Goal: Task Accomplishment & Management: Complete application form

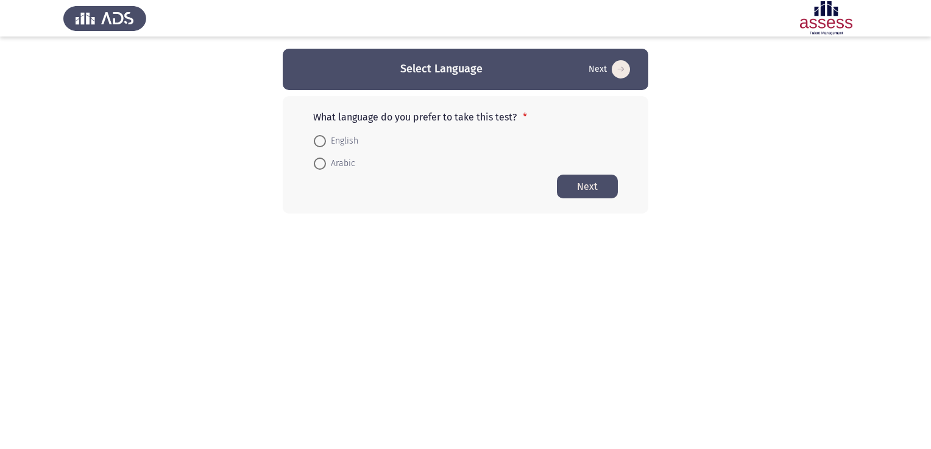
drag, startPoint x: 340, startPoint y: 169, endPoint x: 325, endPoint y: 139, distance: 34.0
click at [325, 129] on mat-radio-group "English Arabic" at bounding box center [462, 129] width 312 height 0
click at [325, 139] on span at bounding box center [320, 141] width 12 height 12
click at [325, 139] on input "English" at bounding box center [320, 141] width 12 height 12
radio input "true"
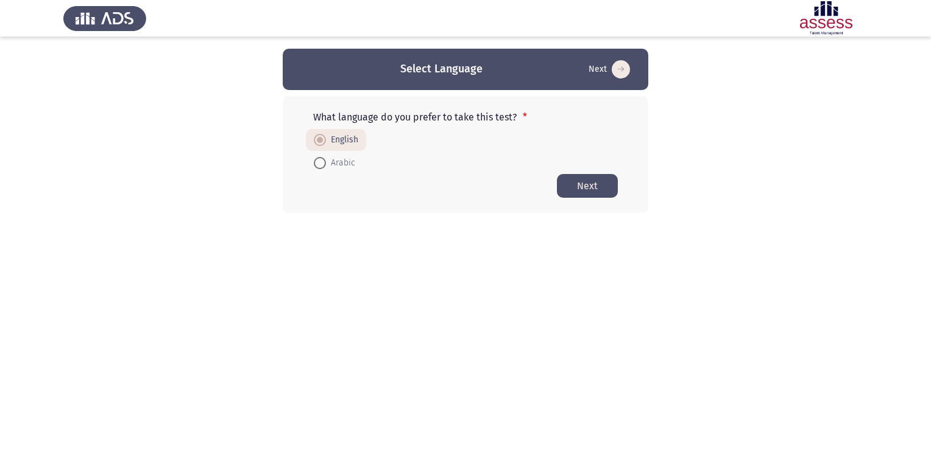
click at [590, 194] on button "Next" at bounding box center [587, 186] width 61 height 24
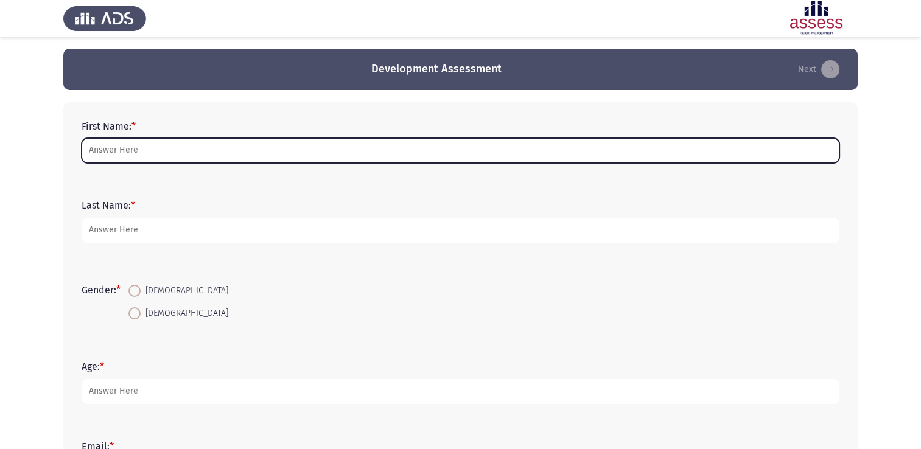
click at [163, 152] on input "First Name: *" at bounding box center [461, 150] width 758 height 25
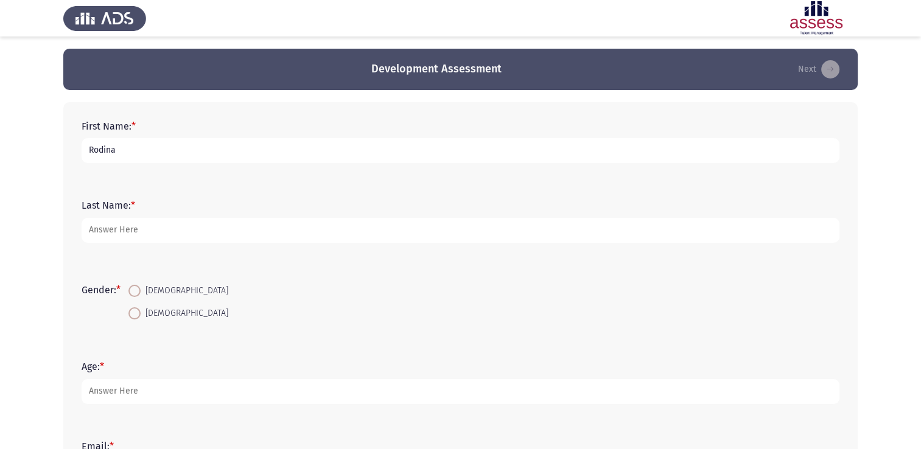
type input "Rodina"
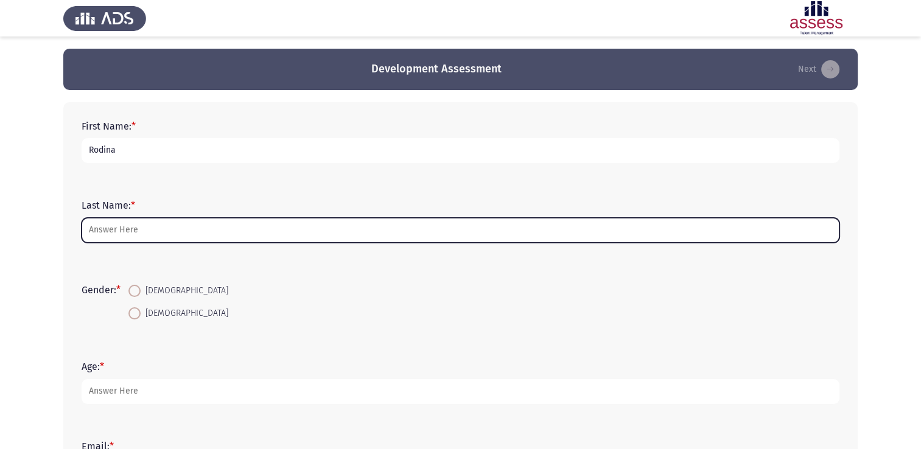
click at [158, 238] on input "Last Name: *" at bounding box center [461, 230] width 758 height 25
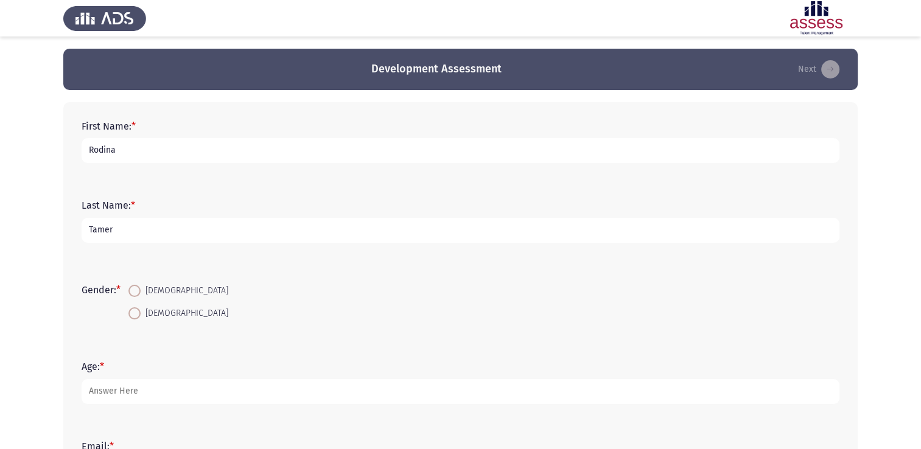
type input "Tamer"
click at [150, 291] on span "[DEMOGRAPHIC_DATA]" at bounding box center [185, 291] width 88 height 15
click at [141, 291] on input "[DEMOGRAPHIC_DATA]" at bounding box center [135, 291] width 12 height 12
radio input "true"
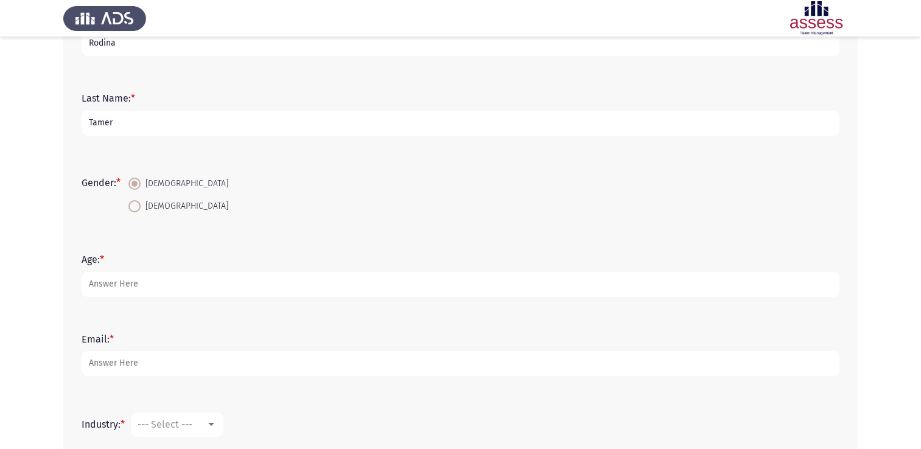
scroll to position [122, 0]
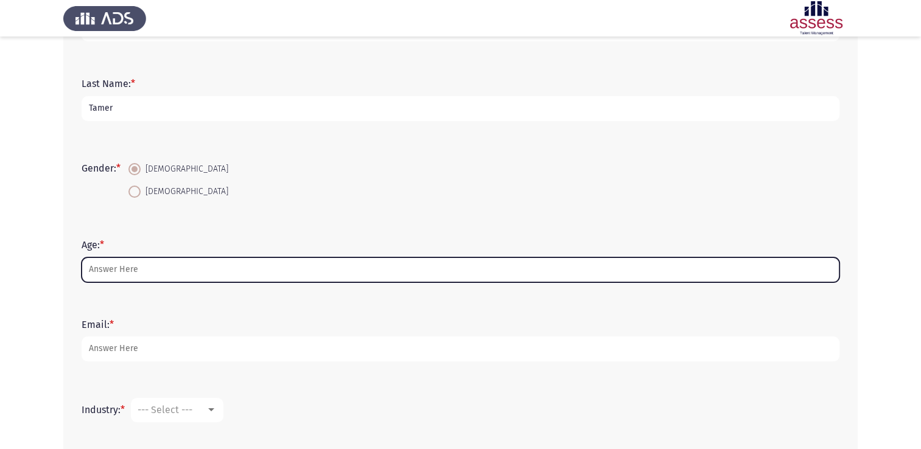
click at [143, 274] on input "Age: *" at bounding box center [461, 270] width 758 height 25
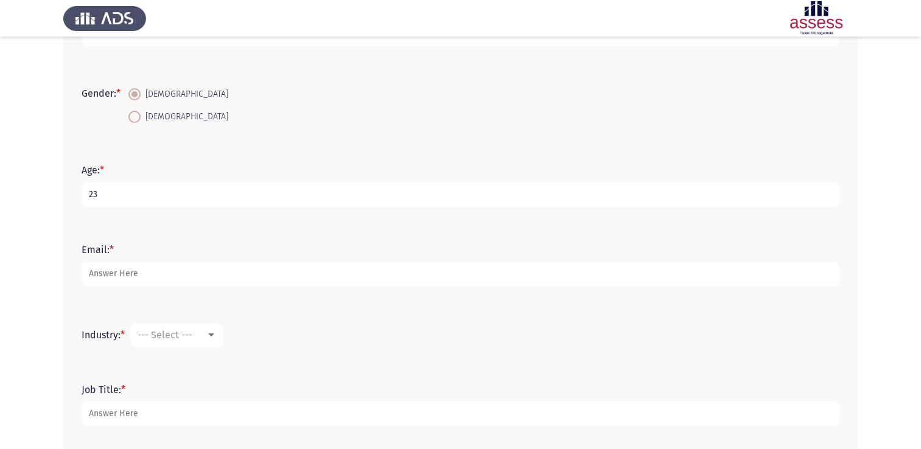
scroll to position [207, 0]
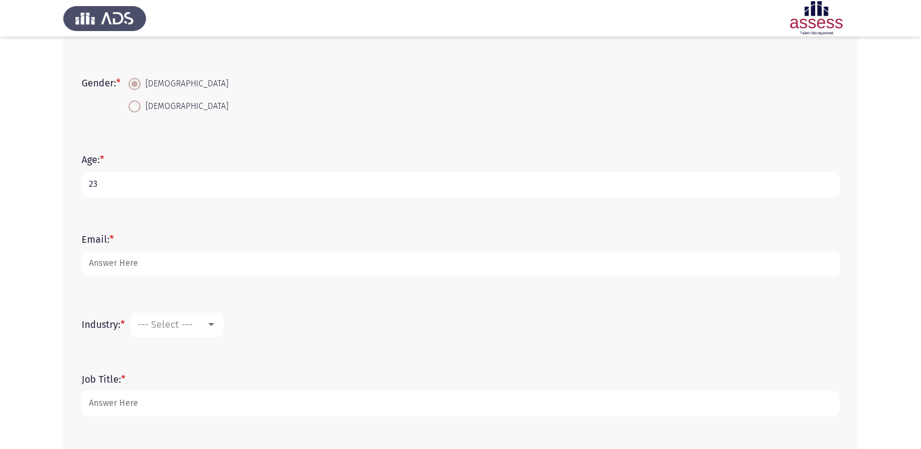
type input "23"
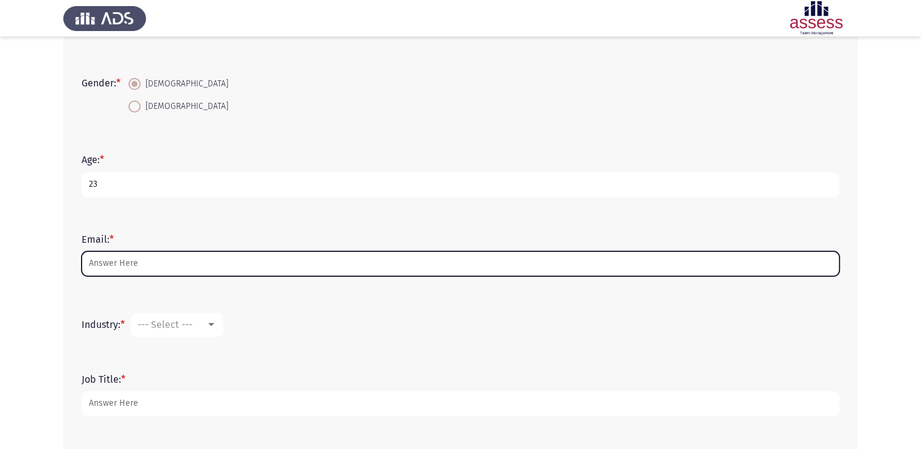
click at [143, 274] on input "Email: *" at bounding box center [461, 264] width 758 height 25
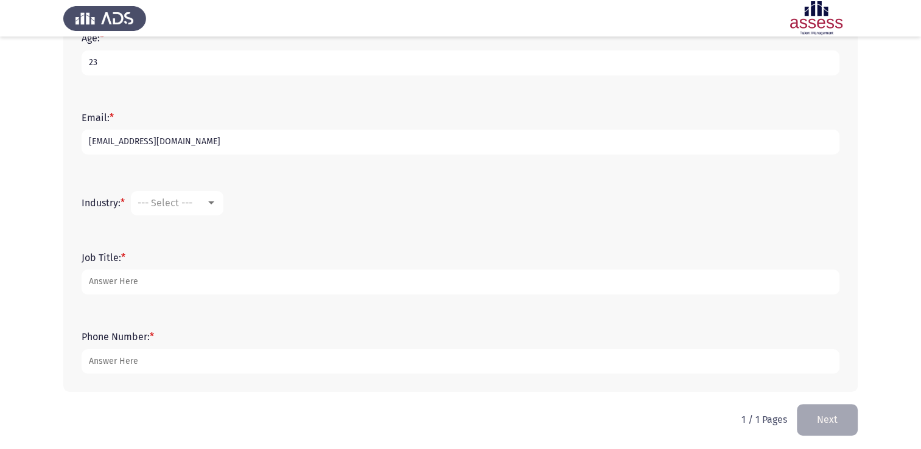
scroll to position [329, 0]
type input "[EMAIL_ADDRESS][DOMAIN_NAME]"
click at [181, 205] on span "--- Select ---" at bounding box center [165, 203] width 55 height 12
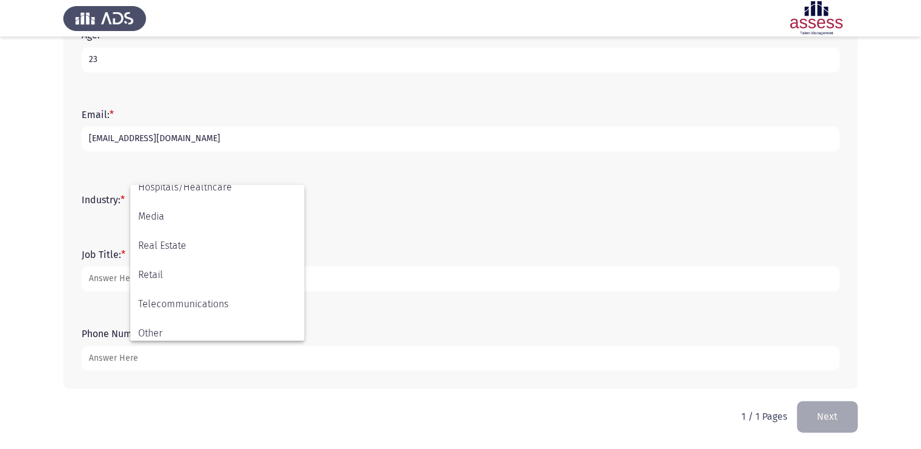
scroll to position [400, 0]
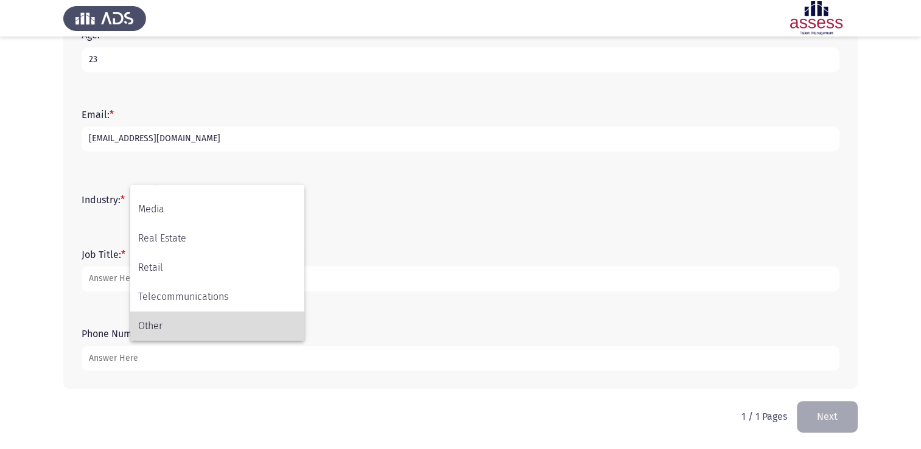
click at [155, 329] on span "Other" at bounding box center [217, 326] width 158 height 29
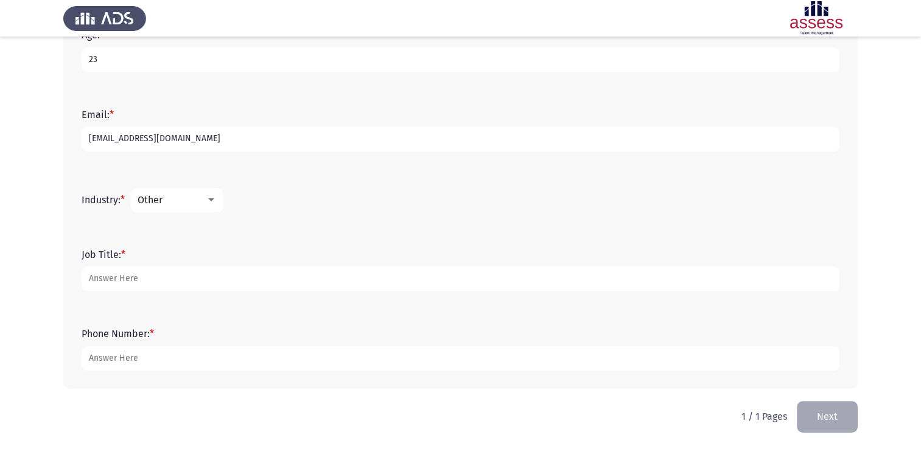
click at [153, 186] on div "Industry: * Other" at bounding box center [461, 200] width 770 height 37
click at [163, 194] on span "Other" at bounding box center [150, 200] width 25 height 12
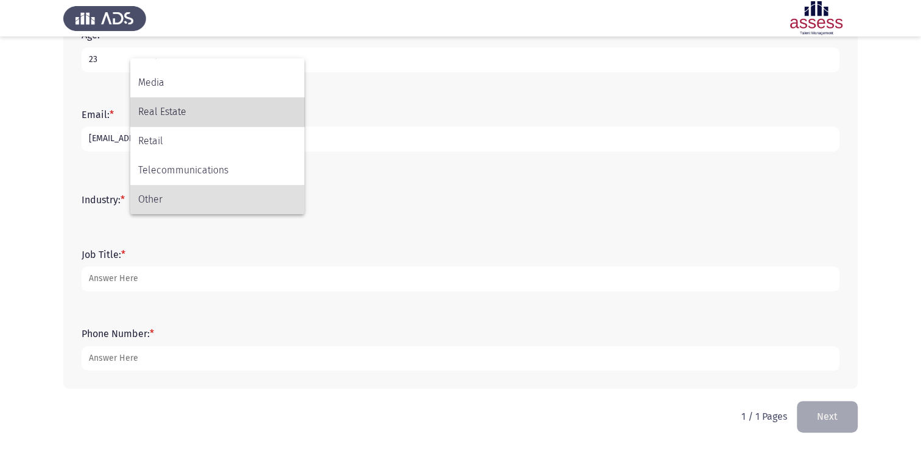
click at [197, 117] on span "Real Estate" at bounding box center [217, 111] width 158 height 29
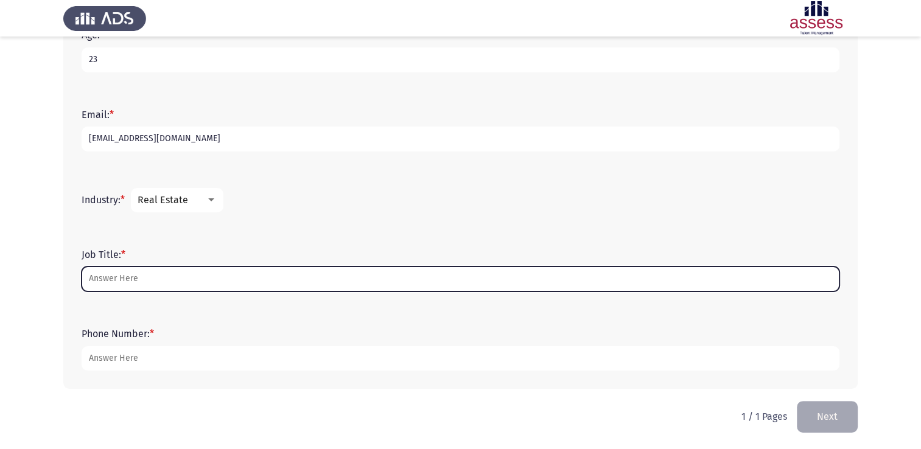
click at [194, 277] on input "Job Title: *" at bounding box center [461, 279] width 758 height 25
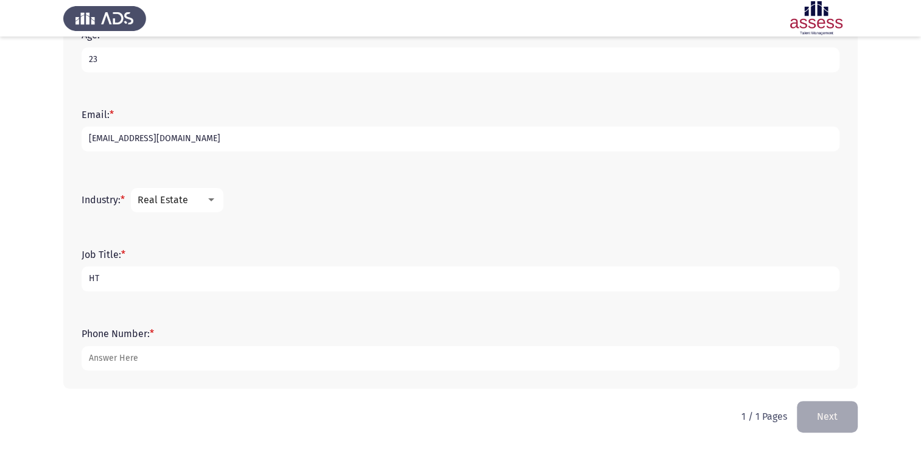
type input "H"
type input "Talent Acquisition Specialist"
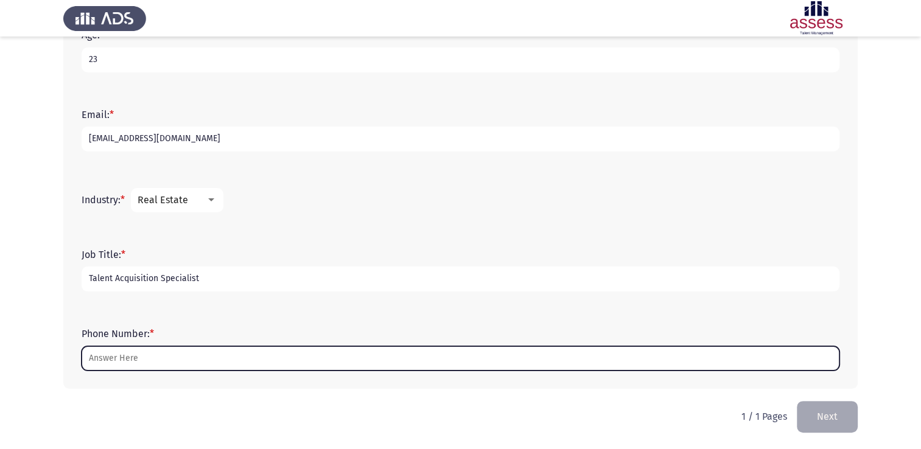
click at [132, 364] on input "Phone Number: *" at bounding box center [461, 359] width 758 height 25
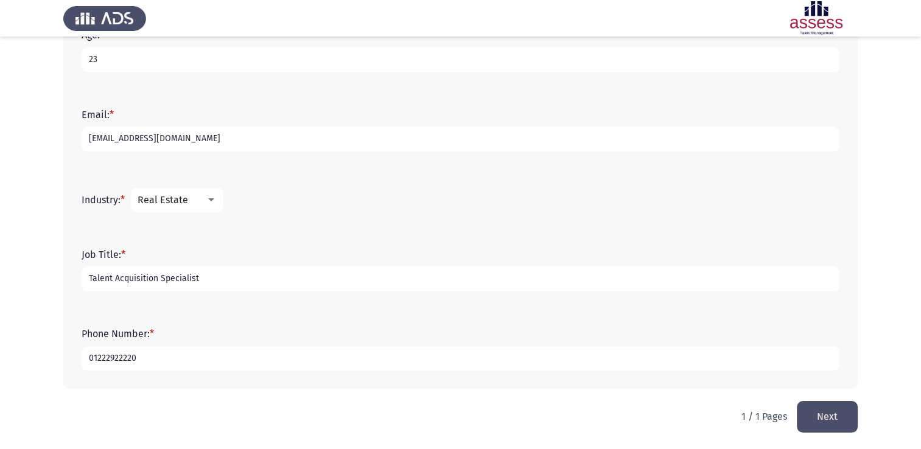
type input "01222922220"
click at [814, 426] on button "Next" at bounding box center [827, 416] width 61 height 31
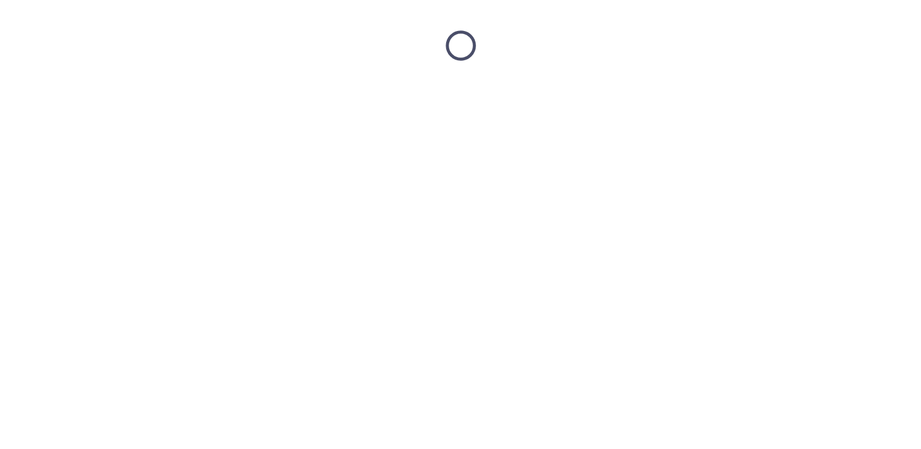
scroll to position [0, 0]
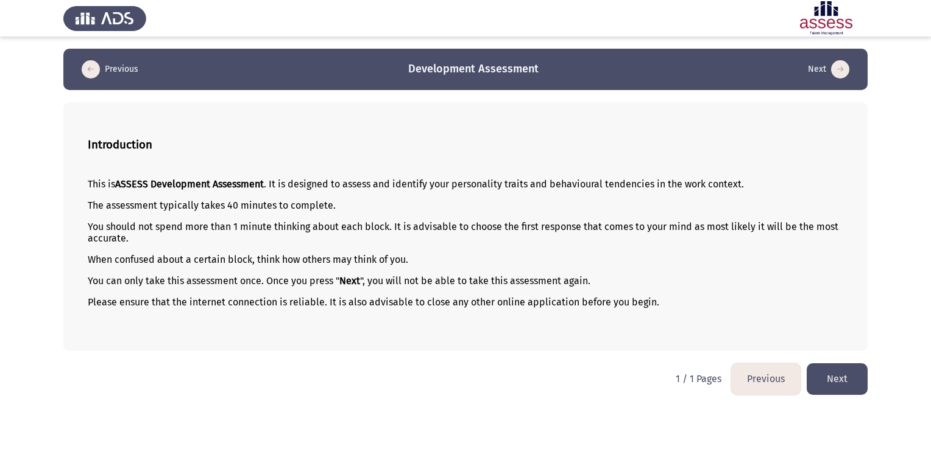
click at [854, 382] on button "Next" at bounding box center [836, 379] width 61 height 31
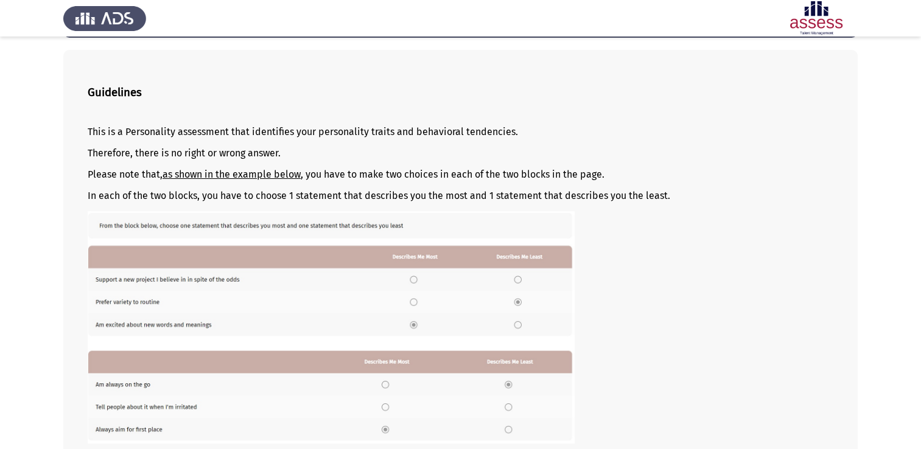
scroll to position [149, 0]
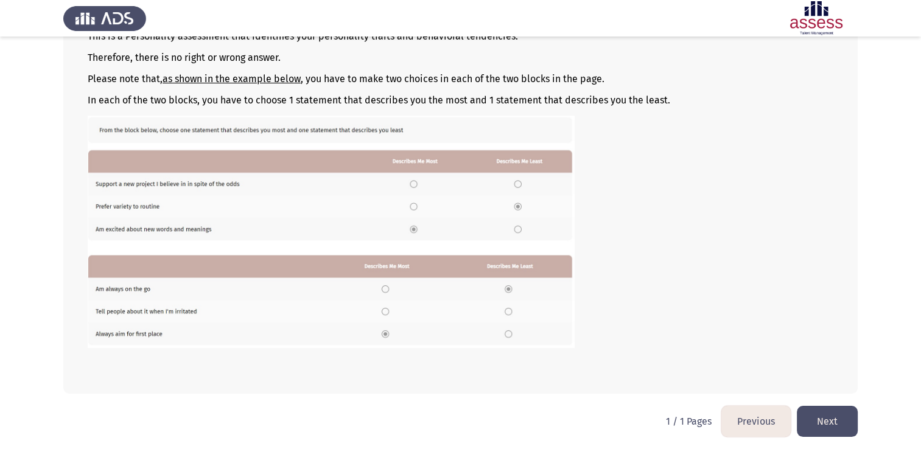
click at [850, 414] on button "Next" at bounding box center [827, 421] width 61 height 31
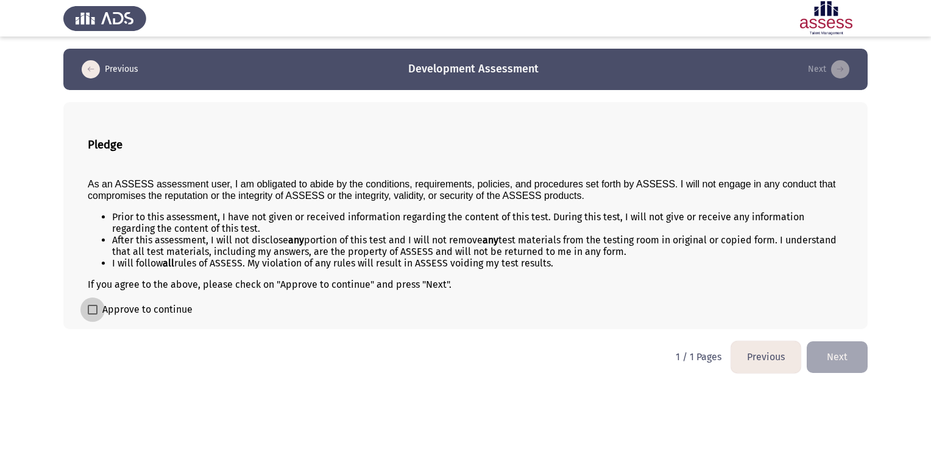
click at [94, 312] on span at bounding box center [93, 310] width 10 height 10
click at [93, 315] on input "Approve to continue" at bounding box center [92, 315] width 1 height 1
checkbox input "true"
click at [830, 354] on button "Next" at bounding box center [836, 357] width 61 height 31
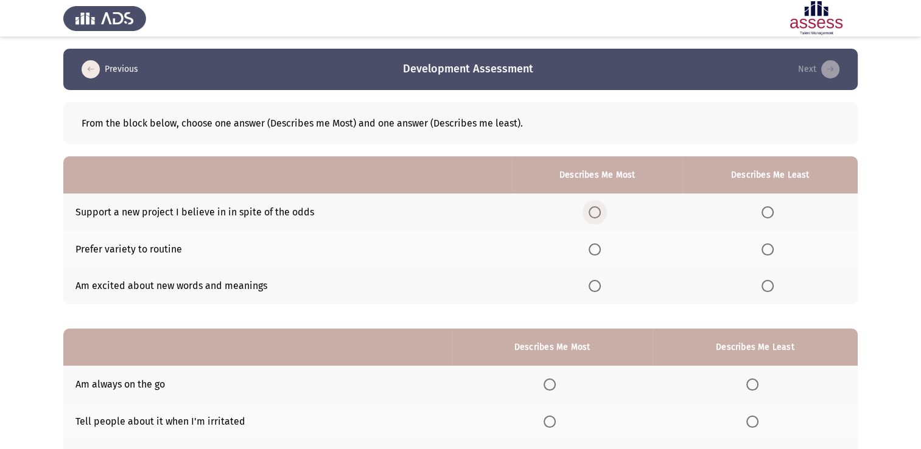
click at [601, 210] on span "Select an option" at bounding box center [595, 212] width 12 height 12
click at [601, 210] on input "Select an option" at bounding box center [595, 212] width 12 height 12
click at [585, 246] on th at bounding box center [597, 249] width 171 height 37
click at [604, 254] on label "Select an option" at bounding box center [597, 250] width 17 height 12
click at [601, 254] on input "Select an option" at bounding box center [595, 250] width 12 height 12
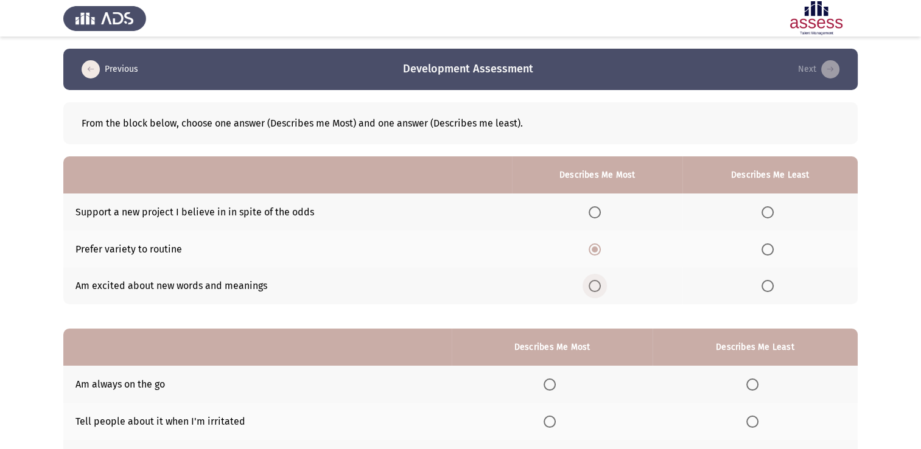
click at [601, 281] on span "Select an option" at bounding box center [595, 286] width 12 height 12
click at [601, 281] on input "Select an option" at bounding box center [595, 286] width 12 height 12
click at [602, 238] on th at bounding box center [597, 249] width 171 height 37
click at [601, 247] on span "Select an option" at bounding box center [595, 250] width 12 height 12
click at [601, 247] on input "Select an option" at bounding box center [595, 250] width 12 height 12
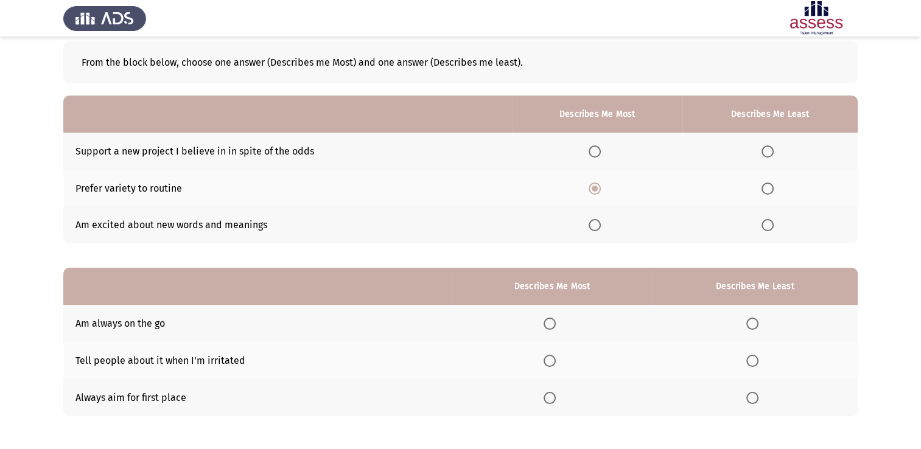
scroll to position [113, 0]
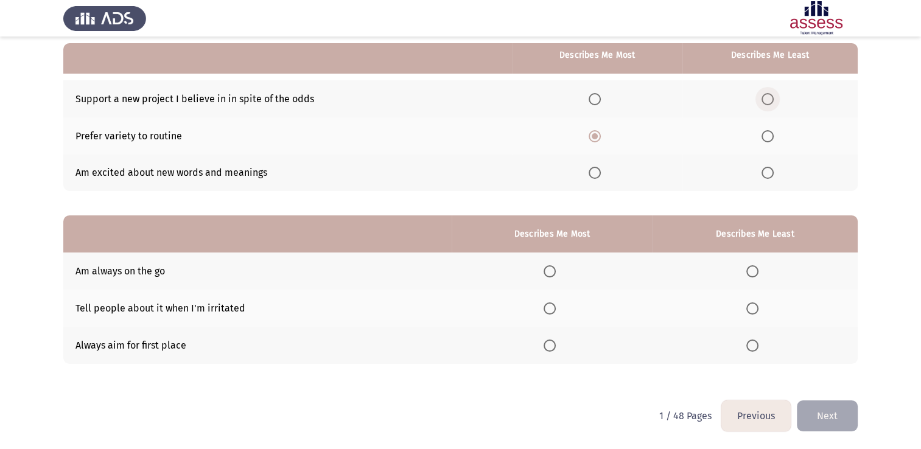
click at [766, 94] on span "Select an option" at bounding box center [768, 99] width 12 height 12
click at [766, 94] on input "Select an option" at bounding box center [768, 99] width 12 height 12
click at [757, 309] on span "Select an option" at bounding box center [753, 309] width 12 height 12
click at [757, 309] on input "Select an option" at bounding box center [753, 309] width 12 height 12
click at [560, 269] on label "Select an option" at bounding box center [552, 272] width 17 height 12
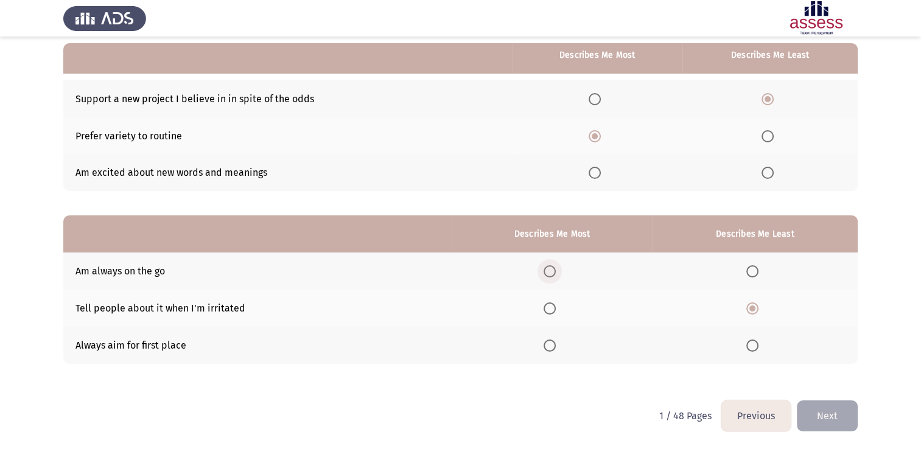
click at [556, 269] on input "Select an option" at bounding box center [550, 272] width 12 height 12
click at [549, 349] on span "Select an option" at bounding box center [550, 346] width 12 height 12
click at [549, 349] on input "Select an option" at bounding box center [550, 346] width 12 height 12
click at [821, 411] on button "Next" at bounding box center [827, 416] width 61 height 31
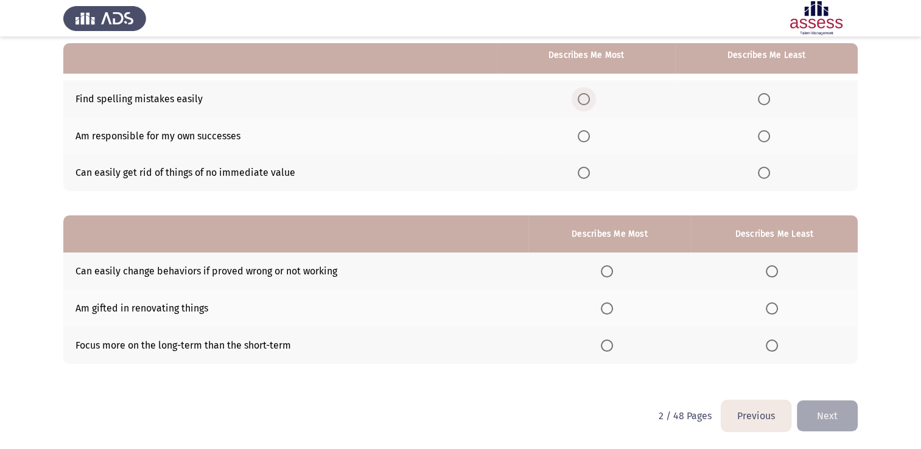
click at [580, 105] on span "Select an option" at bounding box center [584, 99] width 12 height 12
click at [580, 105] on input "Select an option" at bounding box center [584, 99] width 12 height 12
click at [587, 135] on span "Select an option" at bounding box center [584, 136] width 12 height 12
click at [587, 135] on input "Select an option" at bounding box center [584, 136] width 12 height 12
click at [767, 175] on span "Select an option" at bounding box center [764, 173] width 12 height 12
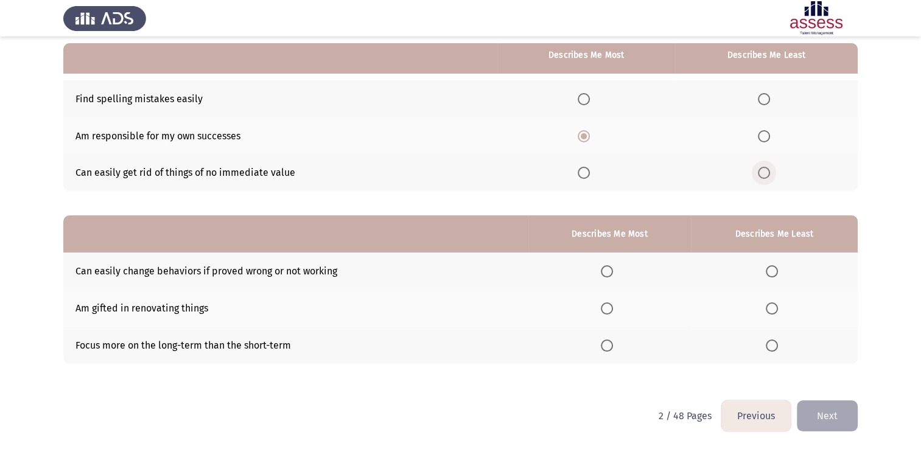
click at [767, 175] on input "Select an option" at bounding box center [764, 173] width 12 height 12
click at [613, 345] on span "Select an option" at bounding box center [607, 346] width 12 height 12
click at [613, 345] on input "Select an option" at bounding box center [607, 346] width 12 height 12
click at [767, 311] on span "Select an option" at bounding box center [772, 309] width 12 height 12
click at [767, 311] on input "Select an option" at bounding box center [772, 309] width 12 height 12
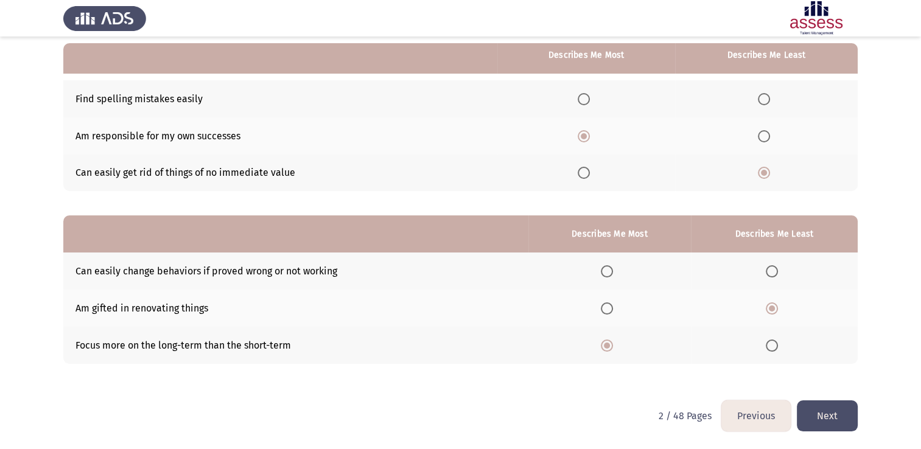
click at [814, 414] on button "Next" at bounding box center [827, 416] width 61 height 31
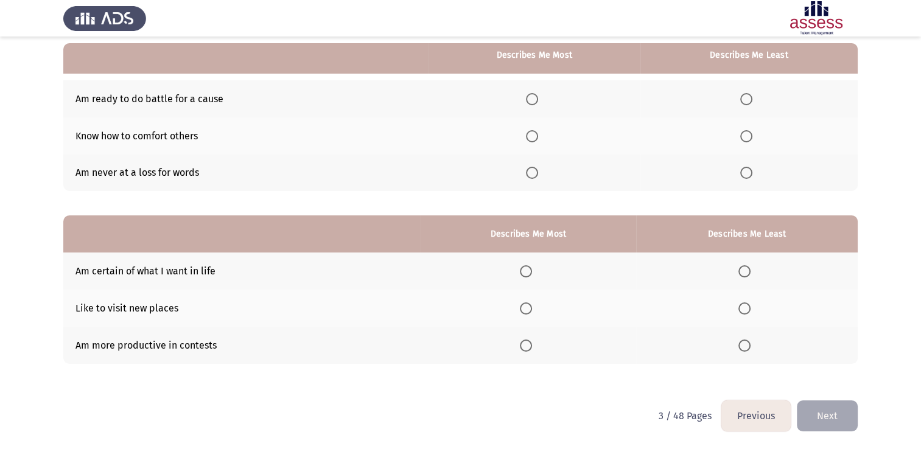
click at [825, 347] on th at bounding box center [747, 345] width 222 height 37
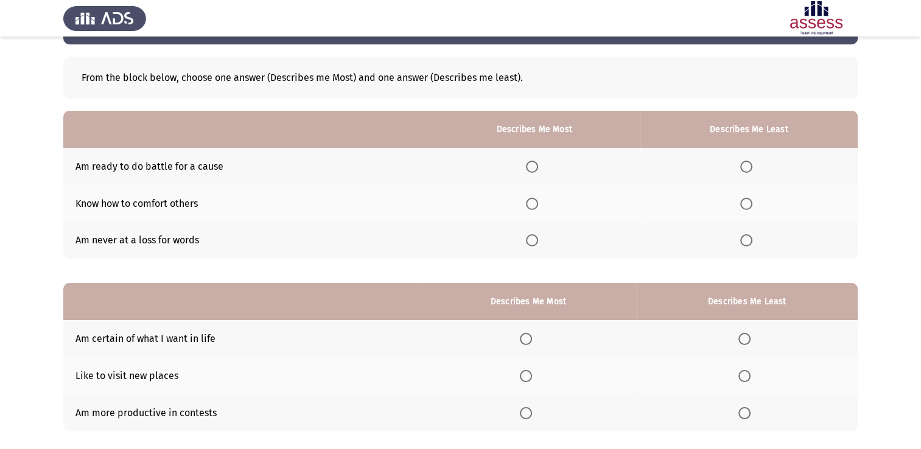
scroll to position [45, 0]
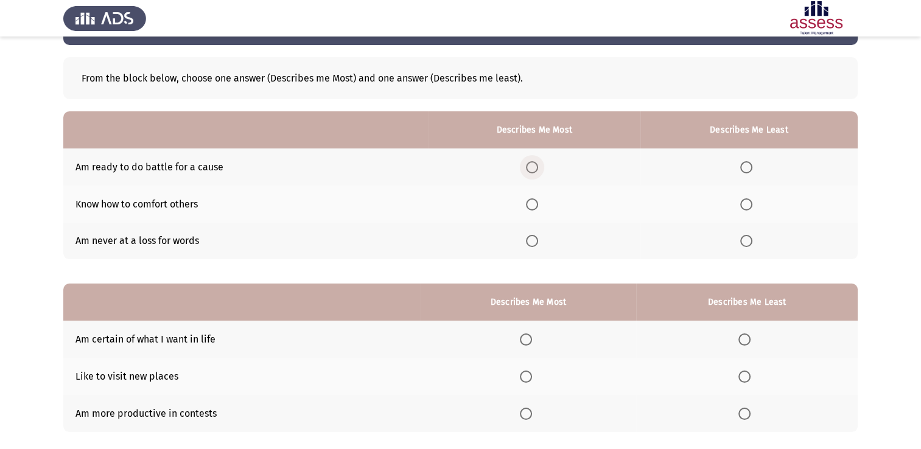
click at [541, 162] on label "Select an option" at bounding box center [534, 167] width 17 height 12
click at [538, 162] on input "Select an option" at bounding box center [532, 167] width 12 height 12
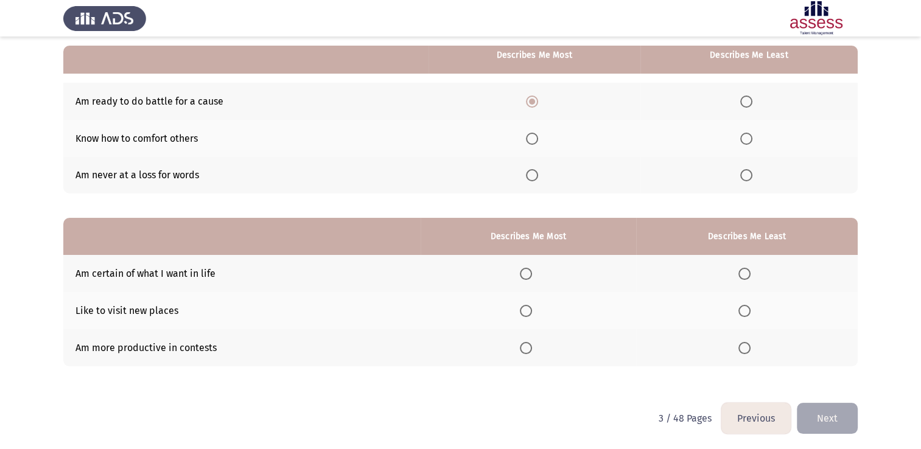
scroll to position [113, 0]
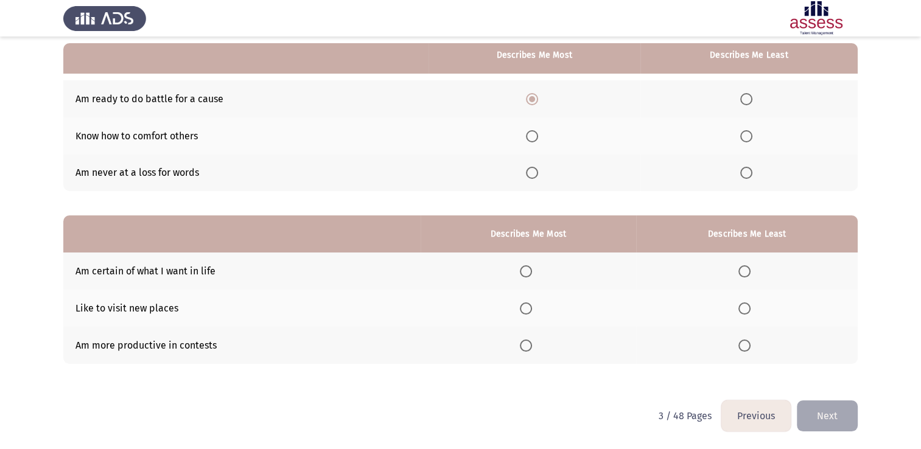
click at [744, 278] on th at bounding box center [747, 271] width 222 height 37
click at [744, 267] on span "Select an option" at bounding box center [745, 272] width 12 height 12
click at [744, 267] on input "Select an option" at bounding box center [745, 272] width 12 height 12
click at [532, 313] on span "Select an option" at bounding box center [526, 309] width 12 height 12
click at [532, 313] on input "Select an option" at bounding box center [526, 309] width 12 height 12
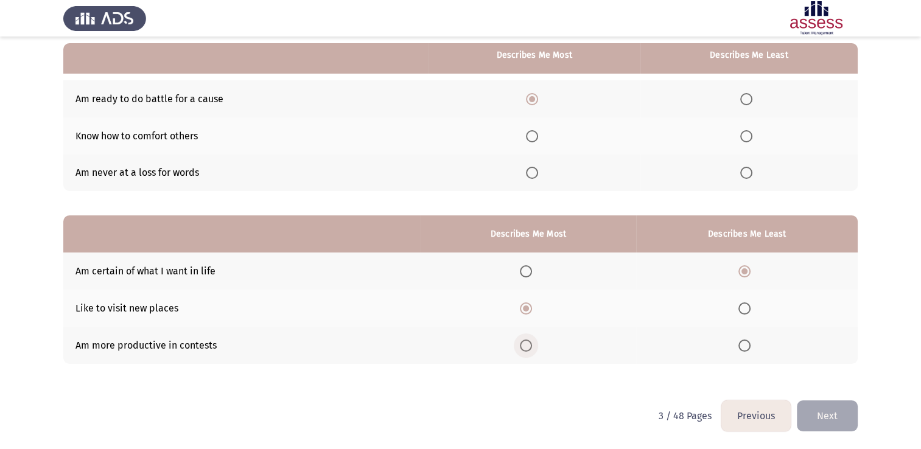
click at [526, 350] on span "Select an option" at bounding box center [526, 346] width 12 height 12
click at [526, 350] on input "Select an option" at bounding box center [526, 346] width 12 height 12
click at [525, 308] on span "Select an option" at bounding box center [526, 309] width 12 height 12
click at [525, 308] on input "Select an option" at bounding box center [526, 309] width 12 height 12
click at [750, 185] on th at bounding box center [749, 173] width 217 height 37
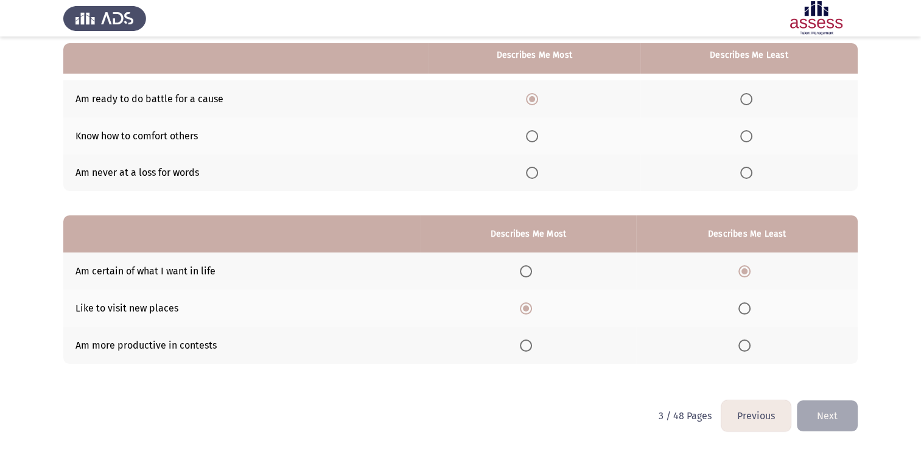
click at [751, 165] on th at bounding box center [749, 173] width 217 height 37
click at [748, 167] on span "Select an option" at bounding box center [747, 173] width 12 height 12
click at [748, 167] on input "Select an option" at bounding box center [747, 173] width 12 height 12
click at [821, 428] on button "Next" at bounding box center [827, 416] width 61 height 31
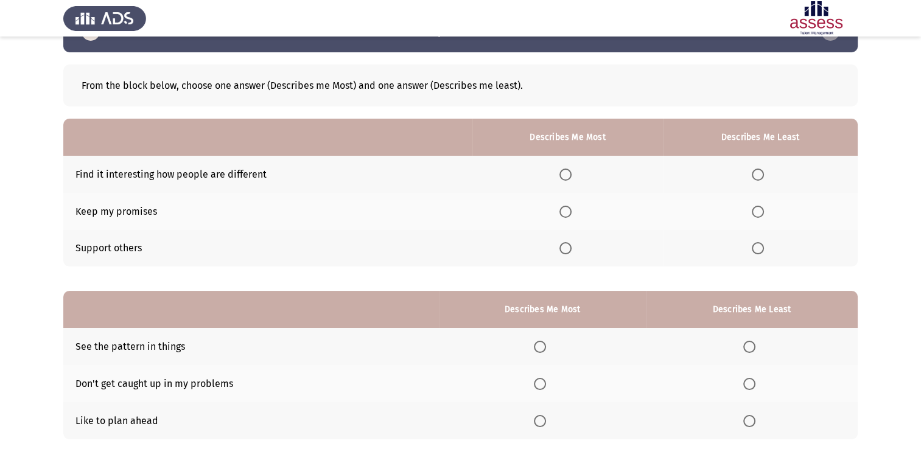
scroll to position [40, 0]
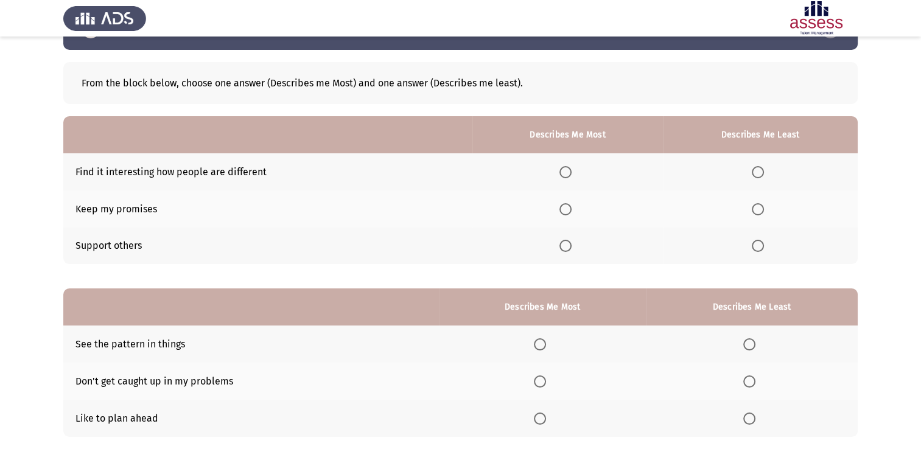
click at [160, 220] on td "Keep my promises" at bounding box center [267, 209] width 409 height 37
click at [759, 168] on span "Select an option" at bounding box center [758, 172] width 12 height 12
click at [759, 168] on input "Select an option" at bounding box center [758, 172] width 12 height 12
click at [572, 244] on span "Select an option" at bounding box center [566, 246] width 12 height 12
click at [572, 244] on input "Select an option" at bounding box center [566, 246] width 12 height 12
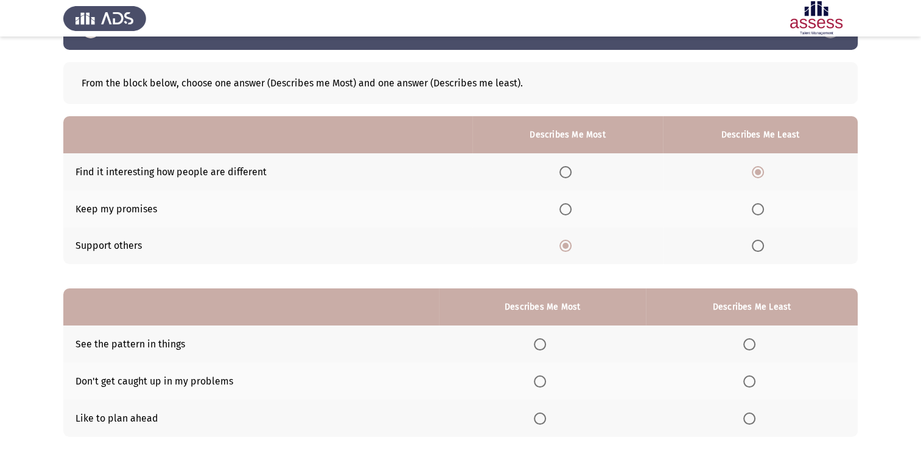
scroll to position [113, 0]
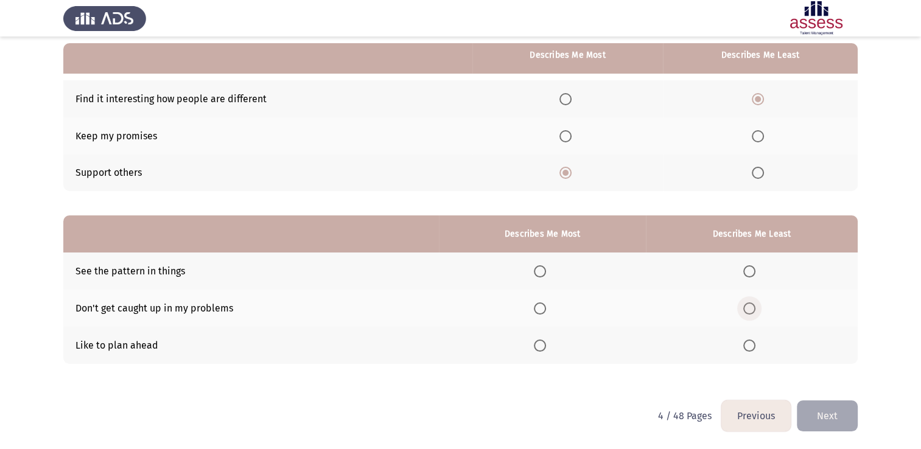
click at [755, 308] on span "Select an option" at bounding box center [750, 309] width 12 height 12
click at [755, 308] on input "Select an option" at bounding box center [750, 309] width 12 height 12
click at [572, 138] on span "Select an option" at bounding box center [566, 136] width 12 height 12
click at [572, 138] on input "Select an option" at bounding box center [566, 136] width 12 height 12
click at [541, 269] on span "Select an option" at bounding box center [540, 272] width 12 height 12
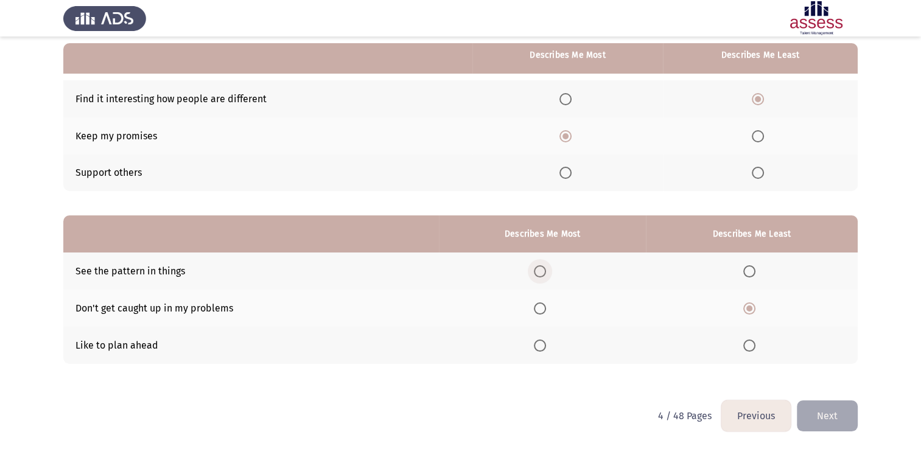
click at [541, 269] on input "Select an option" at bounding box center [540, 272] width 12 height 12
click at [546, 351] on span "Select an option" at bounding box center [540, 346] width 12 height 12
click at [546, 351] on input "Select an option" at bounding box center [540, 346] width 12 height 12
click at [834, 420] on button "Next" at bounding box center [827, 416] width 61 height 31
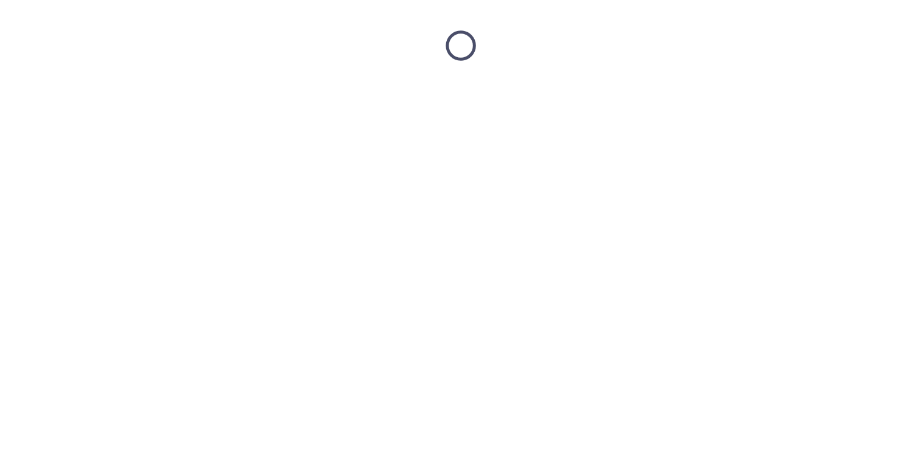
scroll to position [0, 0]
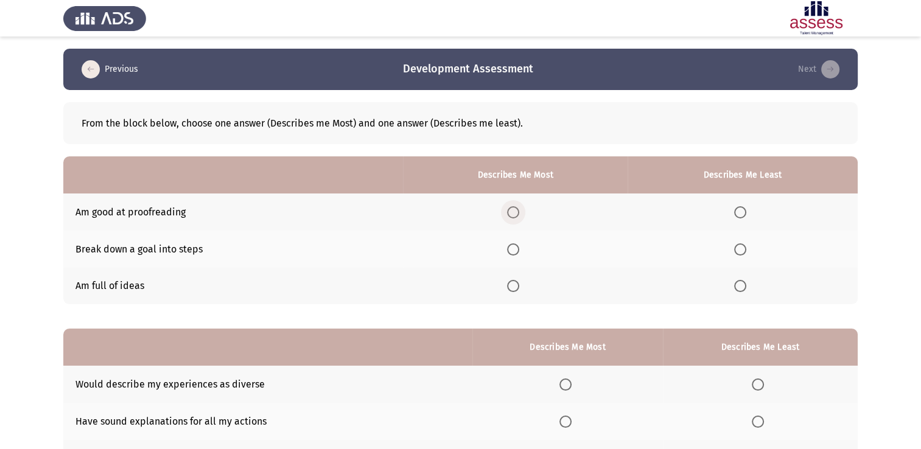
click at [520, 218] on span "Select an option" at bounding box center [513, 212] width 12 height 12
click at [520, 218] on input "Select an option" at bounding box center [513, 212] width 12 height 12
click at [520, 255] on span "Select an option" at bounding box center [513, 250] width 12 height 12
click at [520, 255] on input "Select an option" at bounding box center [513, 250] width 12 height 12
click at [749, 287] on label "Select an option" at bounding box center [743, 286] width 17 height 12
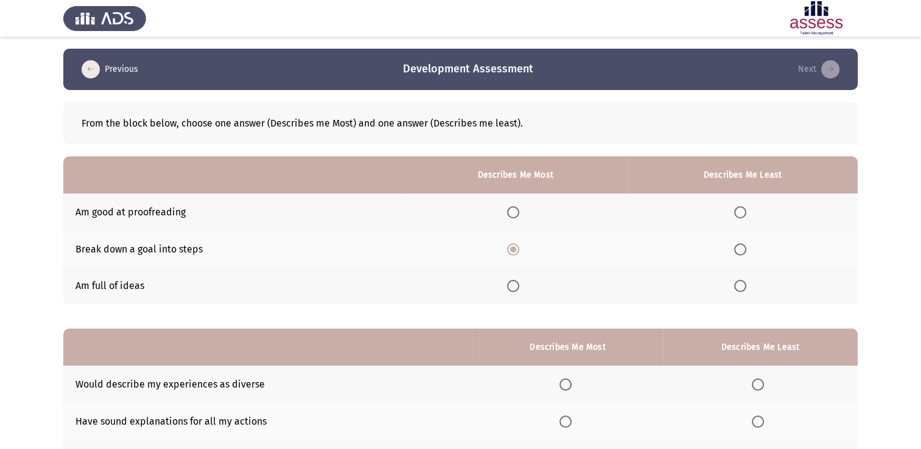
click at [747, 287] on input "Select an option" at bounding box center [741, 286] width 12 height 12
click at [512, 219] on th at bounding box center [515, 212] width 225 height 37
click at [516, 208] on span "Select an option" at bounding box center [513, 212] width 12 height 12
click at [516, 208] on input "Select an option" at bounding box center [513, 212] width 12 height 12
click at [513, 250] on span "Select an option" at bounding box center [513, 250] width 0 height 0
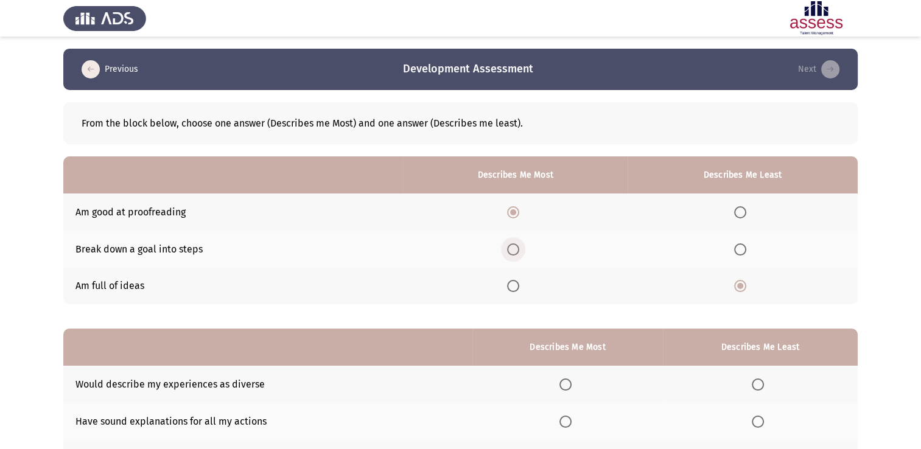
click at [516, 250] on input "Select an option" at bounding box center [513, 250] width 12 height 12
click at [510, 216] on span "Select an option" at bounding box center [513, 212] width 12 height 12
click at [510, 216] on input "Select an option" at bounding box center [513, 212] width 12 height 12
drag, startPoint x: 521, startPoint y: 213, endPoint x: 524, endPoint y: 206, distance: 7.4
click at [524, 206] on label "Select an option" at bounding box center [515, 212] width 17 height 12
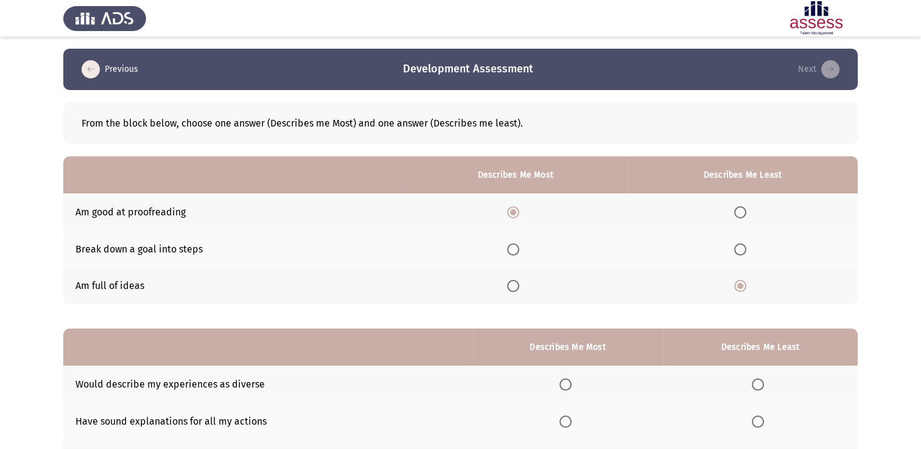
click at [520, 206] on input "Select an option" at bounding box center [513, 212] width 12 height 12
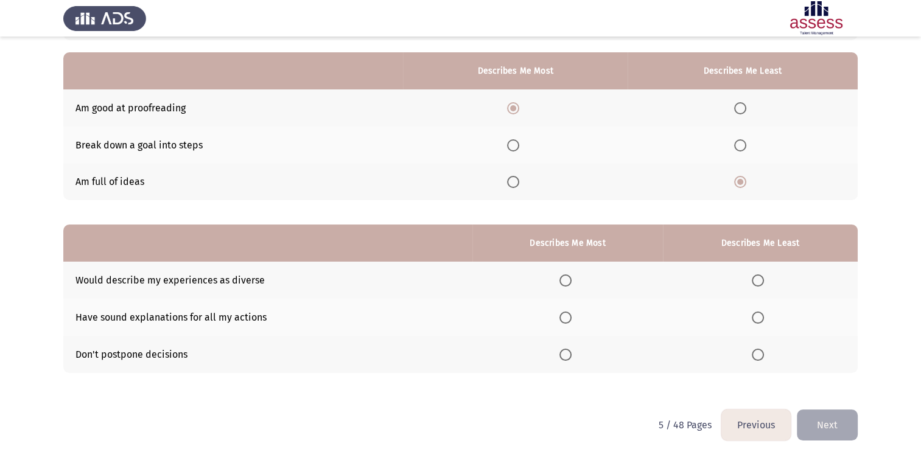
scroll to position [104, 0]
click at [157, 280] on td "Would describe my experiences as diverse" at bounding box center [267, 280] width 409 height 37
click at [520, 183] on span "Select an option" at bounding box center [513, 182] width 12 height 12
click at [520, 183] on input "Select an option" at bounding box center [513, 182] width 12 height 12
click at [741, 144] on span "Select an option" at bounding box center [741, 145] width 12 height 12
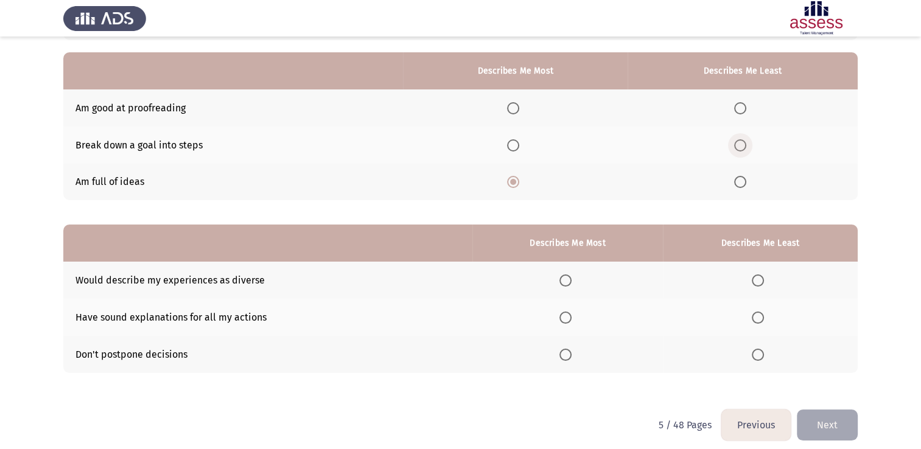
click at [741, 144] on input "Select an option" at bounding box center [741, 145] width 12 height 12
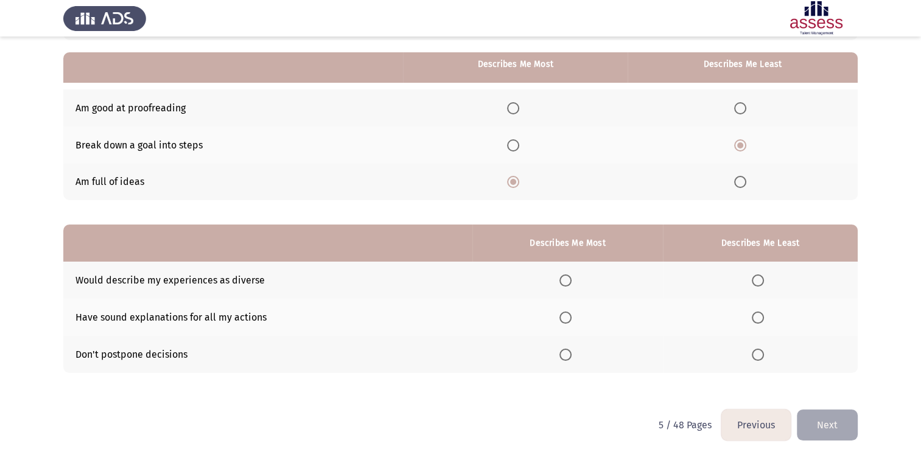
scroll to position [113, 0]
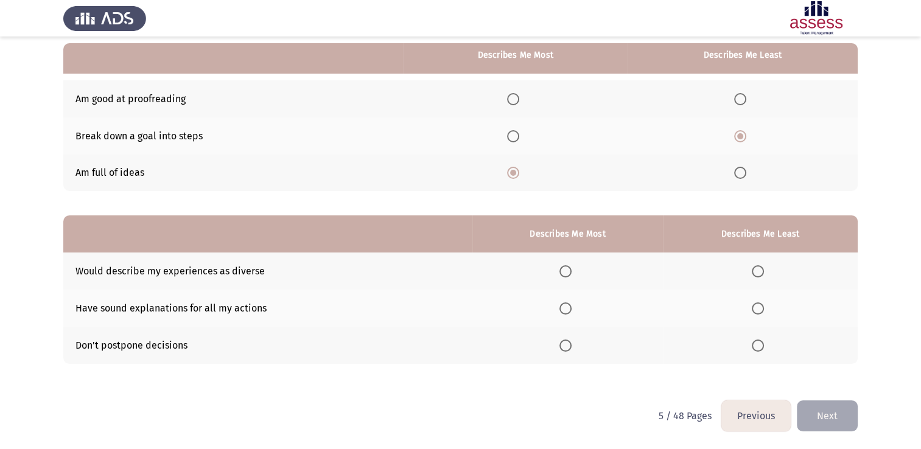
click at [132, 130] on td "Break down a goal into steps" at bounding box center [233, 136] width 340 height 37
click at [553, 262] on th at bounding box center [568, 271] width 190 height 37
click at [415, 264] on td "Would describe my experiences as diverse" at bounding box center [267, 271] width 409 height 37
click at [767, 340] on label "Select an option" at bounding box center [760, 346] width 17 height 12
click at [764, 340] on input "Select an option" at bounding box center [758, 346] width 12 height 12
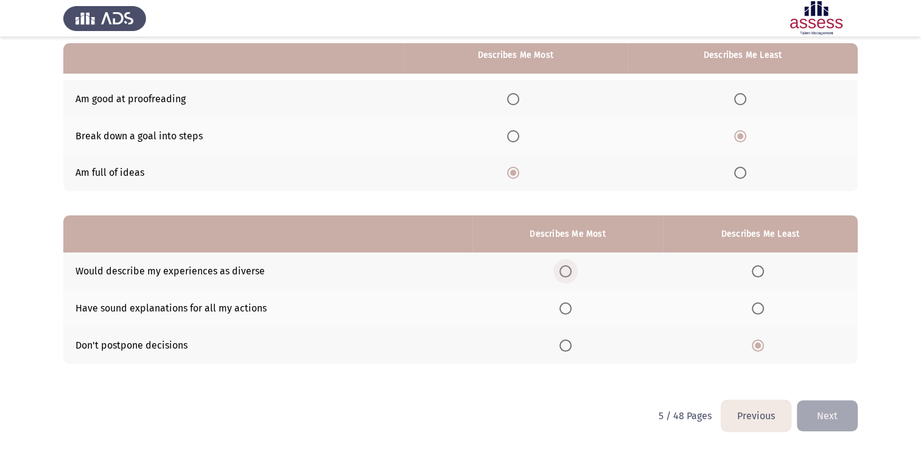
click at [563, 270] on span "Select an option" at bounding box center [566, 272] width 12 height 12
click at [563, 270] on input "Select an option" at bounding box center [566, 272] width 12 height 12
click at [577, 306] on label "Select an option" at bounding box center [568, 309] width 17 height 12
click at [572, 306] on input "Select an option" at bounding box center [566, 309] width 12 height 12
click at [569, 274] on span "Select an option" at bounding box center [566, 272] width 12 height 12
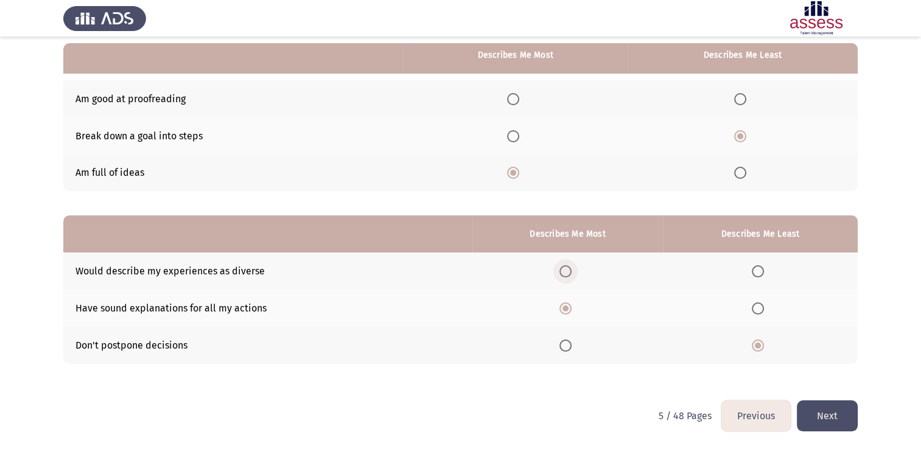
click at [569, 274] on input "Select an option" at bounding box center [566, 272] width 12 height 12
click at [814, 424] on button "Next" at bounding box center [827, 416] width 61 height 31
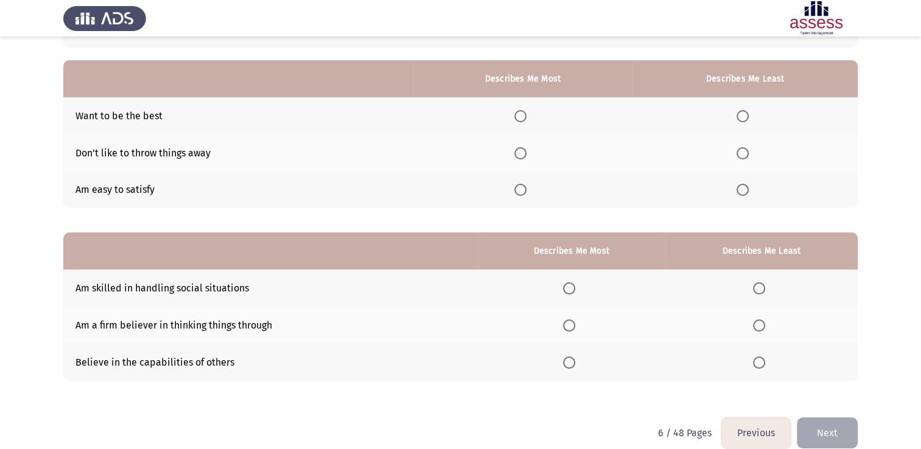
scroll to position [97, 0]
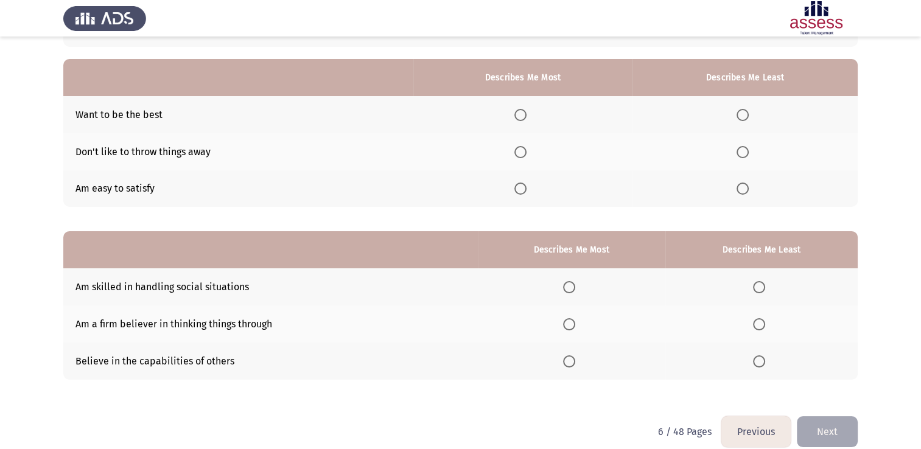
click at [182, 96] on th at bounding box center [238, 77] width 350 height 37
click at [519, 109] on span "Select an option" at bounding box center [521, 115] width 12 height 12
click at [519, 109] on input "Select an option" at bounding box center [521, 115] width 12 height 12
click at [741, 155] on span "Select an option" at bounding box center [743, 152] width 12 height 12
click at [741, 155] on input "Select an option" at bounding box center [743, 152] width 12 height 12
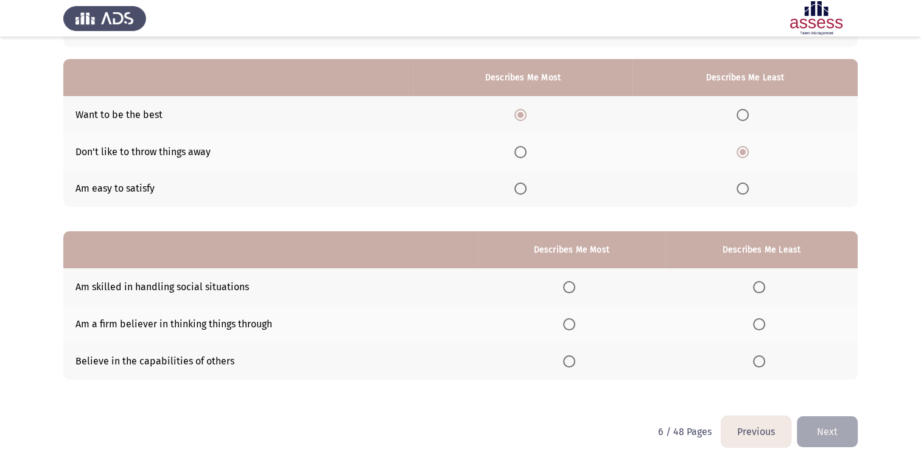
click at [126, 328] on td "Am a firm believer in thinking things through" at bounding box center [270, 324] width 415 height 37
click at [580, 282] on label "Select an option" at bounding box center [571, 287] width 17 height 12
click at [576, 282] on input "Select an option" at bounding box center [569, 287] width 12 height 12
click at [750, 198] on th at bounding box center [745, 189] width 225 height 37
click at [748, 193] on span "Select an option" at bounding box center [743, 189] width 12 height 12
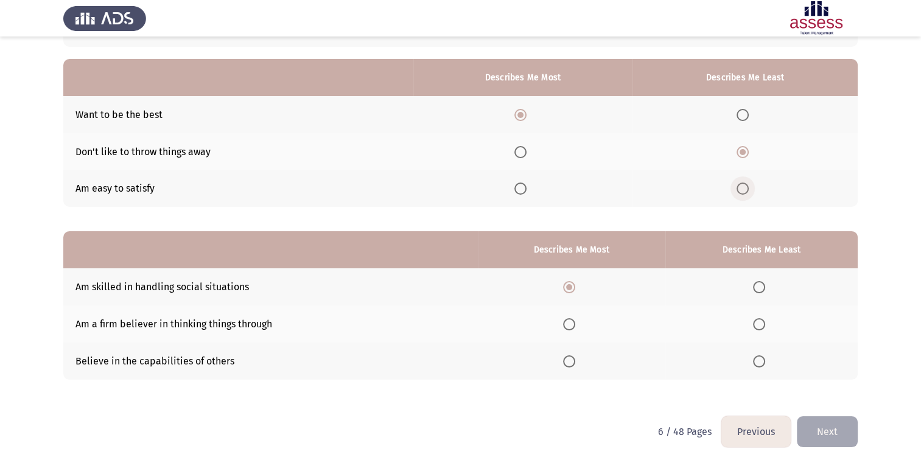
click at [748, 193] on input "Select an option" at bounding box center [743, 189] width 12 height 12
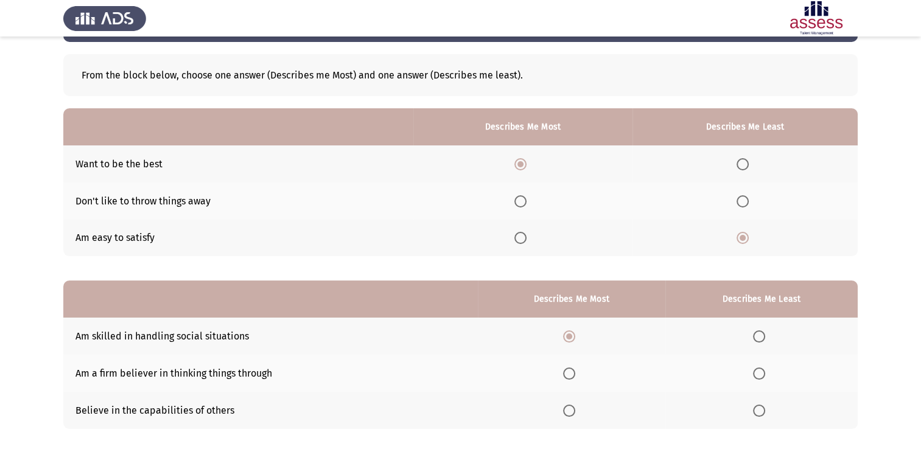
scroll to position [113, 0]
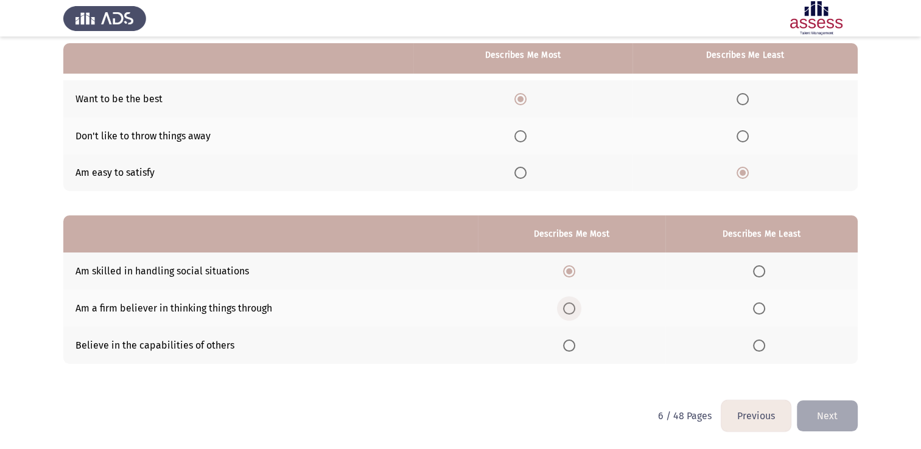
click at [575, 313] on span "Select an option" at bounding box center [569, 309] width 12 height 12
click at [575, 313] on input "Select an option" at bounding box center [569, 309] width 12 height 12
click at [571, 365] on div "From the block below, choose one answer (Describes me Most) and one answer (Des…" at bounding box center [460, 183] width 795 height 412
click at [573, 348] on span "Select an option" at bounding box center [569, 346] width 12 height 12
click at [573, 348] on input "Select an option" at bounding box center [569, 346] width 12 height 12
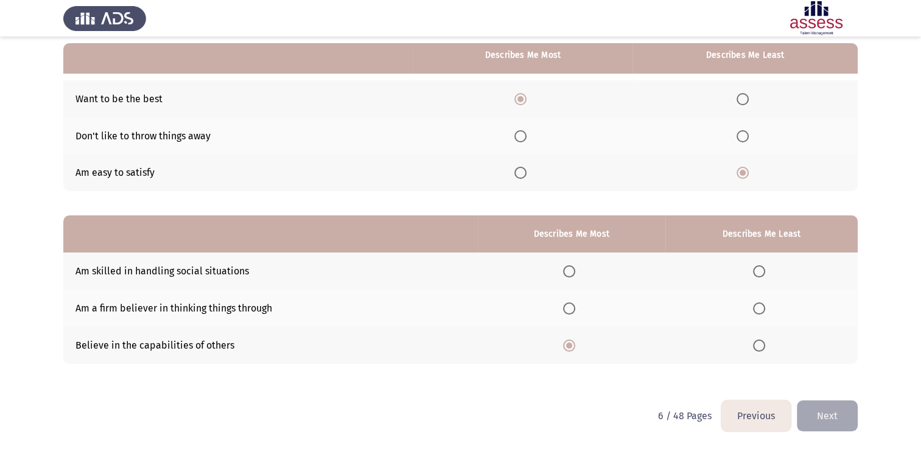
click at [574, 264] on th at bounding box center [572, 271] width 188 height 37
click at [573, 278] on span "Select an option" at bounding box center [569, 272] width 12 height 12
click at [573, 278] on input "Select an option" at bounding box center [569, 272] width 12 height 12
click at [574, 311] on mat-tooltip-component "WAITING" at bounding box center [576, 295] width 60 height 35
click at [574, 311] on span "Select an option" at bounding box center [569, 309] width 12 height 12
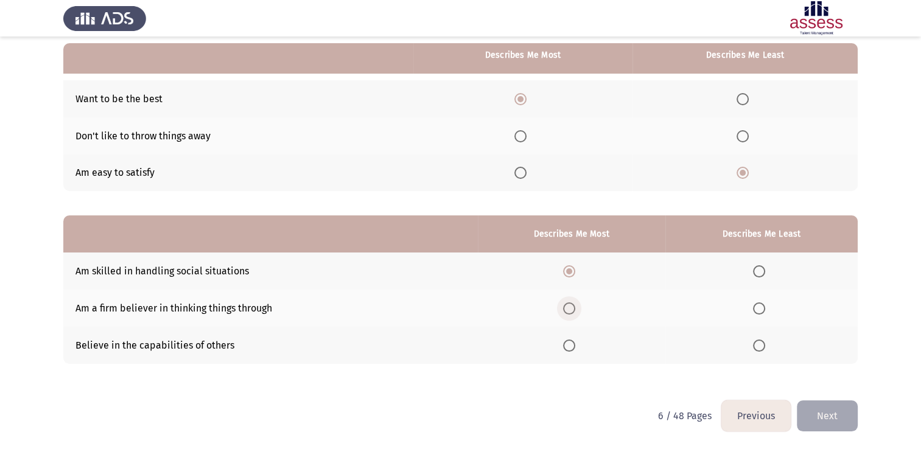
click at [574, 311] on input "Select an option" at bounding box center [569, 309] width 12 height 12
click at [571, 342] on span "Select an option" at bounding box center [569, 346] width 12 height 12
click at [571, 342] on input "Select an option" at bounding box center [569, 346] width 12 height 12
click at [574, 278] on span "Select an option" at bounding box center [569, 272] width 12 height 12
click at [574, 278] on input "Select an option" at bounding box center [569, 272] width 12 height 12
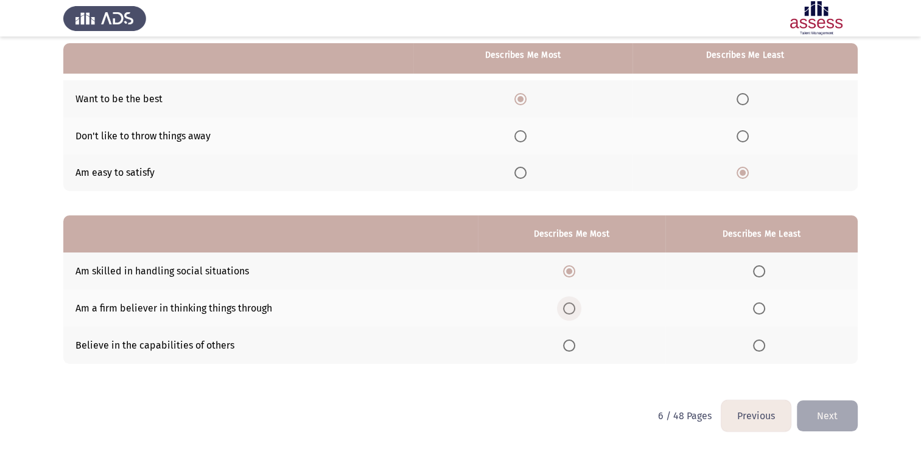
click at [576, 313] on span "Select an option" at bounding box center [569, 309] width 12 height 12
click at [576, 313] on input "Select an option" at bounding box center [569, 309] width 12 height 12
click at [573, 275] on span "Select an option" at bounding box center [569, 272] width 12 height 12
click at [573, 275] on input "Select an option" at bounding box center [569, 272] width 12 height 12
click at [576, 350] on span "Select an option" at bounding box center [569, 346] width 12 height 12
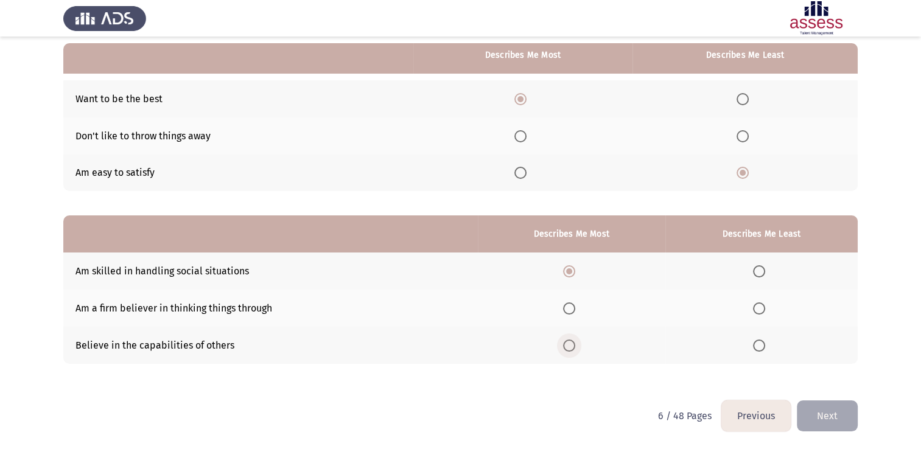
click at [576, 350] on input "Select an option" at bounding box center [569, 346] width 12 height 12
click at [571, 264] on th at bounding box center [572, 271] width 188 height 37
click at [571, 278] on span "Select an option" at bounding box center [569, 272] width 12 height 12
click at [571, 278] on input "Select an option" at bounding box center [569, 272] width 12 height 12
click at [770, 354] on th at bounding box center [762, 345] width 192 height 37
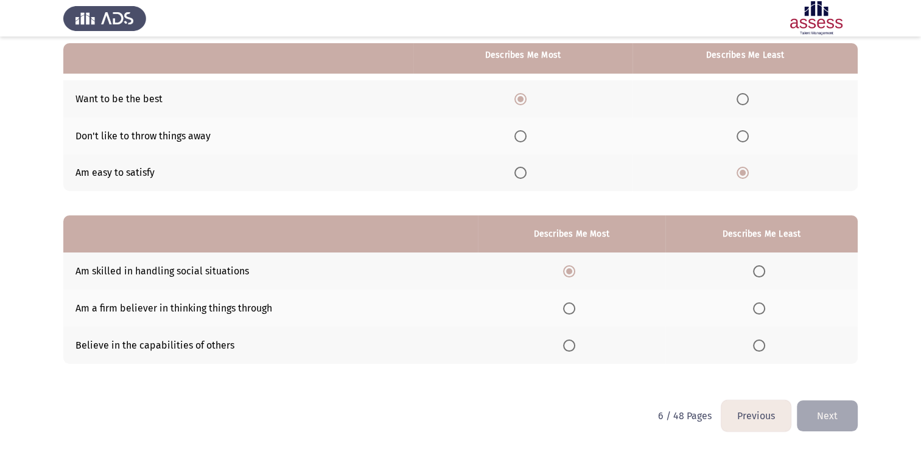
click at [768, 352] on label "Select an option" at bounding box center [761, 346] width 17 height 12
click at [766, 352] on input "Select an option" at bounding box center [759, 346] width 12 height 12
click at [839, 415] on button "Next" at bounding box center [827, 416] width 61 height 31
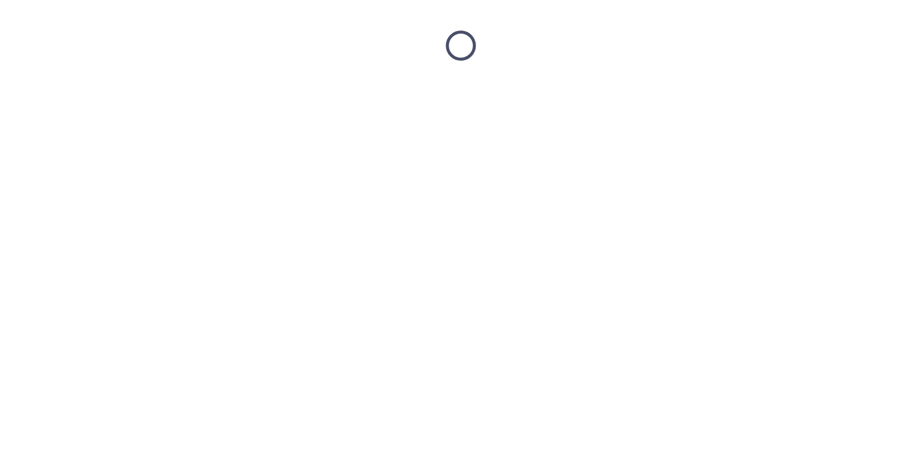
scroll to position [0, 0]
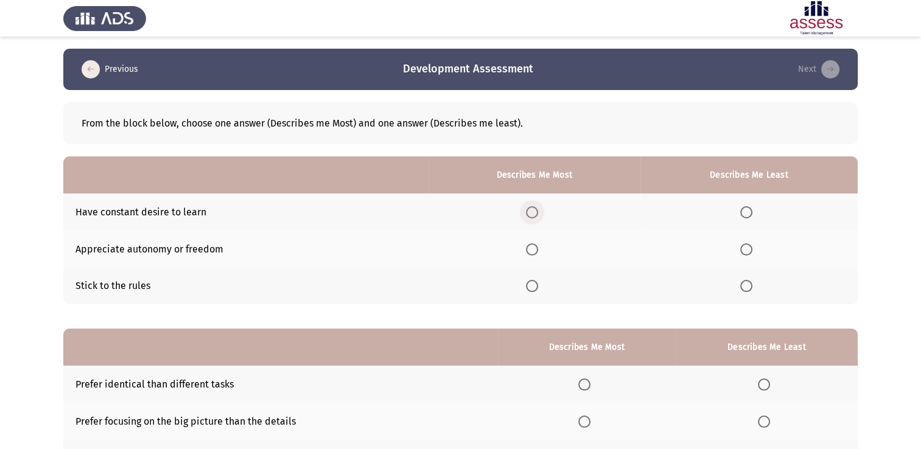
click at [540, 213] on label "Select an option" at bounding box center [534, 212] width 17 height 12
click at [538, 213] on input "Select an option" at bounding box center [532, 212] width 12 height 12
click at [745, 289] on span "Select an option" at bounding box center [747, 286] width 12 height 12
click at [745, 289] on input "Select an option" at bounding box center [747, 286] width 12 height 12
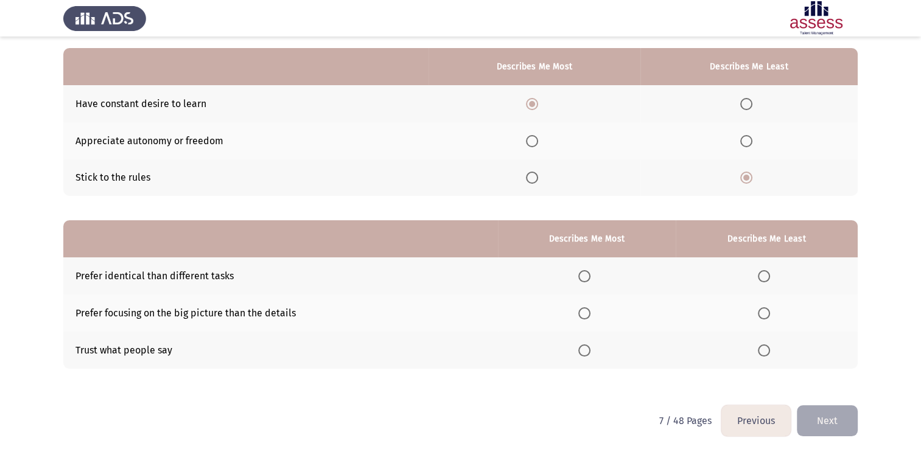
scroll to position [113, 0]
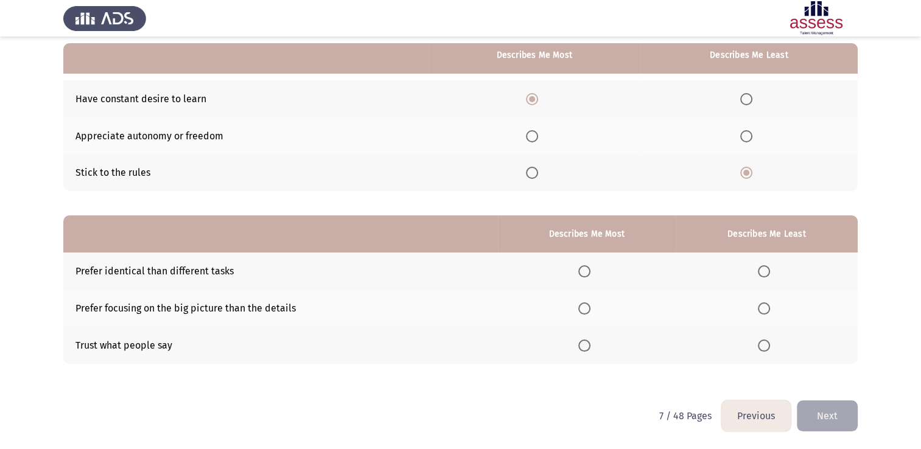
click at [769, 268] on span "Select an option" at bounding box center [764, 272] width 12 height 12
click at [769, 268] on input "Select an option" at bounding box center [764, 272] width 12 height 12
click at [769, 268] on span "Select an option" at bounding box center [764, 272] width 12 height 12
click at [588, 306] on span "Select an option" at bounding box center [585, 309] width 12 height 12
click at [588, 306] on input "Select an option" at bounding box center [585, 309] width 12 height 12
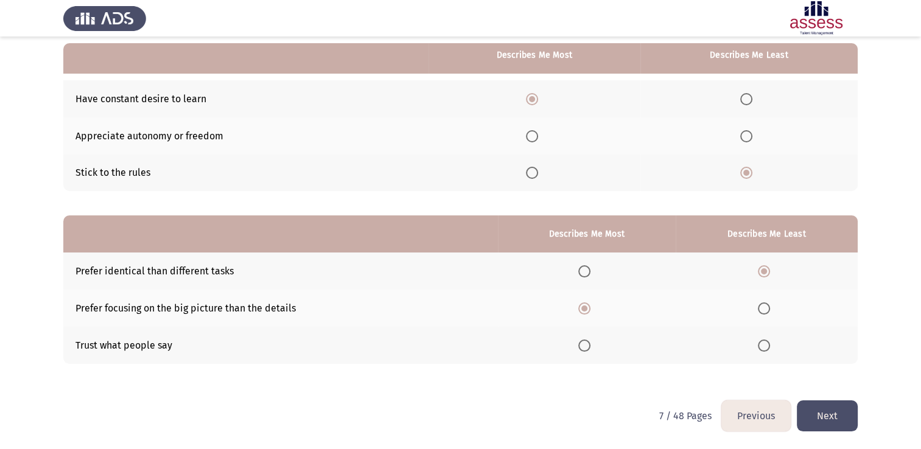
click at [831, 402] on button "Next" at bounding box center [827, 416] width 61 height 31
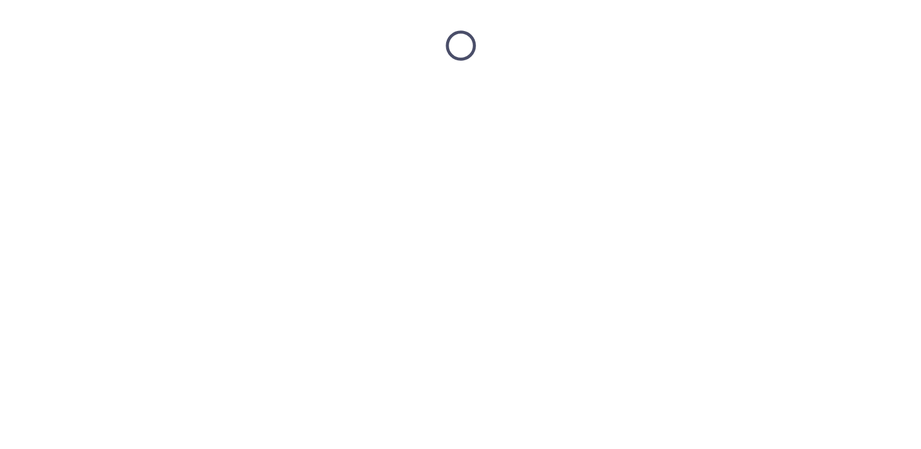
scroll to position [0, 0]
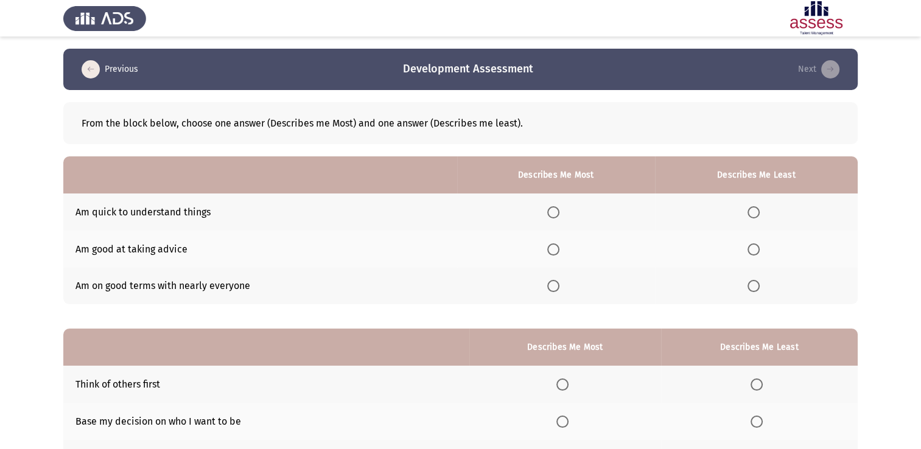
click at [551, 205] on th at bounding box center [556, 212] width 198 height 37
click at [555, 211] on span "Select an option" at bounding box center [554, 212] width 12 height 12
click at [555, 211] on input "Select an option" at bounding box center [554, 212] width 12 height 12
click at [755, 248] on span "Select an option" at bounding box center [754, 250] width 12 height 12
click at [755, 248] on input "Select an option" at bounding box center [754, 250] width 12 height 12
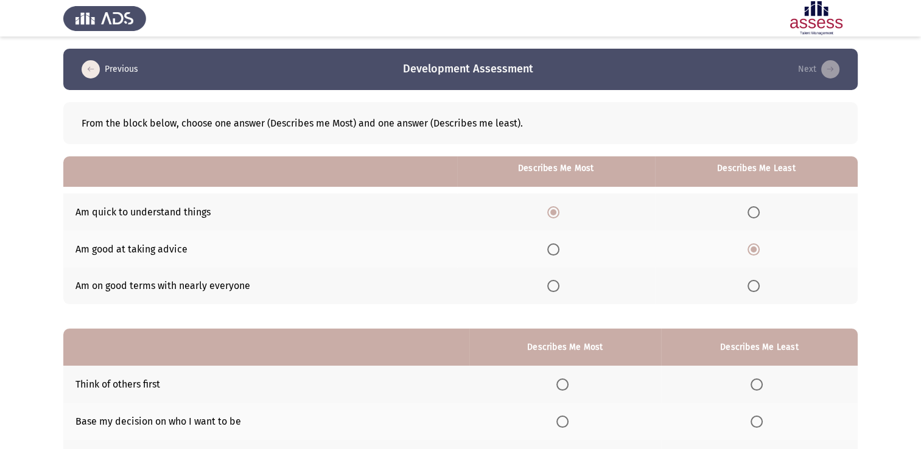
scroll to position [113, 0]
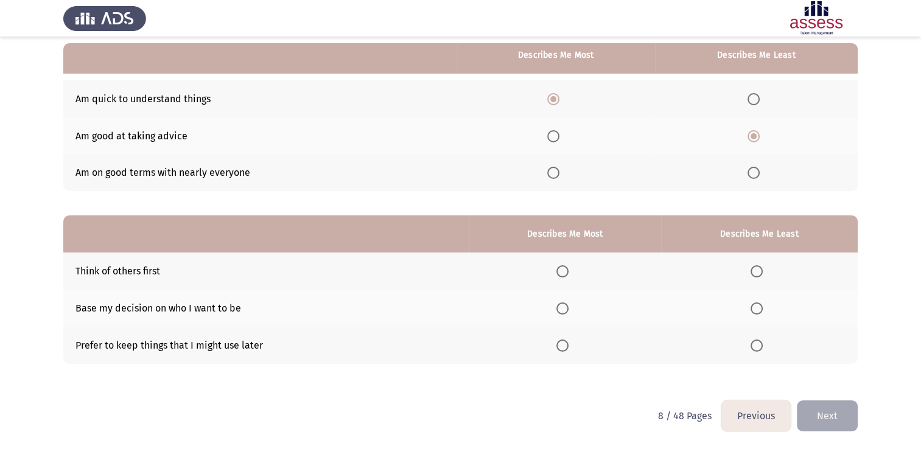
click at [578, 314] on th at bounding box center [566, 308] width 192 height 37
click at [568, 311] on span "Select an option" at bounding box center [563, 309] width 12 height 12
click at [568, 311] on input "Select an option" at bounding box center [563, 309] width 12 height 12
click at [774, 348] on th at bounding box center [759, 345] width 197 height 37
click at [756, 346] on span "Select an option" at bounding box center [757, 346] width 12 height 12
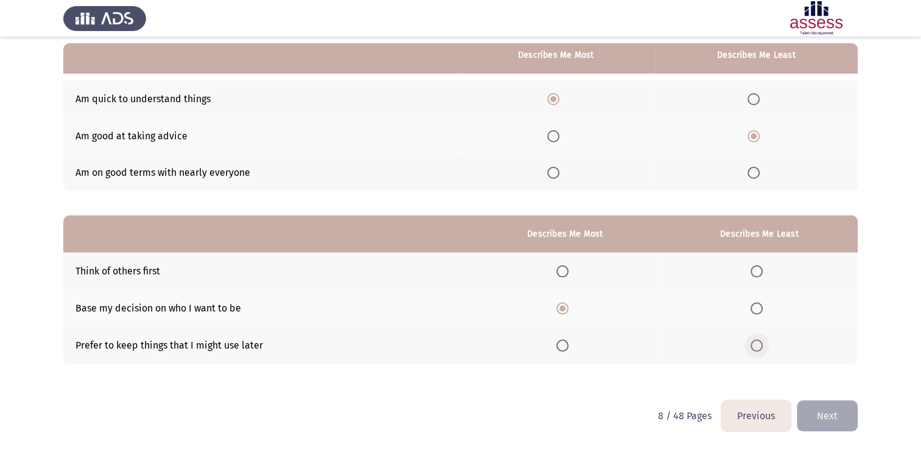
click at [756, 346] on input "Select an option" at bounding box center [757, 346] width 12 height 12
click at [848, 423] on button "Next" at bounding box center [827, 416] width 61 height 31
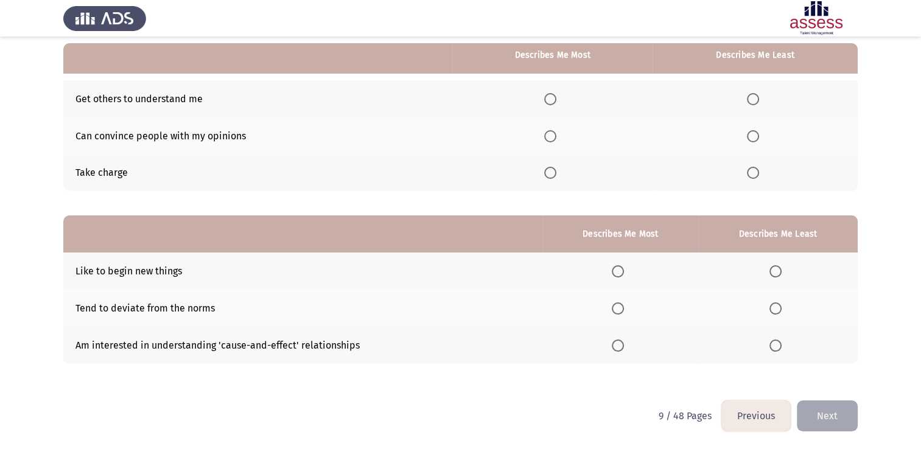
scroll to position [0, 0]
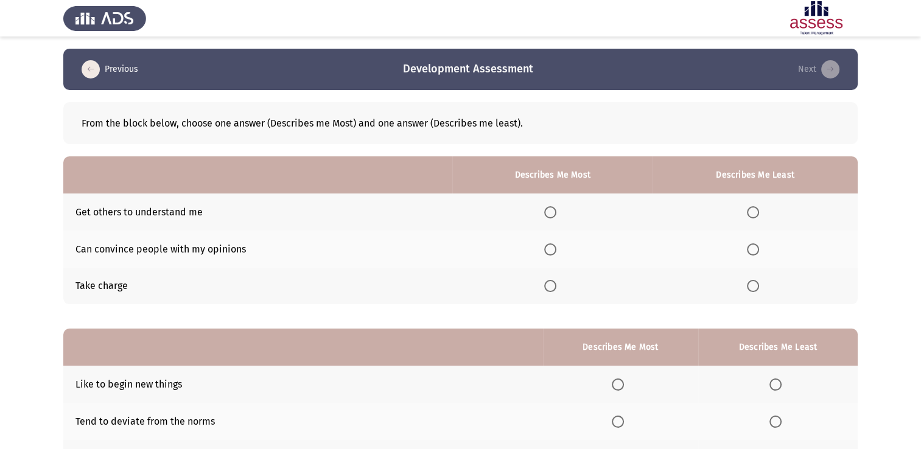
click at [566, 252] on th at bounding box center [553, 249] width 200 height 37
click at [551, 245] on span "Select an option" at bounding box center [550, 250] width 12 height 12
click at [551, 245] on input "Select an option" at bounding box center [550, 250] width 12 height 12
click at [759, 206] on span "Select an option" at bounding box center [753, 212] width 12 height 12
click at [759, 206] on input "Select an option" at bounding box center [753, 212] width 12 height 12
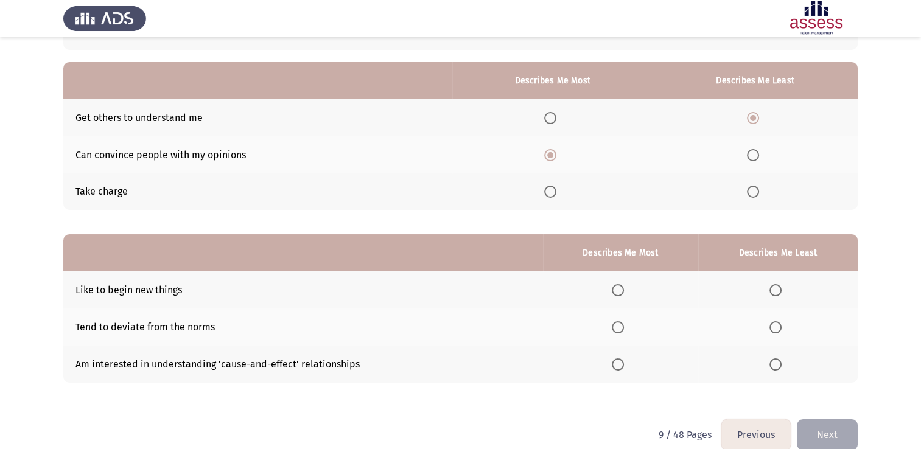
scroll to position [95, 0]
click at [638, 324] on th at bounding box center [620, 326] width 155 height 37
click at [622, 324] on span "Select an option" at bounding box center [618, 327] width 12 height 12
click at [622, 324] on input "Select an option" at bounding box center [618, 327] width 12 height 12
drag, startPoint x: 784, startPoint y: 373, endPoint x: 780, endPoint y: 367, distance: 7.8
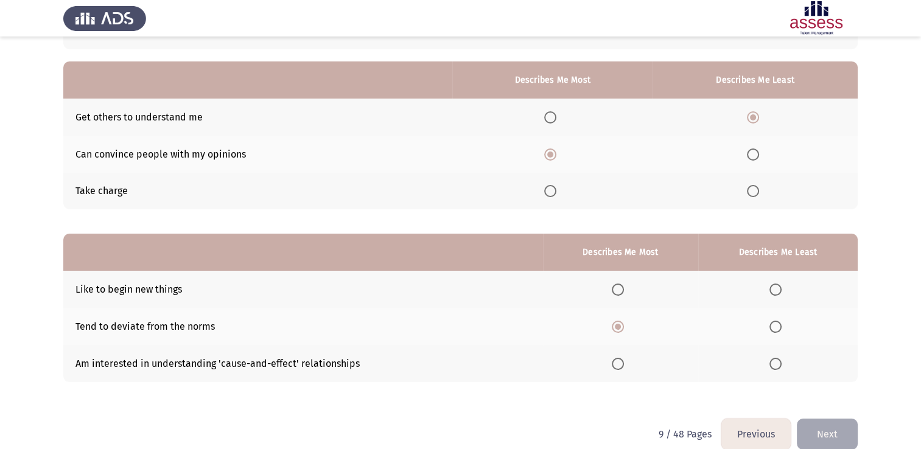
click at [780, 367] on th at bounding box center [779, 363] width 160 height 37
click at [780, 367] on span "Select an option" at bounding box center [776, 364] width 12 height 12
click at [780, 367] on input "Select an option" at bounding box center [776, 364] width 12 height 12
click at [836, 445] on button "Next" at bounding box center [827, 434] width 61 height 31
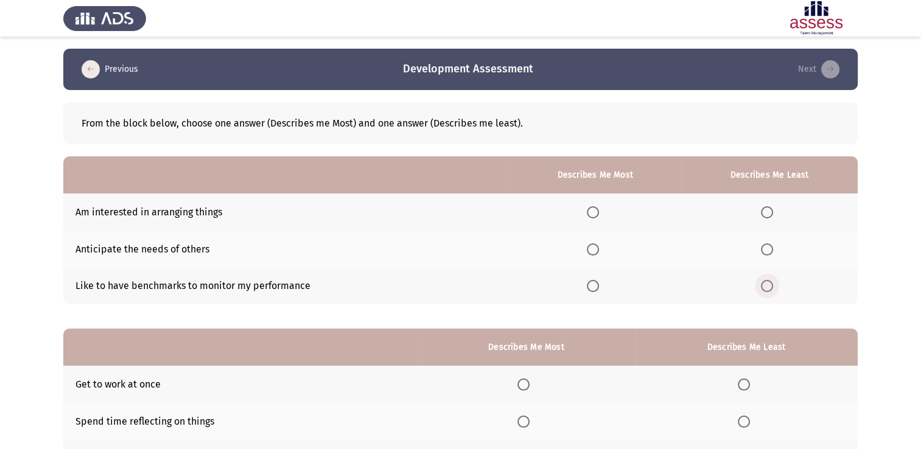
click at [772, 287] on span "Select an option" at bounding box center [767, 286] width 12 height 12
click at [772, 287] on input "Select an option" at bounding box center [767, 286] width 12 height 12
click at [598, 205] on th at bounding box center [595, 212] width 172 height 37
click at [597, 208] on span "Select an option" at bounding box center [593, 212] width 12 height 12
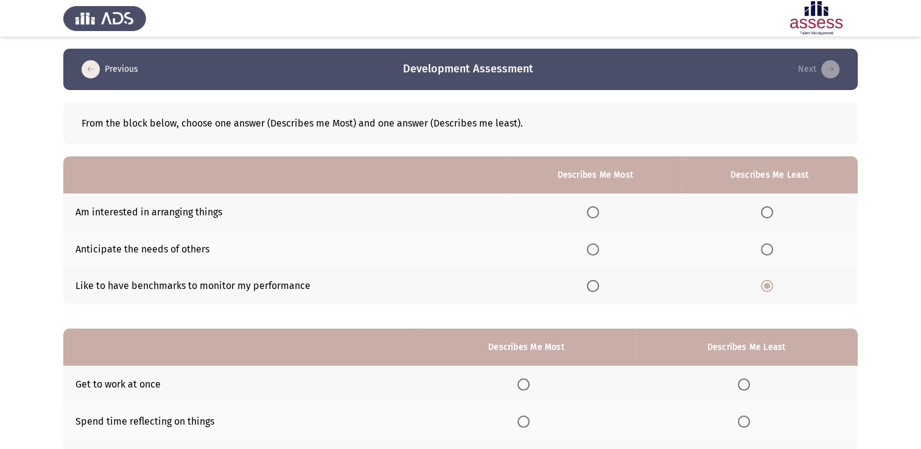
click at [597, 208] on input "Select an option" at bounding box center [593, 212] width 12 height 12
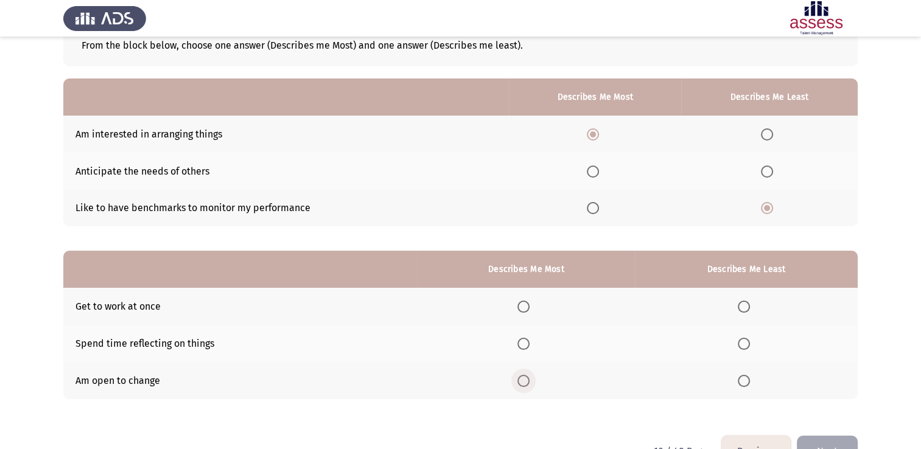
click at [529, 377] on span "Select an option" at bounding box center [524, 381] width 12 height 12
click at [529, 377] on input "Select an option" at bounding box center [524, 381] width 12 height 12
click at [742, 304] on span "Select an option" at bounding box center [744, 307] width 12 height 12
click at [742, 304] on input "Select an option" at bounding box center [744, 307] width 12 height 12
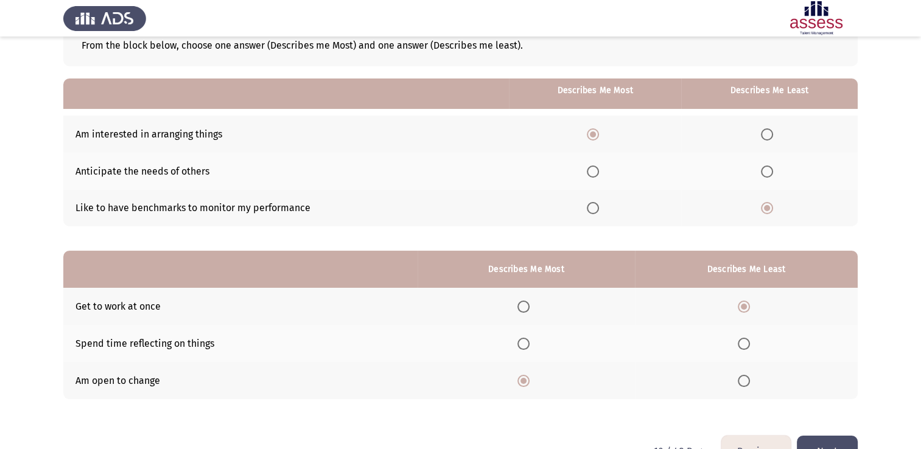
scroll to position [113, 0]
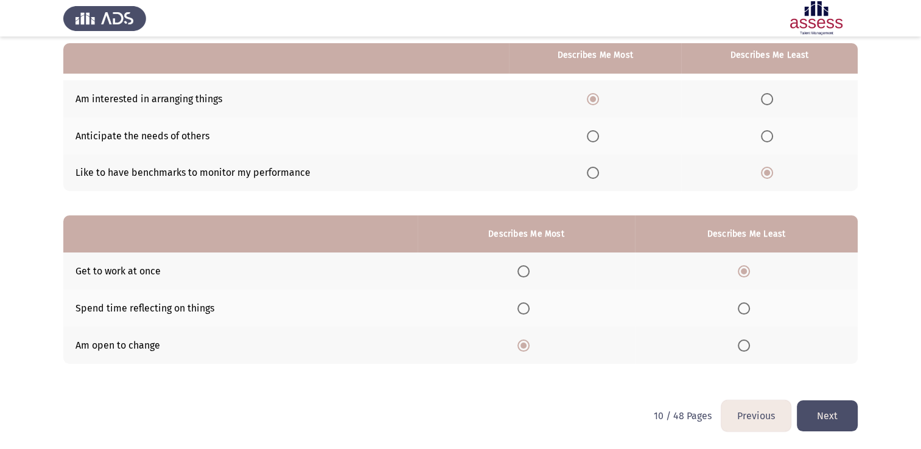
click at [827, 410] on button "Next" at bounding box center [827, 416] width 61 height 31
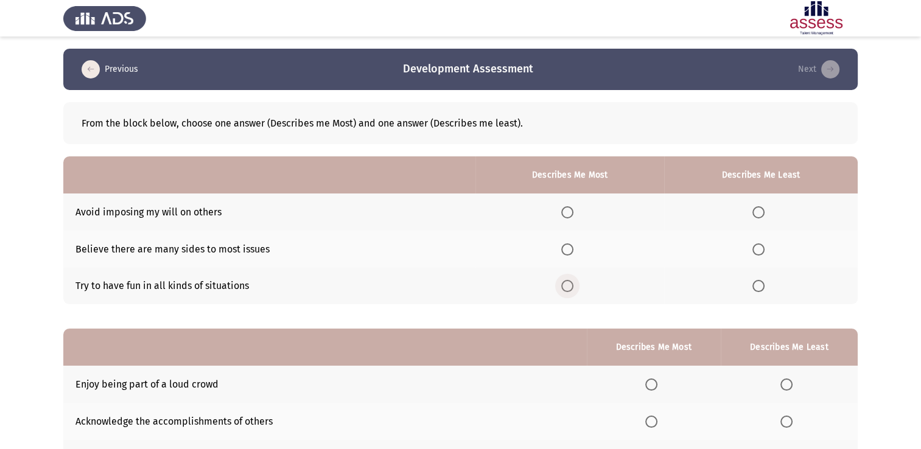
click at [568, 291] on span "Select an option" at bounding box center [568, 286] width 12 height 12
click at [568, 291] on input "Select an option" at bounding box center [568, 286] width 12 height 12
click at [754, 252] on span "Select an option" at bounding box center [759, 250] width 12 height 12
click at [754, 252] on input "Select an option" at bounding box center [759, 250] width 12 height 12
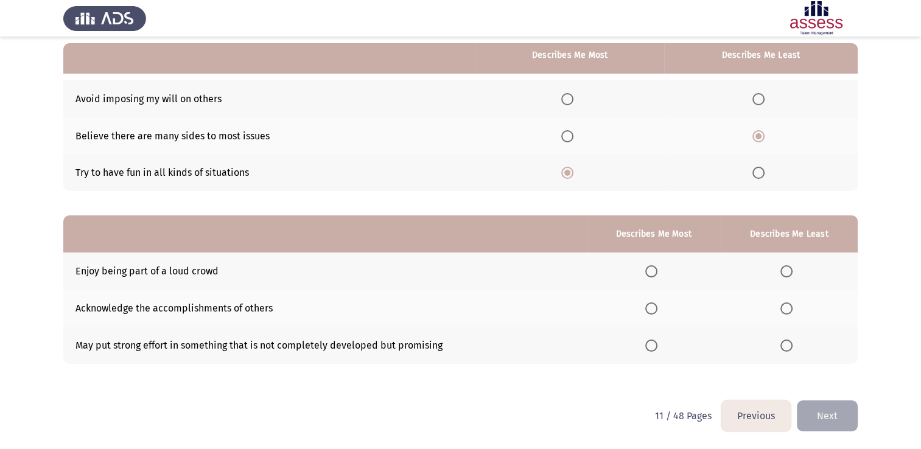
drag, startPoint x: 783, startPoint y: 262, endPoint x: 787, endPoint y: 272, distance: 9.8
click at [787, 272] on th at bounding box center [789, 271] width 137 height 37
click at [787, 272] on span "Select an option" at bounding box center [787, 272] width 12 height 12
click at [787, 272] on input "Select an option" at bounding box center [787, 272] width 12 height 12
click at [648, 344] on span "Select an option" at bounding box center [652, 346] width 12 height 12
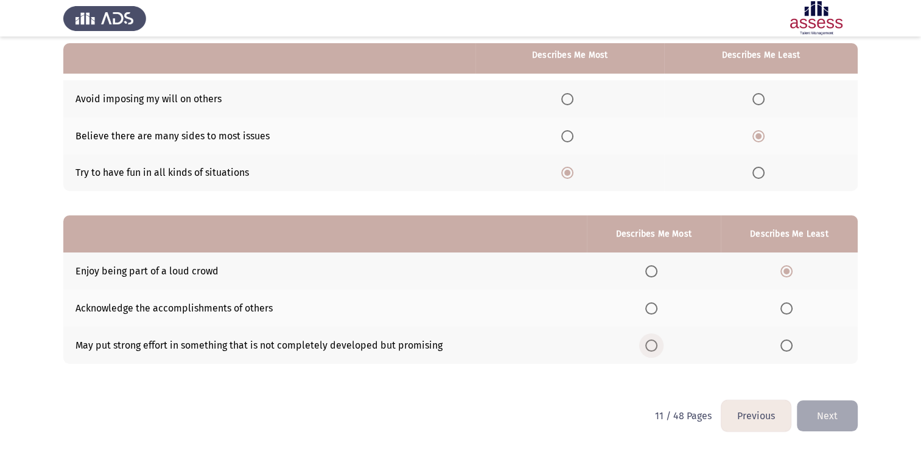
click at [648, 344] on input "Select an option" at bounding box center [652, 346] width 12 height 12
click at [825, 412] on button "Next" at bounding box center [827, 416] width 61 height 31
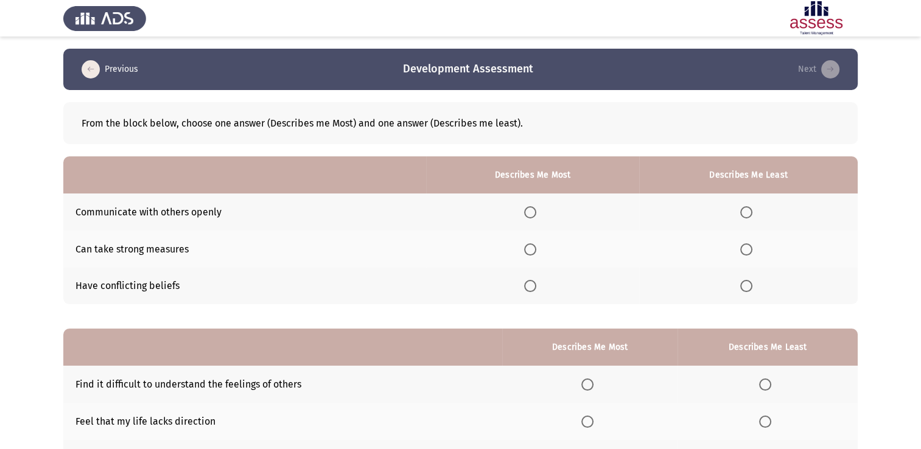
click at [531, 213] on span "Select an option" at bounding box center [530, 212] width 12 height 12
click at [531, 213] on input "Select an option" at bounding box center [530, 212] width 12 height 12
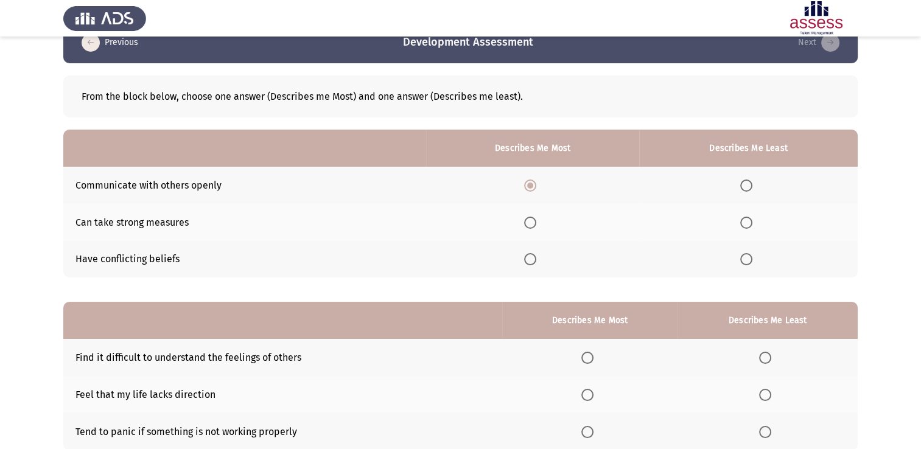
scroll to position [28, 0]
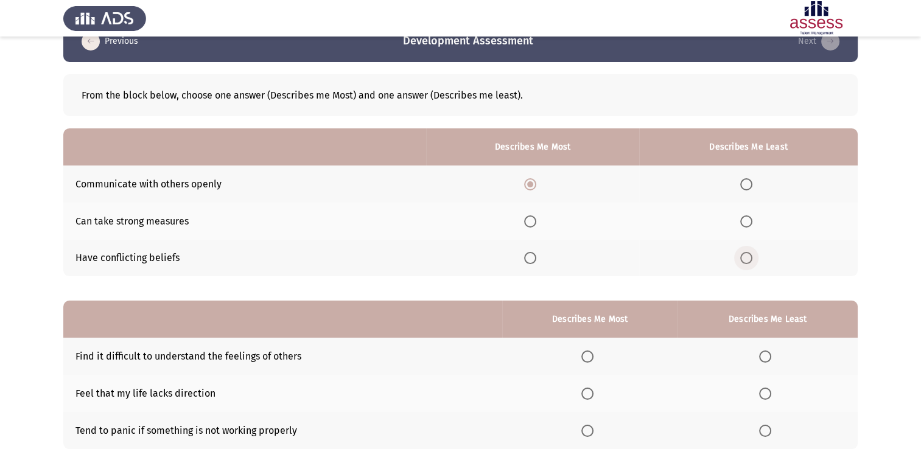
click at [745, 252] on span "Select an option" at bounding box center [747, 258] width 12 height 12
click at [745, 252] on input "Select an option" at bounding box center [747, 258] width 12 height 12
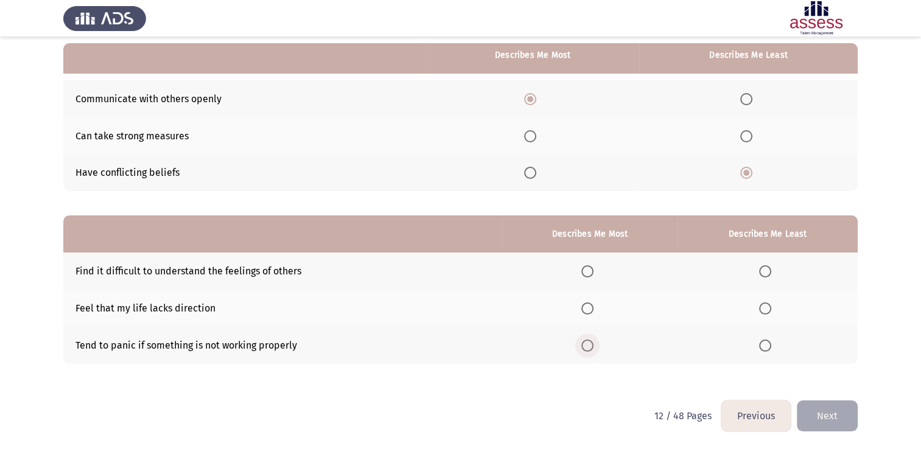
click at [594, 345] on span "Select an option" at bounding box center [588, 346] width 12 height 12
click at [594, 345] on input "Select an option" at bounding box center [588, 346] width 12 height 12
click at [772, 283] on th at bounding box center [768, 271] width 180 height 37
drag, startPoint x: 772, startPoint y: 280, endPoint x: 767, endPoint y: 270, distance: 10.1
click at [767, 270] on th at bounding box center [768, 271] width 180 height 37
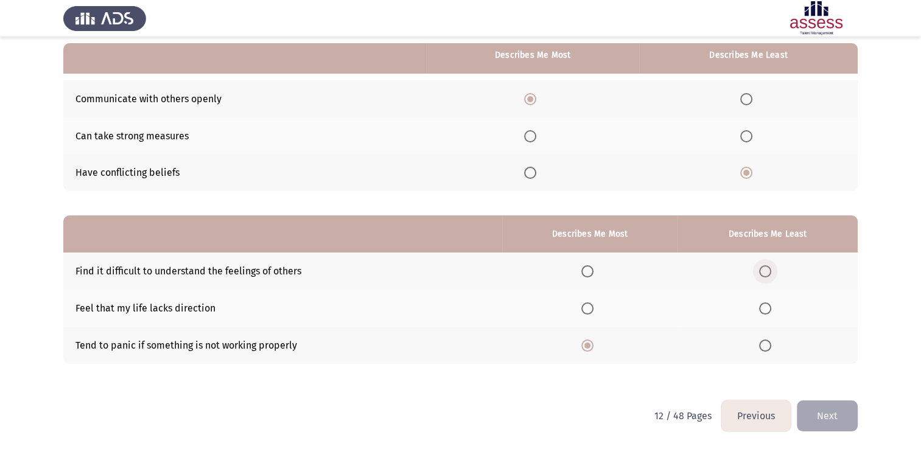
click at [767, 270] on span "Select an option" at bounding box center [765, 272] width 12 height 12
click at [767, 270] on input "Select an option" at bounding box center [765, 272] width 12 height 12
click at [831, 423] on button "Next" at bounding box center [827, 416] width 61 height 31
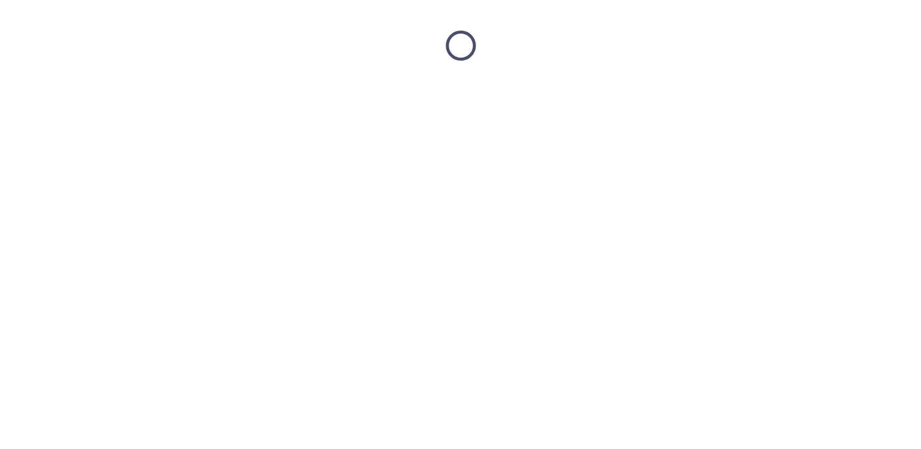
scroll to position [0, 0]
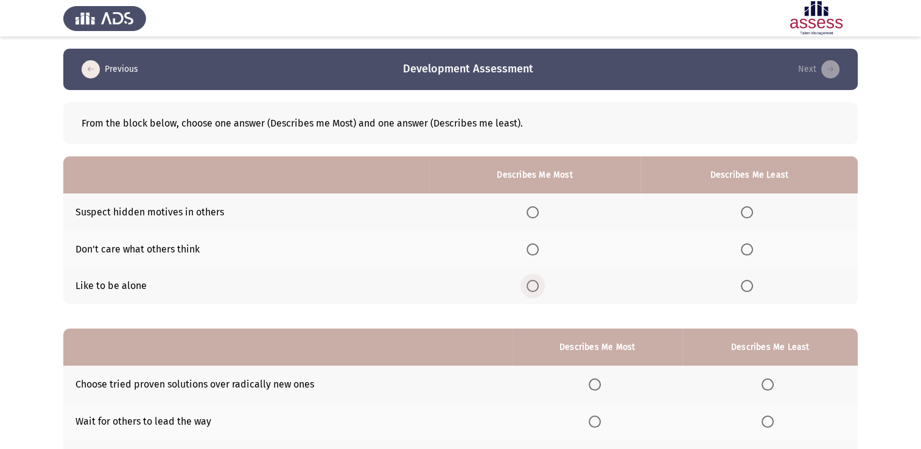
click at [539, 285] on span "Select an option" at bounding box center [533, 286] width 12 height 12
click at [539, 285] on input "Select an option" at bounding box center [533, 286] width 12 height 12
click at [749, 213] on span "Select an option" at bounding box center [747, 212] width 12 height 12
click at [749, 213] on input "Select an option" at bounding box center [747, 212] width 12 height 12
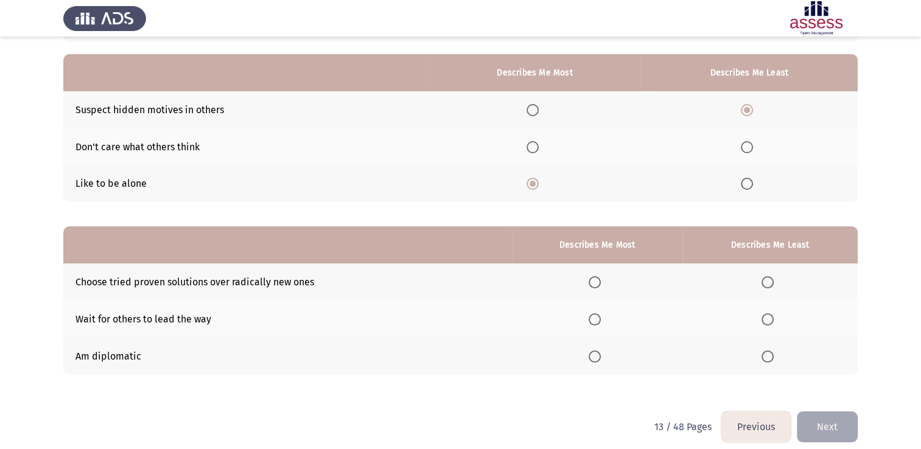
scroll to position [113, 0]
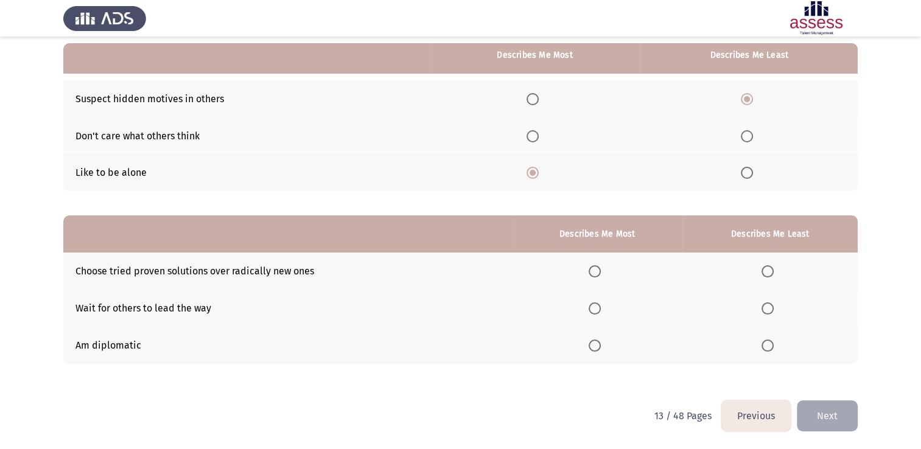
click at [589, 269] on th at bounding box center [597, 271] width 171 height 37
click at [593, 269] on span "Select an option" at bounding box center [595, 272] width 12 height 12
click at [593, 269] on input "Select an option" at bounding box center [595, 272] width 12 height 12
click at [774, 313] on th at bounding box center [770, 308] width 175 height 37
click at [774, 313] on span "Select an option" at bounding box center [768, 309] width 12 height 12
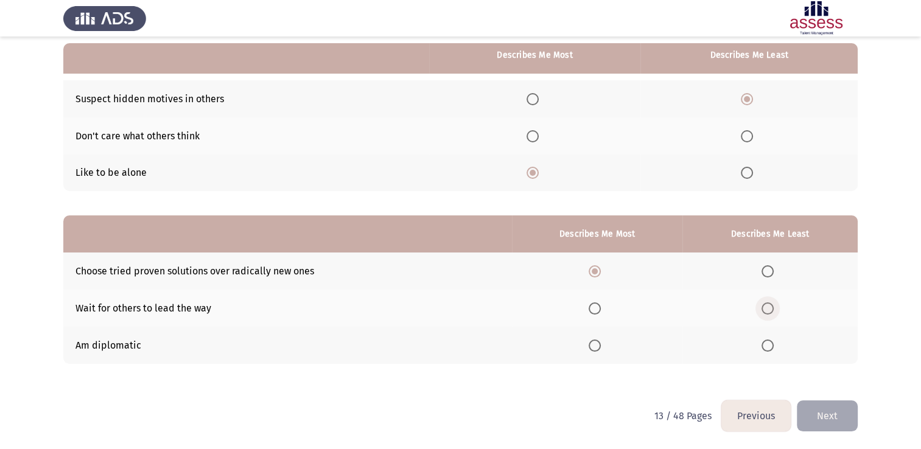
click at [774, 313] on input "Select an option" at bounding box center [768, 309] width 12 height 12
click at [831, 406] on button "Next" at bounding box center [827, 416] width 61 height 31
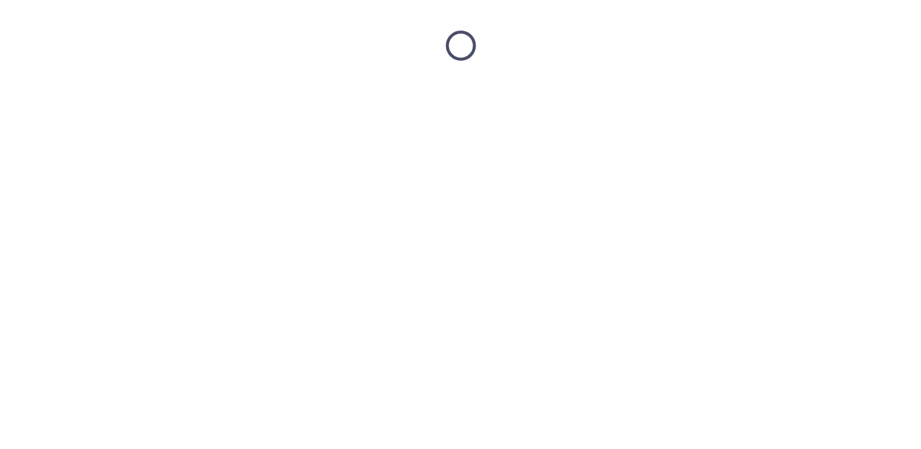
scroll to position [0, 0]
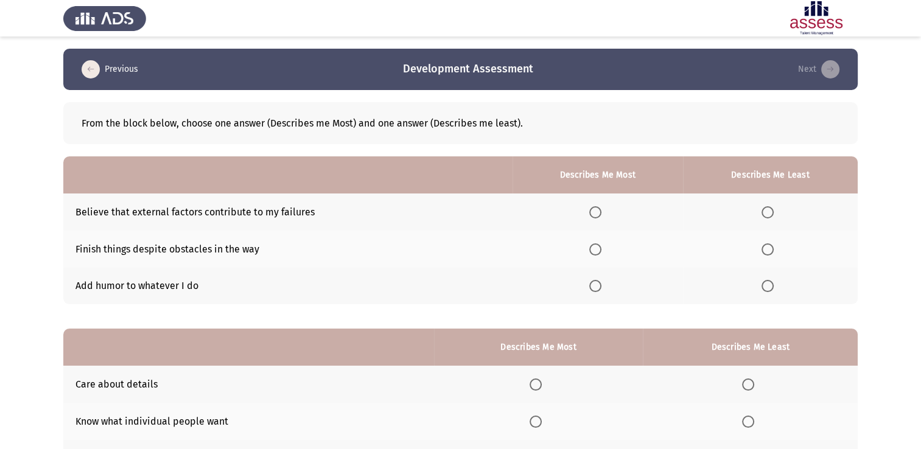
click at [592, 286] on span "Select an option" at bounding box center [596, 286] width 12 height 12
click at [592, 286] on input "Select an option" at bounding box center [596, 286] width 12 height 12
drag, startPoint x: 781, startPoint y: 200, endPoint x: 755, endPoint y: 213, distance: 29.4
click at [755, 213] on th at bounding box center [770, 212] width 175 height 37
click at [772, 210] on span "Select an option" at bounding box center [768, 212] width 12 height 12
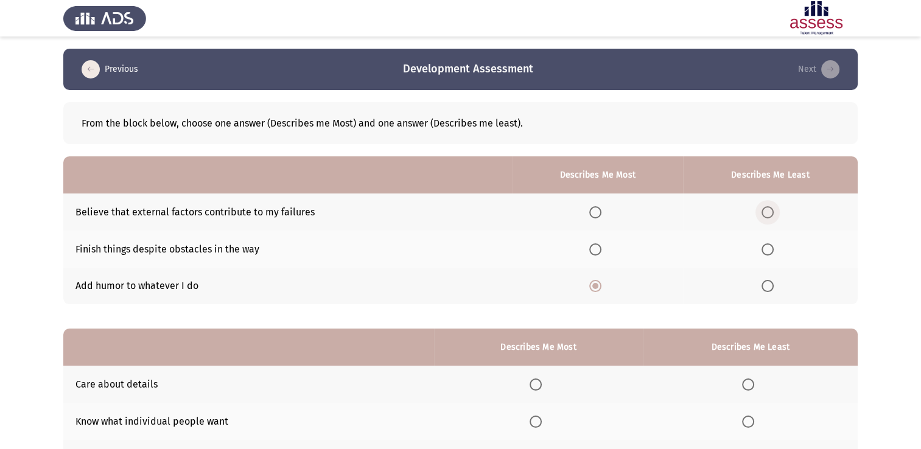
click at [772, 210] on input "Select an option" at bounding box center [768, 212] width 12 height 12
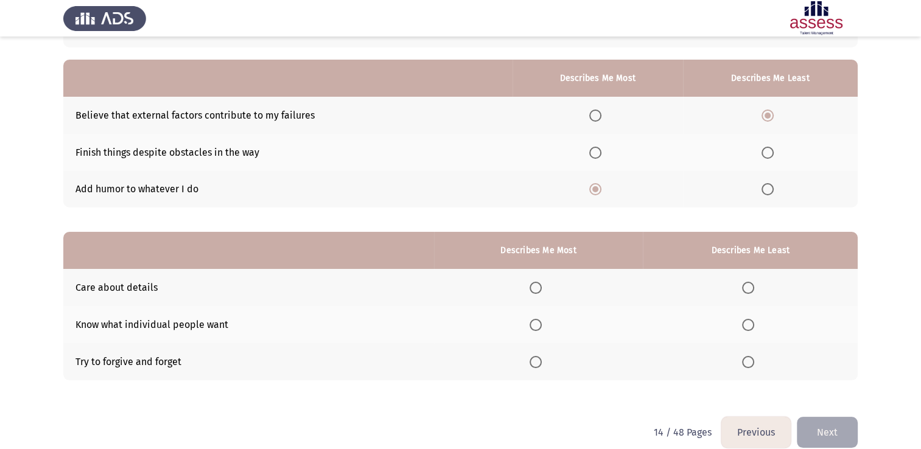
scroll to position [97, 0]
click at [538, 367] on span "Select an option" at bounding box center [536, 362] width 12 height 12
click at [538, 367] on input "Select an option" at bounding box center [536, 362] width 12 height 12
drag, startPoint x: 741, startPoint y: 327, endPoint x: 747, endPoint y: 326, distance: 6.2
click at [747, 326] on th at bounding box center [750, 324] width 215 height 37
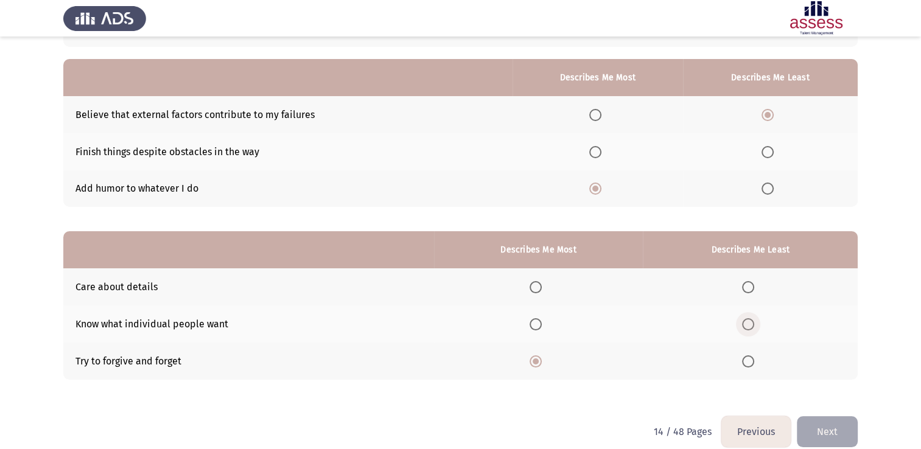
click at [747, 326] on span "Select an option" at bounding box center [748, 325] width 12 height 12
click at [747, 326] on input "Select an option" at bounding box center [748, 325] width 12 height 12
click at [817, 437] on button "Next" at bounding box center [827, 432] width 61 height 31
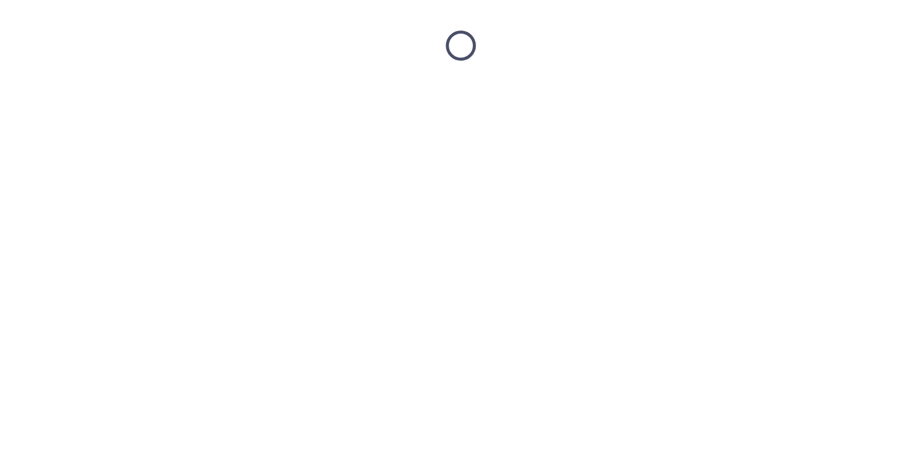
scroll to position [0, 0]
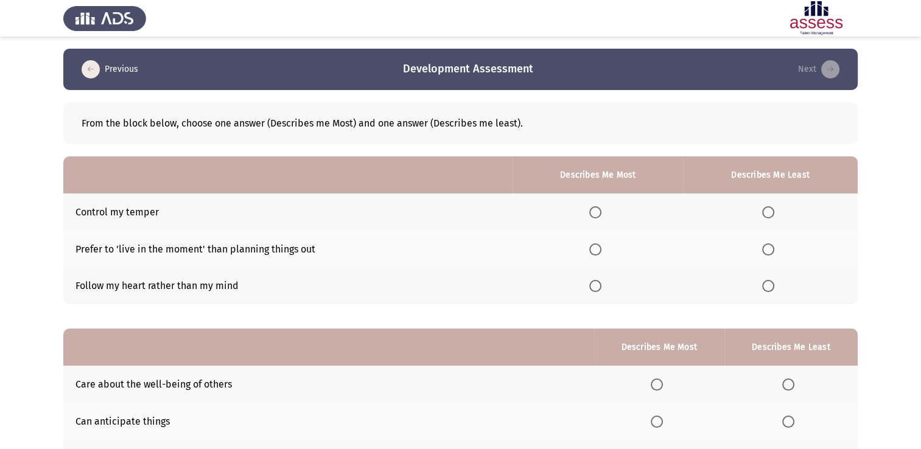
click at [648, 219] on th at bounding box center [598, 212] width 171 height 37
click at [600, 252] on span "Select an option" at bounding box center [596, 250] width 12 height 12
click at [600, 252] on input "Select an option" at bounding box center [596, 250] width 12 height 12
click at [765, 289] on span "Select an option" at bounding box center [769, 286] width 12 height 12
click at [765, 289] on input "Select an option" at bounding box center [769, 286] width 12 height 12
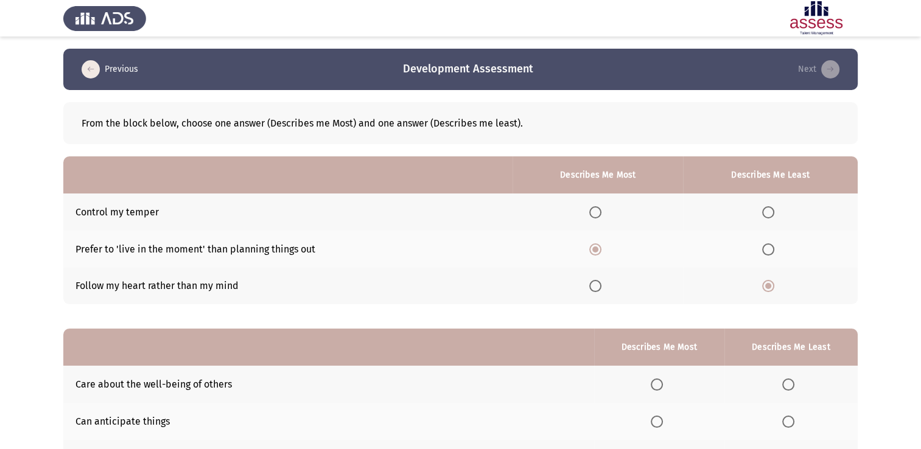
scroll to position [113, 0]
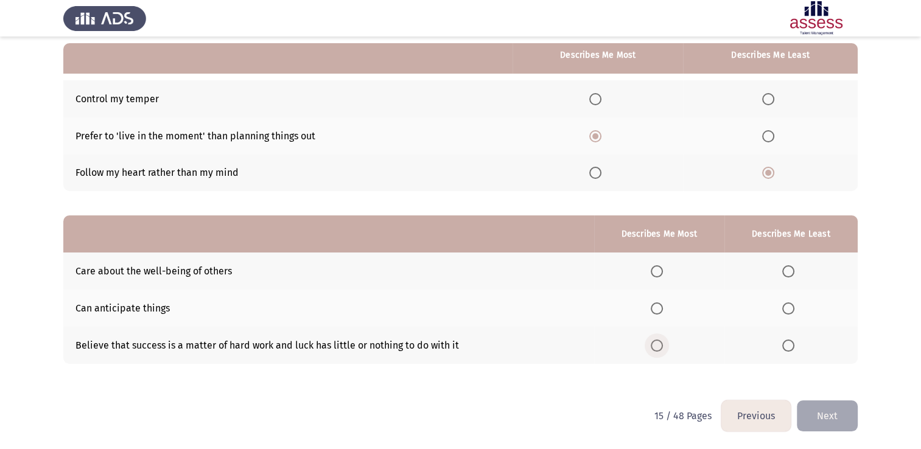
click at [658, 345] on span "Select an option" at bounding box center [657, 346] width 12 height 12
click at [658, 345] on input "Select an option" at bounding box center [657, 346] width 12 height 12
click at [791, 315] on span "Select an option" at bounding box center [789, 309] width 12 height 12
click at [791, 315] on input "Select an option" at bounding box center [789, 309] width 12 height 12
click at [828, 418] on button "Next" at bounding box center [827, 416] width 61 height 31
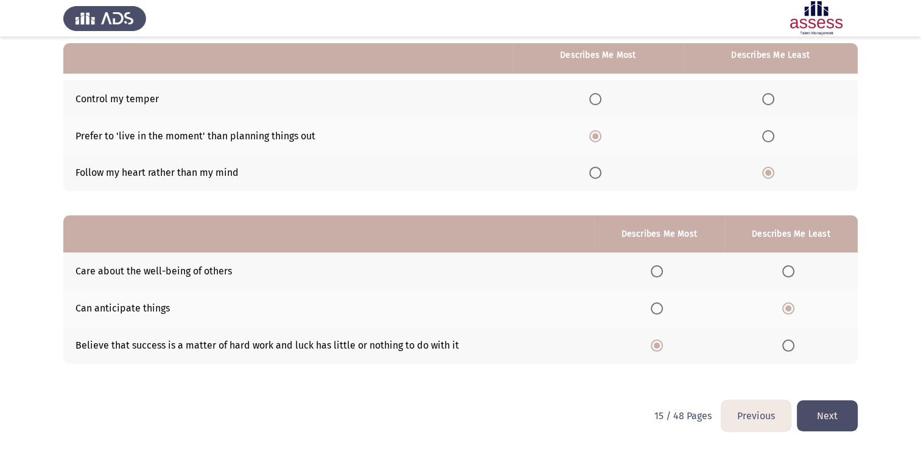
scroll to position [0, 0]
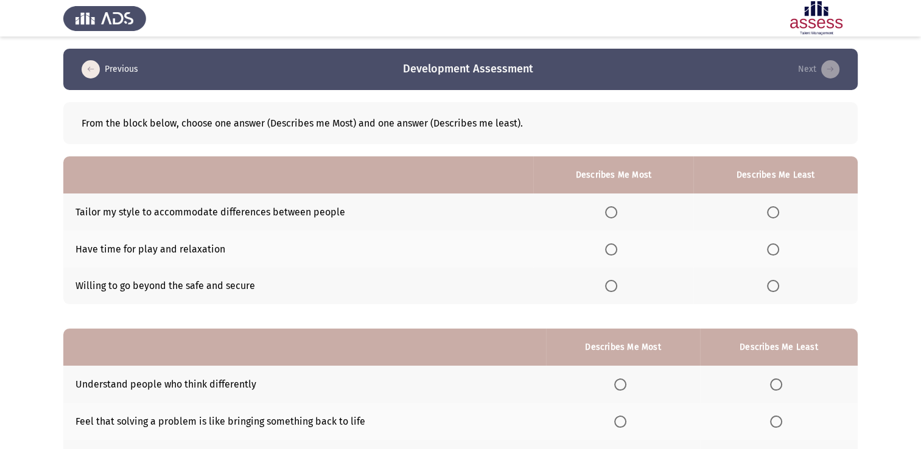
click at [619, 205] on th at bounding box center [614, 212] width 160 height 37
click at [618, 211] on span "Select an option" at bounding box center [611, 212] width 12 height 12
click at [618, 211] on input "Select an option" at bounding box center [611, 212] width 12 height 12
click at [777, 290] on span "Select an option" at bounding box center [773, 286] width 12 height 12
click at [777, 290] on input "Select an option" at bounding box center [773, 286] width 12 height 12
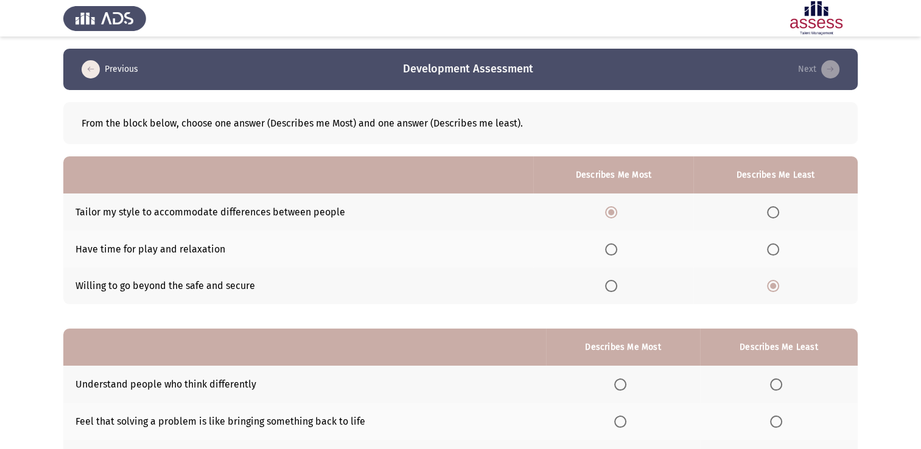
click at [774, 242] on th at bounding box center [776, 249] width 164 height 37
click at [775, 253] on span "Select an option" at bounding box center [773, 250] width 12 height 12
click at [775, 253] on input "Select an option" at bounding box center [773, 250] width 12 height 12
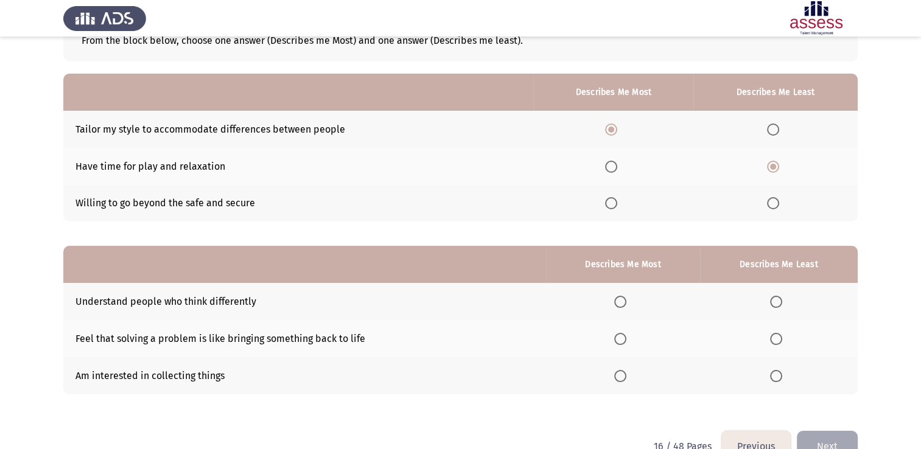
scroll to position [84, 0]
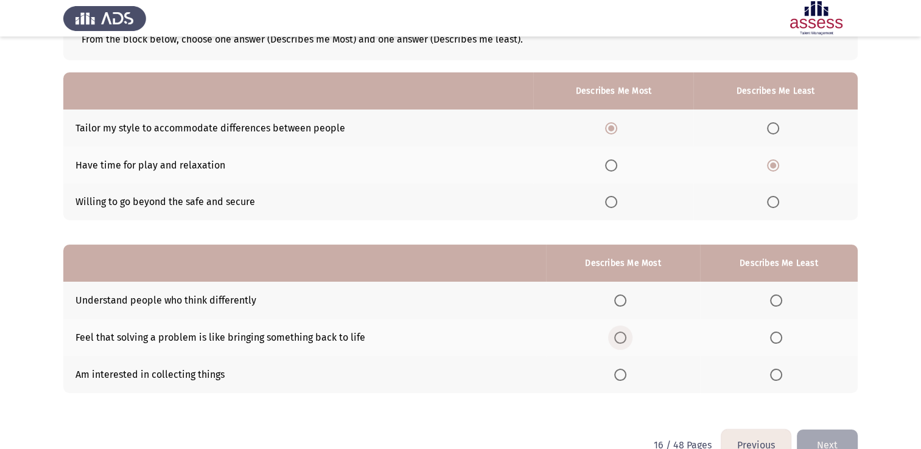
click at [625, 337] on span "Select an option" at bounding box center [621, 338] width 12 height 12
click at [625, 337] on input "Select an option" at bounding box center [621, 338] width 12 height 12
click at [784, 380] on label "Select an option" at bounding box center [778, 375] width 17 height 12
click at [783, 380] on input "Select an option" at bounding box center [776, 375] width 12 height 12
click at [834, 442] on button "Next" at bounding box center [827, 445] width 61 height 31
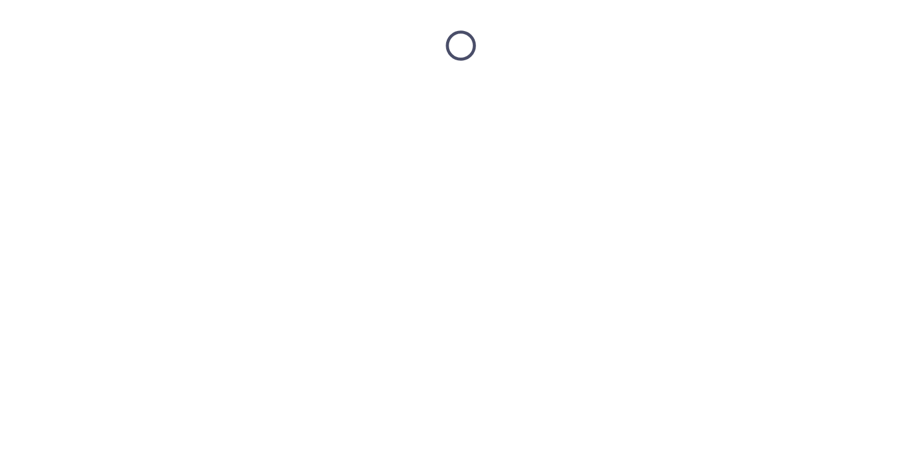
scroll to position [0, 0]
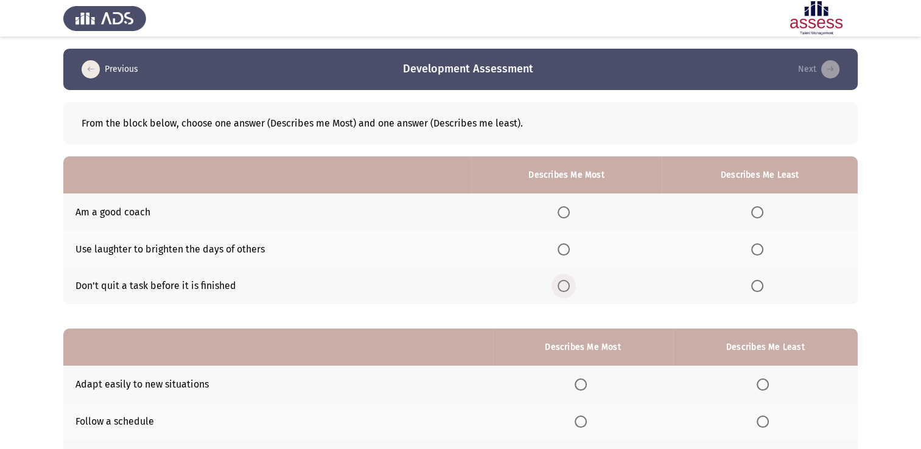
click at [563, 280] on span "Select an option" at bounding box center [564, 286] width 12 height 12
click at [563, 280] on input "Select an option" at bounding box center [564, 286] width 12 height 12
click at [762, 203] on th at bounding box center [760, 212] width 196 height 37
click at [761, 211] on span "Select an option" at bounding box center [758, 212] width 12 height 12
click at [761, 211] on input "Select an option" at bounding box center [758, 212] width 12 height 12
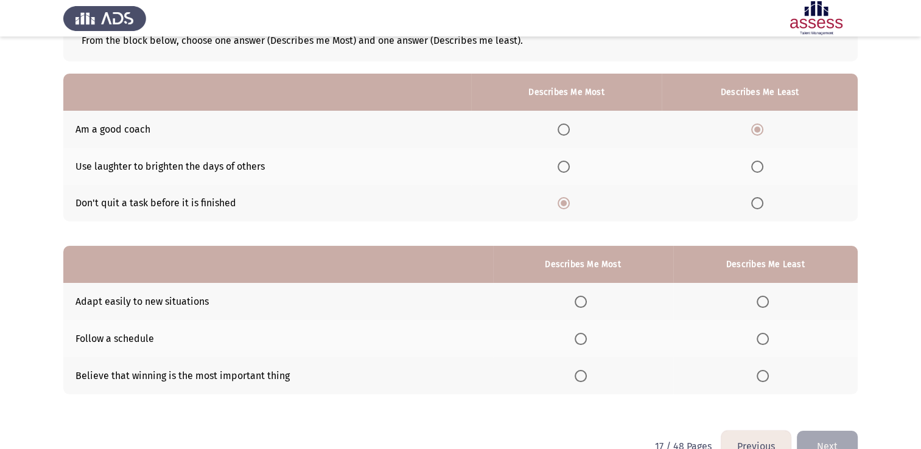
scroll to position [93, 0]
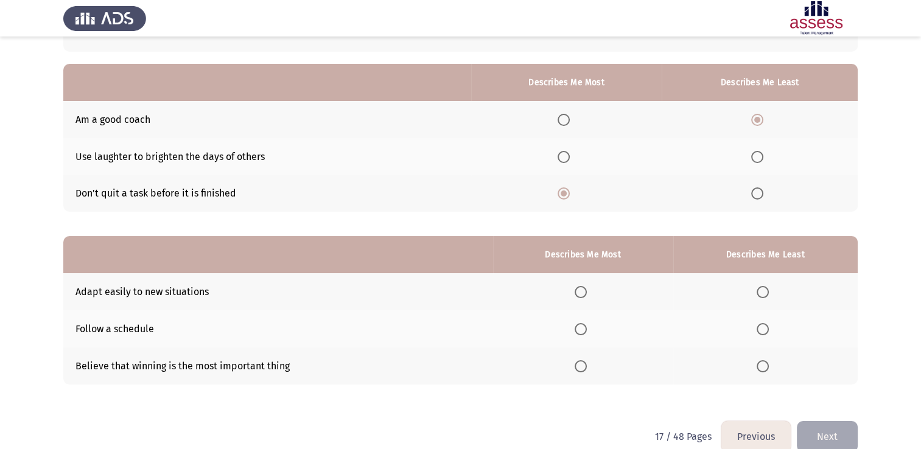
click at [571, 333] on th at bounding box center [583, 329] width 180 height 37
click at [587, 333] on span "Select an option" at bounding box center [581, 329] width 12 height 12
click at [587, 333] on input "Select an option" at bounding box center [581, 329] width 12 height 12
click at [765, 367] on span "Select an option" at bounding box center [763, 367] width 12 height 12
click at [765, 367] on input "Select an option" at bounding box center [763, 367] width 12 height 12
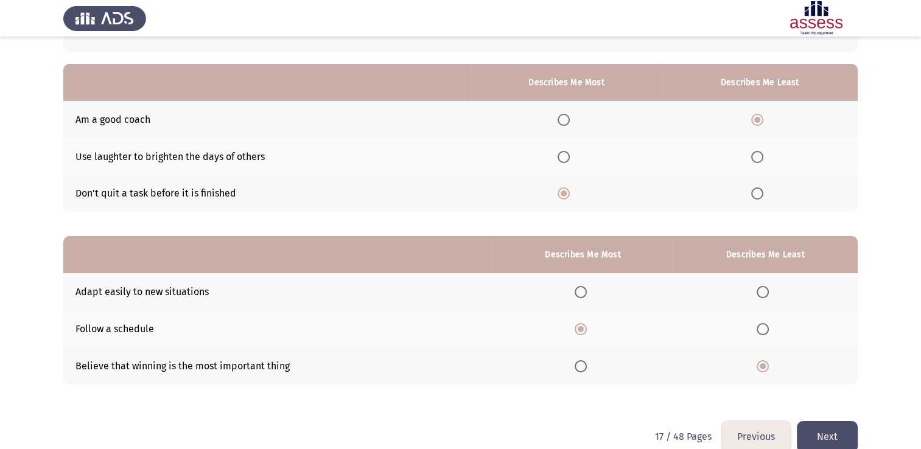
click at [834, 425] on button "Next" at bounding box center [827, 436] width 61 height 31
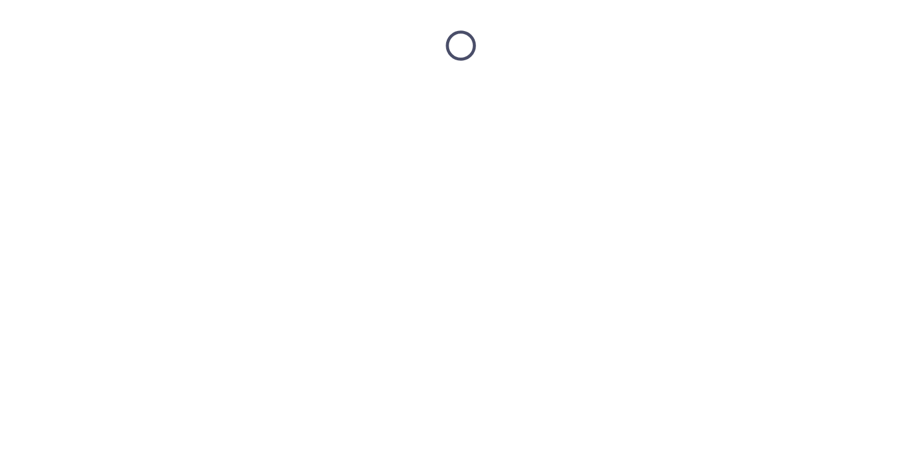
scroll to position [0, 0]
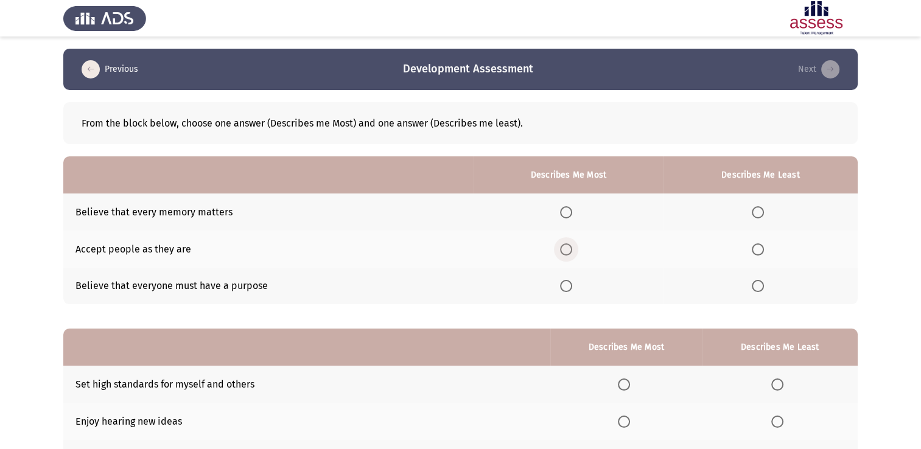
click at [572, 250] on span "Select an option" at bounding box center [566, 250] width 12 height 12
click at [572, 250] on input "Select an option" at bounding box center [566, 250] width 12 height 12
click at [758, 219] on th at bounding box center [761, 212] width 194 height 37
click at [758, 205] on th at bounding box center [761, 212] width 194 height 37
click at [758, 212] on span "Select an option" at bounding box center [758, 212] width 12 height 12
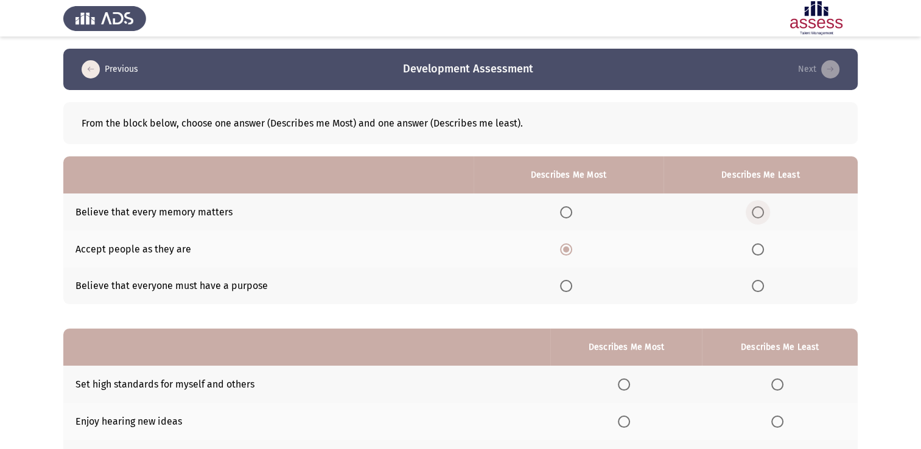
click at [758, 212] on input "Select an option" at bounding box center [758, 212] width 12 height 12
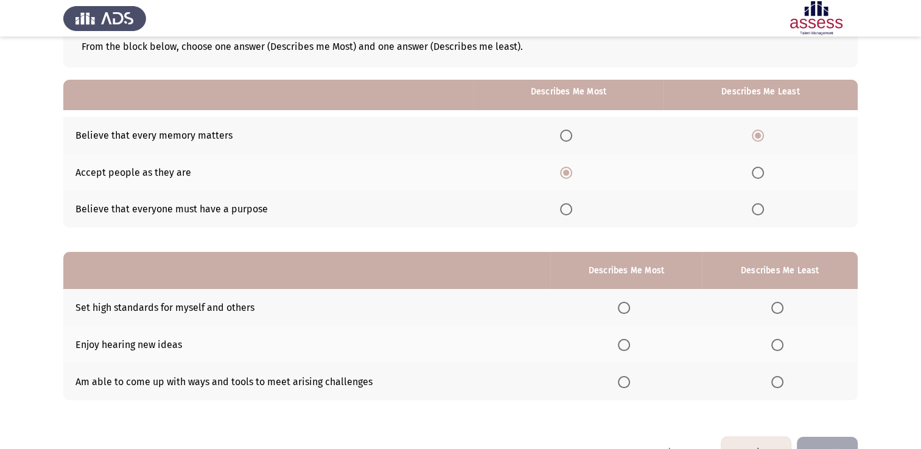
scroll to position [113, 0]
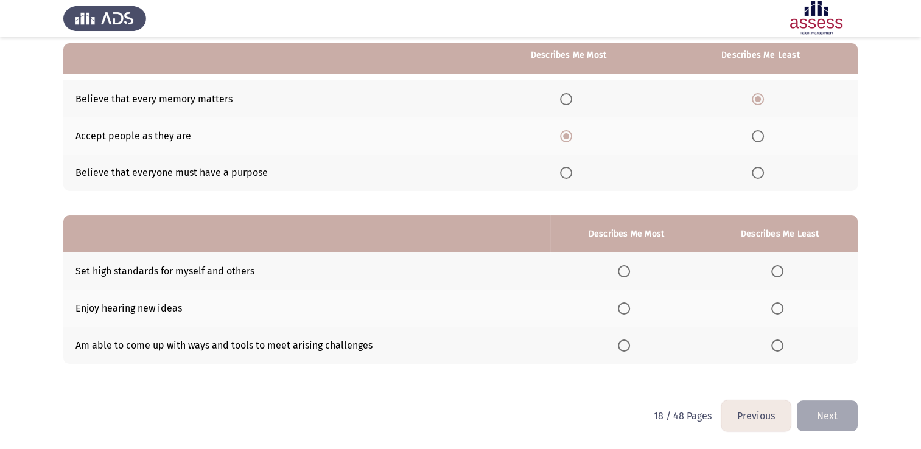
click at [632, 279] on th at bounding box center [627, 271] width 152 height 37
click at [620, 261] on th at bounding box center [627, 271] width 152 height 37
click at [623, 266] on span "Select an option" at bounding box center [624, 272] width 12 height 12
click at [623, 266] on input "Select an option" at bounding box center [624, 272] width 12 height 12
drag, startPoint x: 766, startPoint y: 320, endPoint x: 777, endPoint y: 314, distance: 13.1
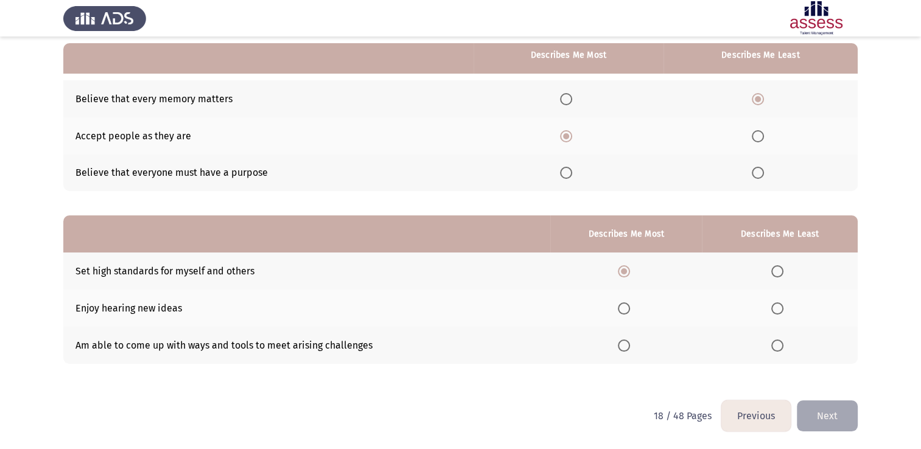
click at [777, 314] on th at bounding box center [780, 308] width 156 height 37
click at [777, 314] on span "Select an option" at bounding box center [778, 309] width 12 height 12
click at [777, 314] on input "Select an option" at bounding box center [778, 309] width 12 height 12
click at [833, 418] on button "Next" at bounding box center [827, 416] width 61 height 31
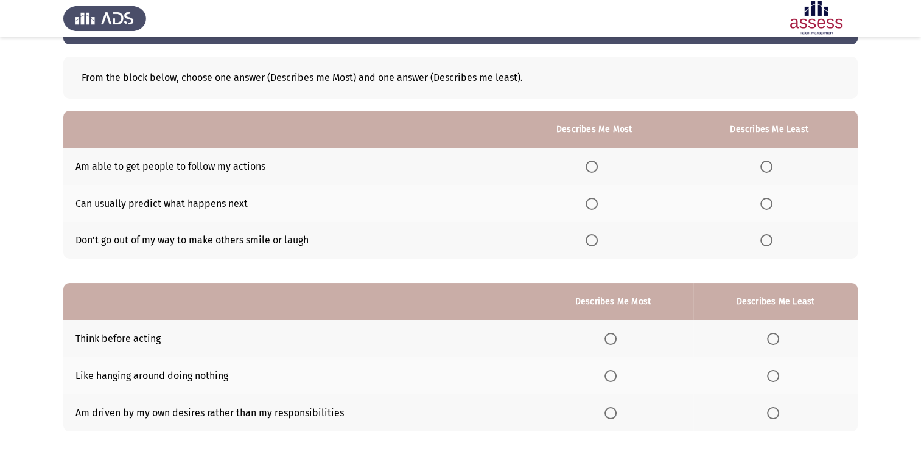
scroll to position [46, 0]
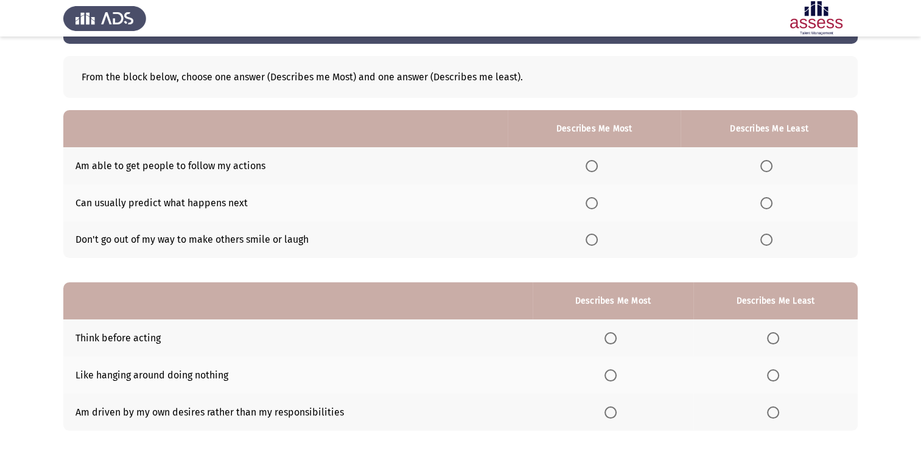
click at [833, 418] on th at bounding box center [776, 412] width 164 height 37
click at [759, 201] on th at bounding box center [769, 203] width 177 height 37
click at [766, 201] on span "Select an option" at bounding box center [767, 203] width 12 height 12
click at [766, 201] on input "Select an option" at bounding box center [767, 203] width 12 height 12
click at [595, 160] on th at bounding box center [594, 165] width 173 height 37
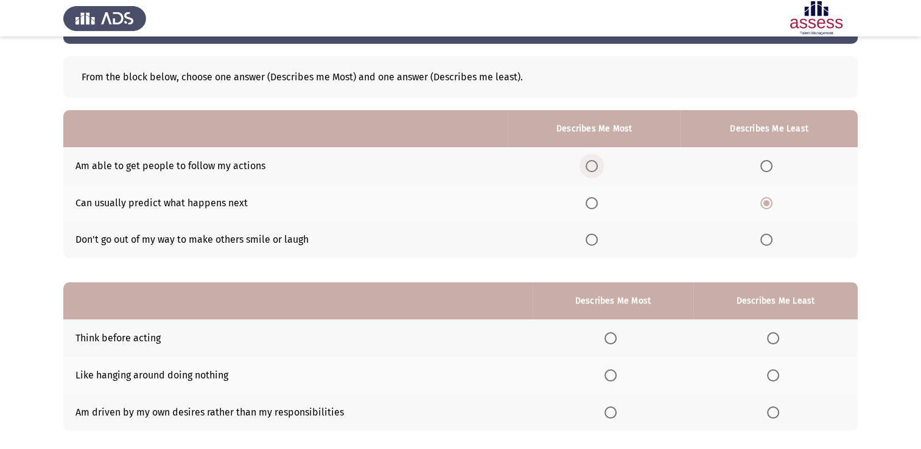
click at [595, 160] on span "Select an option" at bounding box center [592, 166] width 12 height 12
click at [595, 160] on input "Select an option" at bounding box center [592, 166] width 12 height 12
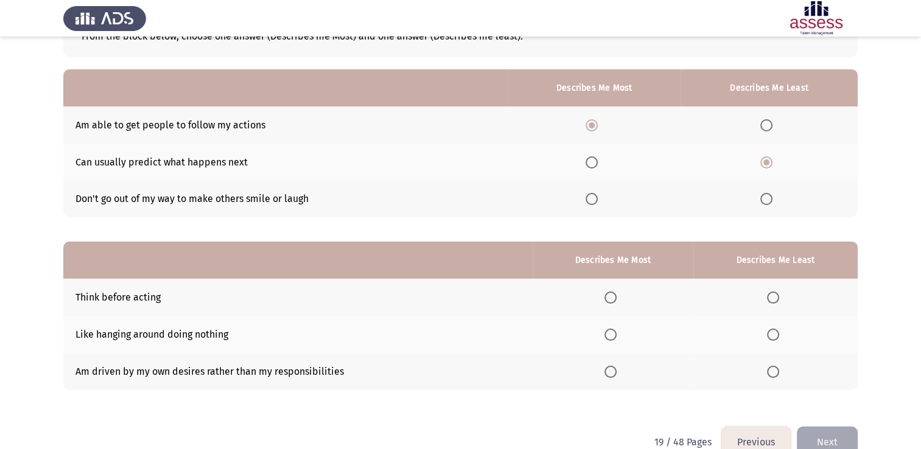
scroll to position [113, 0]
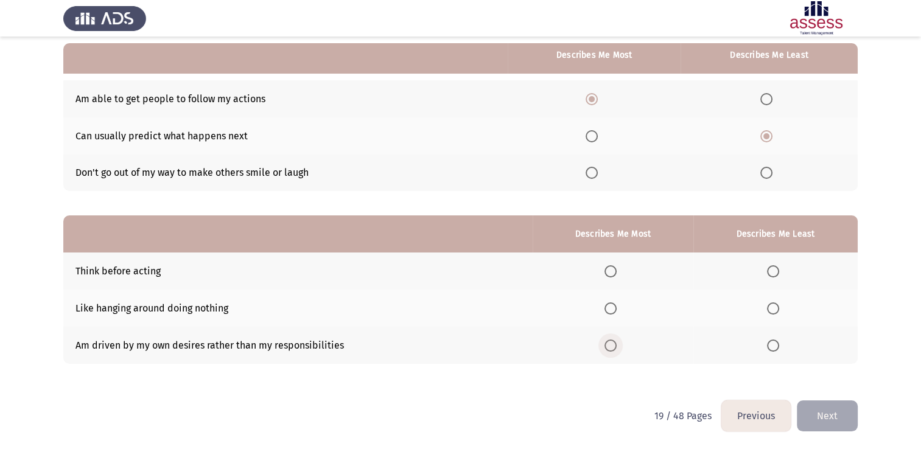
click at [609, 345] on span "Select an option" at bounding box center [611, 346] width 12 height 12
click at [609, 345] on input "Select an option" at bounding box center [611, 346] width 12 height 12
click at [777, 274] on span "Select an option" at bounding box center [773, 272] width 12 height 12
click at [777, 274] on input "Select an option" at bounding box center [773, 272] width 12 height 12
click at [828, 417] on button "Next" at bounding box center [827, 416] width 61 height 31
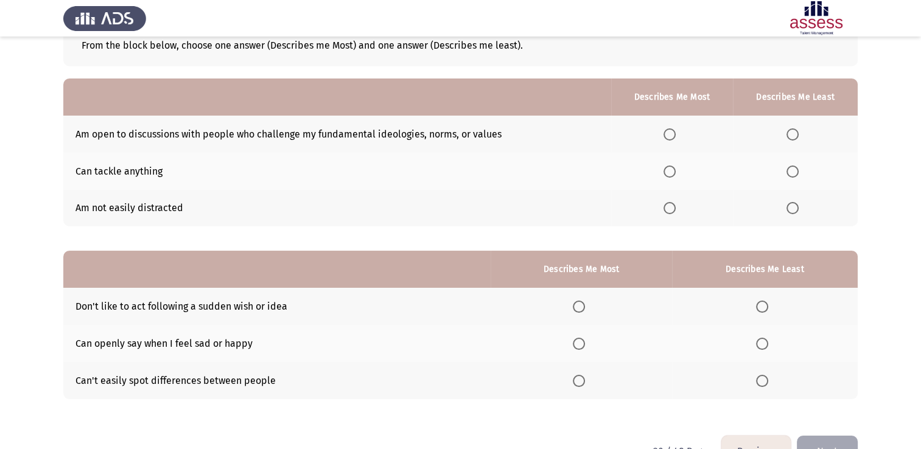
scroll to position [77, 0]
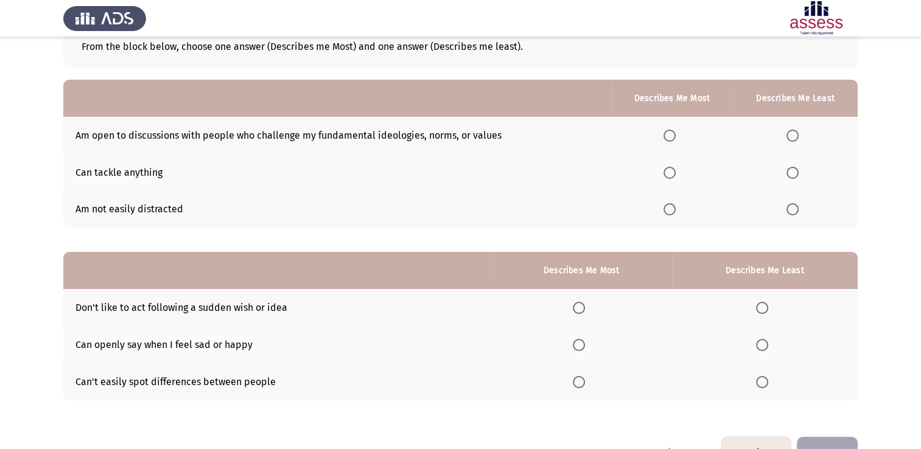
click at [677, 128] on th at bounding box center [672, 135] width 122 height 37
click at [676, 132] on span "Select an option" at bounding box center [670, 136] width 12 height 12
click at [676, 132] on input "Select an option" at bounding box center [670, 136] width 12 height 12
click at [791, 214] on span "Select an option" at bounding box center [793, 209] width 12 height 12
click at [791, 214] on input "Select an option" at bounding box center [793, 209] width 12 height 12
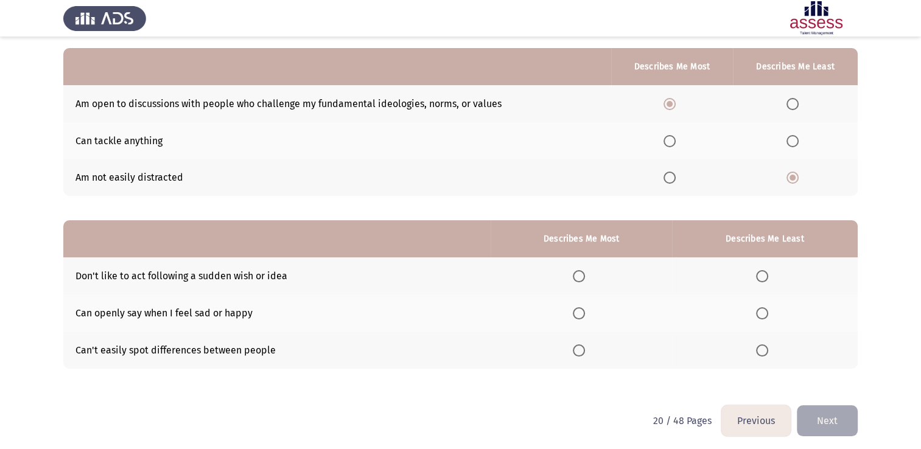
scroll to position [110, 0]
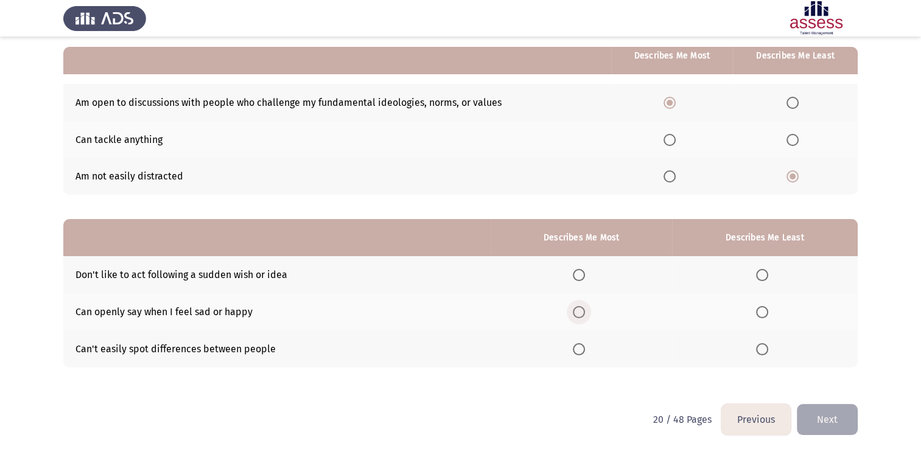
click at [579, 311] on span "Select an option" at bounding box center [579, 312] width 12 height 12
click at [579, 311] on input "Select an option" at bounding box center [579, 312] width 12 height 12
drag, startPoint x: 754, startPoint y: 267, endPoint x: 759, endPoint y: 273, distance: 8.2
click at [759, 273] on th at bounding box center [765, 274] width 186 height 37
click at [759, 273] on span "Select an option" at bounding box center [762, 275] width 12 height 12
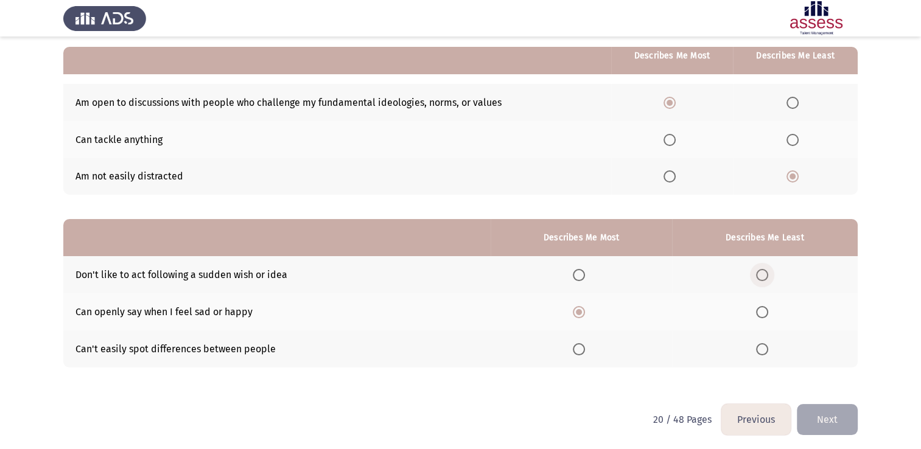
click at [759, 273] on input "Select an option" at bounding box center [762, 275] width 12 height 12
click at [816, 407] on button "Next" at bounding box center [827, 419] width 61 height 31
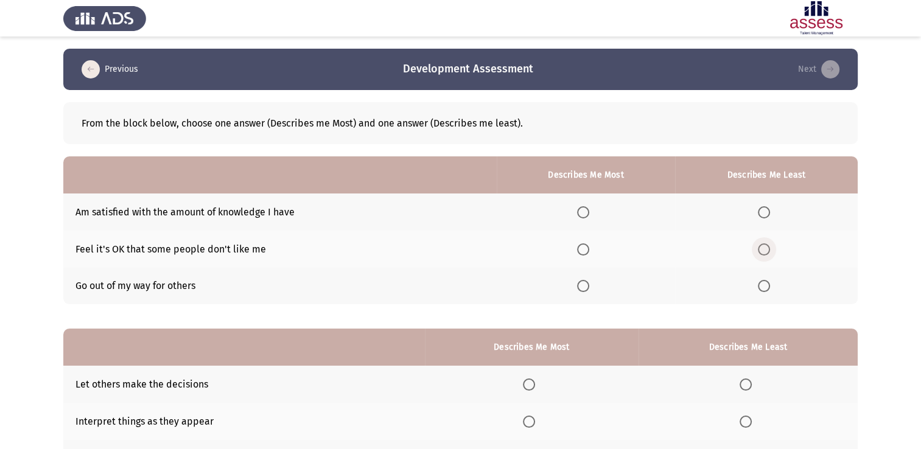
click at [762, 252] on span "Select an option" at bounding box center [764, 250] width 12 height 12
click at [762, 252] on input "Select an option" at bounding box center [764, 250] width 12 height 12
click at [768, 215] on span "Select an option" at bounding box center [764, 212] width 12 height 12
click at [768, 215] on input "Select an option" at bounding box center [764, 212] width 12 height 12
click at [594, 250] on label "Select an option" at bounding box center [585, 250] width 17 height 12
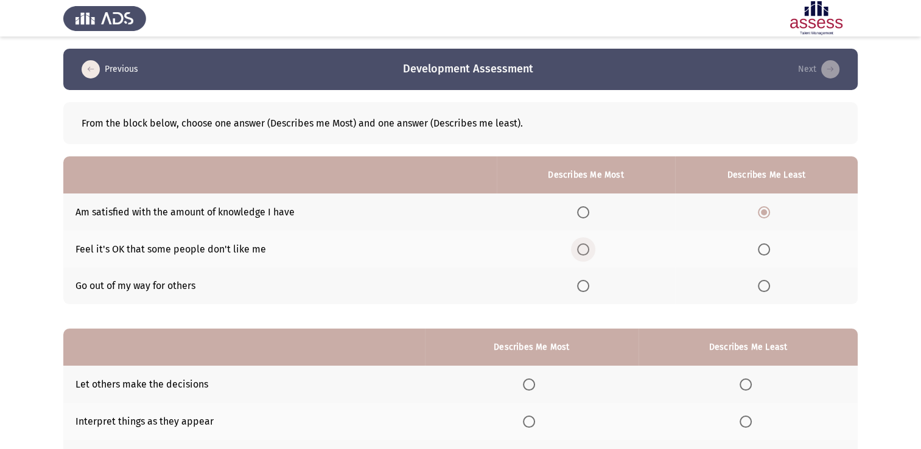
click at [590, 250] on input "Select an option" at bounding box center [583, 250] width 12 height 12
click at [594, 252] on label "Select an option" at bounding box center [585, 250] width 17 height 12
click at [590, 252] on input "Select an option" at bounding box center [583, 250] width 12 height 12
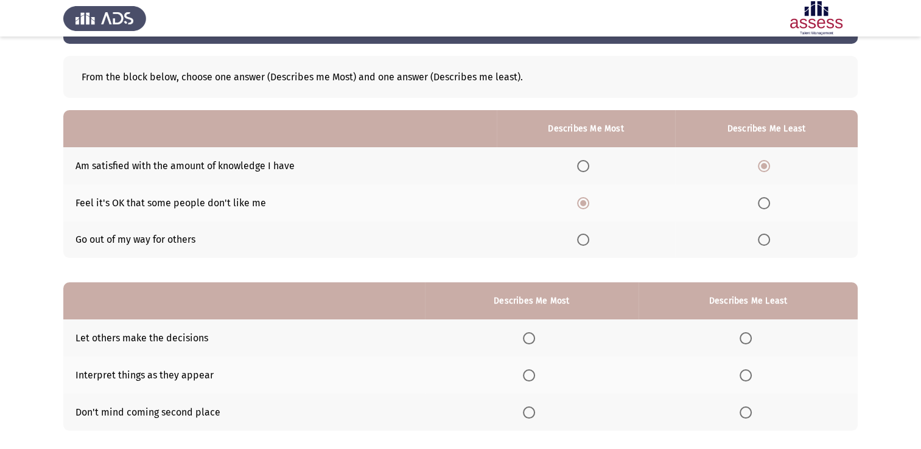
scroll to position [113, 0]
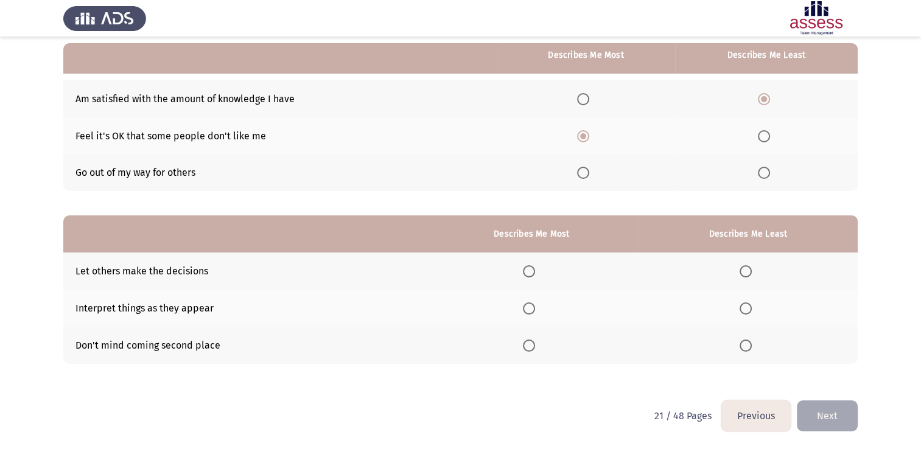
click at [594, 252] on th "Describes Me Most" at bounding box center [532, 234] width 214 height 37
click at [540, 310] on label "Select an option" at bounding box center [531, 309] width 17 height 12
click at [535, 310] on input "Select an option" at bounding box center [529, 309] width 12 height 12
click at [746, 354] on th at bounding box center [748, 345] width 219 height 37
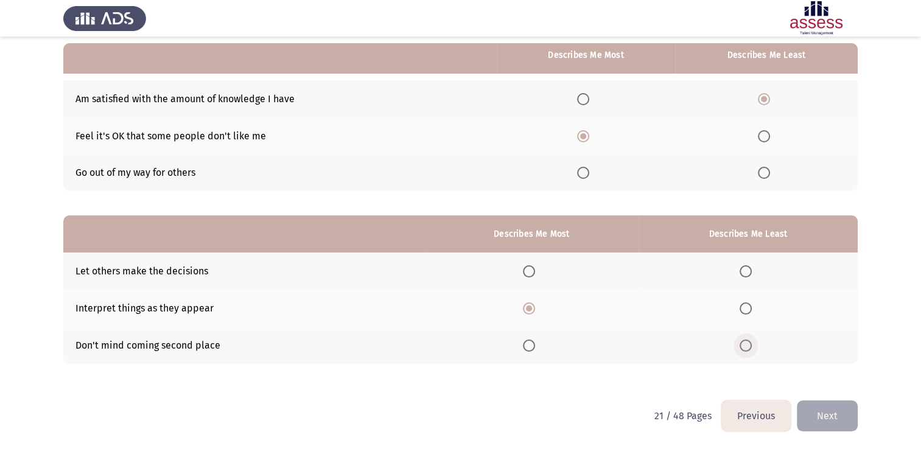
click at [750, 350] on span "Select an option" at bounding box center [746, 346] width 12 height 12
click at [750, 350] on input "Select an option" at bounding box center [746, 346] width 12 height 12
click at [821, 428] on button "Next" at bounding box center [827, 416] width 61 height 31
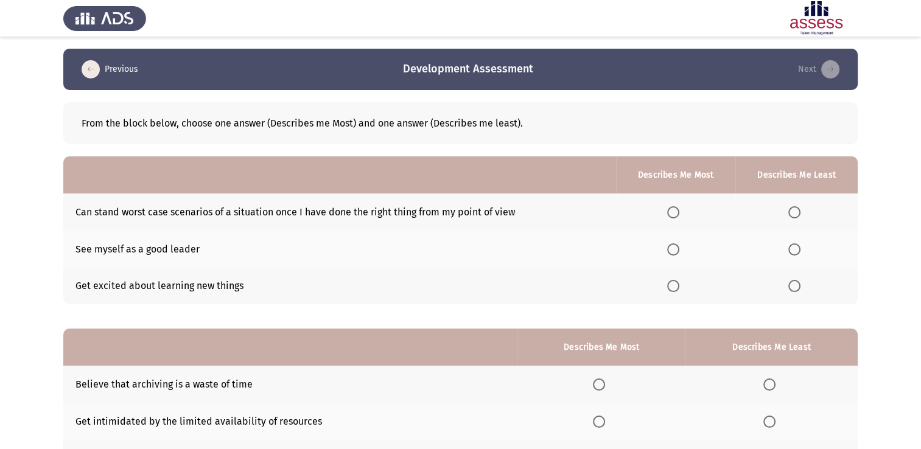
click at [689, 296] on th at bounding box center [675, 286] width 119 height 37
click at [680, 287] on span "Select an option" at bounding box center [674, 286] width 12 height 12
click at [680, 287] on input "Select an option" at bounding box center [674, 286] width 12 height 12
click at [801, 216] on span "Select an option" at bounding box center [795, 212] width 12 height 12
click at [801, 216] on input "Select an option" at bounding box center [795, 212] width 12 height 12
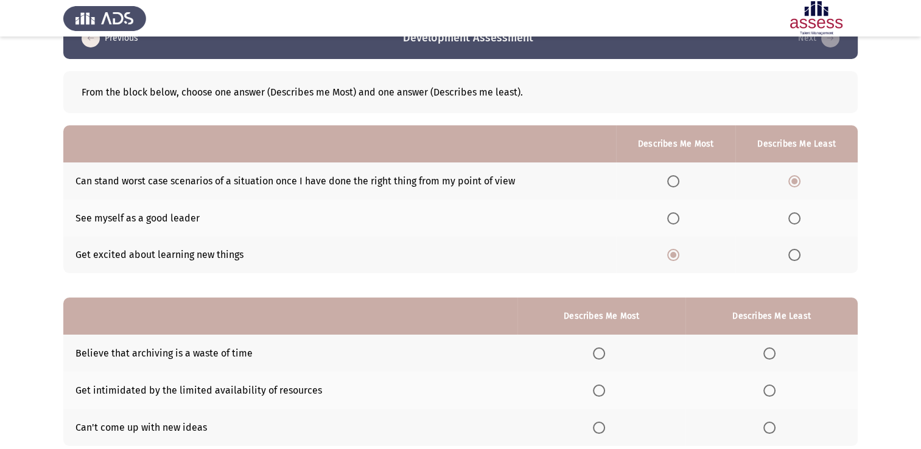
scroll to position [32, 0]
click at [769, 426] on span "Select an option" at bounding box center [770, 427] width 12 height 12
click at [769, 426] on input "Select an option" at bounding box center [770, 427] width 12 height 12
click at [609, 387] on label "Select an option" at bounding box center [601, 390] width 17 height 12
click at [605, 387] on input "Select an option" at bounding box center [599, 390] width 12 height 12
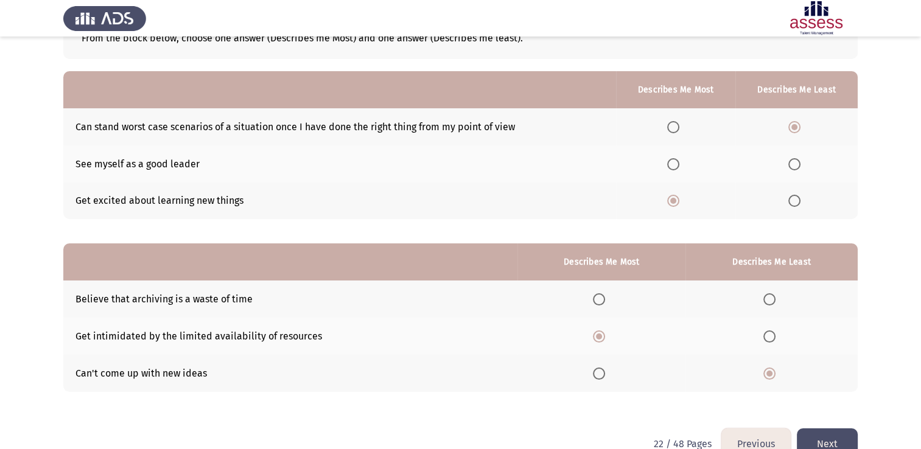
scroll to position [85, 0]
click at [844, 436] on button "Next" at bounding box center [827, 444] width 61 height 31
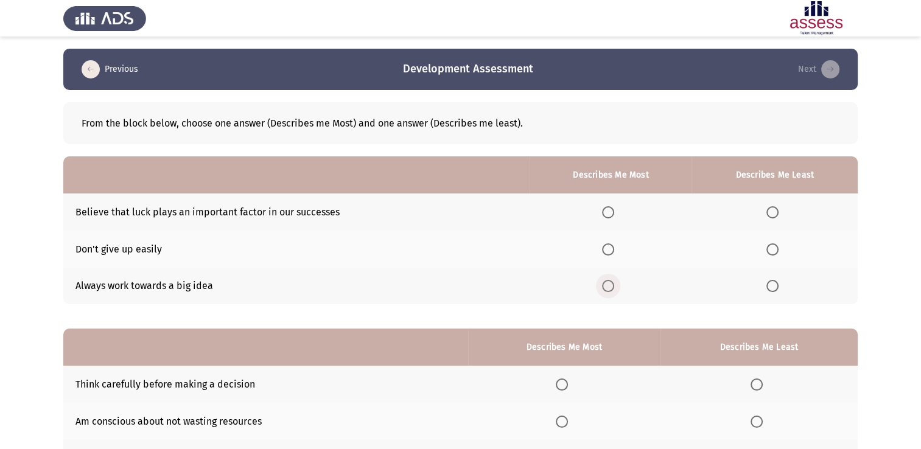
click at [614, 288] on span "Select an option" at bounding box center [608, 286] width 12 height 12
click at [614, 288] on input "Select an option" at bounding box center [608, 286] width 12 height 12
click at [777, 213] on span "Select an option" at bounding box center [773, 212] width 12 height 12
click at [777, 213] on input "Select an option" at bounding box center [773, 212] width 12 height 12
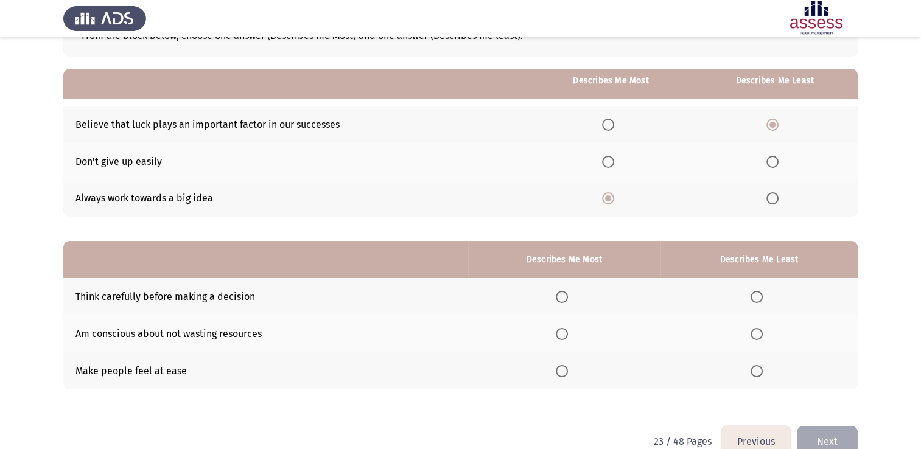
scroll to position [113, 0]
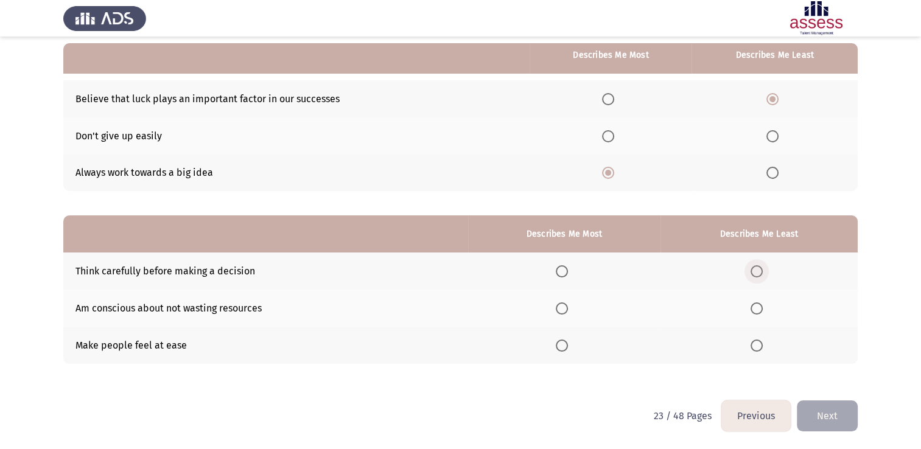
click at [752, 277] on span "Select an option" at bounding box center [757, 272] width 12 height 12
click at [752, 277] on input "Select an option" at bounding box center [757, 272] width 12 height 12
click at [565, 353] on th at bounding box center [564, 345] width 192 height 37
click at [568, 342] on span "Select an option" at bounding box center [562, 346] width 12 height 12
click at [568, 342] on input "Select an option" at bounding box center [562, 346] width 12 height 12
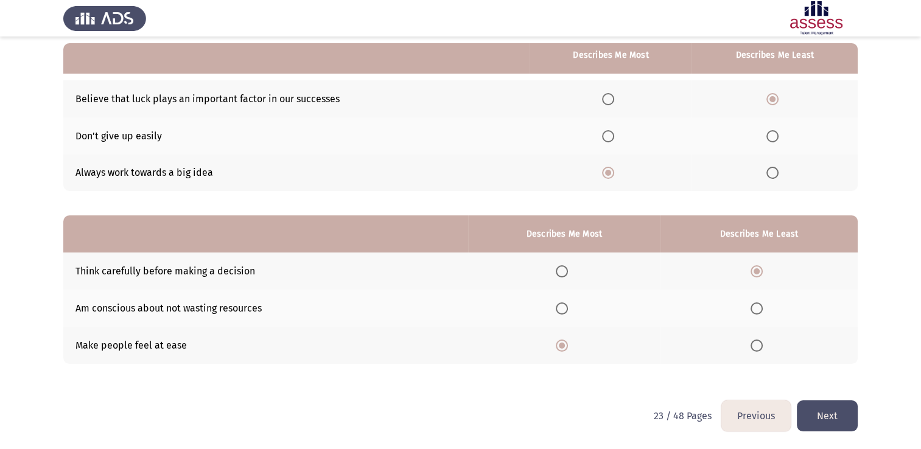
click at [827, 410] on button "Next" at bounding box center [827, 416] width 61 height 31
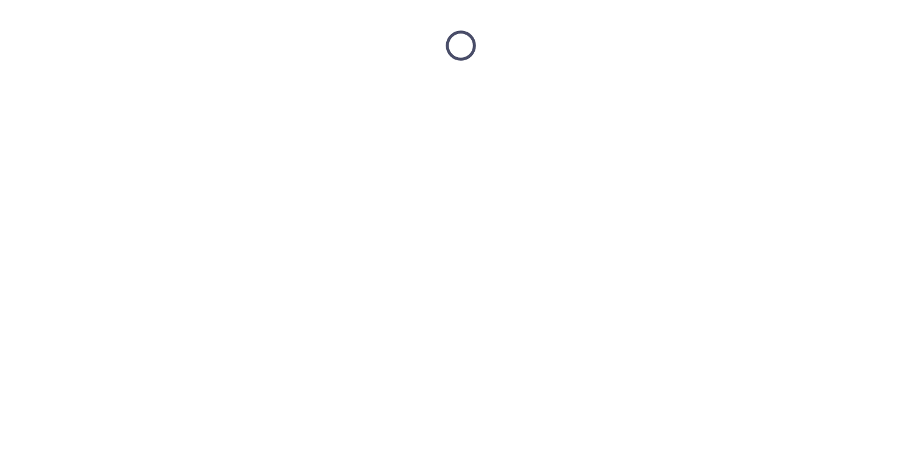
scroll to position [0, 0]
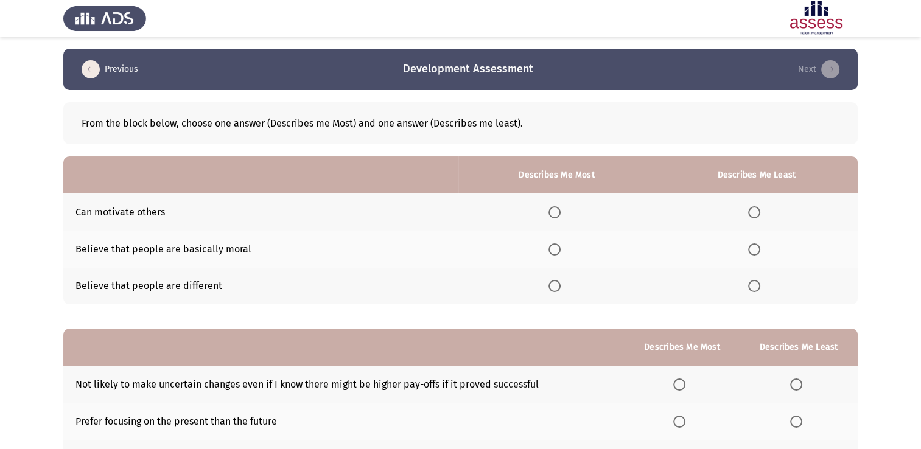
click at [548, 294] on th at bounding box center [557, 286] width 197 height 37
click at [551, 286] on span "Select an option" at bounding box center [555, 286] width 12 height 12
click at [551, 286] on input "Select an option" at bounding box center [555, 286] width 12 height 12
click at [758, 247] on span "Select an option" at bounding box center [755, 250] width 12 height 12
click at [758, 247] on input "Select an option" at bounding box center [755, 250] width 12 height 12
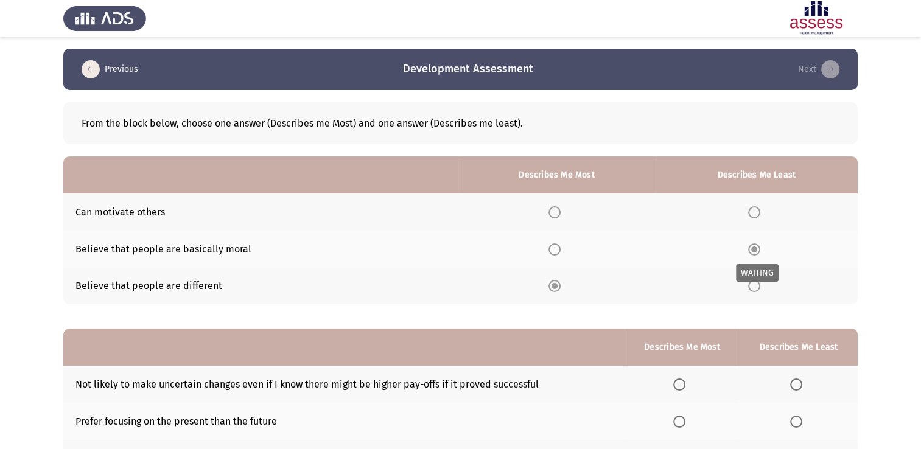
scroll to position [113, 0]
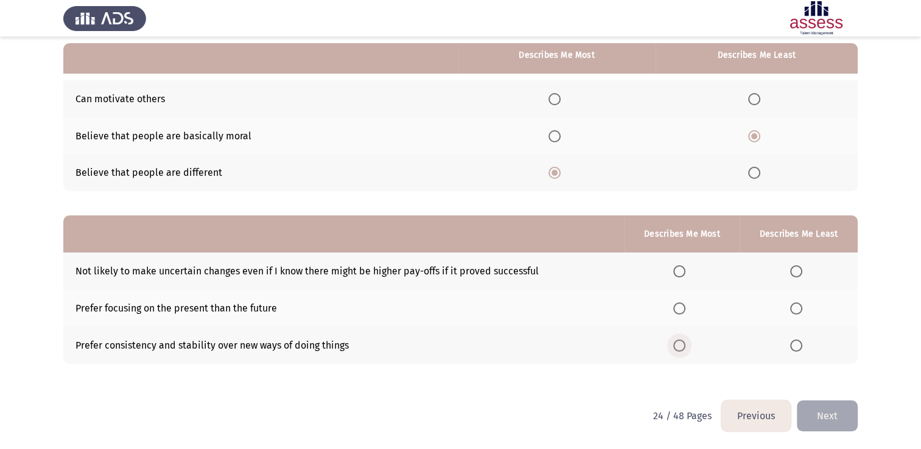
click at [682, 342] on span "Select an option" at bounding box center [680, 346] width 12 height 12
click at [682, 342] on input "Select an option" at bounding box center [680, 346] width 12 height 12
click at [793, 308] on span "Select an option" at bounding box center [797, 309] width 12 height 12
click at [793, 308] on input "Select an option" at bounding box center [797, 309] width 12 height 12
click at [825, 405] on button "Next" at bounding box center [827, 416] width 61 height 31
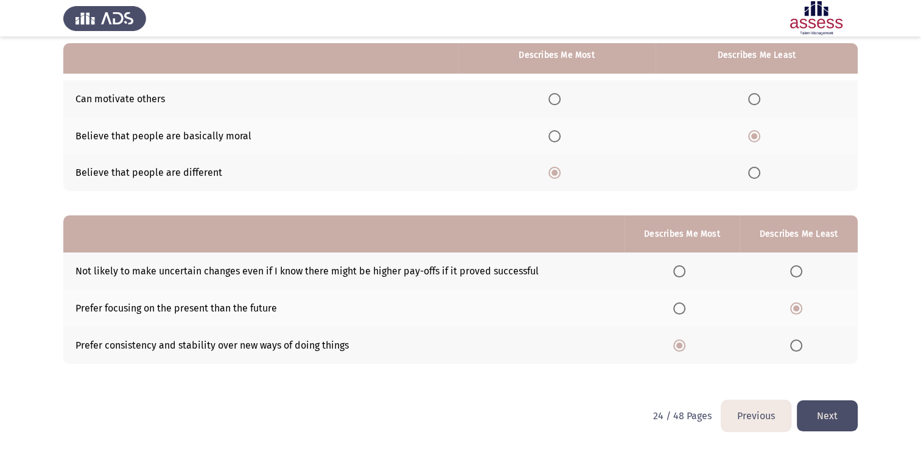
scroll to position [0, 0]
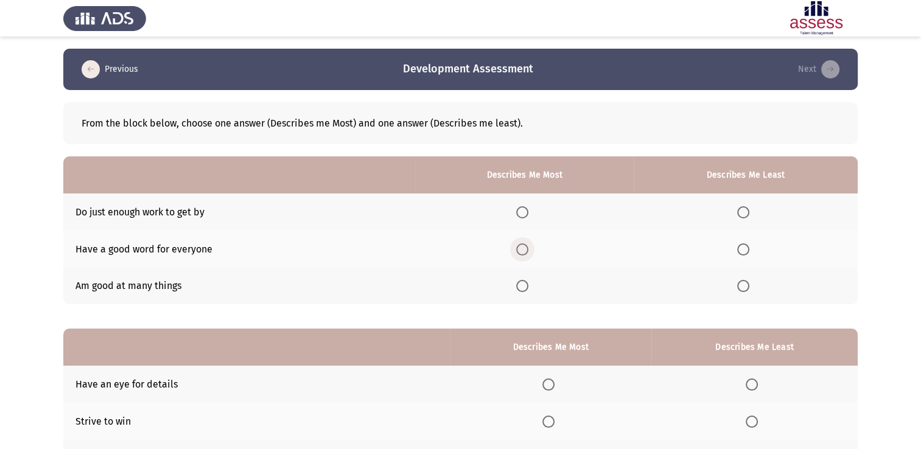
click at [521, 247] on span "Select an option" at bounding box center [522, 250] width 12 height 12
click at [521, 247] on input "Select an option" at bounding box center [522, 250] width 12 height 12
click at [750, 216] on span "Select an option" at bounding box center [744, 212] width 12 height 12
click at [750, 216] on input "Select an option" at bounding box center [744, 212] width 12 height 12
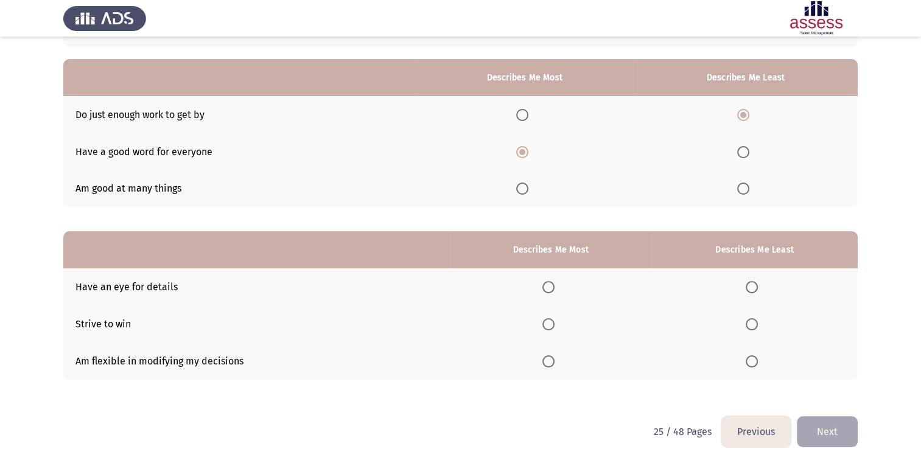
scroll to position [113, 0]
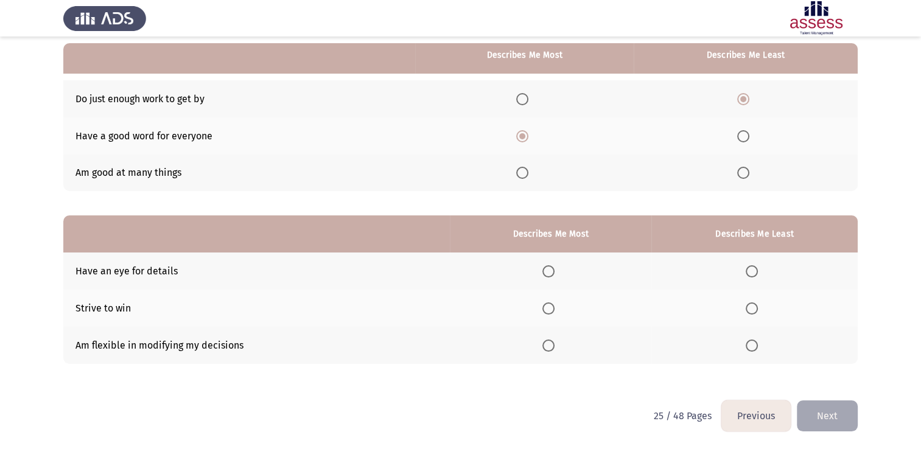
drag, startPoint x: 563, startPoint y: 309, endPoint x: 552, endPoint y: 306, distance: 10.8
click at [552, 306] on th at bounding box center [551, 308] width 202 height 37
click at [552, 306] on span "Select an option" at bounding box center [549, 309] width 12 height 12
click at [552, 306] on input "Select an option" at bounding box center [549, 309] width 12 height 12
drag, startPoint x: 736, startPoint y: 345, endPoint x: 763, endPoint y: 347, distance: 27.5
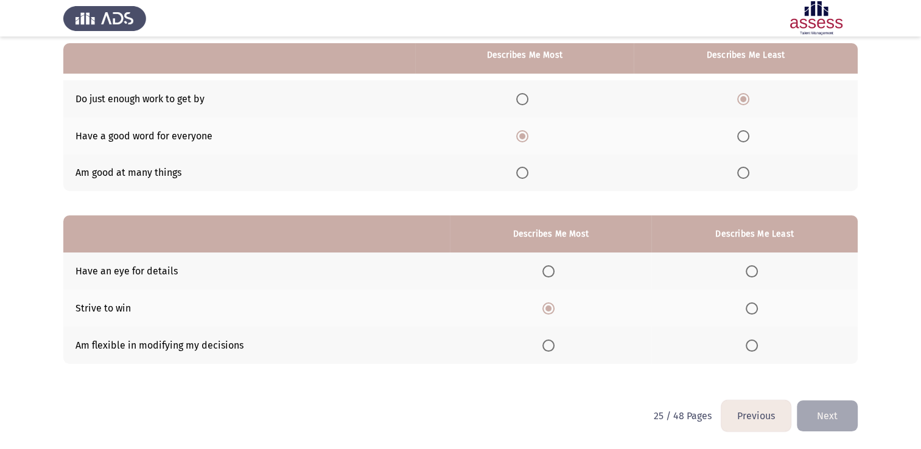
click at [763, 347] on th at bounding box center [755, 345] width 206 height 37
click at [763, 347] on label "Select an option" at bounding box center [754, 346] width 17 height 12
click at [758, 347] on input "Select an option" at bounding box center [752, 346] width 12 height 12
click at [827, 404] on button "Next" at bounding box center [827, 416] width 61 height 31
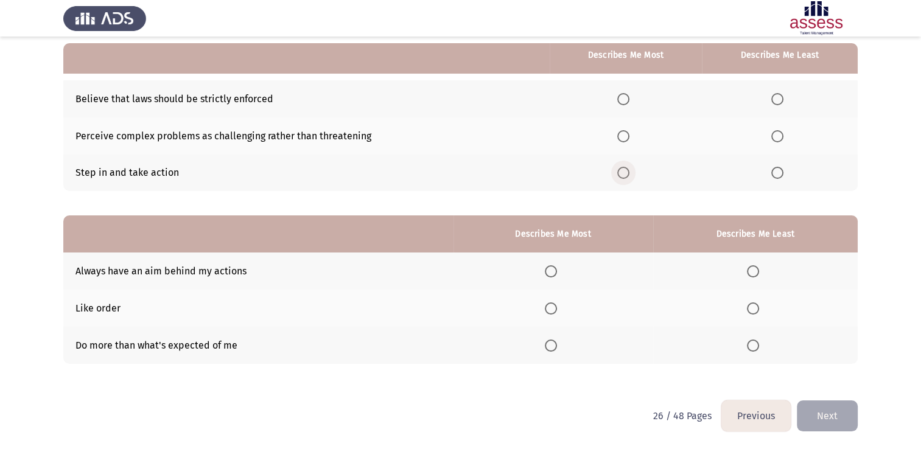
click at [632, 175] on label "Select an option" at bounding box center [626, 173] width 17 height 12
click at [630, 175] on input "Select an option" at bounding box center [624, 173] width 12 height 12
click at [785, 134] on label "Select an option" at bounding box center [780, 136] width 17 height 12
click at [784, 134] on input "Select an option" at bounding box center [778, 136] width 12 height 12
click at [555, 315] on span "Select an option" at bounding box center [551, 309] width 12 height 12
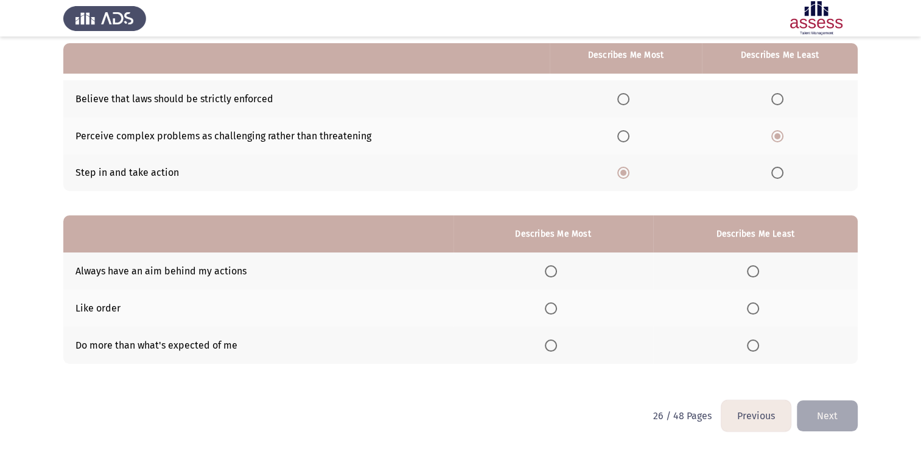
click at [555, 315] on input "Select an option" at bounding box center [551, 309] width 12 height 12
click at [765, 278] on th at bounding box center [756, 271] width 205 height 37
click at [756, 277] on span "Select an option" at bounding box center [753, 272] width 12 height 12
click at [756, 277] on input "Select an option" at bounding box center [753, 272] width 12 height 12
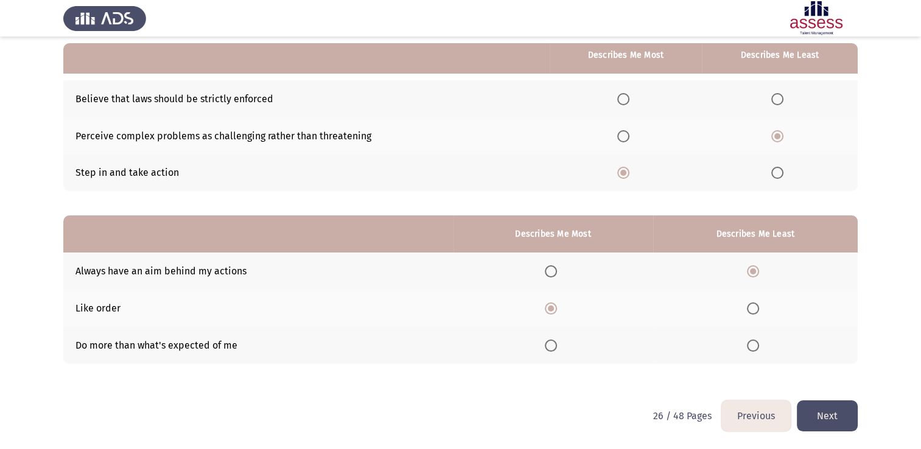
click at [840, 423] on button "Next" at bounding box center [827, 416] width 61 height 31
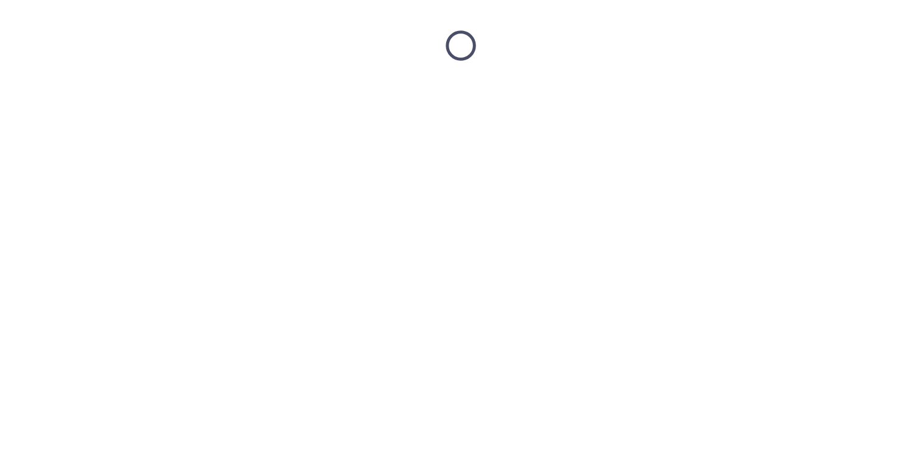
scroll to position [0, 0]
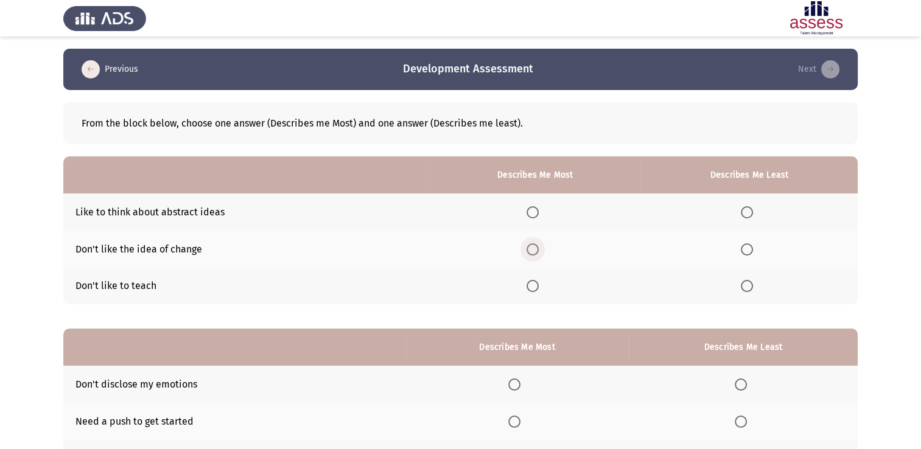
click at [531, 252] on span "Select an option" at bounding box center [533, 250] width 12 height 12
click at [531, 252] on input "Select an option" at bounding box center [533, 250] width 12 height 12
click at [744, 291] on span "Select an option" at bounding box center [747, 286] width 12 height 12
click at [744, 291] on input "Select an option" at bounding box center [747, 286] width 12 height 12
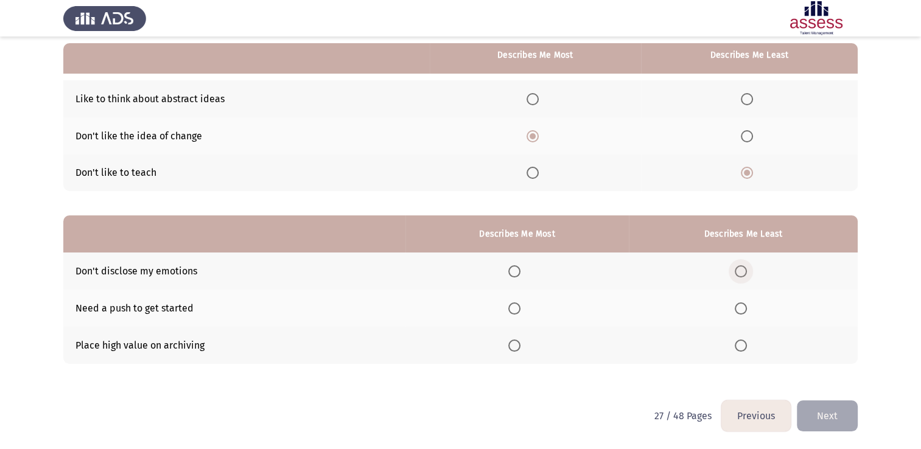
click at [743, 274] on span "Select an option" at bounding box center [741, 272] width 12 height 12
click at [743, 274] on input "Select an option" at bounding box center [741, 272] width 12 height 12
click at [747, 310] on span "Select an option" at bounding box center [741, 309] width 12 height 12
click at [515, 269] on span "Select an option" at bounding box center [515, 272] width 12 height 12
click at [515, 269] on input "Select an option" at bounding box center [515, 272] width 12 height 12
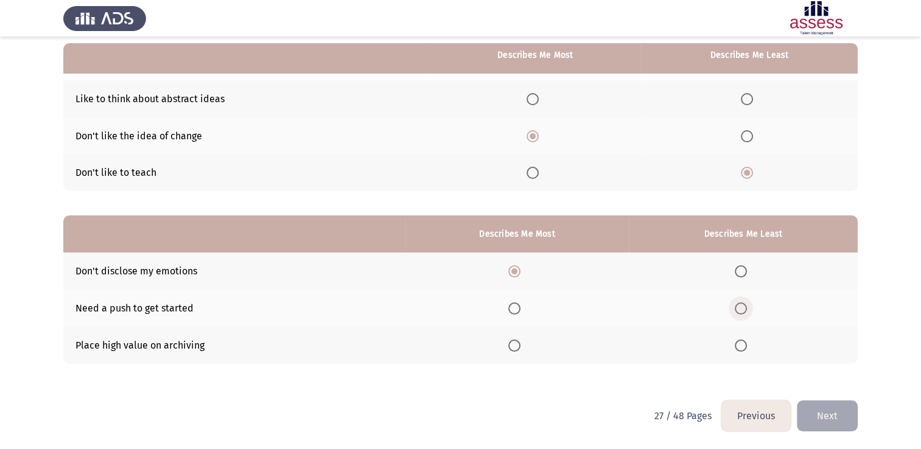
click at [742, 311] on span "Select an option" at bounding box center [741, 309] width 12 height 12
click at [742, 311] on input "Select an option" at bounding box center [741, 309] width 12 height 12
click at [820, 408] on button "Next" at bounding box center [827, 416] width 61 height 31
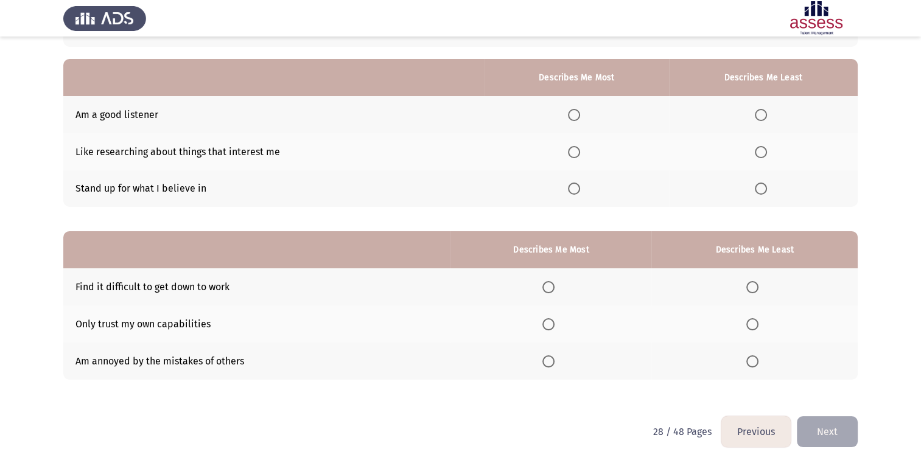
scroll to position [0, 0]
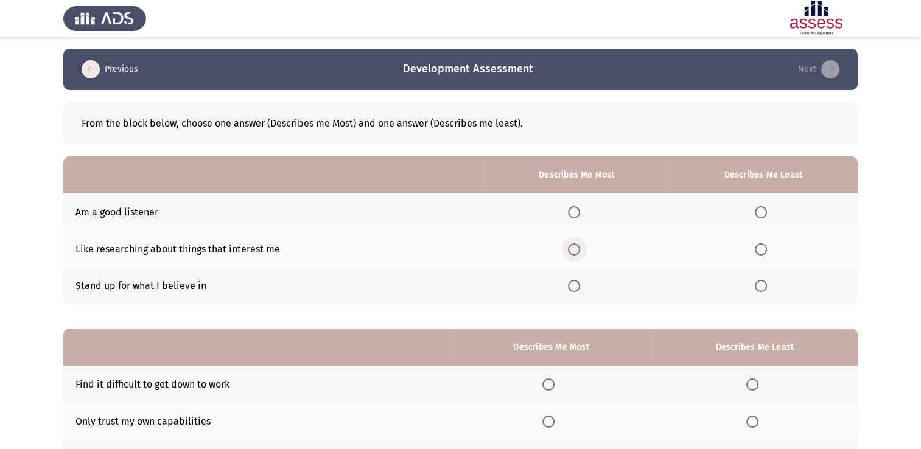
click at [579, 247] on span "Select an option" at bounding box center [574, 250] width 12 height 12
click at [579, 247] on input "Select an option" at bounding box center [574, 250] width 12 height 12
click at [573, 291] on span "Select an option" at bounding box center [574, 286] width 12 height 12
click at [573, 291] on input "Select an option" at bounding box center [574, 286] width 12 height 12
click at [763, 210] on span "Select an option" at bounding box center [761, 212] width 12 height 12
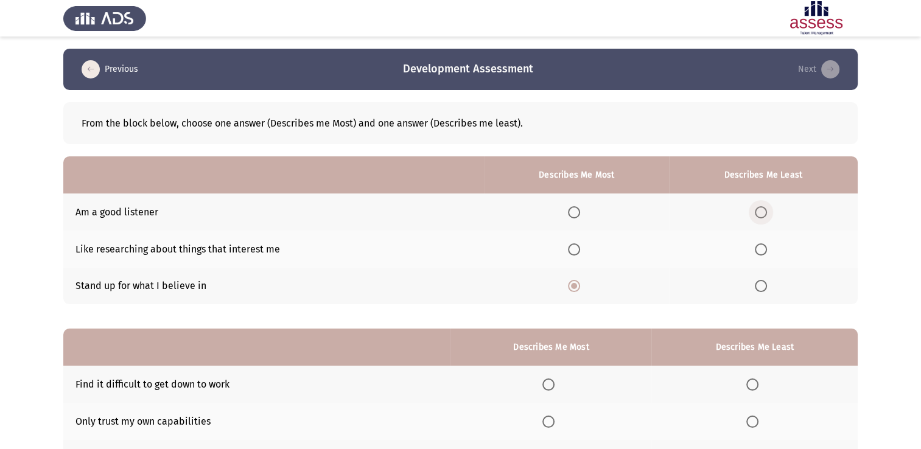
click at [763, 210] on input "Select an option" at bounding box center [761, 212] width 12 height 12
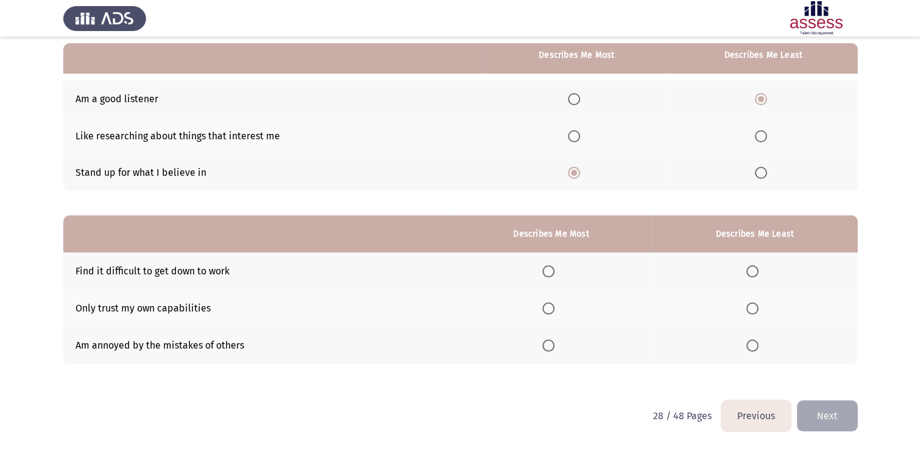
click at [554, 264] on th at bounding box center [551, 271] width 201 height 37
click at [555, 274] on span "Select an option" at bounding box center [549, 272] width 12 height 12
click at [555, 274] on input "Select an option" at bounding box center [549, 272] width 12 height 12
click at [749, 295] on th at bounding box center [755, 308] width 206 height 37
click at [750, 308] on span "Select an option" at bounding box center [753, 309] width 12 height 12
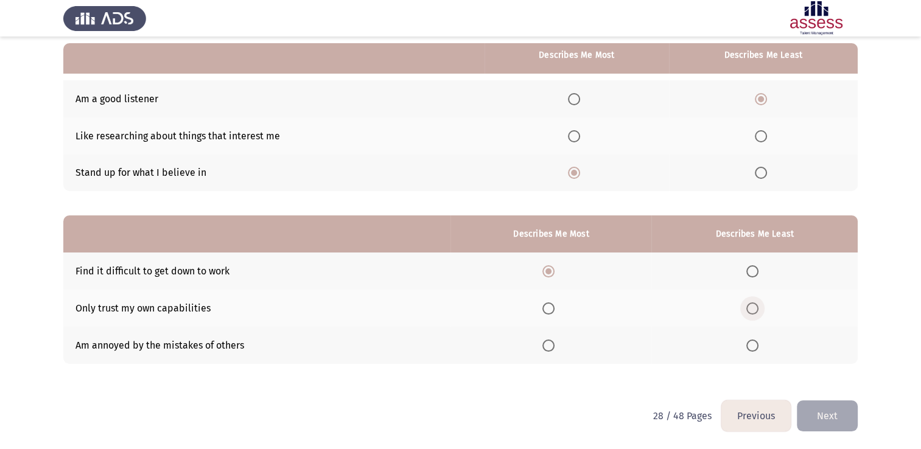
click at [750, 308] on input "Select an option" at bounding box center [753, 309] width 12 height 12
click at [823, 401] on button "Next" at bounding box center [827, 416] width 61 height 31
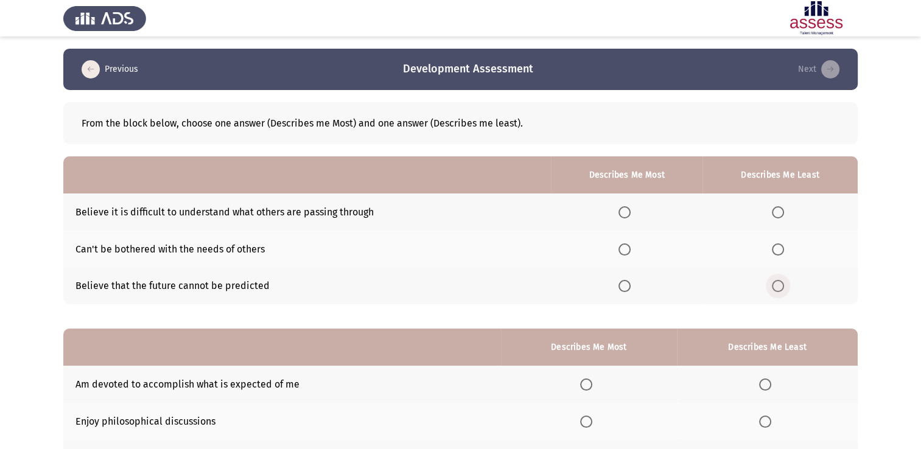
click at [777, 291] on span "Select an option" at bounding box center [778, 286] width 12 height 12
click at [777, 291] on input "Select an option" at bounding box center [778, 286] width 12 height 12
click at [629, 217] on span "Select an option" at bounding box center [625, 212] width 12 height 12
click at [629, 217] on input "Select an option" at bounding box center [625, 212] width 12 height 12
click at [625, 257] on th at bounding box center [627, 249] width 152 height 37
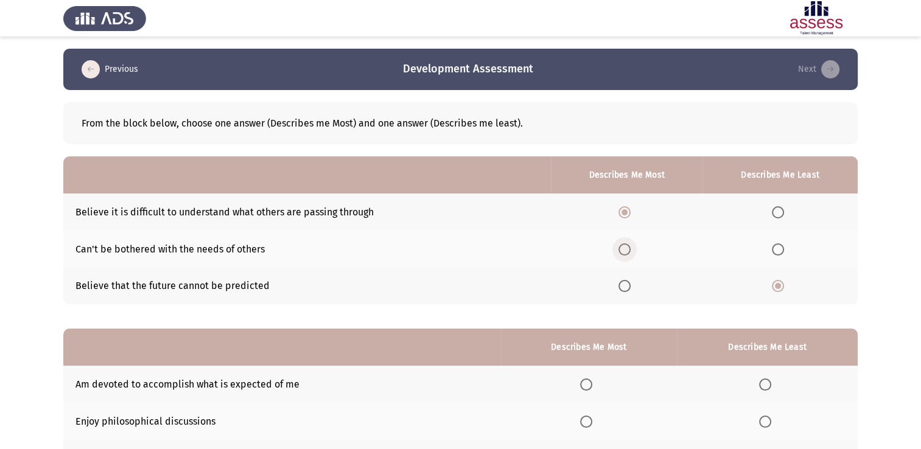
click at [631, 249] on span "Select an option" at bounding box center [625, 250] width 12 height 12
click at [631, 249] on input "Select an option" at bounding box center [625, 250] width 12 height 12
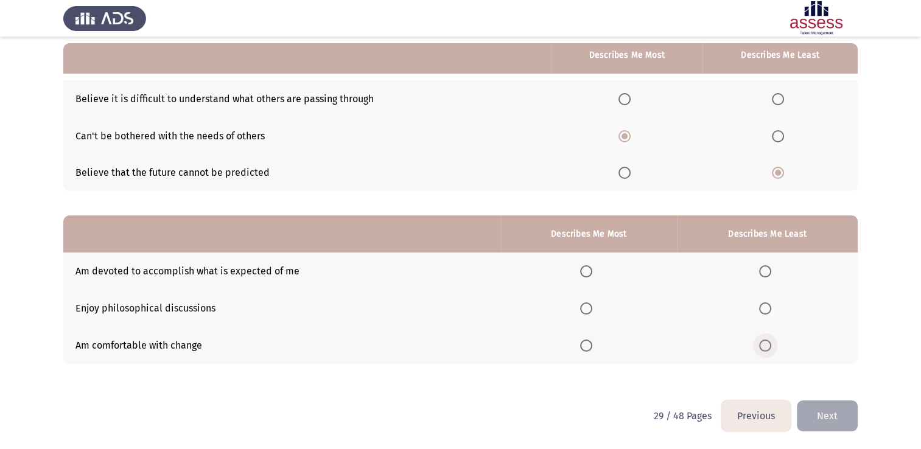
click at [767, 348] on span "Select an option" at bounding box center [765, 346] width 12 height 12
click at [767, 348] on input "Select an option" at bounding box center [765, 346] width 12 height 12
click at [592, 272] on span "Select an option" at bounding box center [586, 272] width 12 height 12
click at [592, 272] on input "Select an option" at bounding box center [586, 272] width 12 height 12
click at [831, 413] on button "Next" at bounding box center [827, 416] width 61 height 31
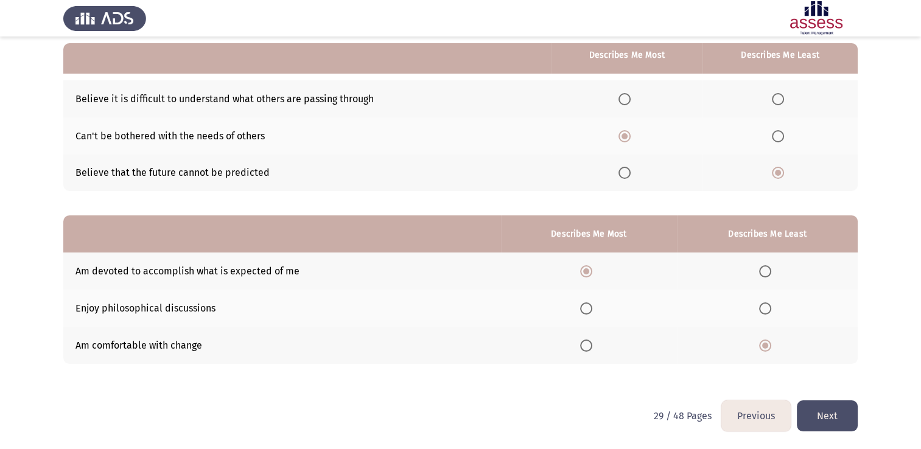
scroll to position [0, 0]
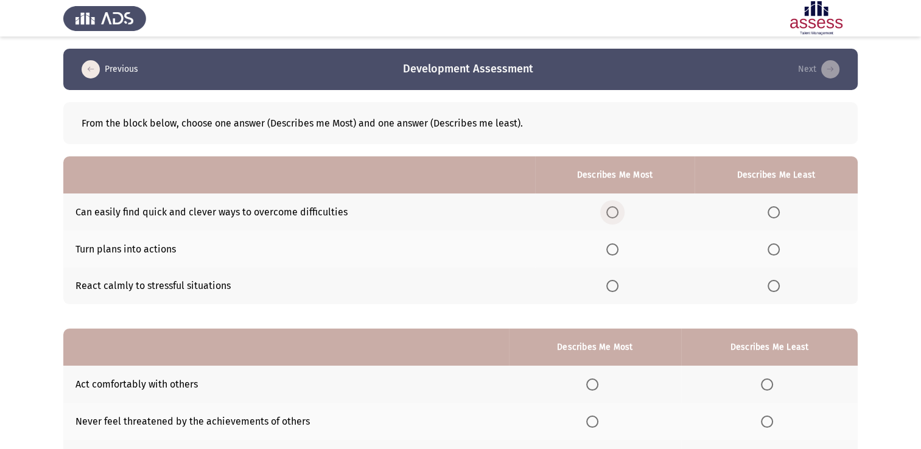
click at [614, 213] on span "Select an option" at bounding box center [613, 212] width 12 height 12
click at [614, 213] on input "Select an option" at bounding box center [613, 212] width 12 height 12
click at [786, 289] on th at bounding box center [776, 286] width 163 height 37
click at [772, 289] on span "Select an option" at bounding box center [774, 286] width 12 height 12
click at [772, 289] on input "Select an option" at bounding box center [774, 286] width 12 height 12
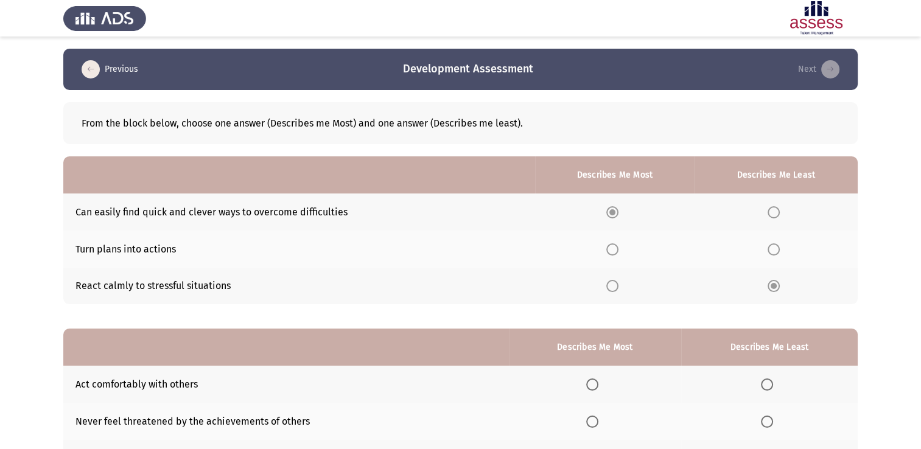
scroll to position [113, 0]
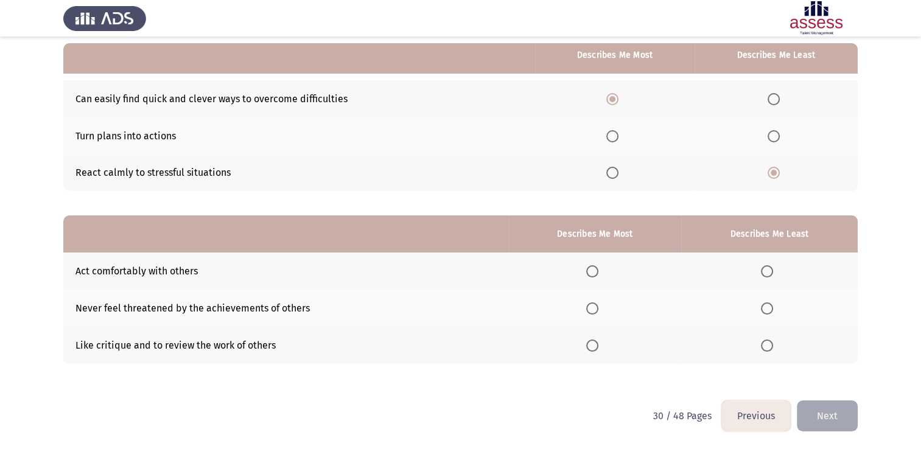
click at [755, 344] on th at bounding box center [770, 345] width 177 height 37
click at [766, 344] on span "Select an option" at bounding box center [767, 346] width 12 height 12
click at [766, 344] on input "Select an option" at bounding box center [767, 346] width 12 height 12
click at [611, 306] on th at bounding box center [595, 308] width 172 height 37
click at [604, 306] on label "Select an option" at bounding box center [595, 309] width 17 height 12
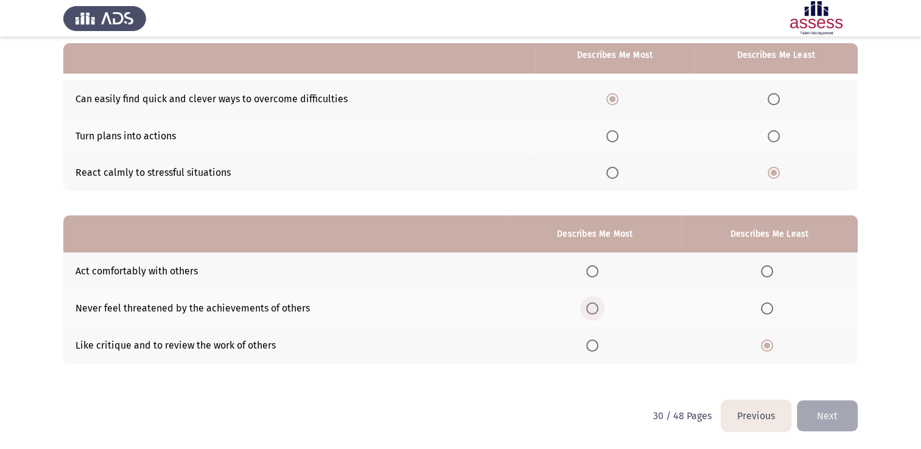
click at [599, 306] on input "Select an option" at bounding box center [593, 309] width 12 height 12
click at [852, 405] on button "Next" at bounding box center [827, 416] width 61 height 31
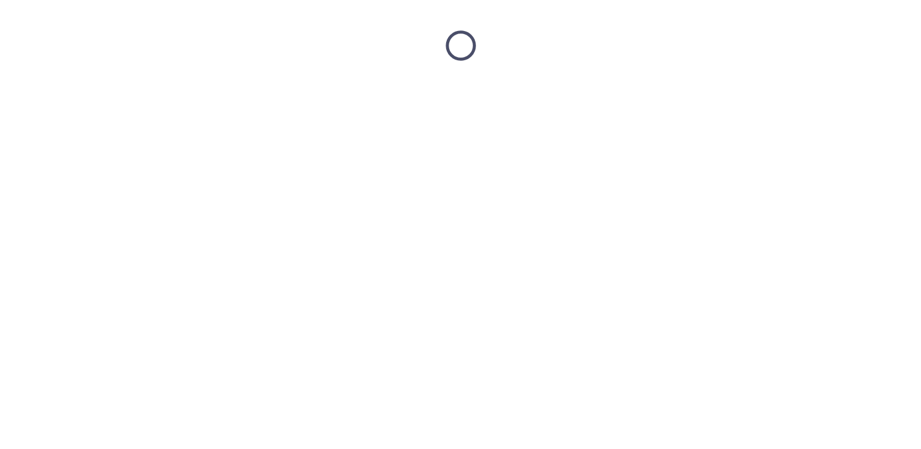
scroll to position [0, 0]
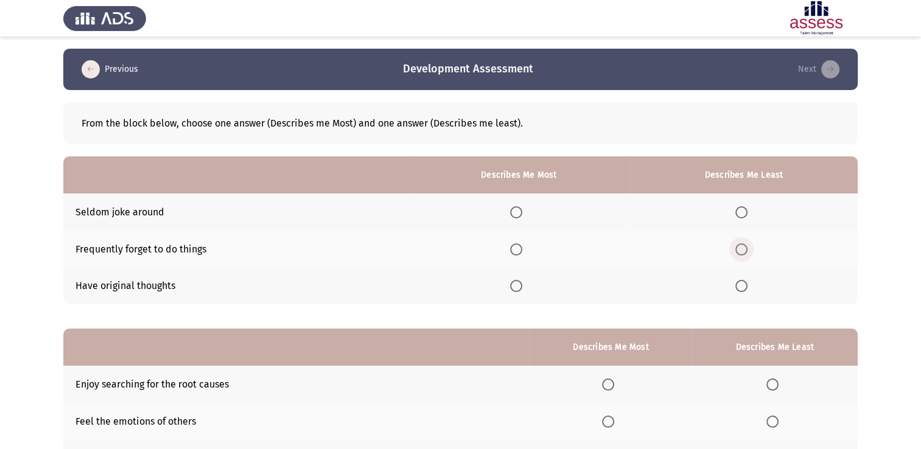
click at [745, 255] on span "Select an option" at bounding box center [742, 250] width 12 height 12
click at [745, 255] on input "Select an option" at bounding box center [742, 250] width 12 height 12
click at [521, 283] on span "Select an option" at bounding box center [516, 286] width 12 height 12
click at [521, 283] on input "Select an option" at bounding box center [516, 286] width 12 height 12
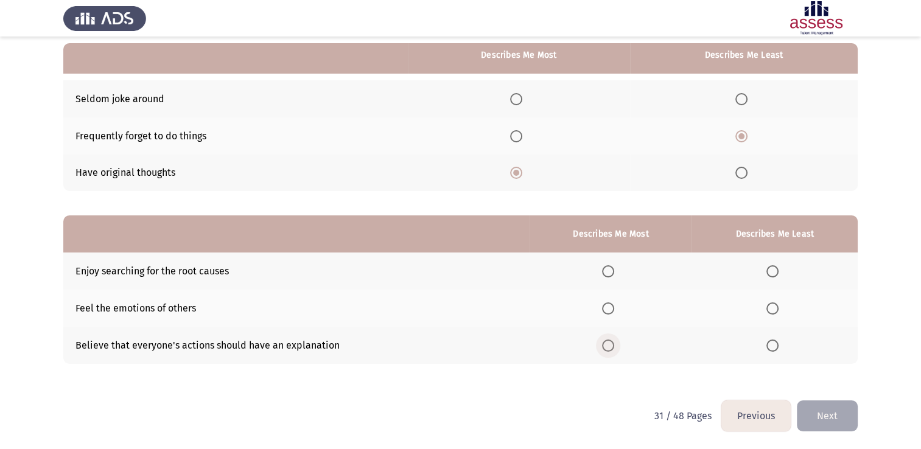
click at [611, 347] on span "Select an option" at bounding box center [608, 346] width 12 height 12
click at [611, 347] on input "Select an option" at bounding box center [608, 346] width 12 height 12
click at [773, 305] on span "Select an option" at bounding box center [773, 309] width 12 height 12
click at [773, 305] on input "Select an option" at bounding box center [773, 309] width 12 height 12
click at [822, 406] on button "Next" at bounding box center [827, 416] width 61 height 31
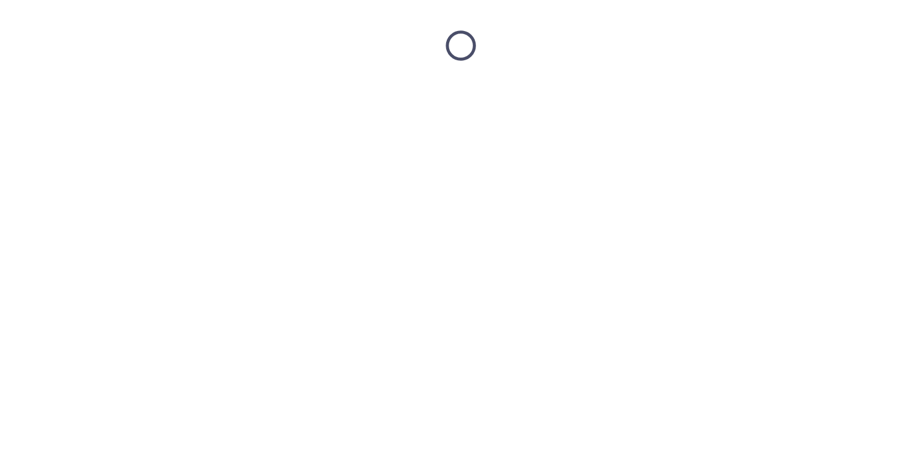
scroll to position [0, 0]
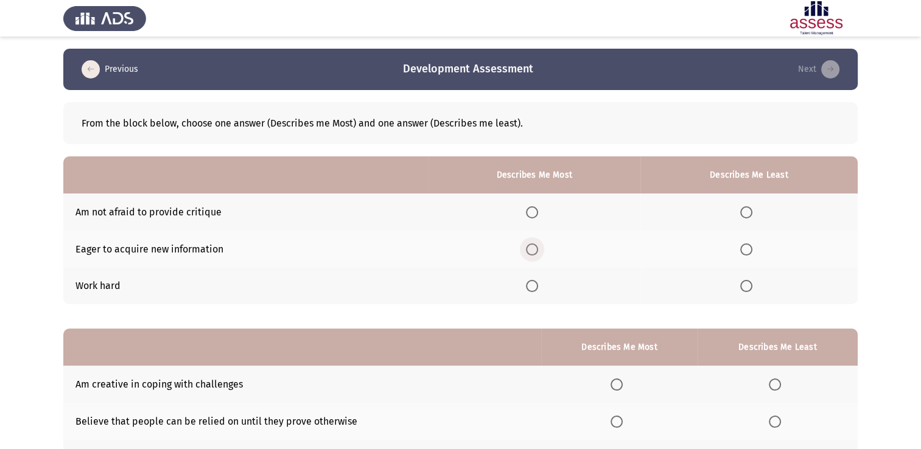
click at [538, 250] on span "Select an option" at bounding box center [532, 250] width 12 height 12
click at [538, 250] on input "Select an option" at bounding box center [532, 250] width 12 height 12
click at [747, 212] on span "Select an option" at bounding box center [747, 212] width 12 height 12
click at [747, 212] on input "Select an option" at bounding box center [747, 212] width 12 height 12
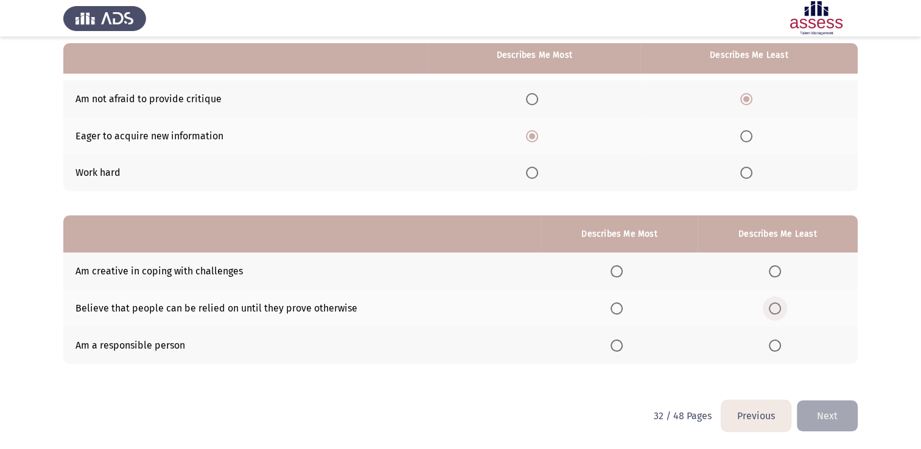
click at [773, 314] on span "Select an option" at bounding box center [775, 309] width 12 height 12
click at [773, 314] on input "Select an option" at bounding box center [775, 309] width 12 height 12
click at [773, 273] on span "Select an option" at bounding box center [775, 272] width 12 height 12
click at [773, 273] on input "Select an option" at bounding box center [775, 272] width 12 height 12
drag, startPoint x: 621, startPoint y: 333, endPoint x: 621, endPoint y: 344, distance: 11.0
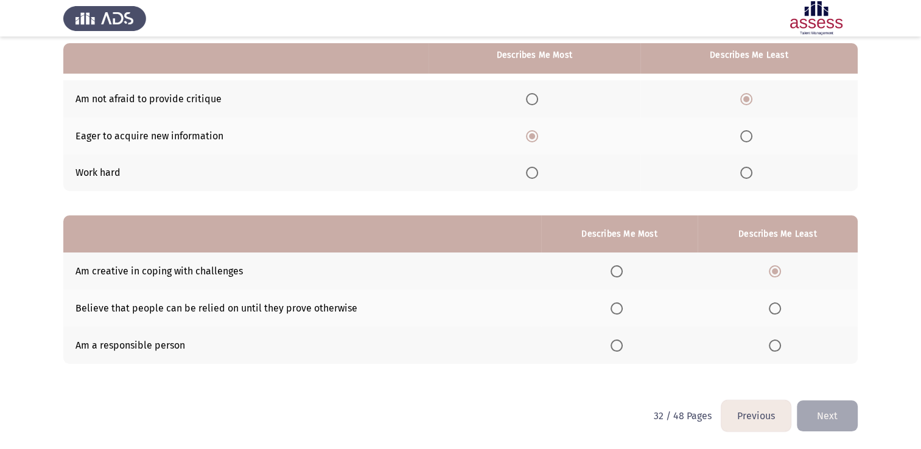
click at [621, 344] on th at bounding box center [619, 345] width 157 height 37
click at [621, 344] on span "Select an option" at bounding box center [617, 346] width 12 height 12
click at [621, 344] on input "Select an option" at bounding box center [617, 346] width 12 height 12
click at [848, 415] on button "Next" at bounding box center [827, 416] width 61 height 31
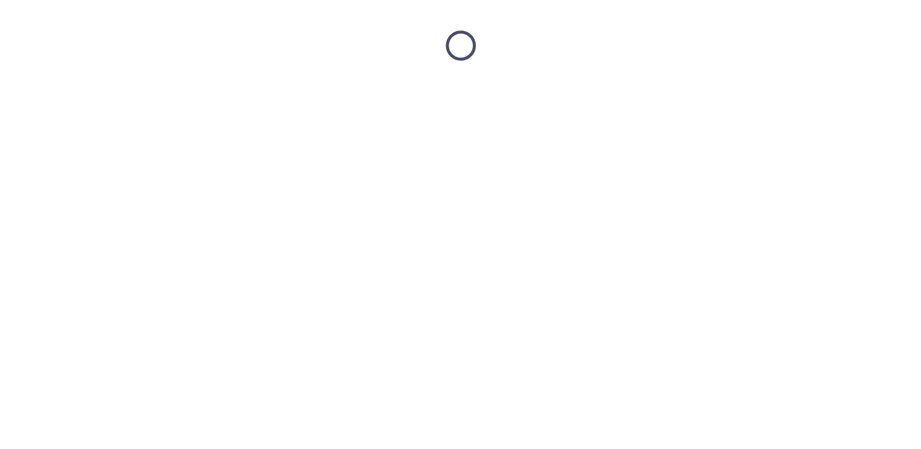
scroll to position [0, 0]
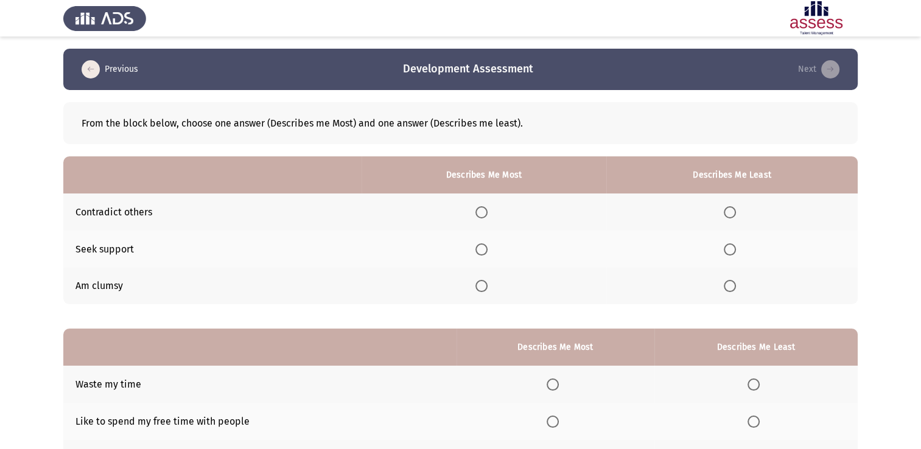
click at [723, 284] on th at bounding box center [733, 286] width 252 height 37
click at [733, 287] on span "Select an option" at bounding box center [730, 286] width 12 height 12
click at [733, 287] on input "Select an option" at bounding box center [730, 286] width 12 height 12
click at [485, 250] on span "Select an option" at bounding box center [482, 250] width 12 height 12
click at [485, 250] on input "Select an option" at bounding box center [482, 250] width 12 height 12
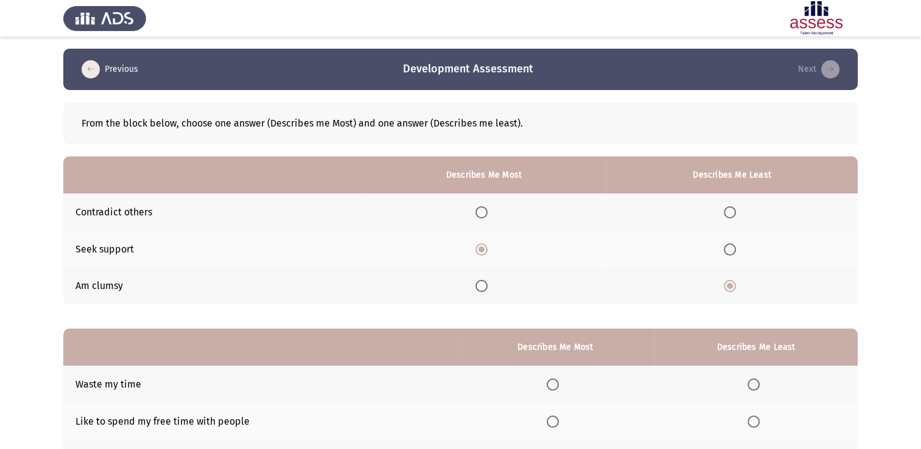
scroll to position [113, 0]
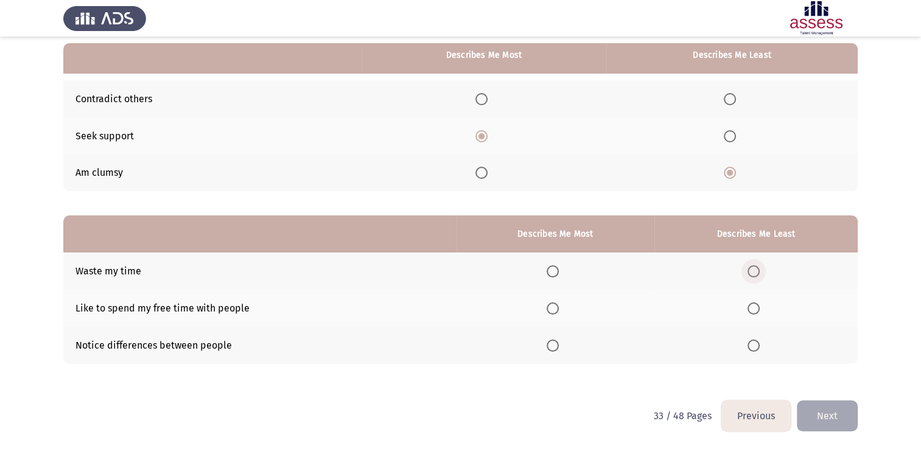
click at [754, 273] on span "Select an option" at bounding box center [754, 272] width 12 height 12
click at [754, 273] on input "Select an option" at bounding box center [754, 272] width 12 height 12
click at [568, 334] on th at bounding box center [556, 345] width 199 height 37
click at [563, 348] on label "Select an option" at bounding box center [555, 346] width 17 height 12
click at [559, 348] on input "Select an option" at bounding box center [553, 346] width 12 height 12
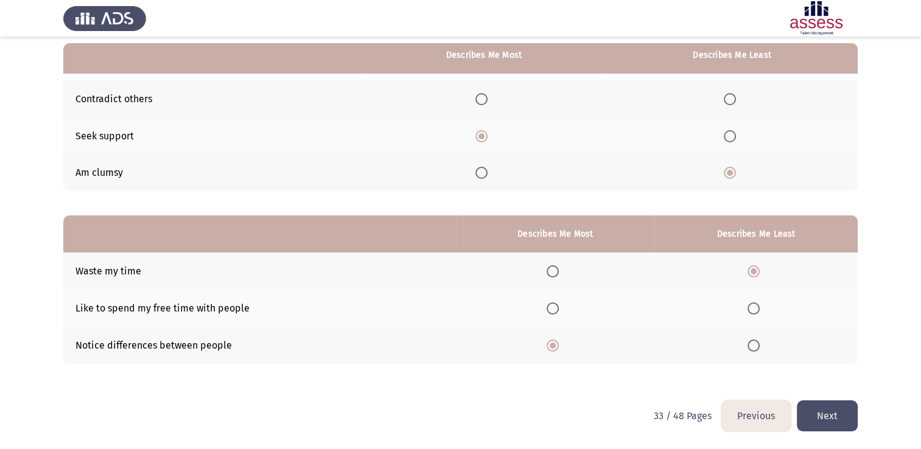
click at [851, 401] on button "Next" at bounding box center [827, 416] width 61 height 31
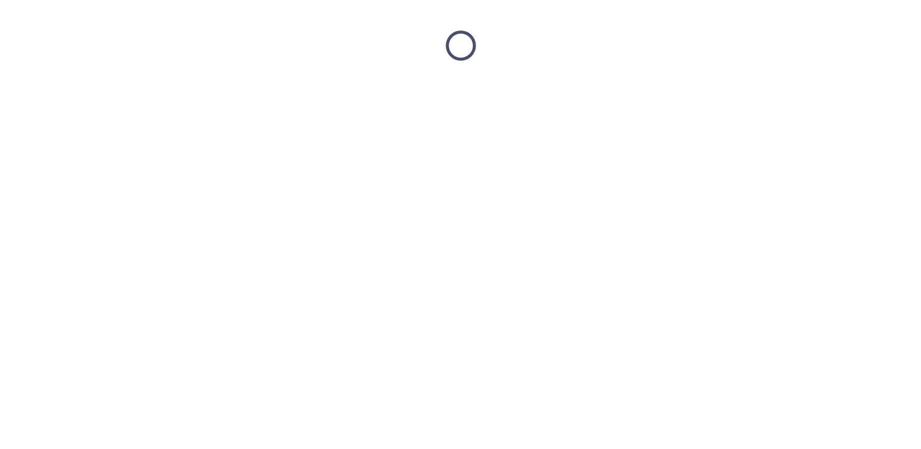
scroll to position [0, 0]
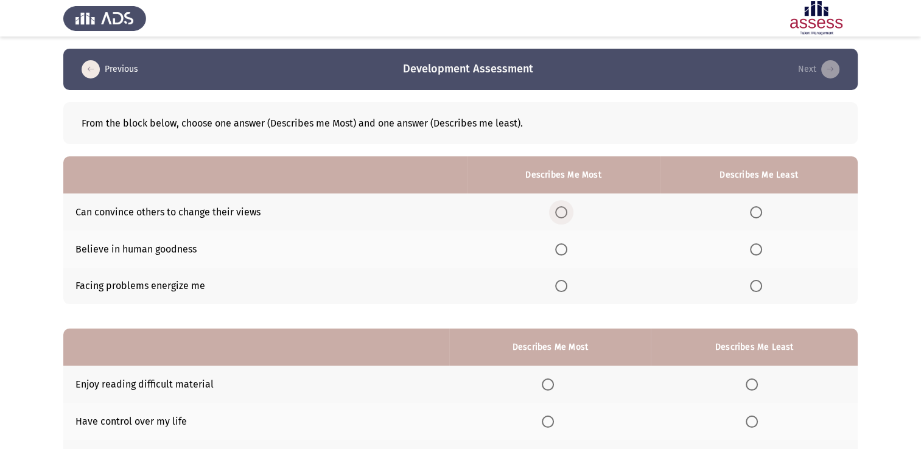
click at [571, 208] on label "Select an option" at bounding box center [563, 212] width 17 height 12
click at [568, 208] on input "Select an option" at bounding box center [561, 212] width 12 height 12
click at [766, 289] on label "Select an option" at bounding box center [758, 286] width 17 height 12
click at [763, 289] on input "Select an option" at bounding box center [756, 286] width 12 height 12
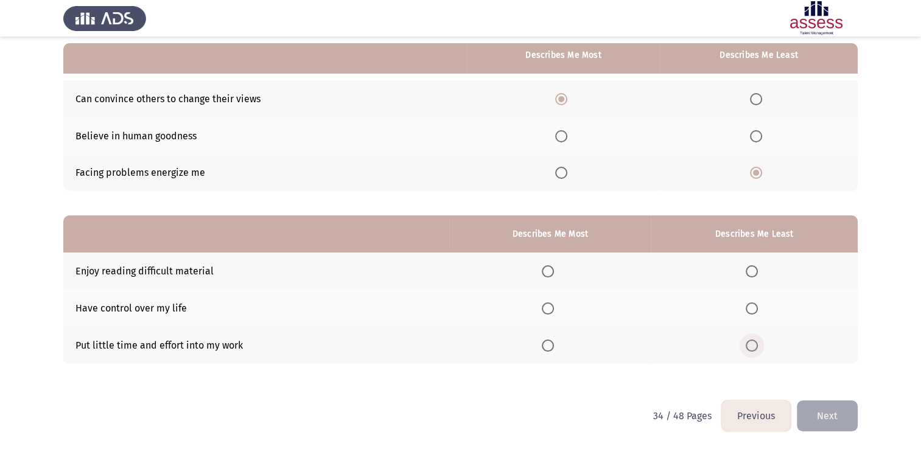
click at [753, 349] on span "Select an option" at bounding box center [752, 346] width 12 height 12
click at [753, 349] on input "Select an option" at bounding box center [752, 346] width 12 height 12
click at [559, 274] on label "Select an option" at bounding box center [550, 272] width 17 height 12
click at [554, 274] on input "Select an option" at bounding box center [548, 272] width 12 height 12
click at [816, 414] on button "Next" at bounding box center [827, 416] width 61 height 31
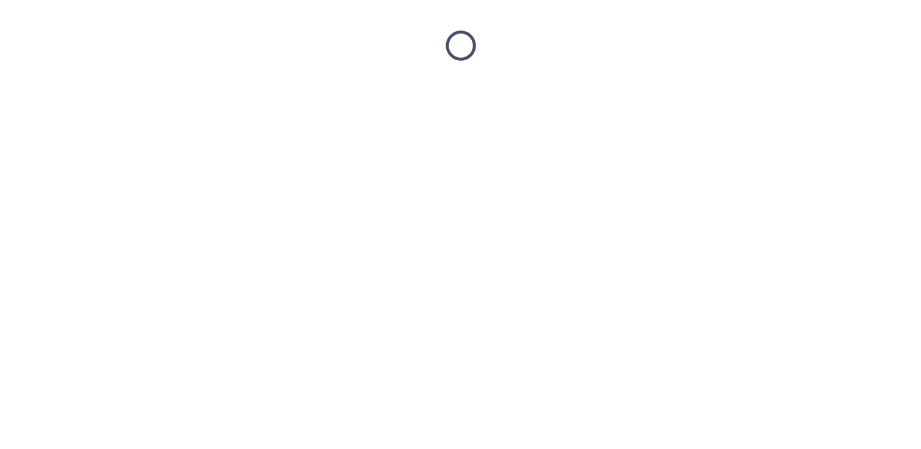
scroll to position [0, 0]
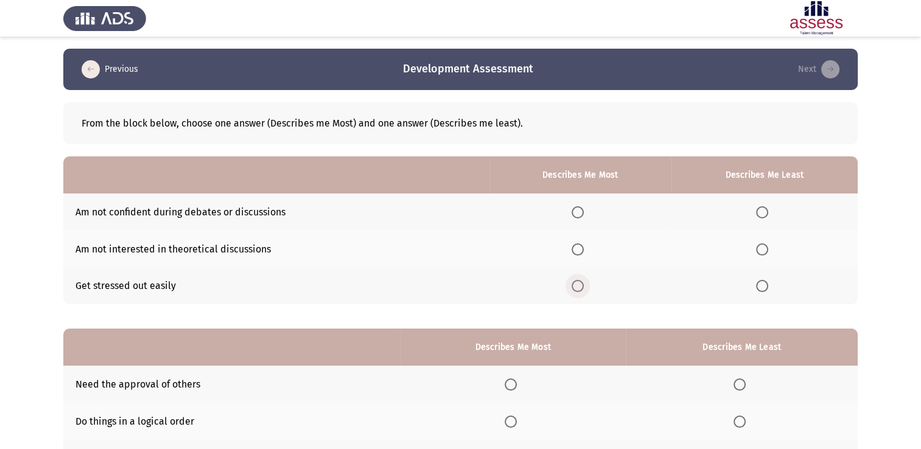
click at [584, 286] on span "Select an option" at bounding box center [578, 286] width 12 height 12
click at [584, 286] on input "Select an option" at bounding box center [578, 286] width 12 height 12
click at [770, 257] on th at bounding box center [765, 249] width 186 height 37
click at [758, 248] on span "Select an option" at bounding box center [762, 250] width 12 height 12
click at [758, 248] on input "Select an option" at bounding box center [762, 250] width 12 height 12
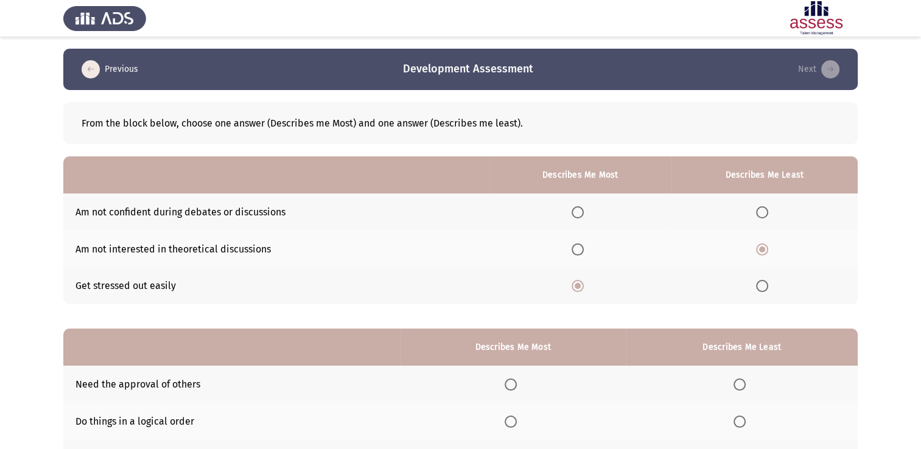
scroll to position [113, 0]
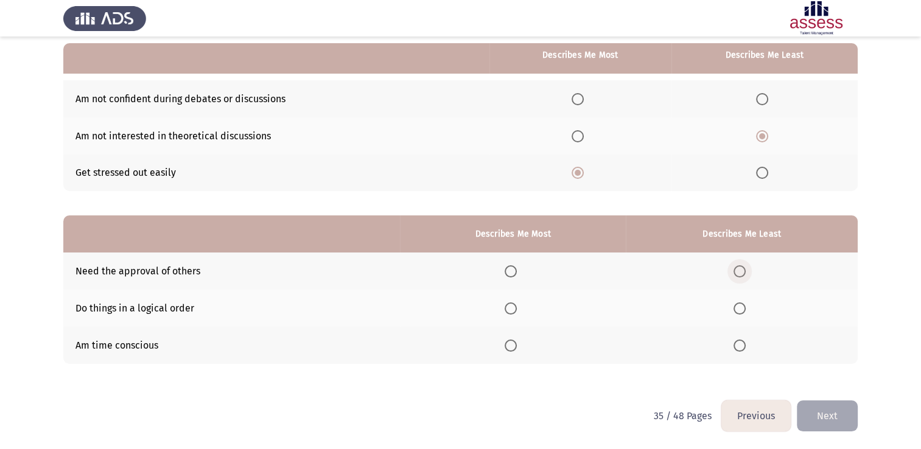
click at [741, 275] on span "Select an option" at bounding box center [740, 272] width 12 height 12
click at [741, 275] on input "Select an option" at bounding box center [740, 272] width 12 height 12
drag, startPoint x: 507, startPoint y: 326, endPoint x: 510, endPoint y: 320, distance: 6.6
click at [510, 320] on th at bounding box center [513, 308] width 226 height 37
click at [510, 315] on th at bounding box center [513, 308] width 226 height 37
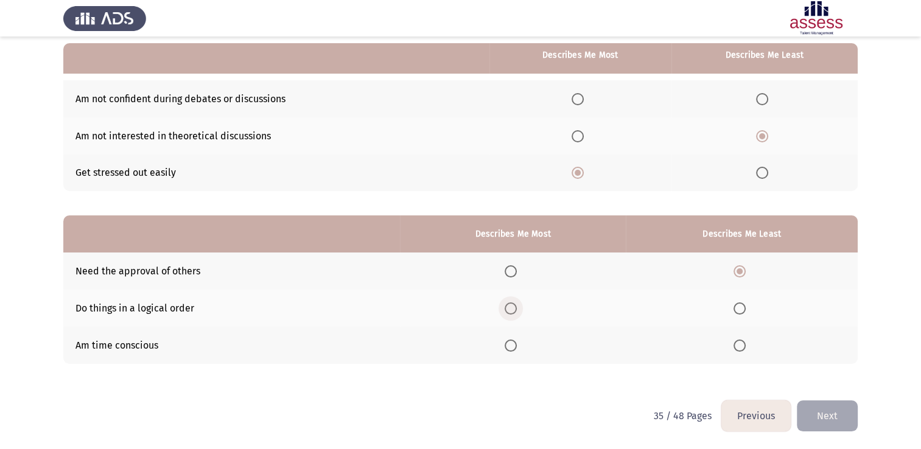
click at [510, 315] on span "Select an option" at bounding box center [511, 309] width 12 height 12
click at [510, 315] on input "Select an option" at bounding box center [511, 309] width 12 height 12
click at [810, 412] on button "Next" at bounding box center [827, 416] width 61 height 31
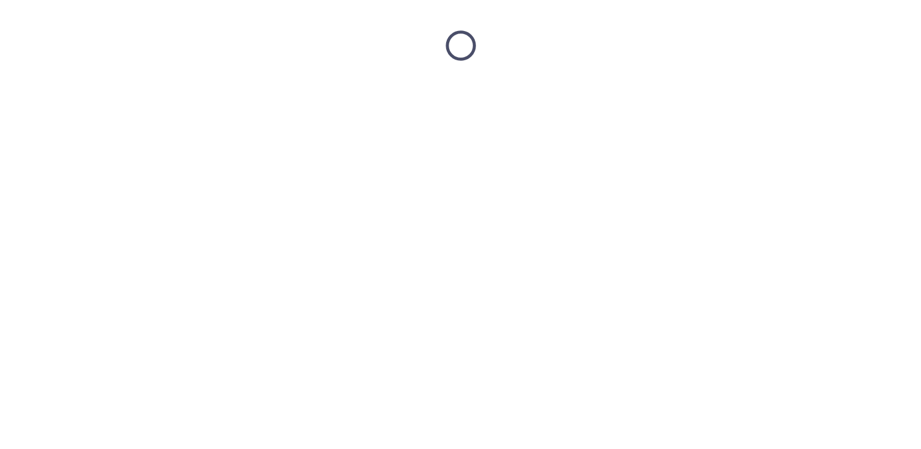
scroll to position [0, 0]
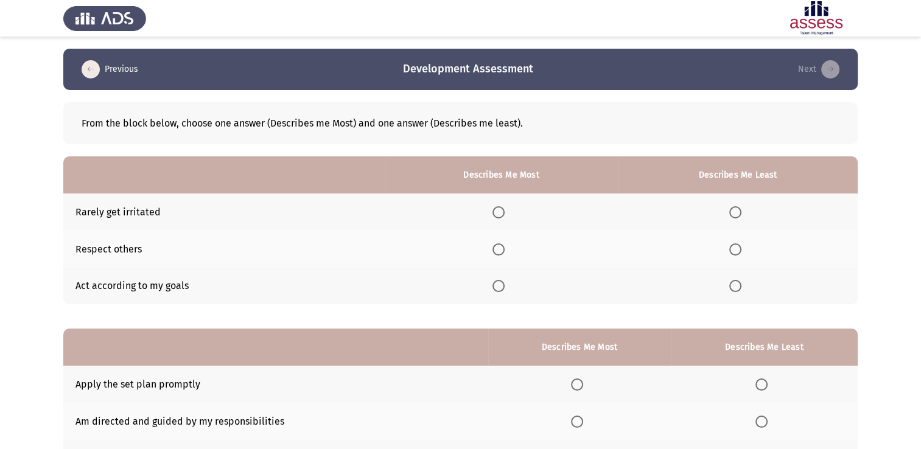
click at [512, 281] on th at bounding box center [502, 286] width 234 height 37
click at [499, 284] on span "Select an option" at bounding box center [499, 286] width 12 height 12
click at [499, 284] on input "Select an option" at bounding box center [499, 286] width 12 height 12
click at [743, 208] on label "Select an option" at bounding box center [738, 212] width 17 height 12
click at [742, 208] on input "Select an option" at bounding box center [736, 212] width 12 height 12
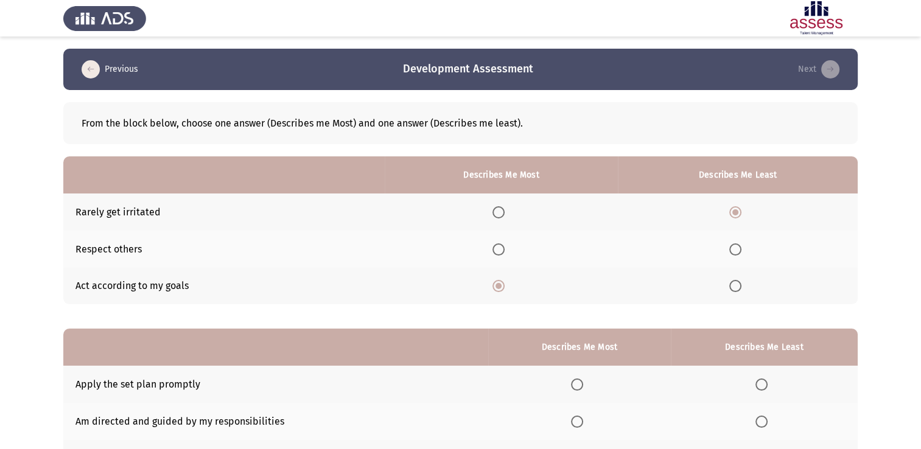
scroll to position [113, 0]
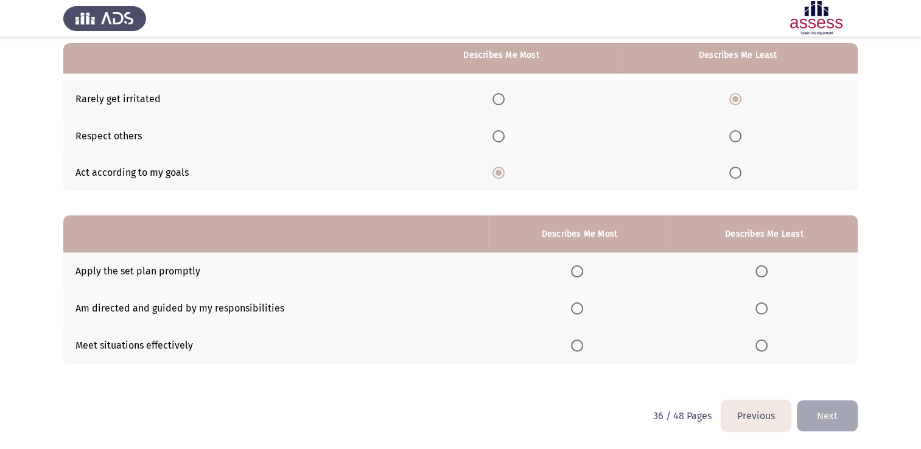
click at [571, 322] on th at bounding box center [579, 308] width 183 height 37
click at [580, 303] on span "Select an option" at bounding box center [577, 309] width 12 height 12
click at [580, 303] on input "Select an option" at bounding box center [577, 309] width 12 height 12
click at [771, 269] on label "Select an option" at bounding box center [764, 272] width 17 height 12
click at [768, 269] on input "Select an option" at bounding box center [762, 272] width 12 height 12
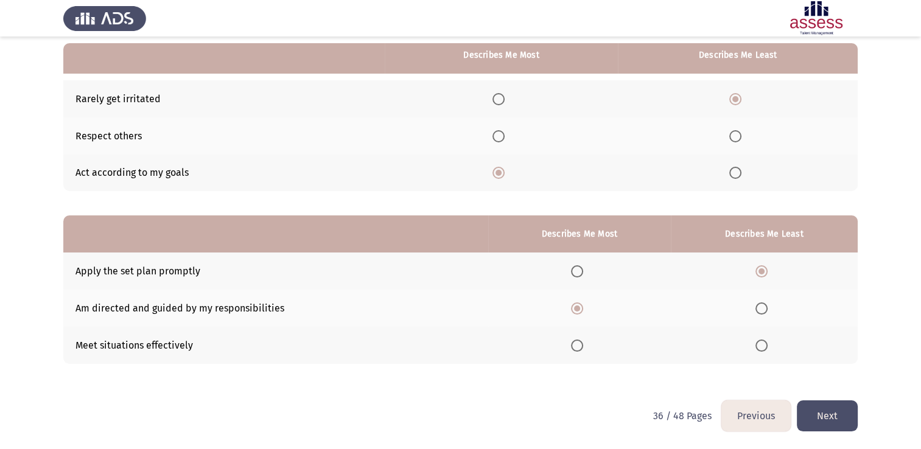
click at [836, 421] on button "Next" at bounding box center [827, 416] width 61 height 31
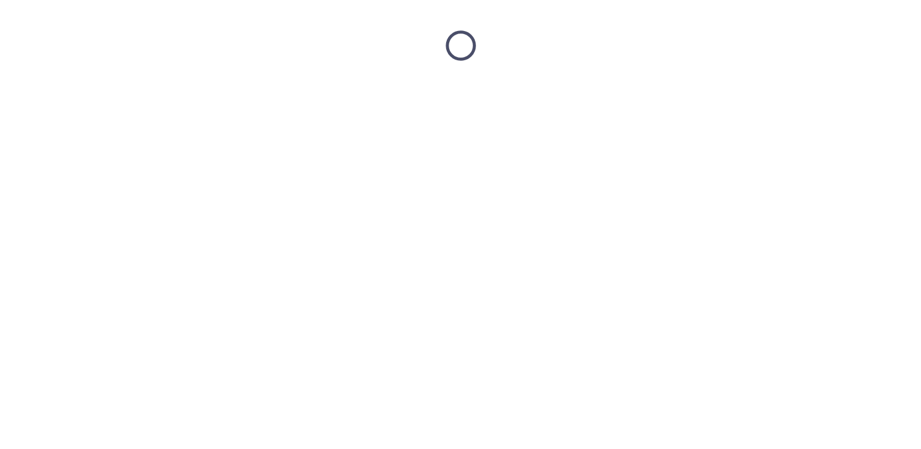
scroll to position [0, 0]
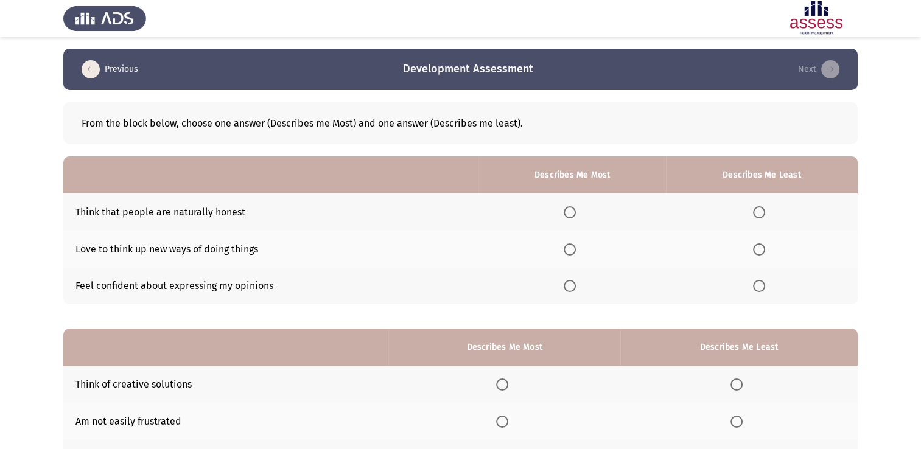
drag, startPoint x: 747, startPoint y: 253, endPoint x: 757, endPoint y: 252, distance: 10.4
click at [757, 252] on th at bounding box center [762, 249] width 192 height 37
click at [757, 252] on span "Select an option" at bounding box center [759, 250] width 12 height 12
click at [757, 252] on input "Select an option" at bounding box center [759, 250] width 12 height 12
click at [575, 289] on span "Select an option" at bounding box center [570, 286] width 12 height 12
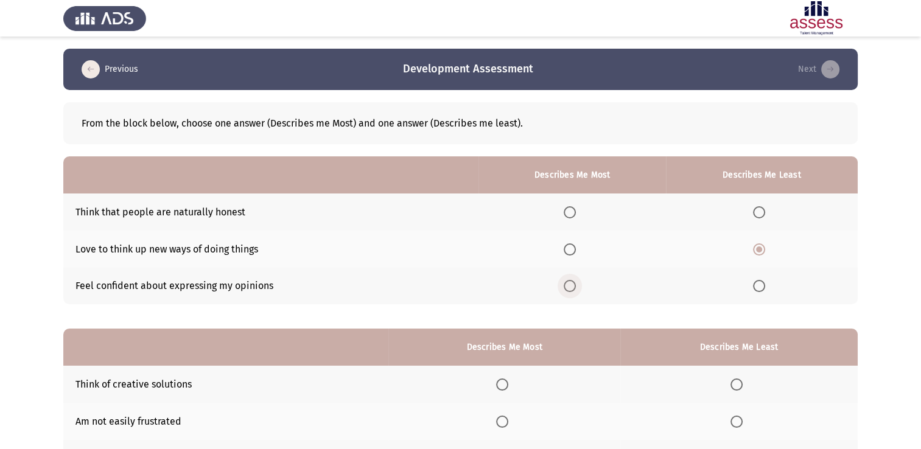
click at [575, 289] on input "Select an option" at bounding box center [570, 286] width 12 height 12
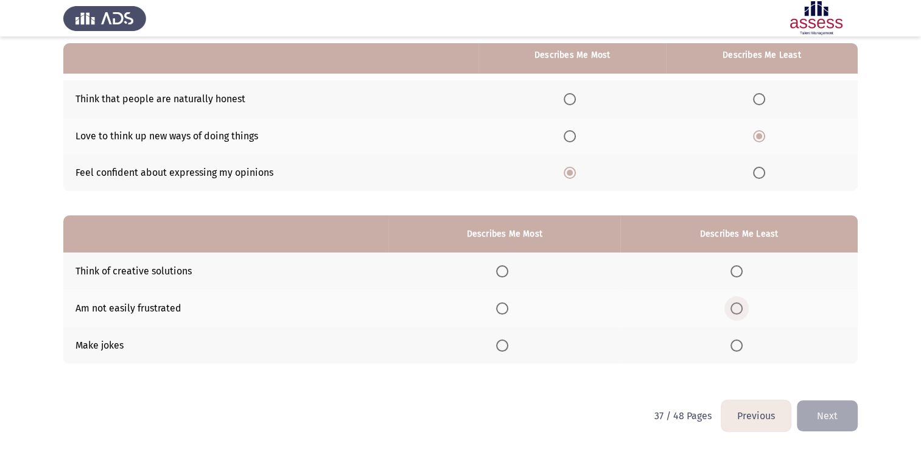
click at [733, 314] on span "Select an option" at bounding box center [737, 309] width 12 height 12
click at [733, 314] on input "Select an option" at bounding box center [737, 309] width 12 height 12
click at [498, 274] on th at bounding box center [504, 271] width 231 height 37
click at [509, 269] on span "Select an option" at bounding box center [502, 272] width 12 height 12
click at [509, 269] on input "Select an option" at bounding box center [502, 272] width 12 height 12
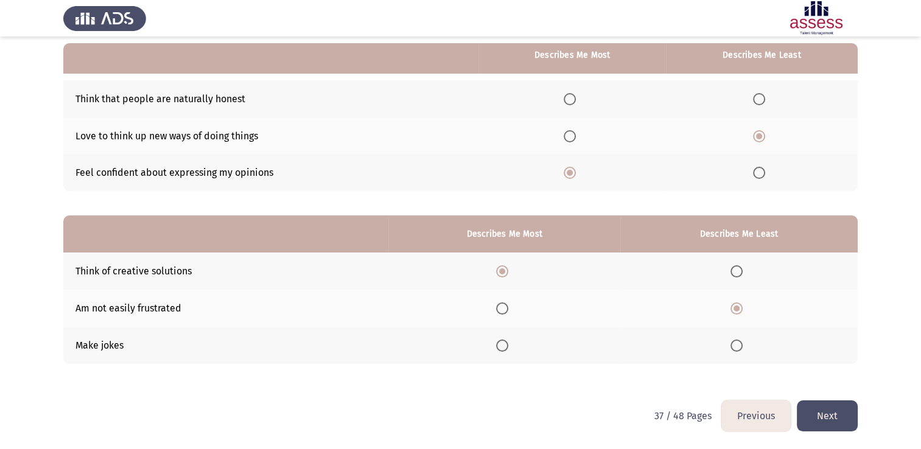
click at [836, 417] on button "Next" at bounding box center [827, 416] width 61 height 31
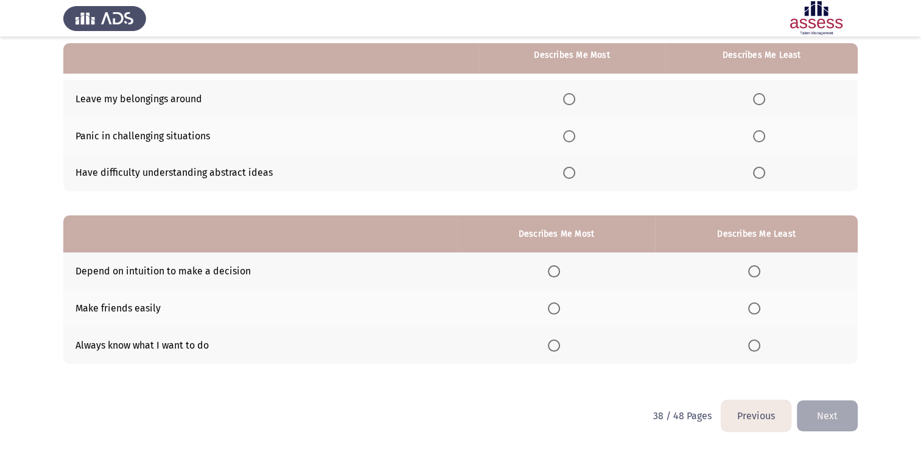
click at [758, 170] on span "Select an option" at bounding box center [759, 173] width 12 height 12
click at [758, 170] on input "Select an option" at bounding box center [759, 173] width 12 height 12
click at [760, 94] on span "Select an option" at bounding box center [759, 99] width 12 height 12
click at [760, 94] on input "Select an option" at bounding box center [759, 99] width 12 height 12
click at [573, 138] on span "Select an option" at bounding box center [569, 136] width 12 height 12
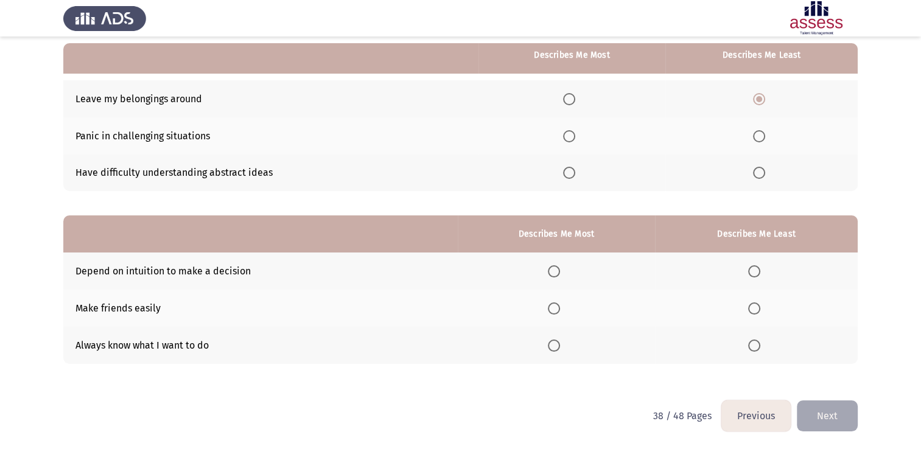
click at [573, 138] on input "Select an option" at bounding box center [569, 136] width 12 height 12
click at [555, 275] on span "Select an option" at bounding box center [554, 272] width 12 height 12
click at [555, 275] on input "Select an option" at bounding box center [554, 272] width 12 height 12
click at [760, 346] on span "Select an option" at bounding box center [755, 346] width 12 height 12
click at [760, 346] on input "Select an option" at bounding box center [755, 346] width 12 height 12
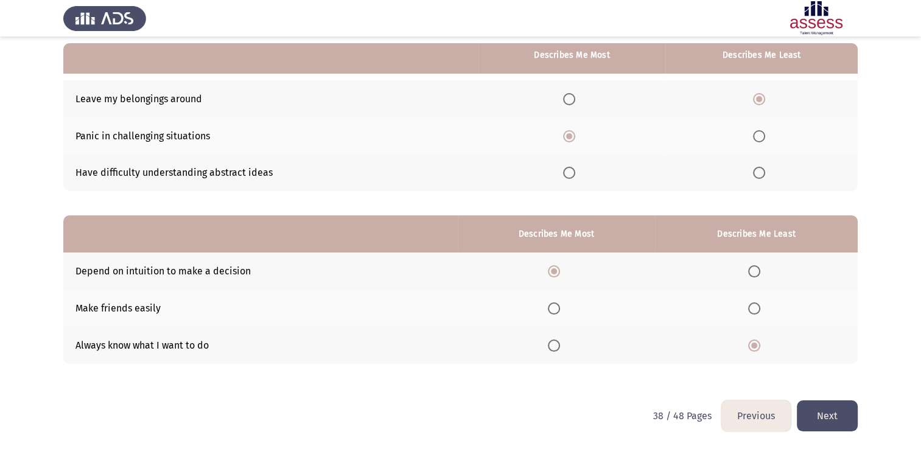
click at [834, 401] on div "Previous Development Assessment Next From the block below, choose one answer (D…" at bounding box center [460, 167] width 795 height 465
click at [834, 403] on button "Next" at bounding box center [827, 416] width 61 height 31
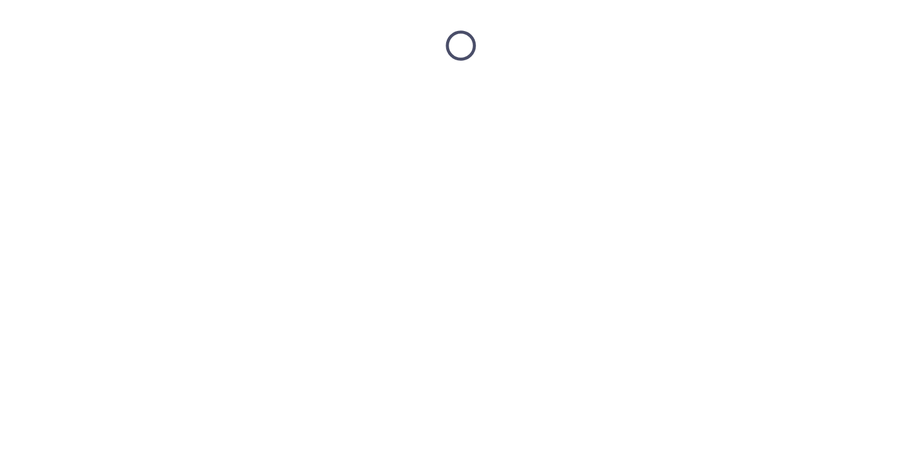
scroll to position [0, 0]
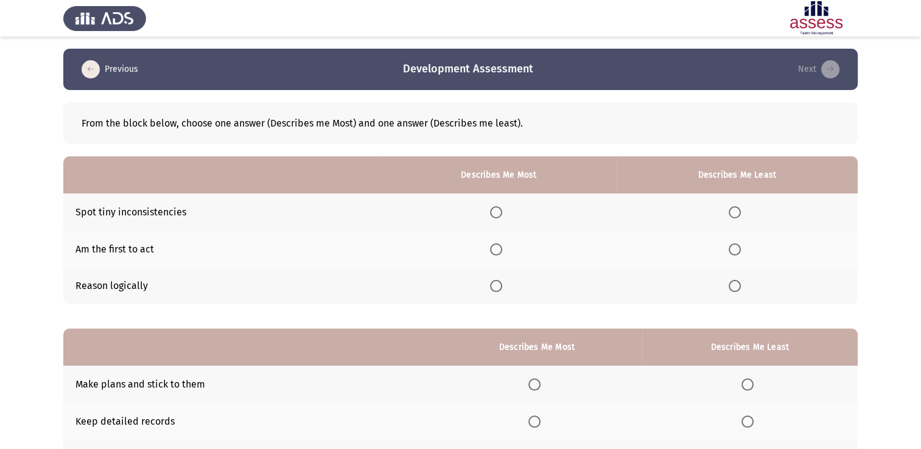
click at [736, 244] on span "Select an option" at bounding box center [735, 250] width 12 height 12
click at [736, 244] on input "Select an option" at bounding box center [735, 250] width 12 height 12
click at [501, 214] on span "Select an option" at bounding box center [496, 212] width 12 height 12
click at [501, 214] on input "Select an option" at bounding box center [496, 212] width 12 height 12
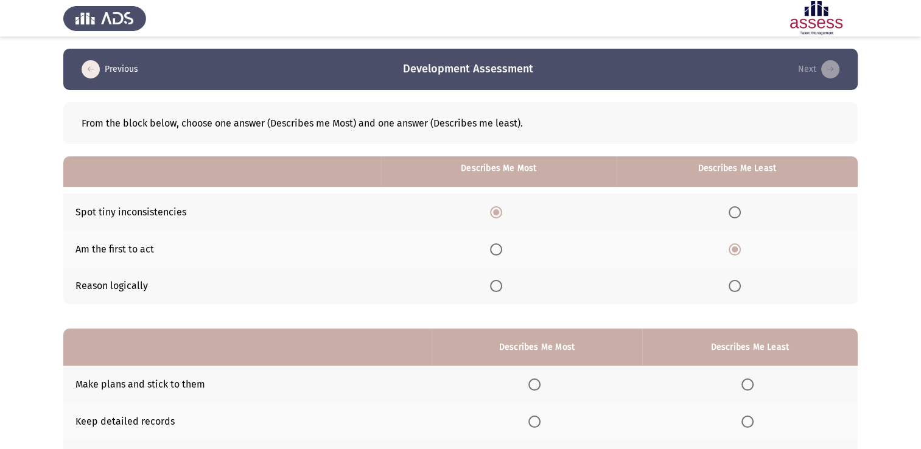
scroll to position [113, 0]
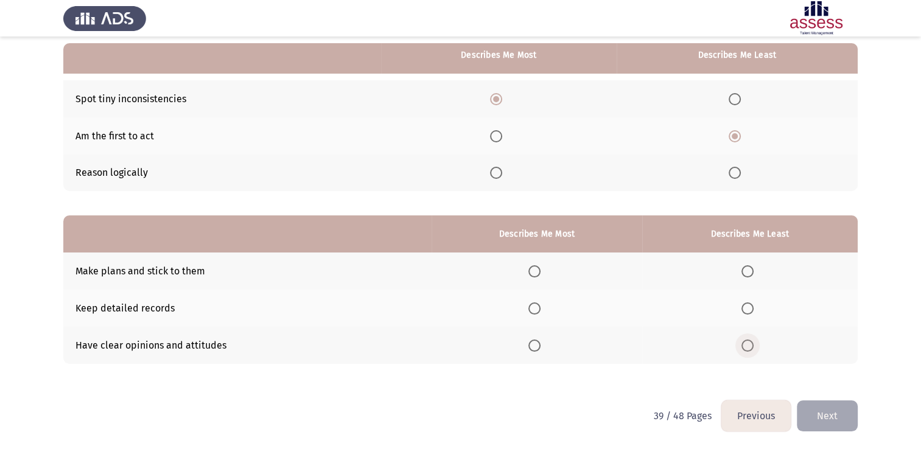
click at [743, 341] on span "Select an option" at bounding box center [748, 346] width 12 height 12
click at [743, 341] on input "Select an option" at bounding box center [748, 346] width 12 height 12
click at [543, 304] on label "Select an option" at bounding box center [537, 309] width 17 height 12
click at [541, 304] on input "Select an option" at bounding box center [535, 309] width 12 height 12
click at [847, 407] on button "Next" at bounding box center [827, 416] width 61 height 31
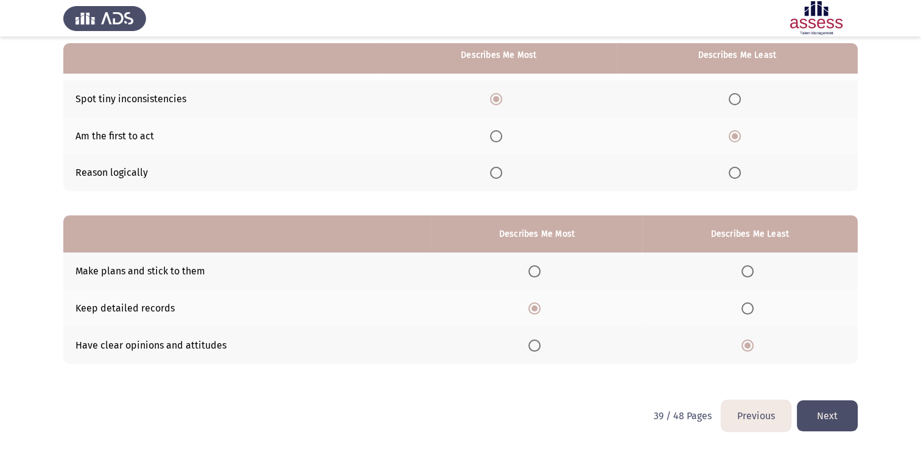
scroll to position [0, 0]
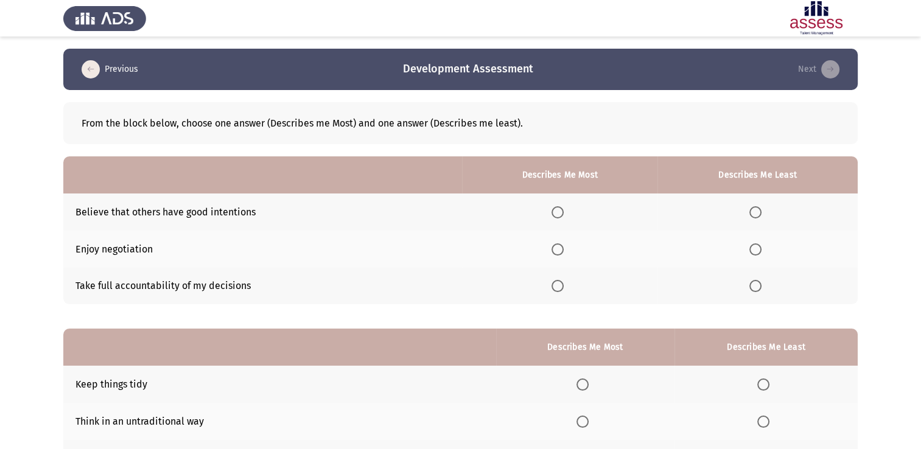
click at [554, 291] on th at bounding box center [560, 286] width 196 height 37
click at [555, 289] on span "Select an option" at bounding box center [558, 286] width 12 height 12
click at [555, 289] on input "Select an option" at bounding box center [558, 286] width 12 height 12
click at [755, 251] on span "Select an option" at bounding box center [756, 250] width 12 height 12
click at [755, 251] on input "Select an option" at bounding box center [756, 250] width 12 height 12
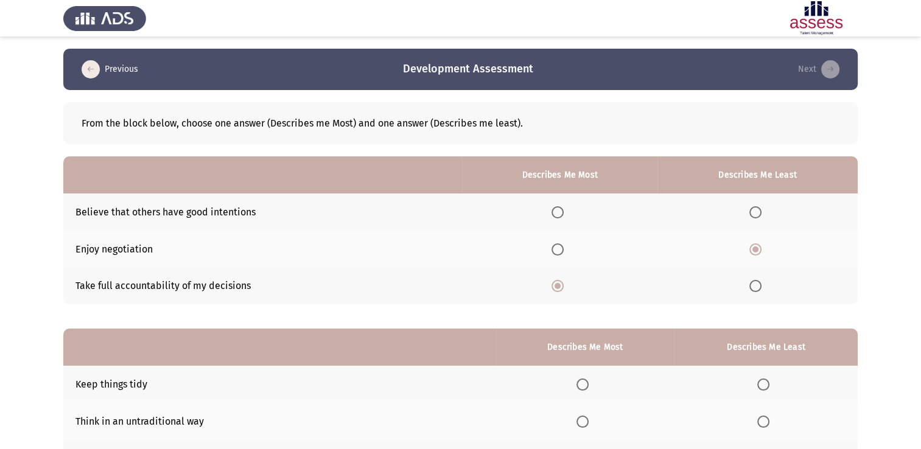
scroll to position [113, 0]
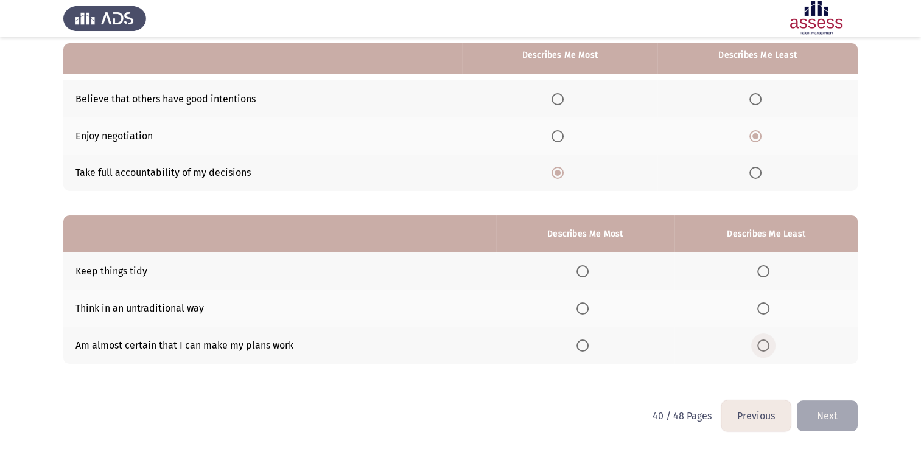
click at [760, 341] on span "Select an option" at bounding box center [764, 346] width 12 height 12
click at [760, 341] on input "Select an option" at bounding box center [764, 346] width 12 height 12
click at [587, 275] on span "Select an option" at bounding box center [583, 272] width 12 height 12
click at [587, 275] on input "Select an option" at bounding box center [583, 272] width 12 height 12
click at [823, 412] on button "Next" at bounding box center [827, 416] width 61 height 31
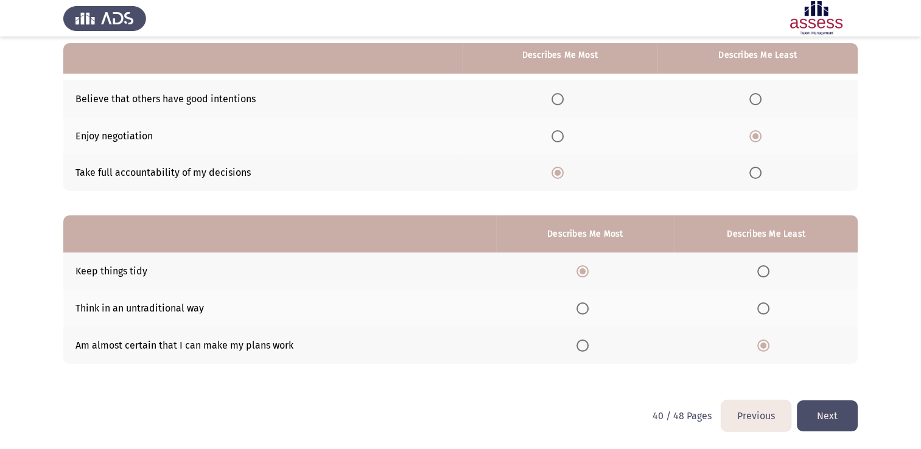
scroll to position [0, 0]
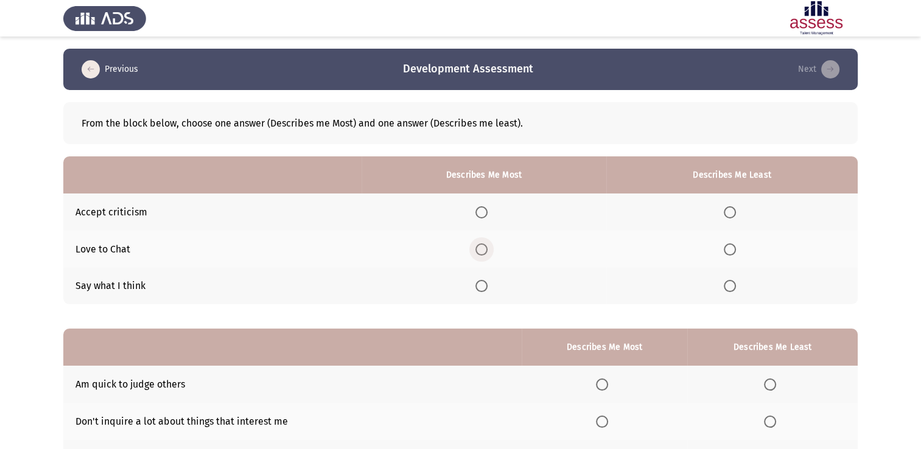
click at [481, 248] on span "Select an option" at bounding box center [482, 250] width 12 height 12
click at [481, 248] on input "Select an option" at bounding box center [482, 250] width 12 height 12
click at [741, 213] on label "Select an option" at bounding box center [732, 212] width 17 height 12
click at [736, 213] on input "Select an option" at bounding box center [730, 212] width 12 height 12
click at [725, 292] on span "Select an option" at bounding box center [730, 286] width 12 height 12
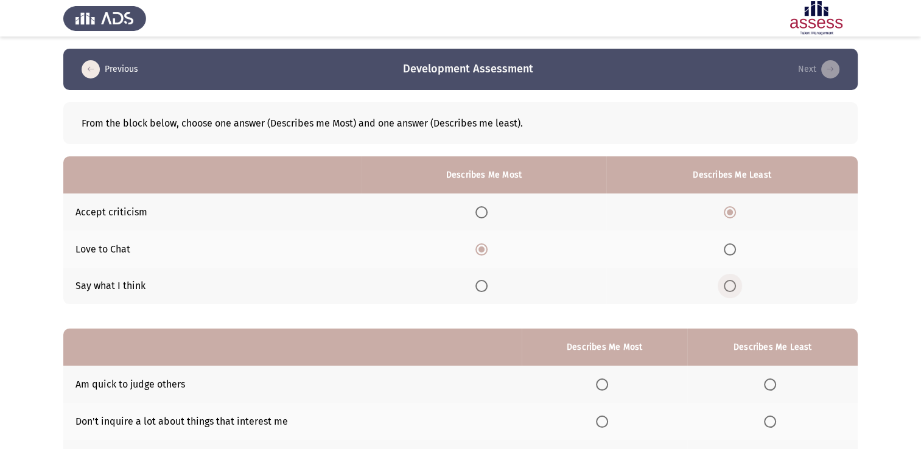
click at [725, 292] on input "Select an option" at bounding box center [730, 286] width 12 height 12
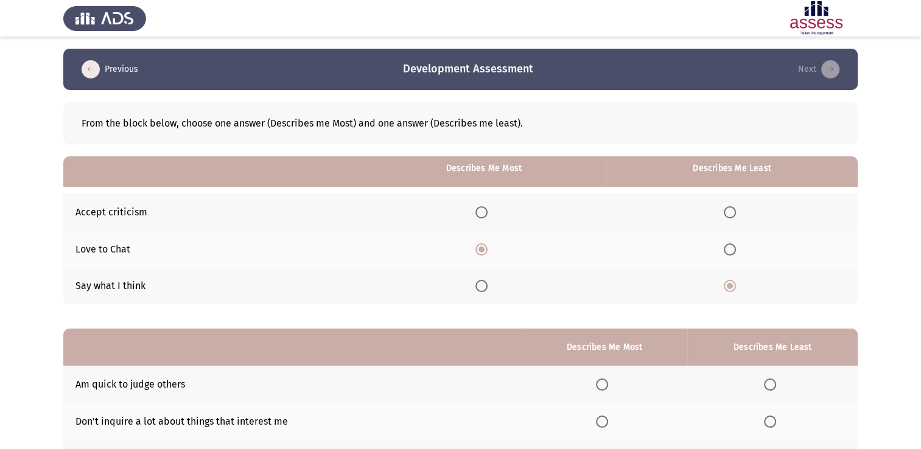
scroll to position [113, 0]
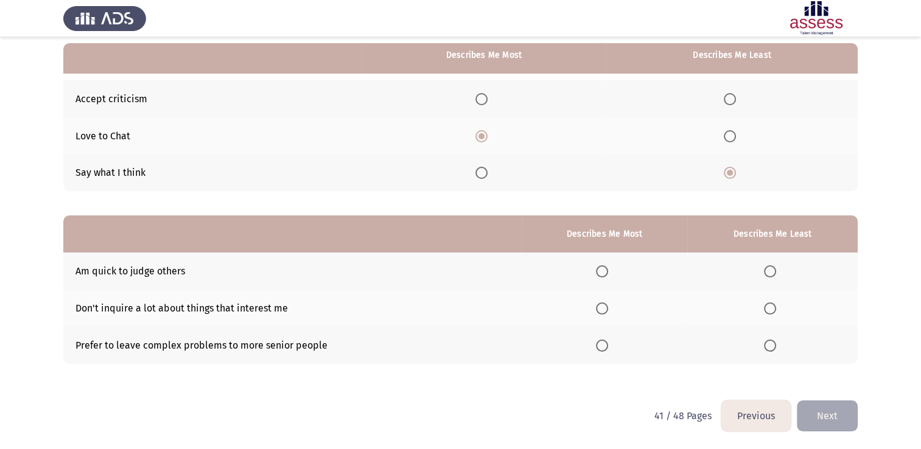
click at [767, 264] on th at bounding box center [773, 271] width 171 height 37
click at [770, 269] on span "Select an option" at bounding box center [770, 272] width 12 height 12
click at [770, 269] on input "Select an option" at bounding box center [770, 272] width 12 height 12
click at [599, 305] on span "Select an option" at bounding box center [602, 309] width 12 height 12
click at [599, 305] on input "Select an option" at bounding box center [602, 309] width 12 height 12
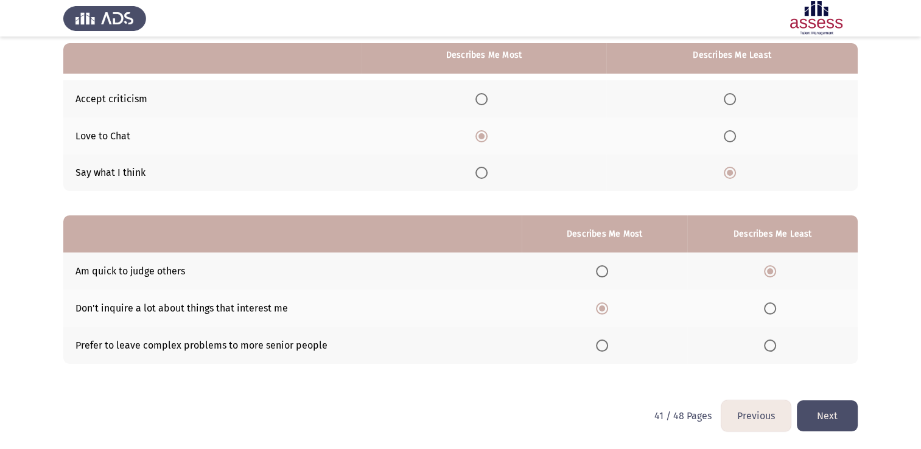
click at [821, 413] on button "Next" at bounding box center [827, 416] width 61 height 31
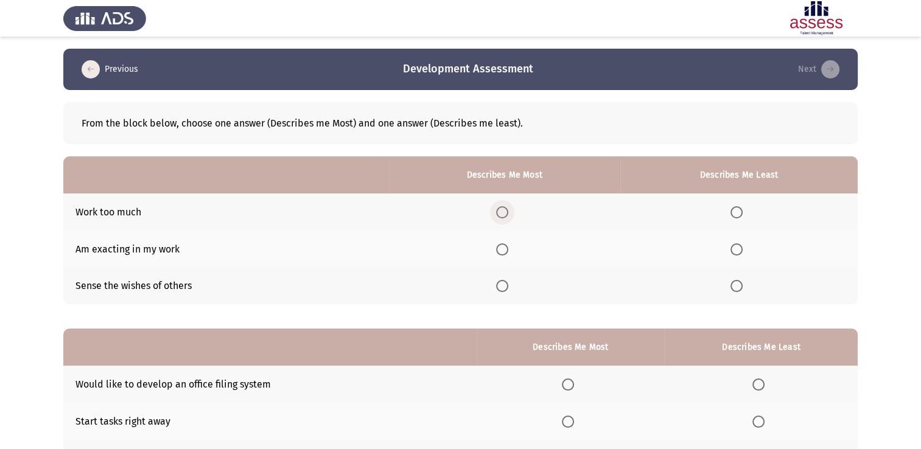
click at [509, 211] on span "Select an option" at bounding box center [502, 212] width 12 height 12
click at [509, 211] on input "Select an option" at bounding box center [502, 212] width 12 height 12
click at [733, 284] on span "Select an option" at bounding box center [737, 286] width 12 height 12
click at [733, 284] on input "Select an option" at bounding box center [737, 286] width 12 height 12
drag, startPoint x: 738, startPoint y: 242, endPoint x: 738, endPoint y: 251, distance: 9.1
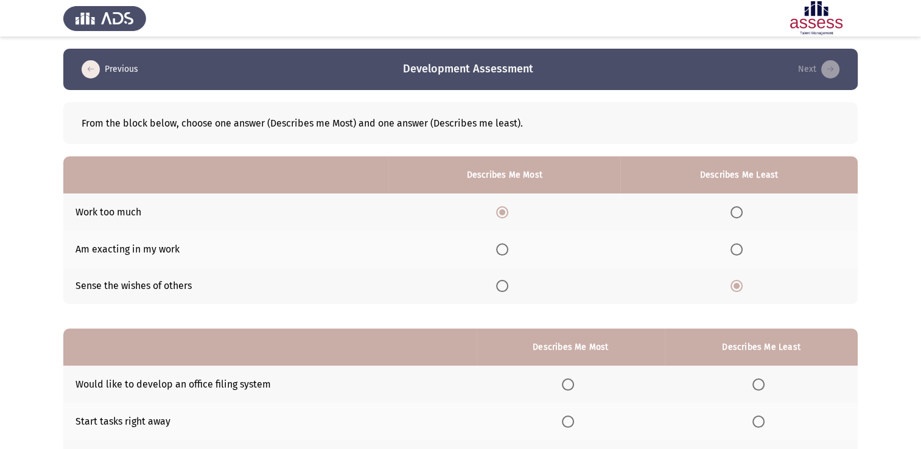
click at [738, 251] on th at bounding box center [740, 249] width 238 height 37
click at [738, 251] on span "Select an option" at bounding box center [737, 250] width 12 height 12
click at [738, 251] on input "Select an option" at bounding box center [737, 250] width 12 height 12
click at [509, 288] on span "Select an option" at bounding box center [502, 286] width 12 height 12
click at [509, 288] on input "Select an option" at bounding box center [502, 286] width 12 height 12
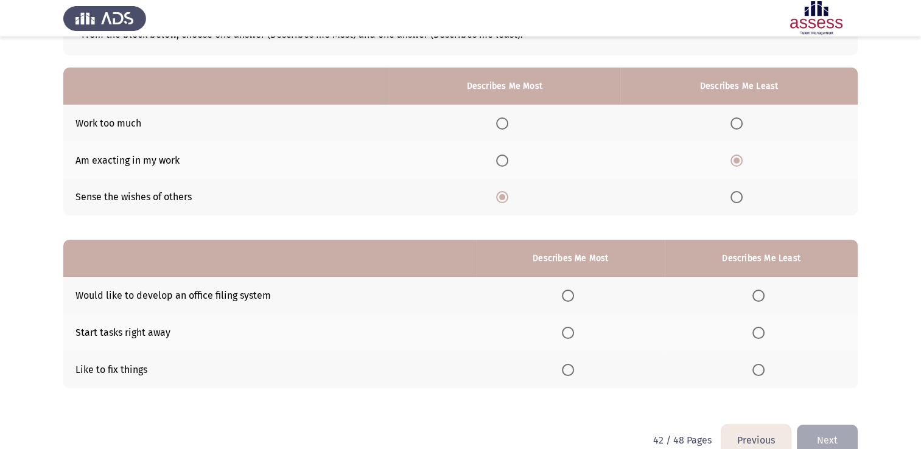
scroll to position [113, 0]
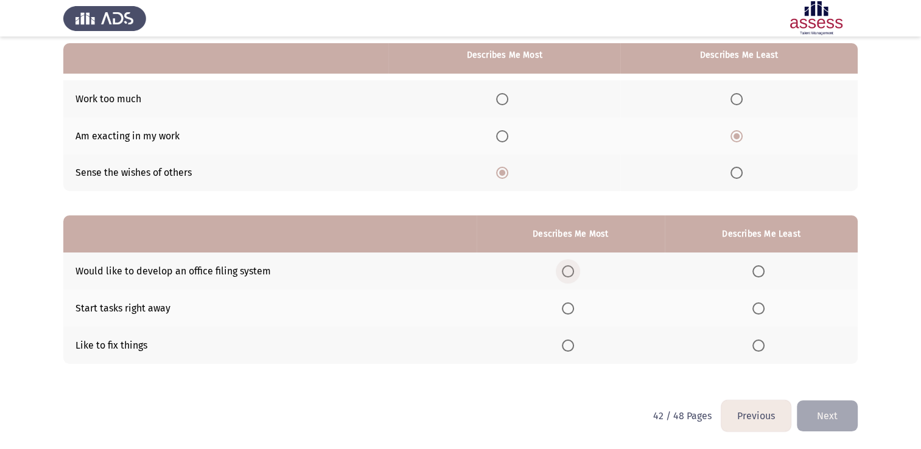
click at [573, 267] on span "Select an option" at bounding box center [568, 272] width 12 height 12
click at [573, 267] on input "Select an option" at bounding box center [568, 272] width 12 height 12
click at [755, 306] on span "Select an option" at bounding box center [759, 309] width 12 height 12
click at [755, 306] on input "Select an option" at bounding box center [759, 309] width 12 height 12
click at [845, 403] on button "Next" at bounding box center [827, 416] width 61 height 31
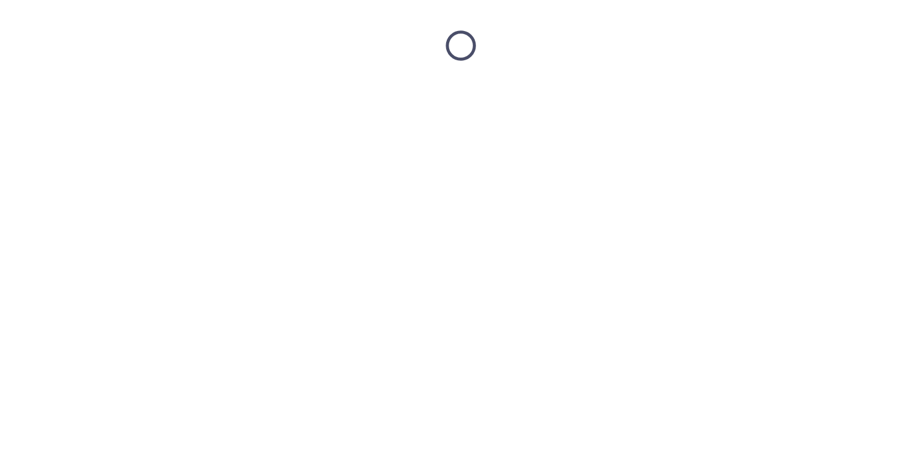
scroll to position [0, 0]
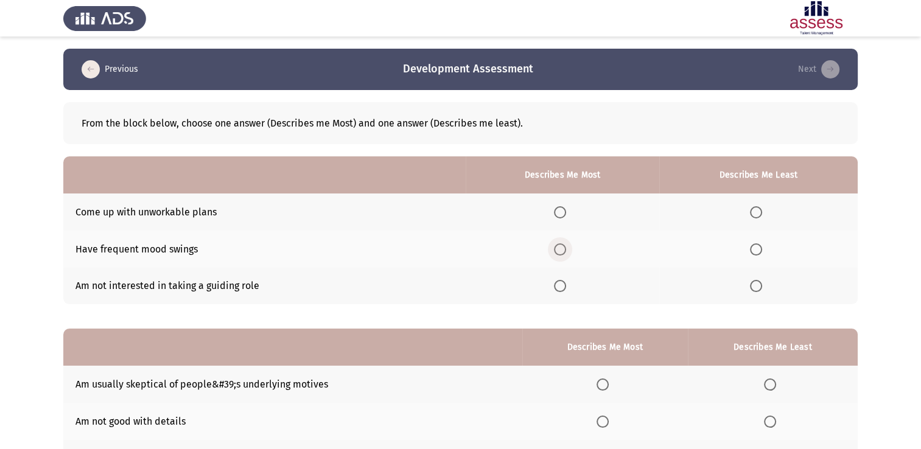
click at [571, 255] on label "Select an option" at bounding box center [562, 250] width 17 height 12
click at [566, 255] on input "Select an option" at bounding box center [560, 250] width 12 height 12
click at [724, 213] on th at bounding box center [759, 212] width 199 height 37
click at [756, 207] on span "Select an option" at bounding box center [756, 212] width 12 height 12
click at [756, 207] on input "Select an option" at bounding box center [756, 212] width 12 height 12
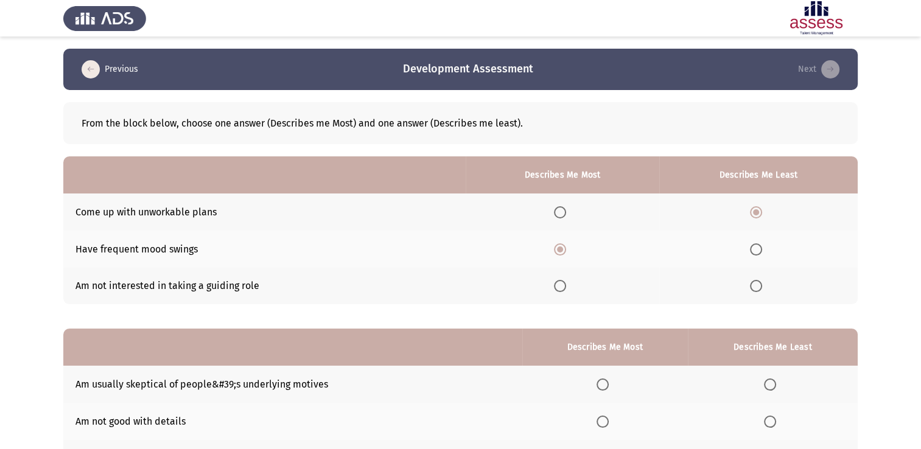
scroll to position [113, 0]
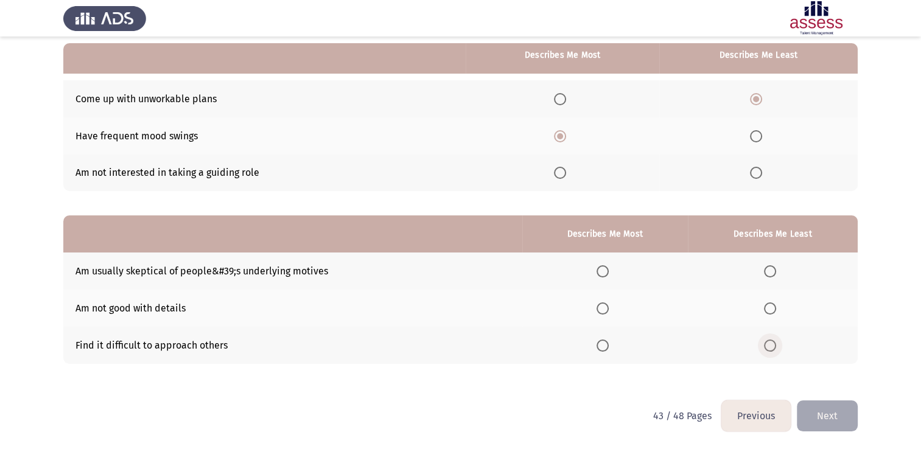
click at [772, 345] on span "Select an option" at bounding box center [770, 346] width 12 height 12
click at [772, 345] on input "Select an option" at bounding box center [770, 346] width 12 height 12
drag, startPoint x: 587, startPoint y: 269, endPoint x: 604, endPoint y: 267, distance: 17.2
click at [604, 267] on th at bounding box center [606, 271] width 166 height 37
click at [604, 267] on span "Select an option" at bounding box center [603, 272] width 12 height 12
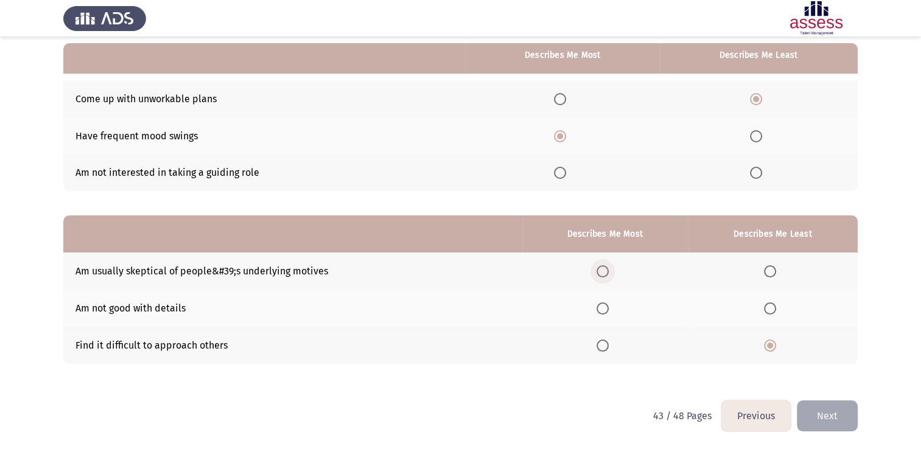
click at [604, 267] on input "Select an option" at bounding box center [603, 272] width 12 height 12
click at [813, 415] on button "Next" at bounding box center [827, 416] width 61 height 31
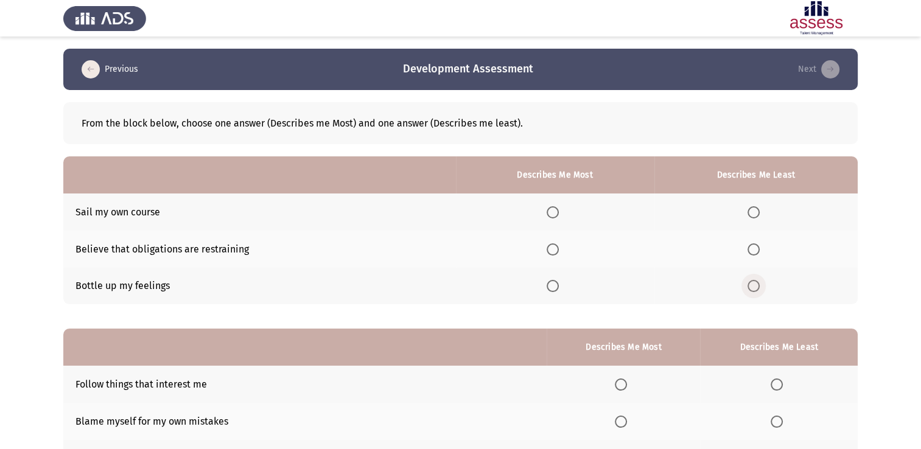
click at [756, 289] on span "Select an option" at bounding box center [754, 286] width 12 height 12
click at [756, 289] on input "Select an option" at bounding box center [754, 286] width 12 height 12
click at [551, 210] on span "Select an option" at bounding box center [553, 212] width 12 height 12
click at [551, 210] on input "Select an option" at bounding box center [553, 212] width 12 height 12
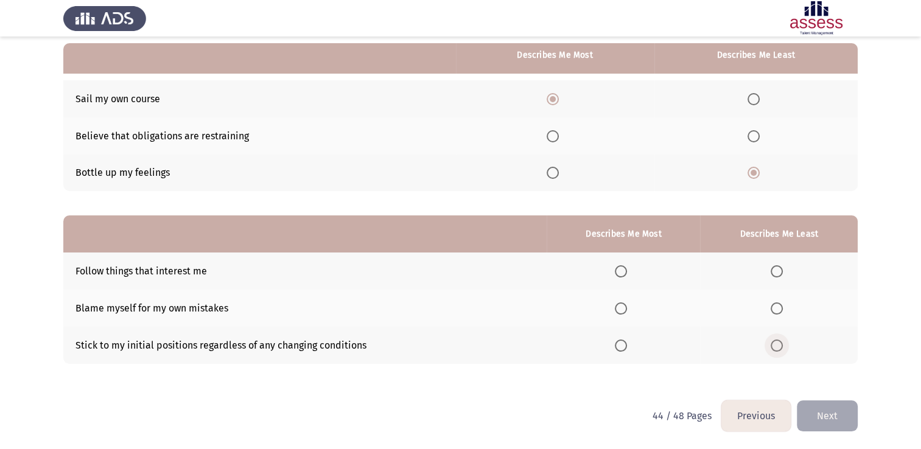
click at [774, 341] on span "Select an option" at bounding box center [777, 346] width 12 height 12
click at [774, 341] on input "Select an option" at bounding box center [777, 346] width 12 height 12
click at [624, 275] on span "Select an option" at bounding box center [621, 272] width 12 height 12
click at [624, 275] on input "Select an option" at bounding box center [621, 272] width 12 height 12
click at [799, 418] on button "Next" at bounding box center [827, 416] width 61 height 31
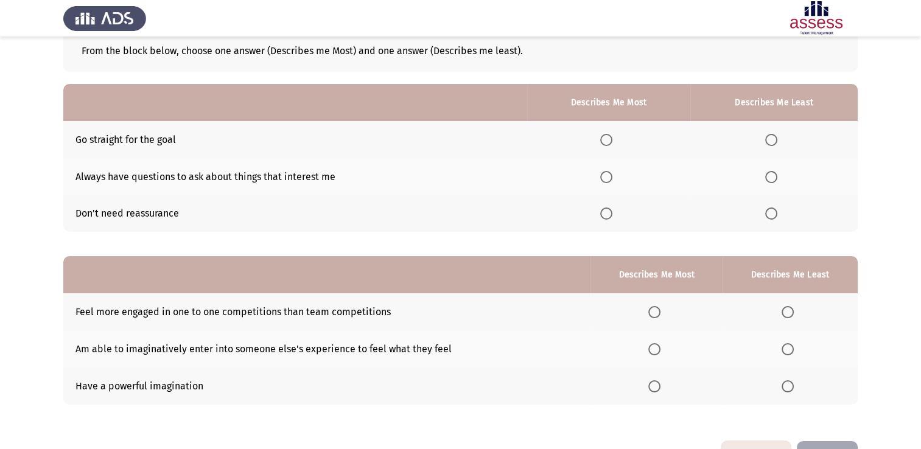
scroll to position [73, 0]
click at [651, 356] on th at bounding box center [657, 348] width 132 height 37
click at [658, 349] on span "Select an option" at bounding box center [655, 349] width 12 height 12
click at [658, 349] on input "Select an option" at bounding box center [655, 349] width 12 height 12
click at [793, 306] on span "Select an option" at bounding box center [788, 312] width 12 height 12
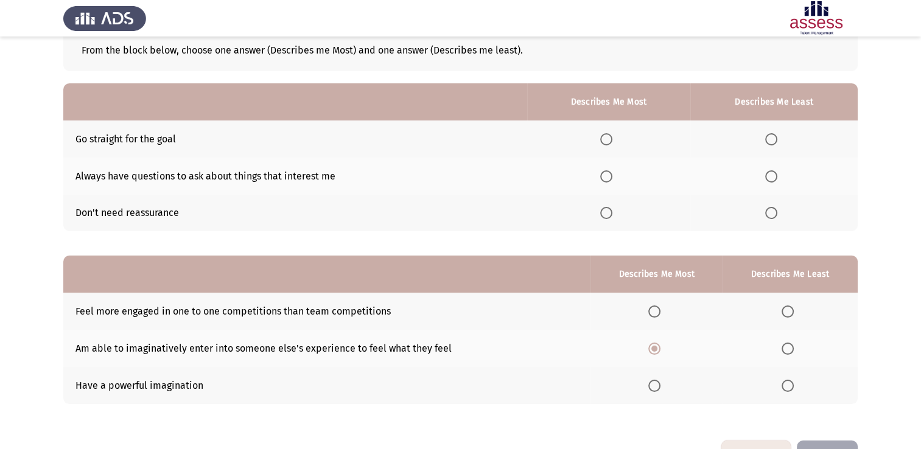
click at [793, 306] on input "Select an option" at bounding box center [788, 312] width 12 height 12
click at [609, 216] on span "Select an option" at bounding box center [607, 213] width 12 height 12
click at [609, 216] on input "Select an option" at bounding box center [607, 213] width 12 height 12
click at [774, 172] on span "Select an option" at bounding box center [772, 177] width 12 height 12
click at [774, 172] on input "Select an option" at bounding box center [772, 177] width 12 height 12
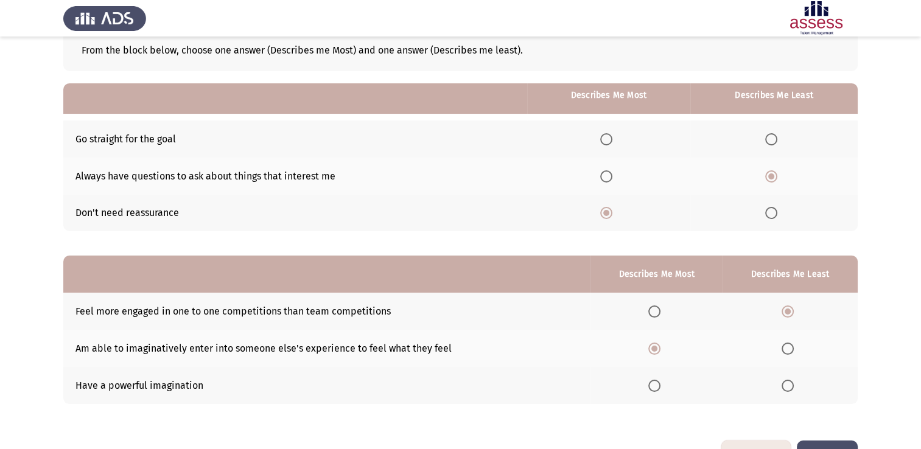
scroll to position [113, 0]
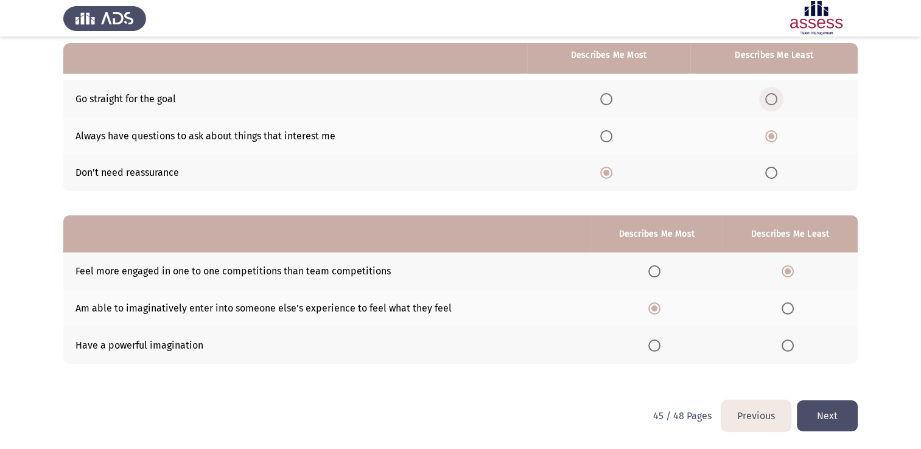
click at [770, 93] on span "Select an option" at bounding box center [772, 99] width 12 height 12
click at [770, 93] on input "Select an option" at bounding box center [772, 99] width 12 height 12
click at [814, 418] on button "Next" at bounding box center [827, 416] width 61 height 31
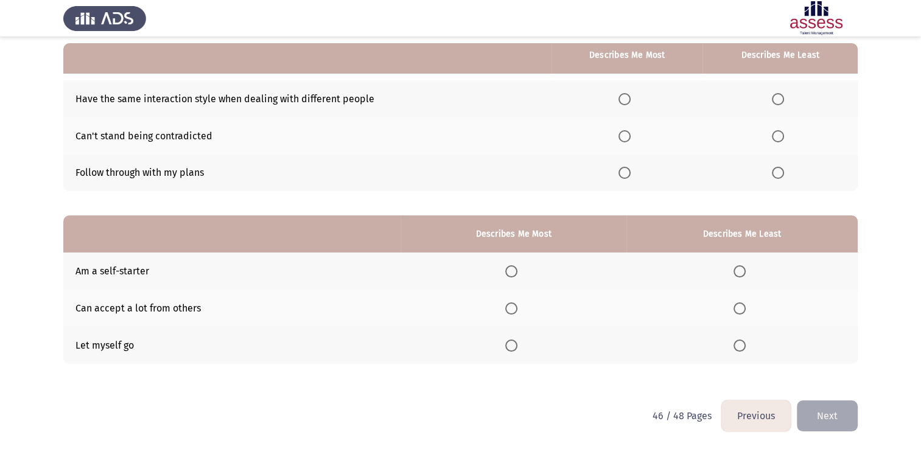
click at [744, 343] on span "Select an option" at bounding box center [740, 346] width 12 height 12
click at [744, 343] on input "Select an option" at bounding box center [740, 346] width 12 height 12
click at [528, 269] on th at bounding box center [514, 271] width 226 height 37
click at [518, 266] on span "Select an option" at bounding box center [512, 272] width 12 height 12
click at [518, 266] on input "Select an option" at bounding box center [512, 272] width 12 height 12
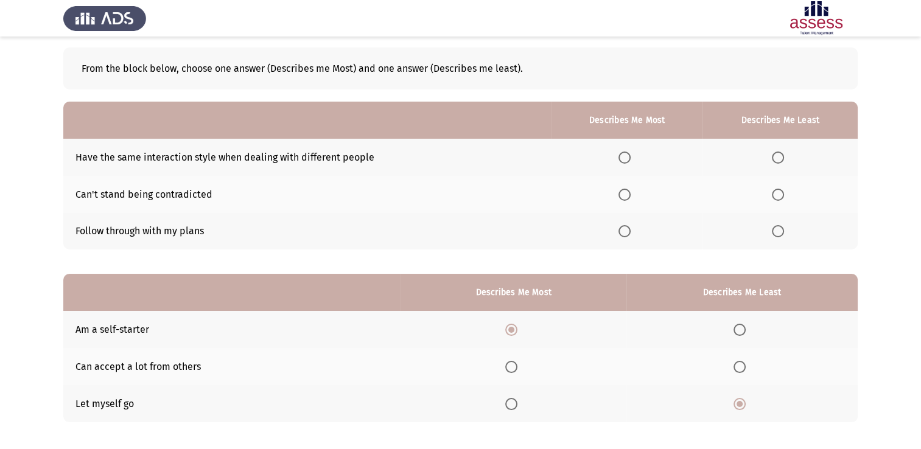
scroll to position [54, 0]
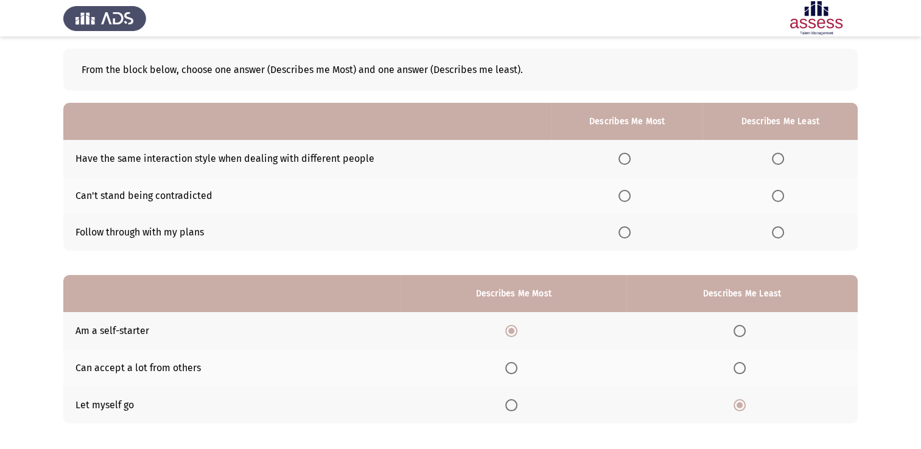
click at [770, 207] on th at bounding box center [780, 195] width 155 height 37
click at [776, 200] on th at bounding box center [780, 195] width 155 height 37
click at [776, 200] on span "Select an option" at bounding box center [778, 196] width 12 height 12
click at [776, 200] on input "Select an option" at bounding box center [778, 196] width 12 height 12
click at [629, 231] on span "Select an option" at bounding box center [625, 233] width 12 height 12
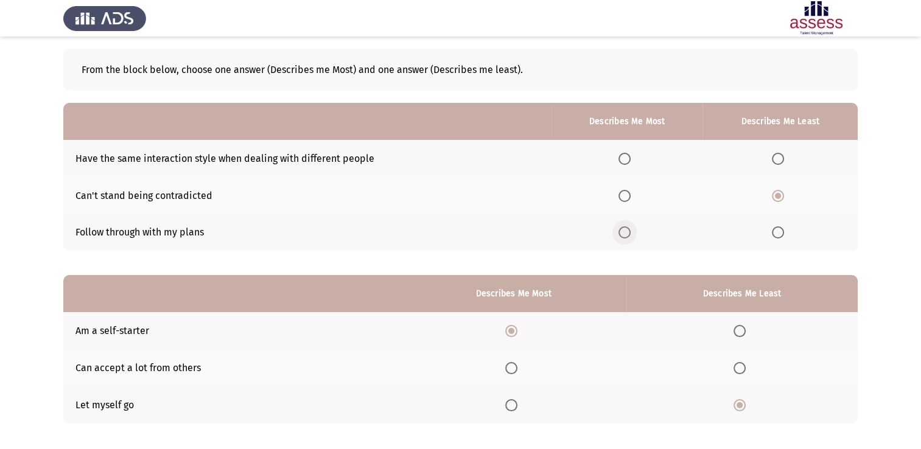
click at [629, 231] on input "Select an option" at bounding box center [625, 233] width 12 height 12
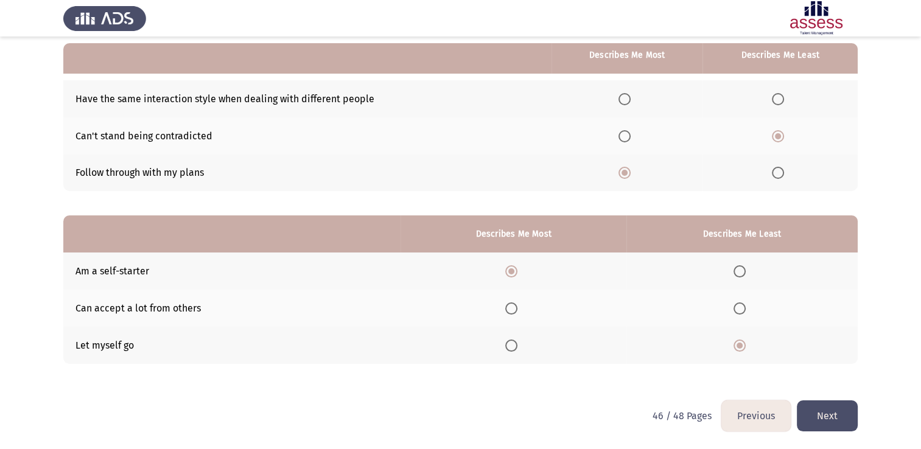
click at [834, 420] on button "Next" at bounding box center [827, 416] width 61 height 31
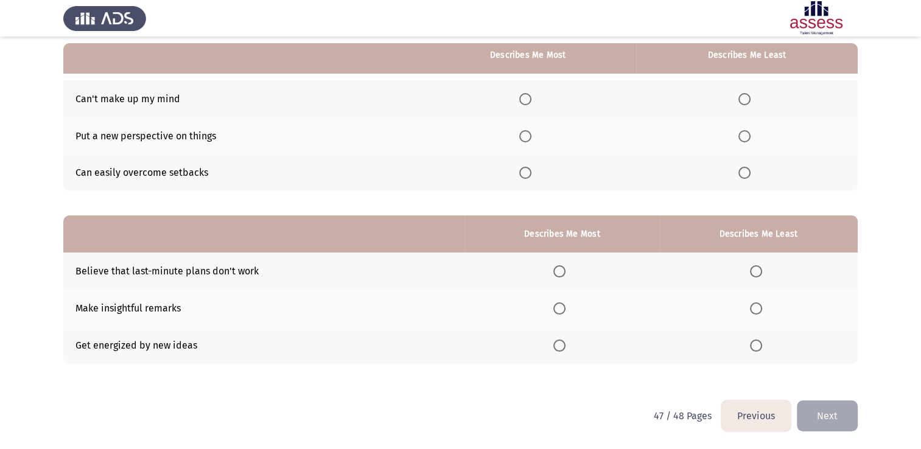
click at [570, 338] on th at bounding box center [562, 345] width 194 height 37
click at [570, 342] on label "Select an option" at bounding box center [562, 346] width 17 height 12
click at [566, 342] on input "Select an option" at bounding box center [560, 346] width 12 height 12
click at [761, 277] on span "Select an option" at bounding box center [756, 272] width 12 height 12
click at [761, 277] on input "Select an option" at bounding box center [756, 272] width 12 height 12
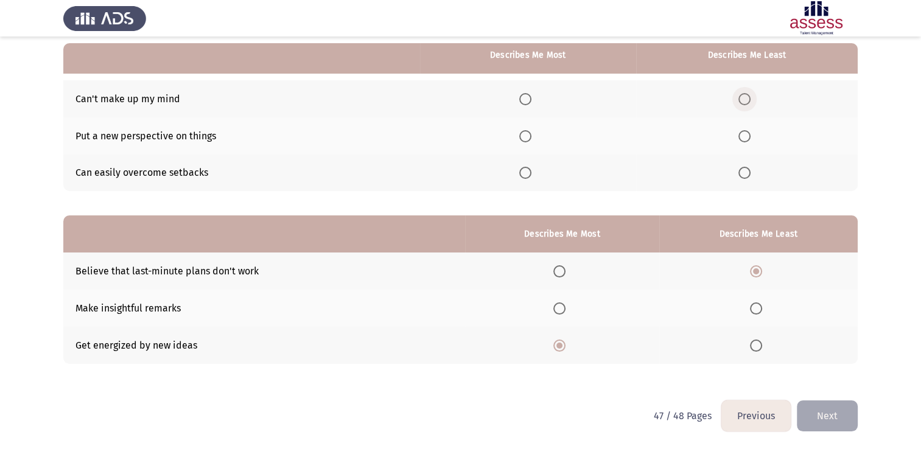
click at [743, 105] on span "Select an option" at bounding box center [745, 99] width 12 height 12
click at [743, 105] on input "Select an option" at bounding box center [745, 99] width 12 height 12
drag, startPoint x: 534, startPoint y: 121, endPoint x: 532, endPoint y: 130, distance: 9.3
click at [532, 130] on th at bounding box center [528, 136] width 216 height 37
click at [532, 130] on span "Select an option" at bounding box center [526, 136] width 12 height 12
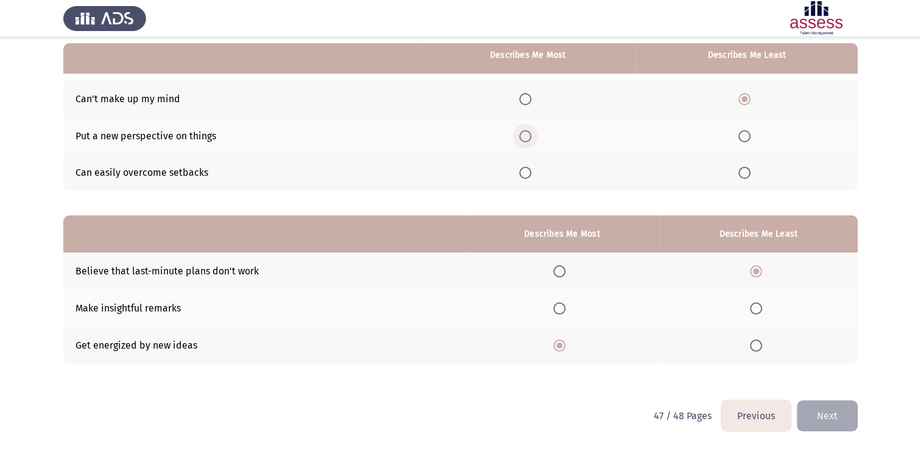
click at [532, 130] on input "Select an option" at bounding box center [526, 136] width 12 height 12
click at [818, 406] on button "Next" at bounding box center [827, 416] width 61 height 31
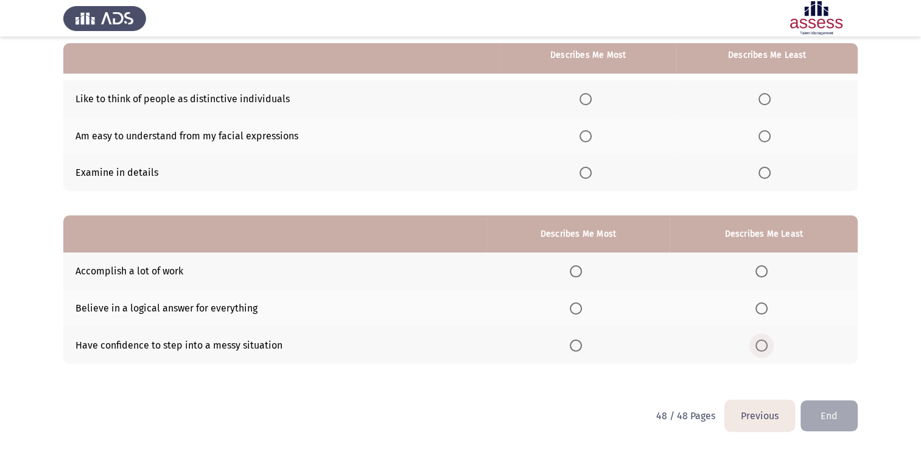
click at [770, 351] on label "Select an option" at bounding box center [764, 346] width 17 height 12
click at [768, 351] on input "Select an option" at bounding box center [762, 346] width 12 height 12
click at [578, 271] on span "Select an option" at bounding box center [576, 272] width 12 height 12
click at [578, 271] on input "Select an option" at bounding box center [576, 272] width 12 height 12
click at [579, 313] on span "Select an option" at bounding box center [576, 309] width 12 height 12
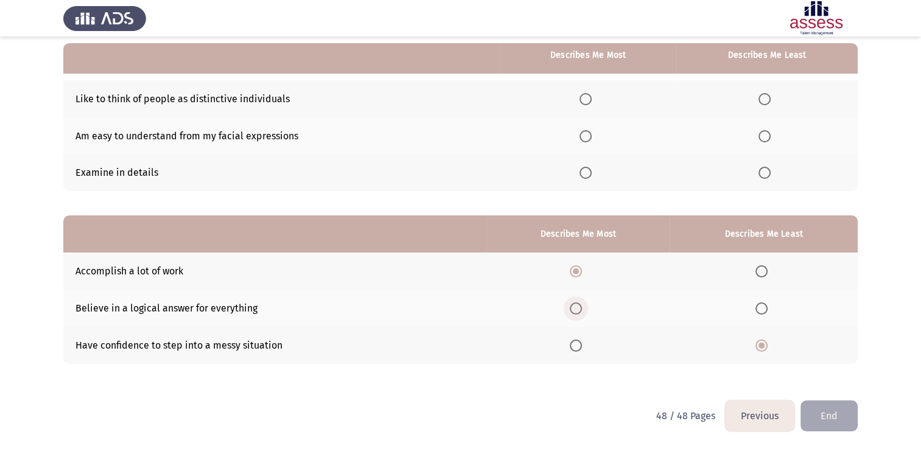
click at [579, 313] on input "Select an option" at bounding box center [576, 309] width 12 height 12
click at [587, 101] on span "Select an option" at bounding box center [586, 99] width 12 height 12
click at [587, 101] on input "Select an option" at bounding box center [586, 99] width 12 height 12
click at [590, 139] on span "Select an option" at bounding box center [586, 136] width 12 height 12
click at [590, 139] on input "Select an option" at bounding box center [586, 136] width 12 height 12
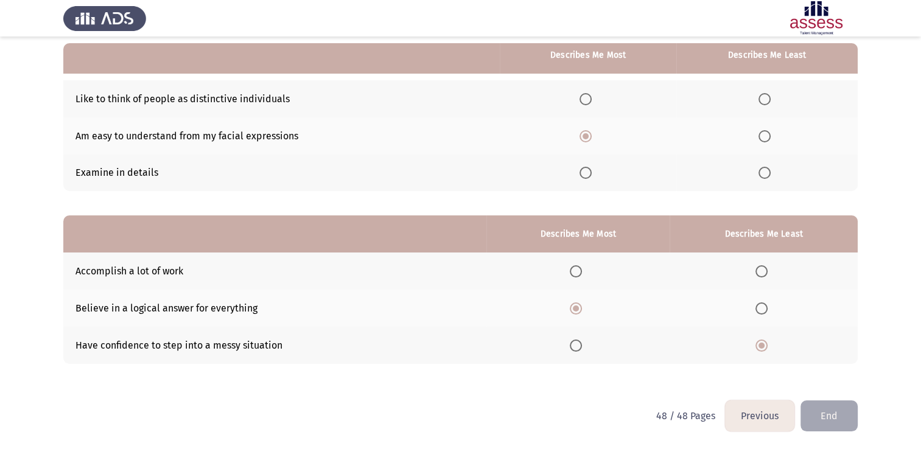
drag, startPoint x: 775, startPoint y: 166, endPoint x: 770, endPoint y: 177, distance: 11.7
click at [770, 177] on mat-radio-button "Select an option" at bounding box center [767, 173] width 17 height 13
click at [770, 177] on span "Select an option" at bounding box center [765, 173] width 12 height 12
click at [770, 177] on input "Select an option" at bounding box center [765, 173] width 12 height 12
click at [845, 417] on button "End" at bounding box center [829, 416] width 57 height 31
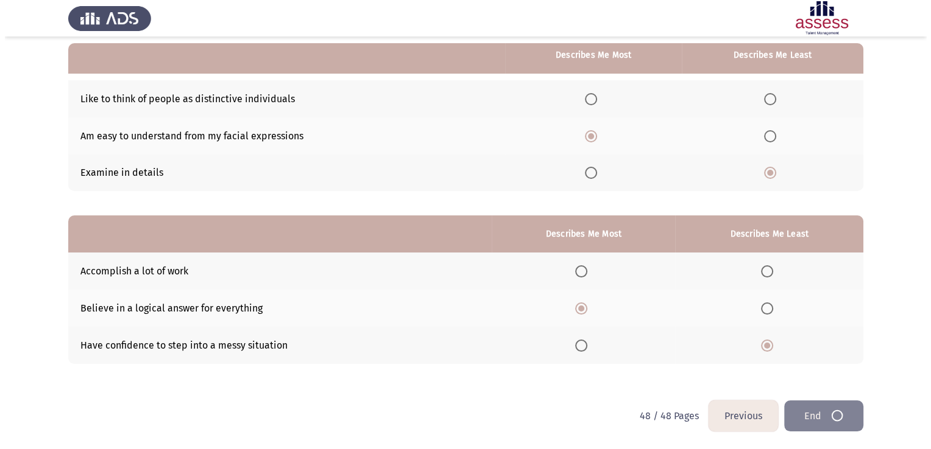
scroll to position [0, 0]
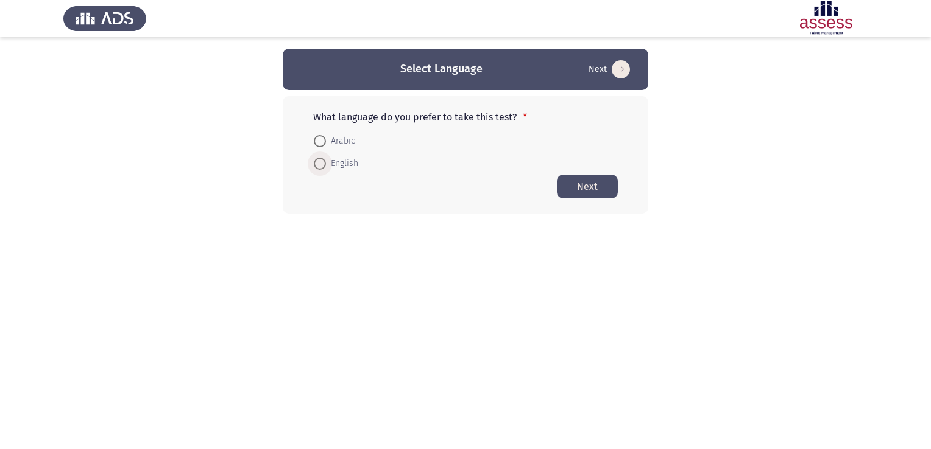
click at [319, 160] on span at bounding box center [320, 164] width 12 height 12
click at [319, 160] on input "English" at bounding box center [320, 164] width 12 height 12
radio input "true"
click at [601, 180] on button "Next" at bounding box center [587, 186] width 61 height 24
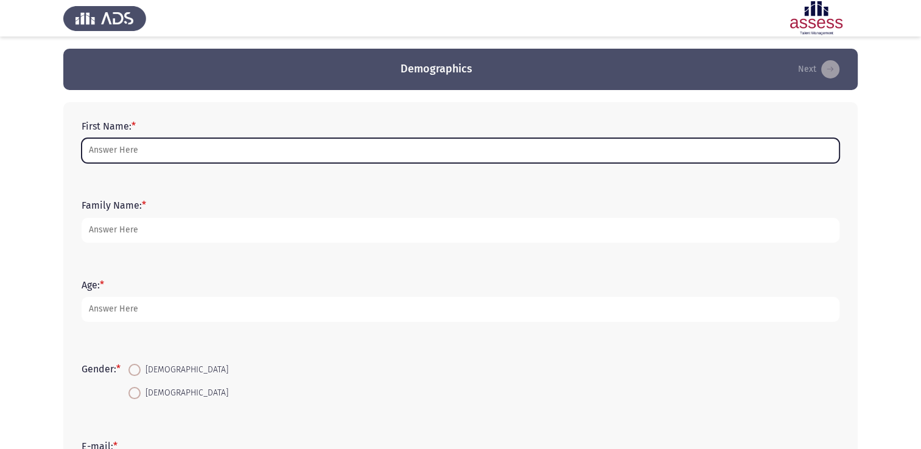
click at [479, 155] on input "First Name: *" at bounding box center [461, 150] width 758 height 25
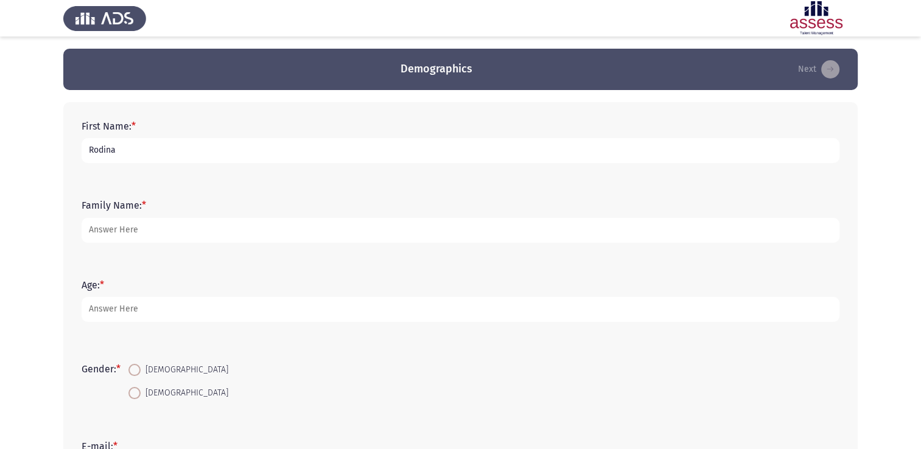
type input "Rodina"
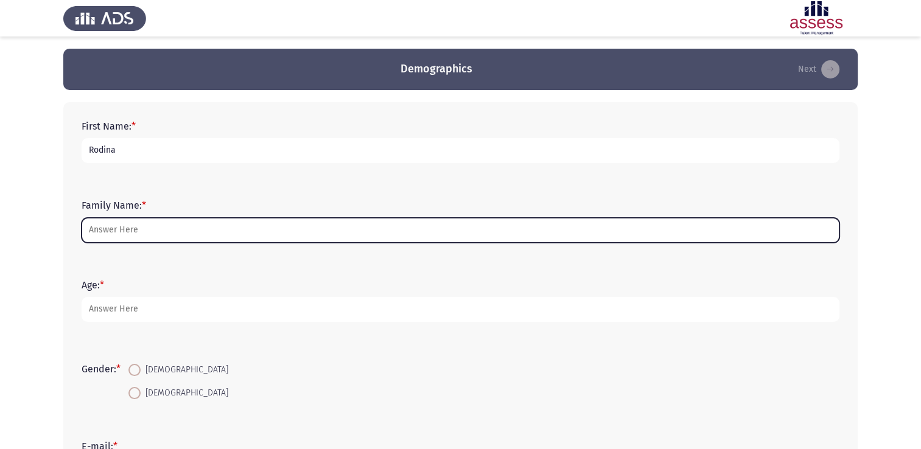
click at [195, 233] on input "Family Name: *" at bounding box center [461, 230] width 758 height 25
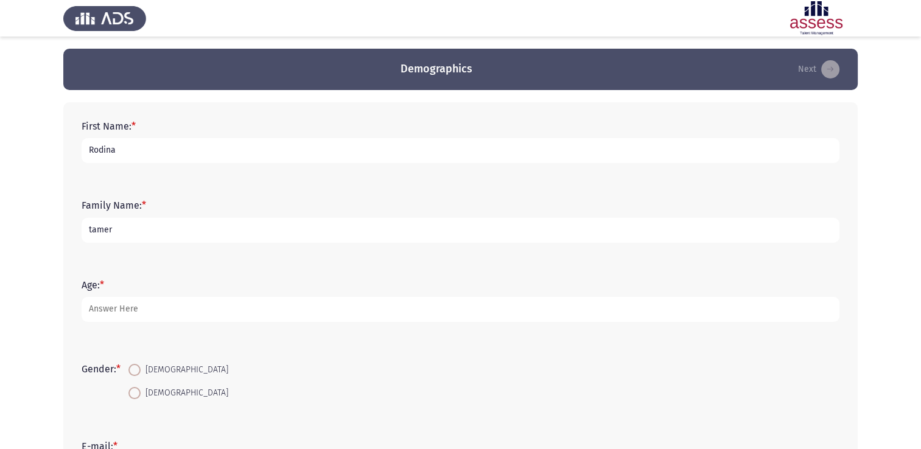
type input "tamer"
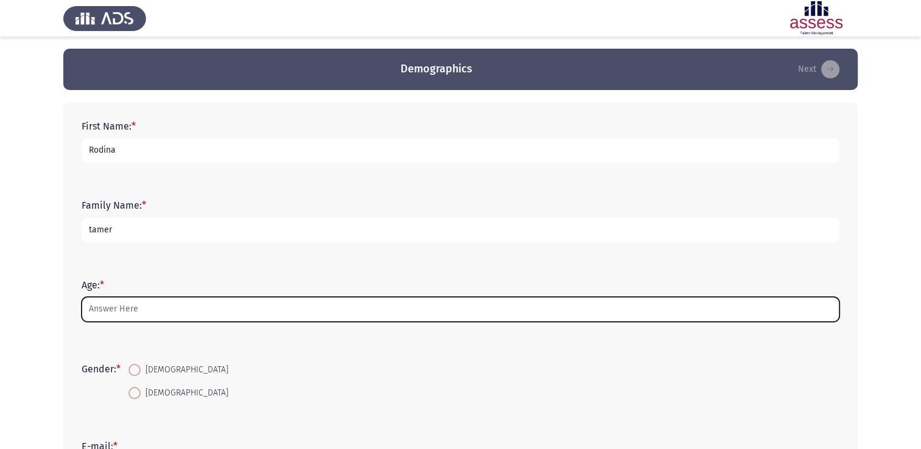
click at [219, 315] on input "Age: *" at bounding box center [461, 309] width 758 height 25
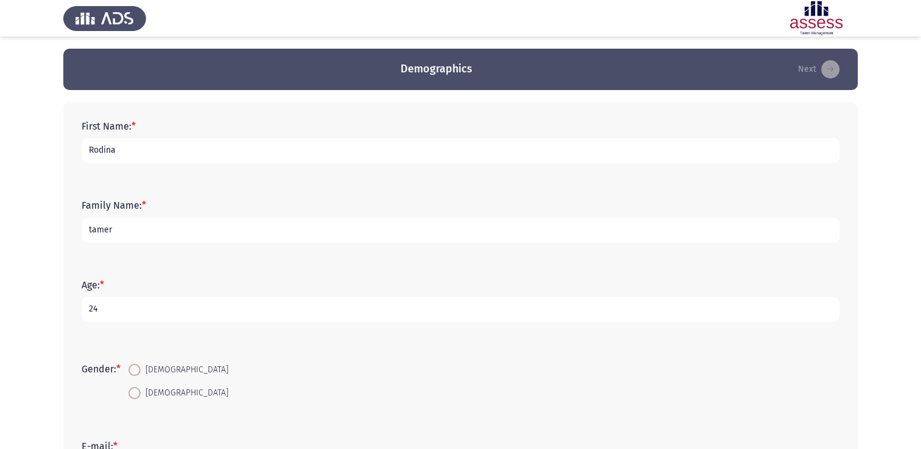
scroll to position [121, 0]
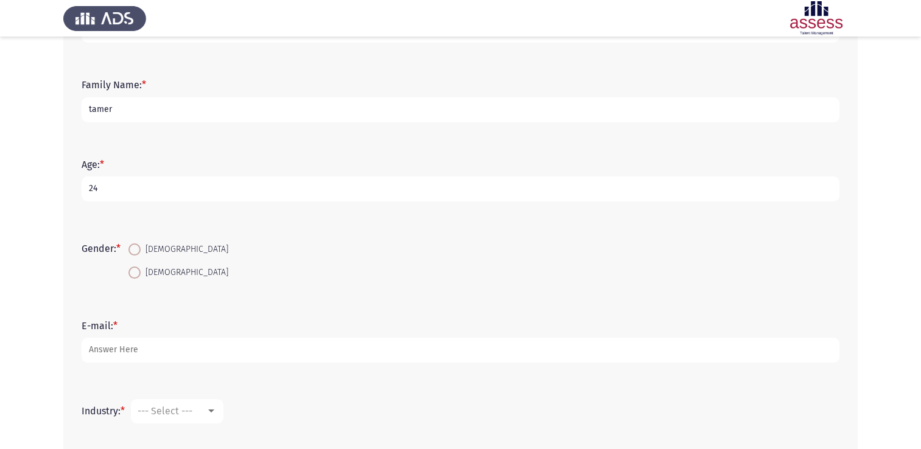
type input "24"
click at [166, 272] on span "[DEMOGRAPHIC_DATA]" at bounding box center [185, 273] width 88 height 15
click at [141, 272] on input "[DEMOGRAPHIC_DATA]" at bounding box center [135, 273] width 12 height 12
radio input "true"
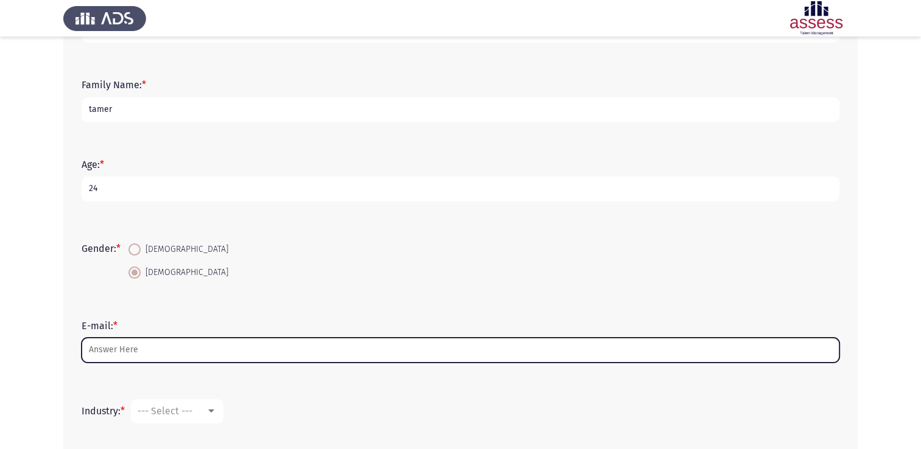
click at [151, 345] on input "E-mail: *" at bounding box center [461, 350] width 758 height 25
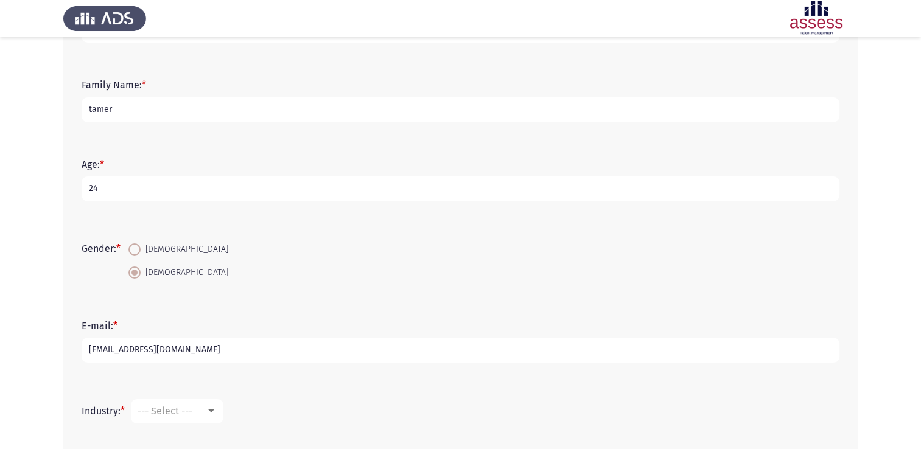
scroll to position [253, 0]
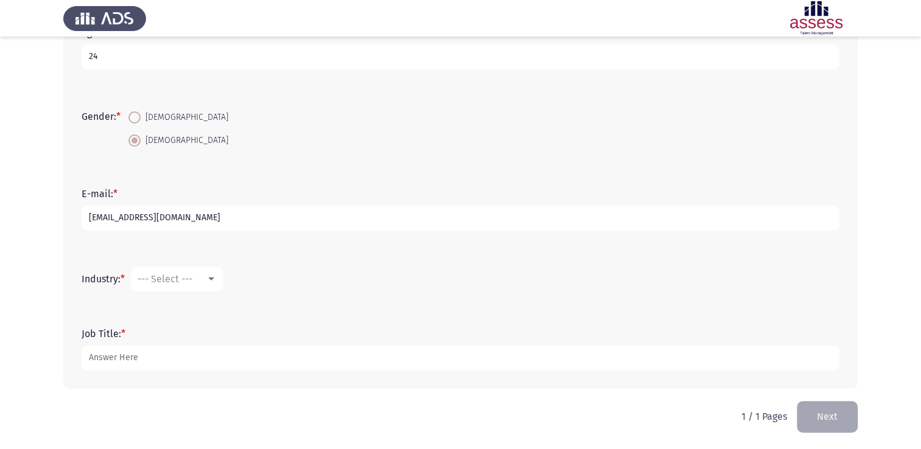
type input "rodina.tamer@theaddressholding.com"
click at [200, 278] on div "--- Select ---" at bounding box center [172, 279] width 68 height 12
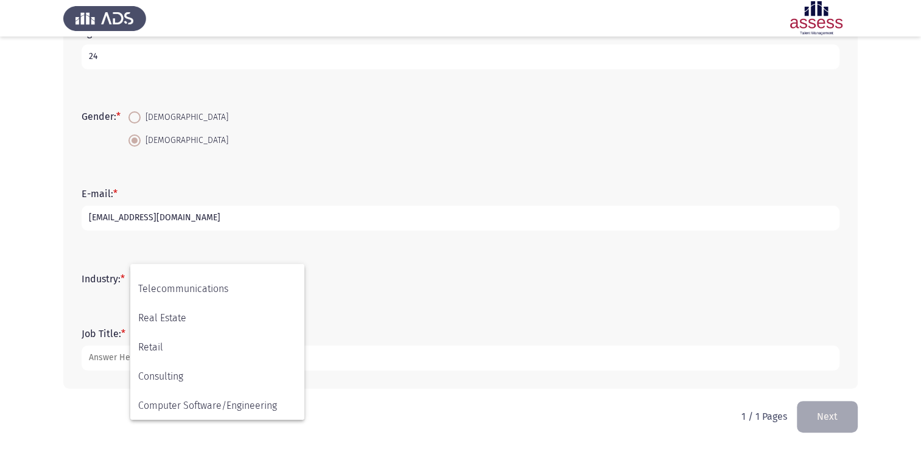
scroll to position [380, 0]
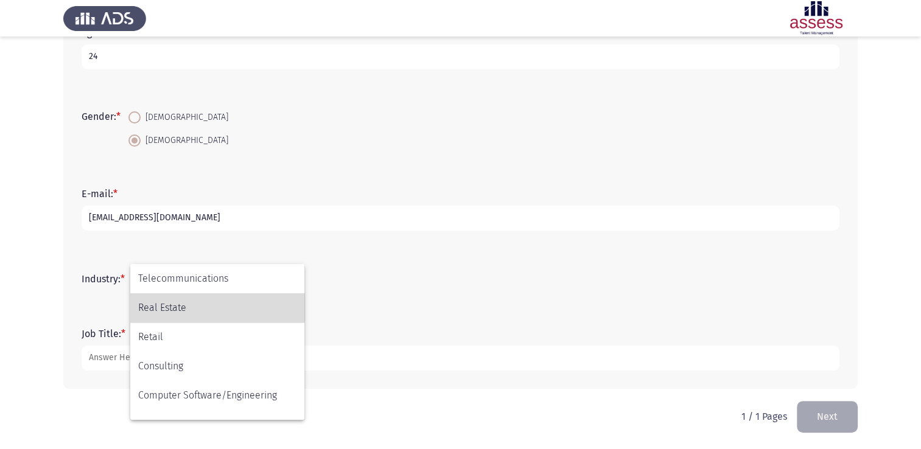
click at [187, 297] on span "Real Estate" at bounding box center [217, 308] width 158 height 29
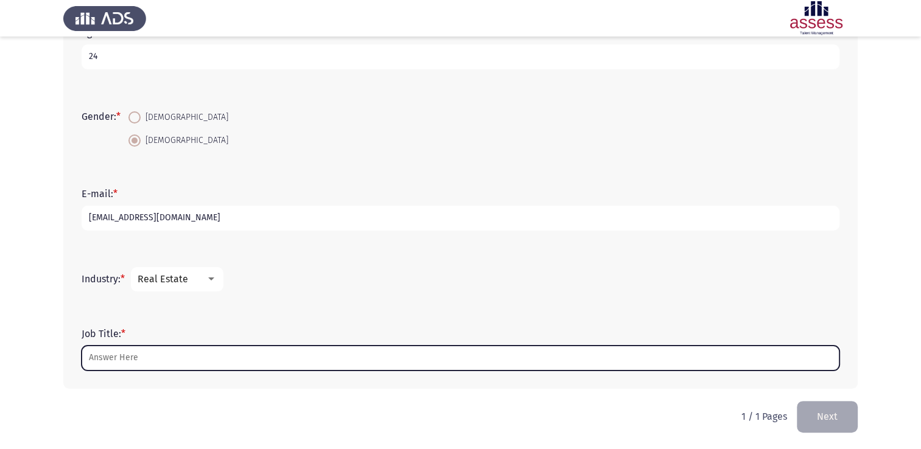
click at [175, 367] on input "Job Title: *" at bounding box center [461, 358] width 758 height 25
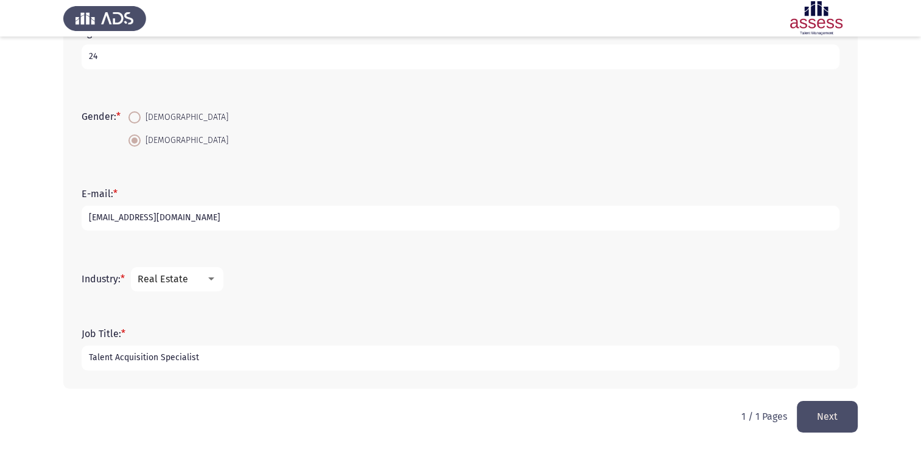
type input "Talent Acquisition Specialist"
click at [809, 410] on button "Next" at bounding box center [827, 416] width 61 height 31
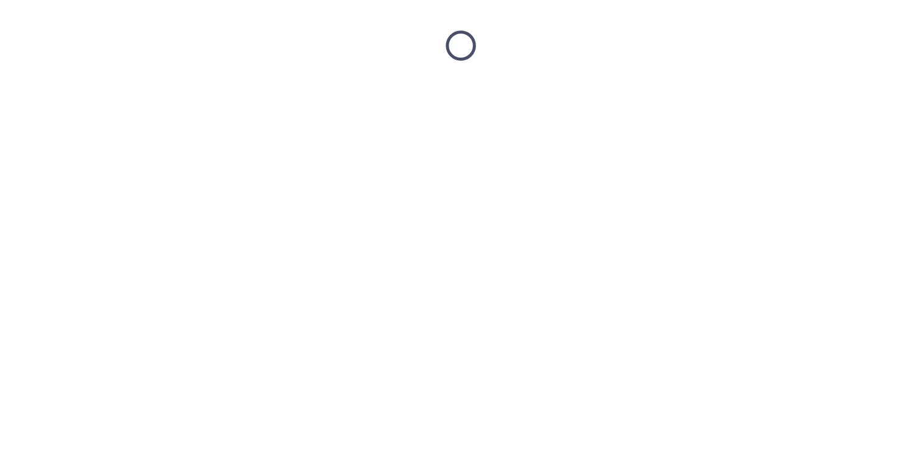
scroll to position [0, 0]
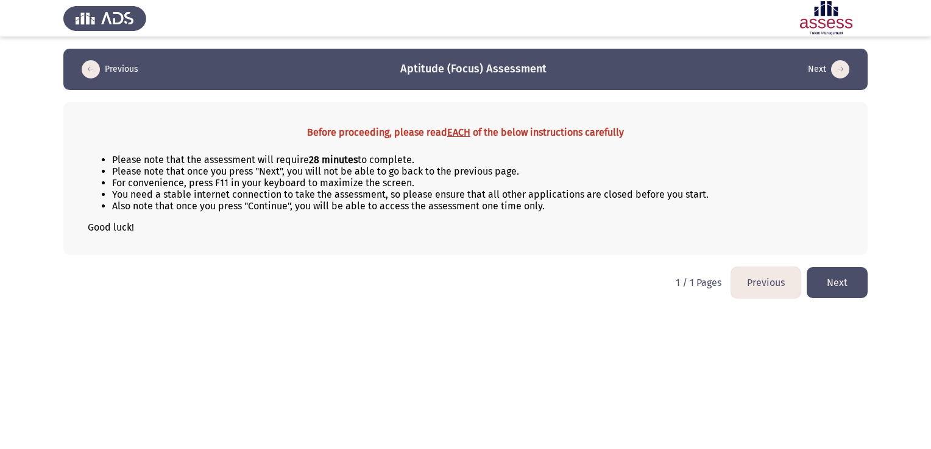
click at [837, 283] on button "Next" at bounding box center [836, 282] width 61 height 31
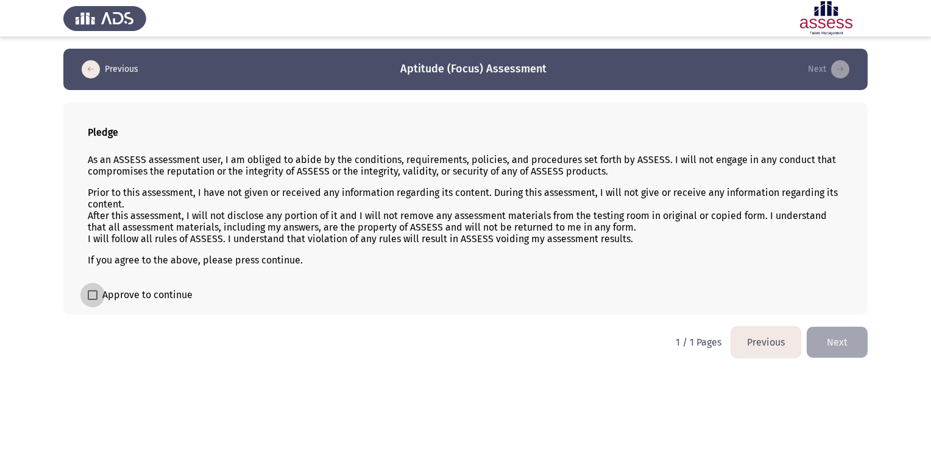
click at [135, 297] on span "Approve to continue" at bounding box center [147, 295] width 90 height 15
click at [93, 300] on input "Approve to continue" at bounding box center [92, 300] width 1 height 1
checkbox input "true"
click at [822, 347] on button "Next" at bounding box center [836, 342] width 61 height 31
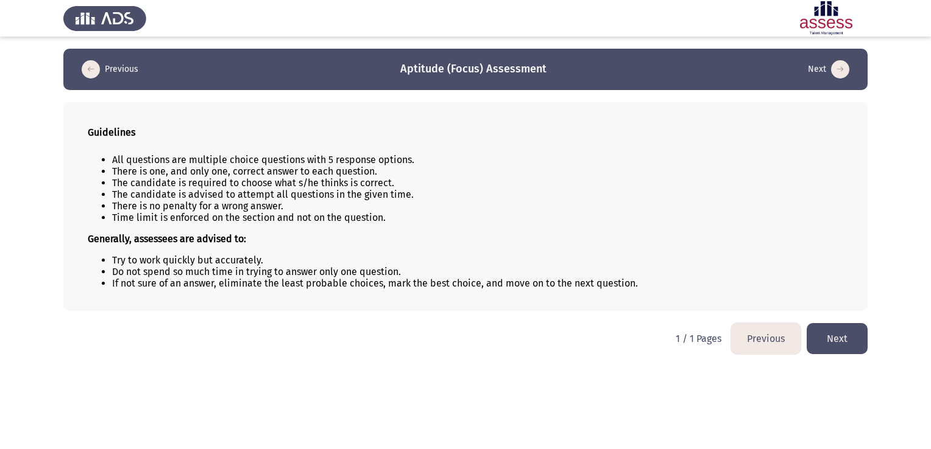
click at [822, 347] on button "Next" at bounding box center [836, 338] width 61 height 31
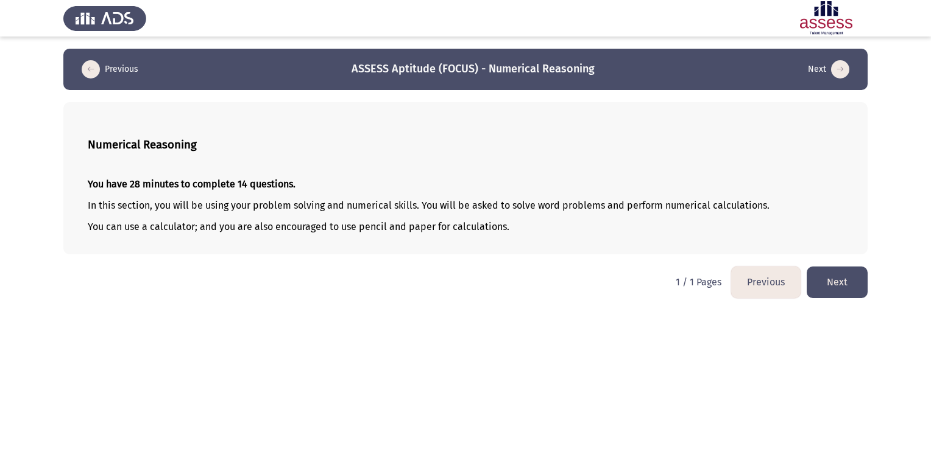
click at [836, 293] on button "Next" at bounding box center [836, 282] width 61 height 31
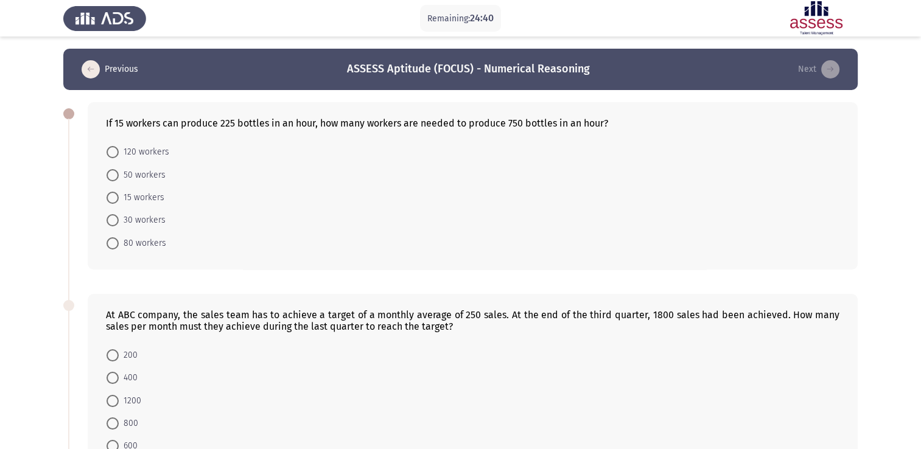
click at [105, 169] on mat-radio-button "50 workers" at bounding box center [136, 174] width 75 height 23
click at [112, 174] on span at bounding box center [113, 175] width 12 height 12
click at [112, 174] on input "50 workers" at bounding box center [113, 175] width 12 height 12
radio input "true"
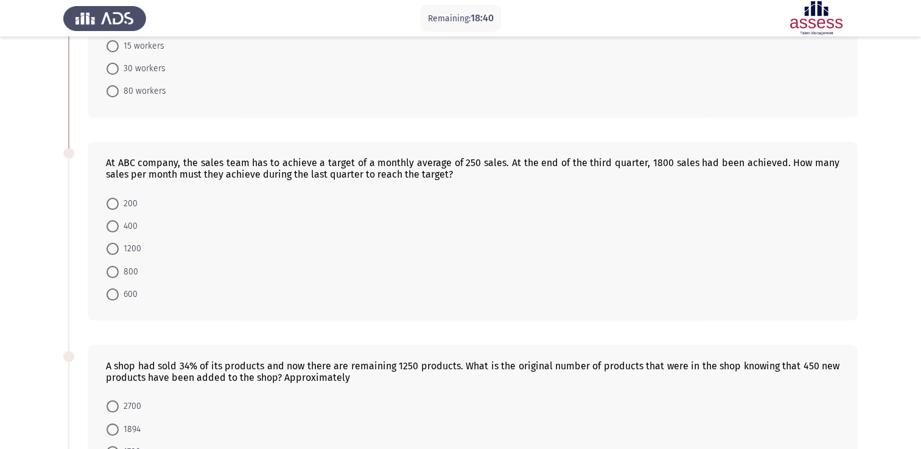
scroll to position [150, 0]
click at [117, 228] on span at bounding box center [113, 227] width 12 height 12
click at [117, 228] on input "400" at bounding box center [113, 227] width 12 height 12
radio input "true"
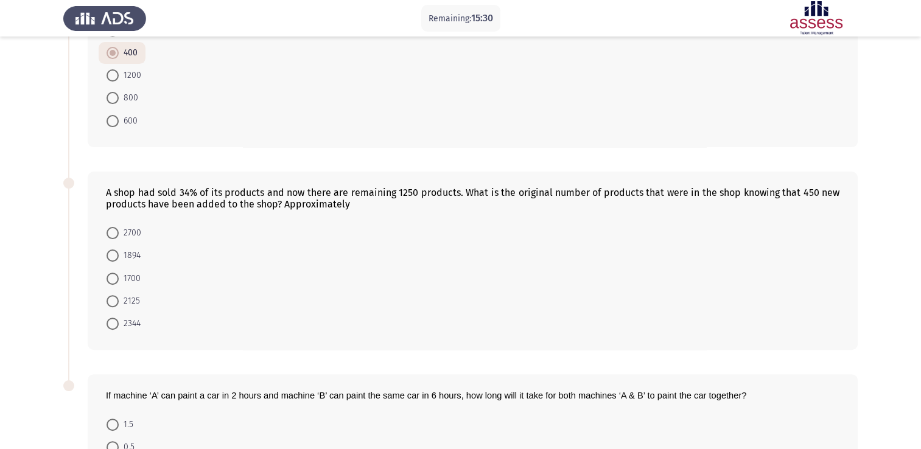
scroll to position [476, 0]
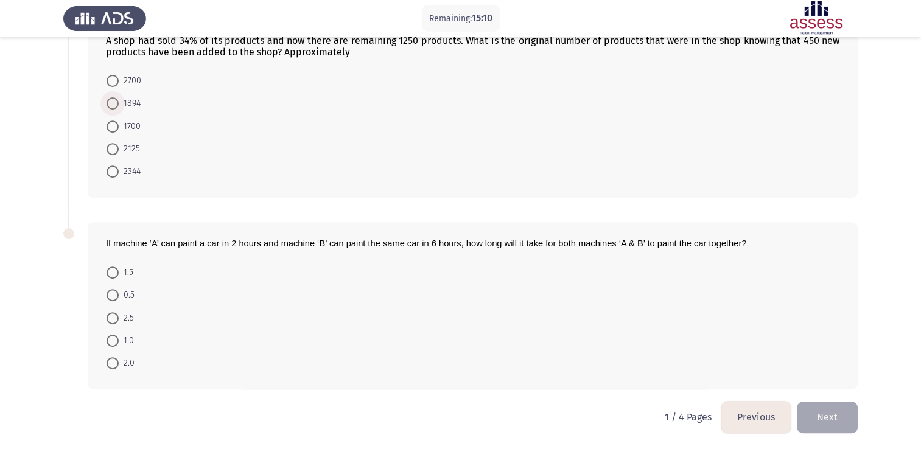
click at [112, 101] on span at bounding box center [113, 103] width 12 height 12
click at [112, 101] on input "1894" at bounding box center [113, 103] width 12 height 12
radio input "true"
click at [108, 267] on span at bounding box center [113, 273] width 12 height 12
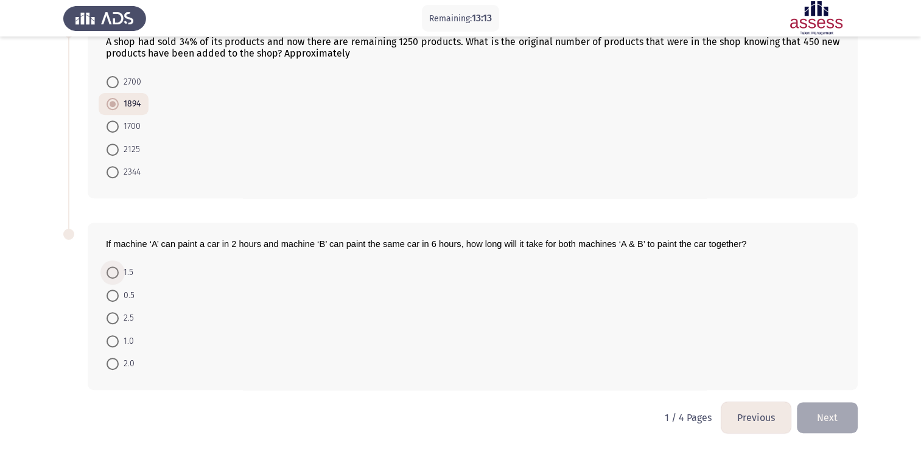
click at [108, 267] on input "1.5" at bounding box center [113, 273] width 12 height 12
radio input "true"
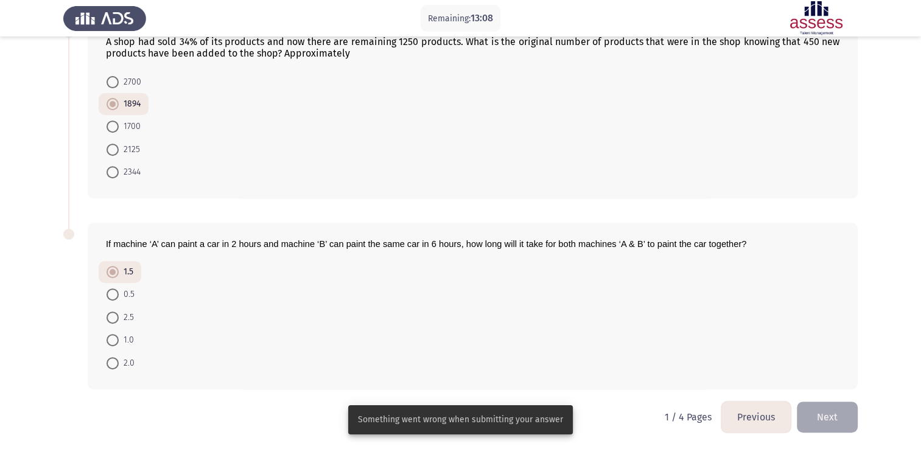
scroll to position [0, 0]
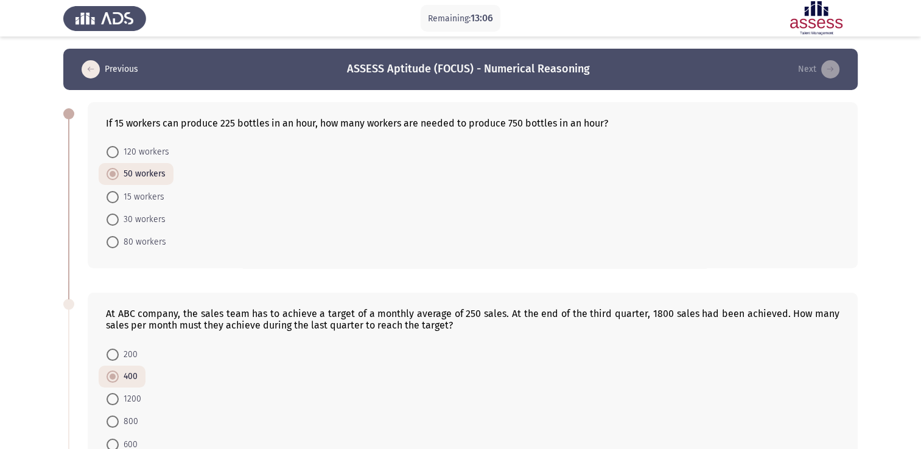
click at [810, 206] on form "120 workers 50 workers 15 workers 30 workers 80 workers" at bounding box center [473, 197] width 734 height 113
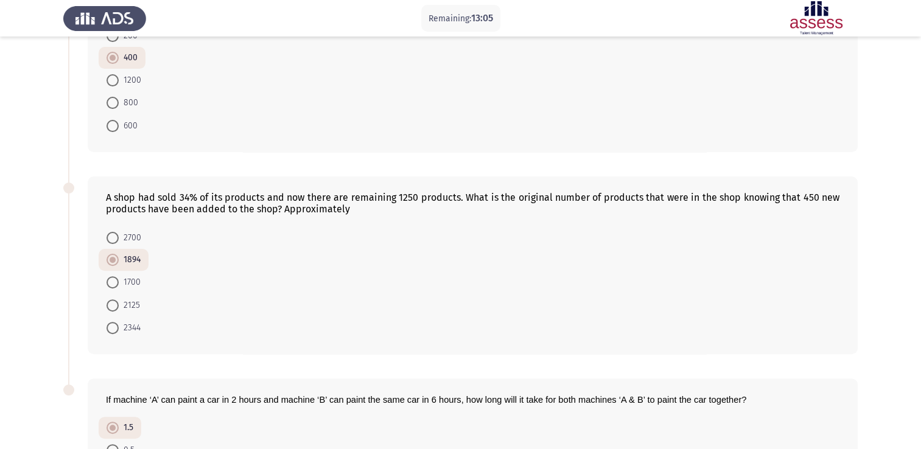
scroll to position [475, 0]
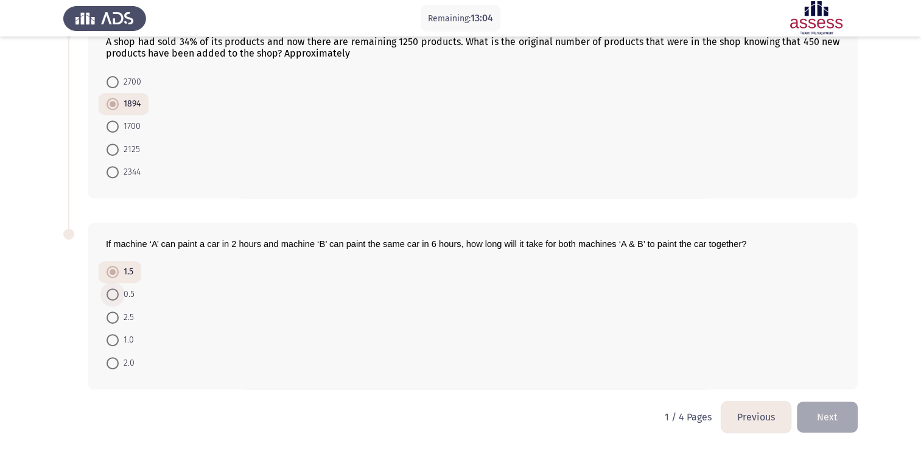
click at [111, 297] on span at bounding box center [113, 295] width 12 height 12
click at [111, 297] on input "0.5" at bounding box center [113, 295] width 12 height 12
radio input "true"
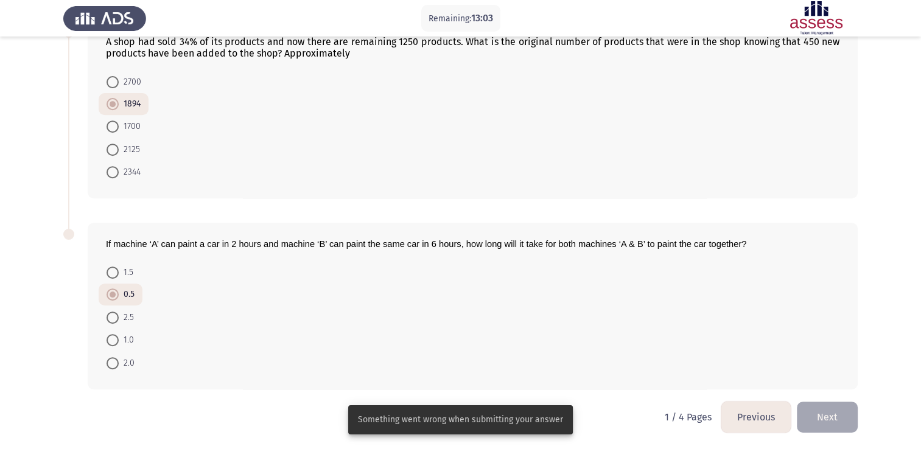
click at [111, 269] on span at bounding box center [113, 273] width 12 height 12
click at [111, 269] on input "1.5" at bounding box center [113, 273] width 12 height 12
radio input "true"
click at [822, 415] on button "Next" at bounding box center [827, 417] width 61 height 31
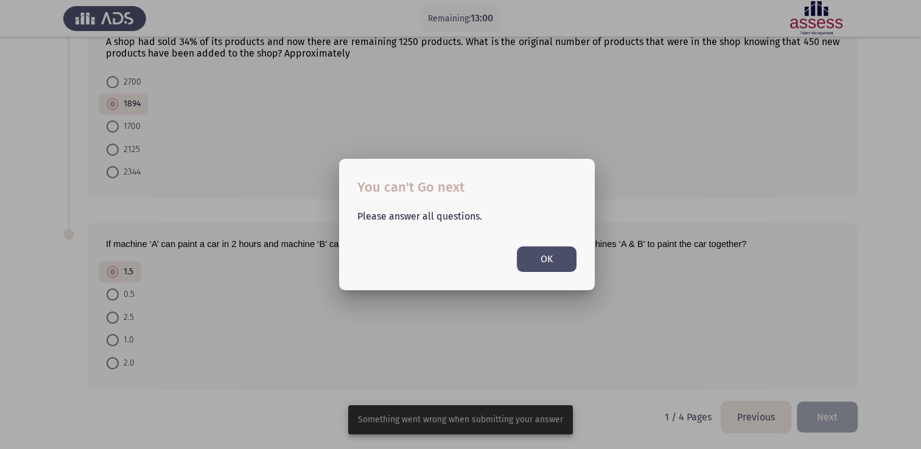
scroll to position [0, 0]
click at [553, 266] on button "OK" at bounding box center [547, 259] width 60 height 25
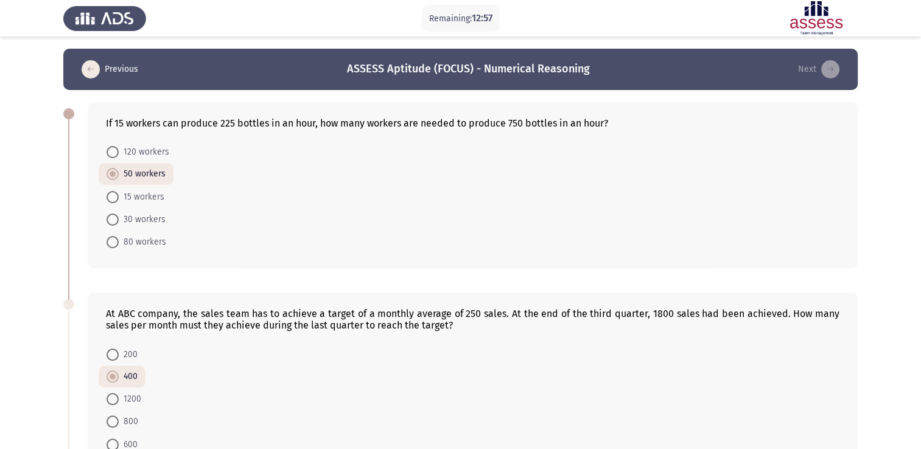
scroll to position [475, 0]
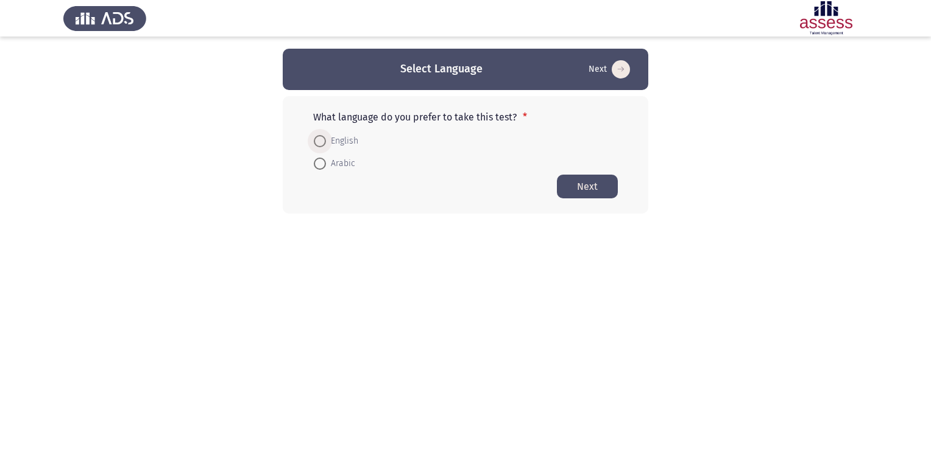
click at [328, 141] on span "English" at bounding box center [342, 141] width 32 height 15
click at [326, 141] on input "English" at bounding box center [320, 141] width 12 height 12
radio input "true"
click at [586, 178] on button "Next" at bounding box center [587, 186] width 61 height 24
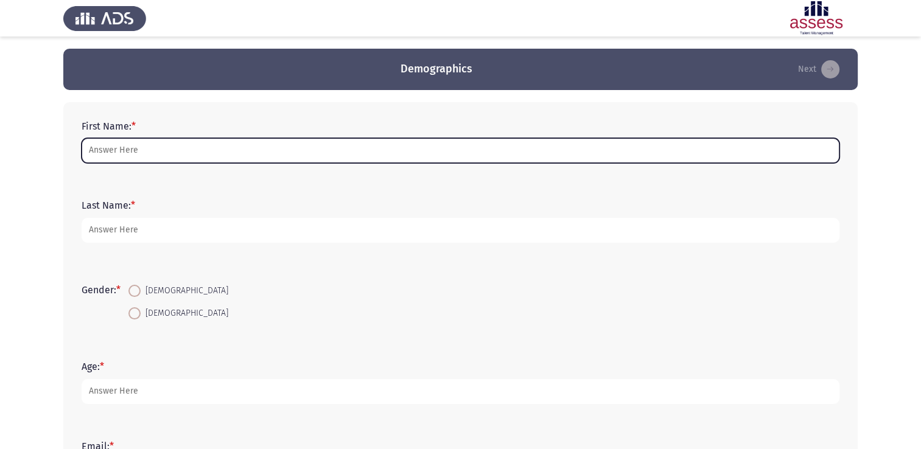
click at [324, 160] on input "First Name: *" at bounding box center [461, 150] width 758 height 25
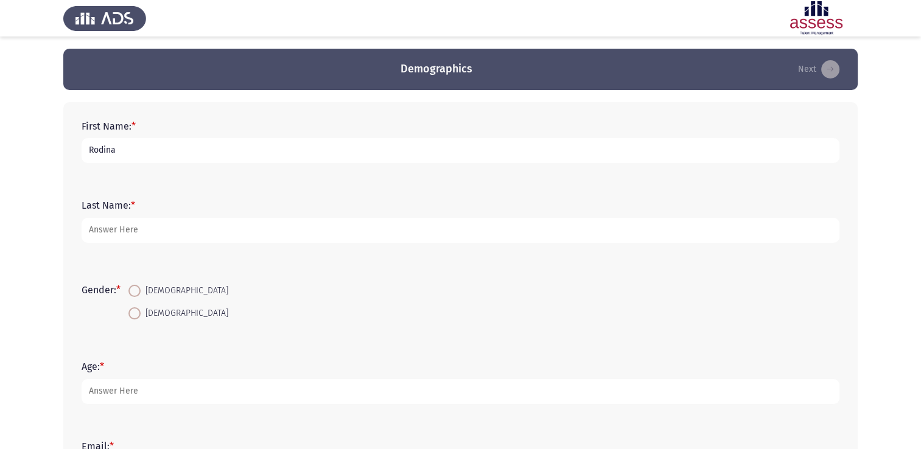
type input "Rodina"
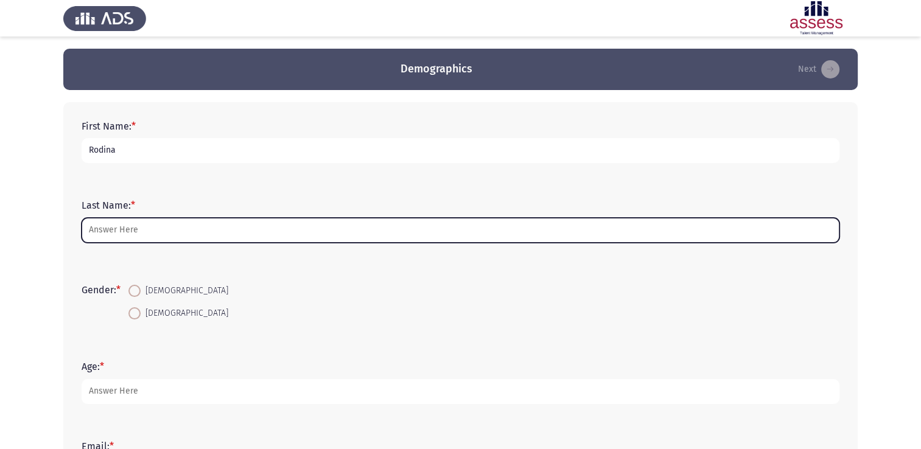
click at [349, 225] on input "Last Name: *" at bounding box center [461, 230] width 758 height 25
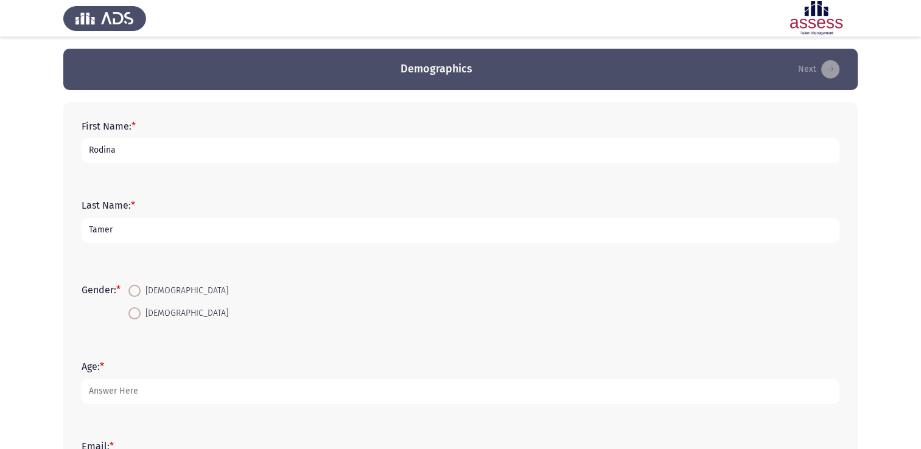
type input "Tamer"
drag, startPoint x: 144, startPoint y: 298, endPoint x: 132, endPoint y: 289, distance: 14.7
click at [132, 289] on mat-radio-button "[DEMOGRAPHIC_DATA]" at bounding box center [179, 291] width 116 height 23
click at [132, 289] on span at bounding box center [135, 291] width 12 height 12
click at [132, 289] on input "[DEMOGRAPHIC_DATA]" at bounding box center [135, 291] width 12 height 12
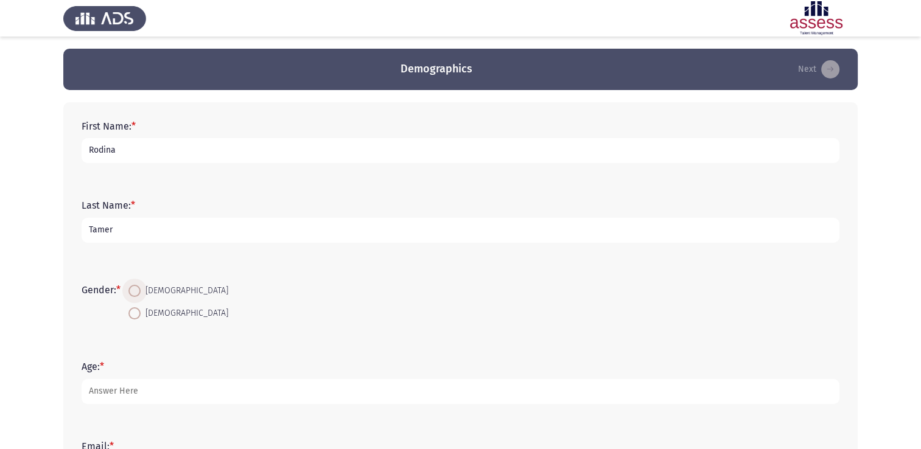
radio input "true"
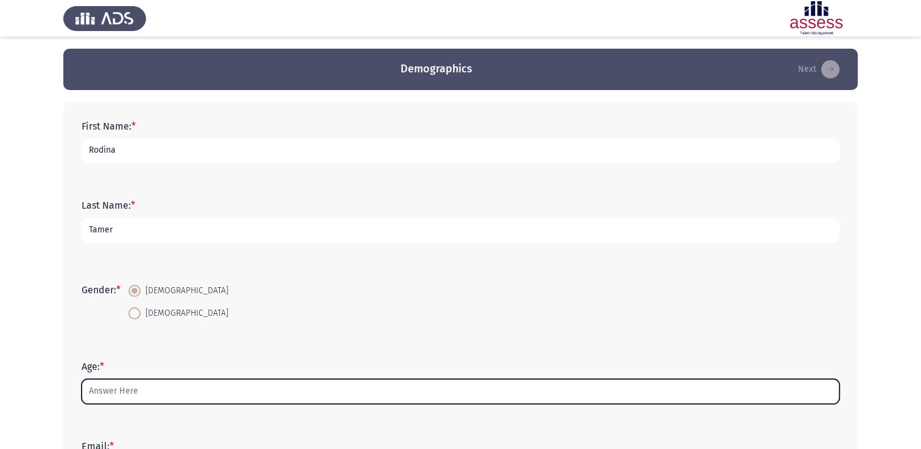
click at [136, 389] on input "Age: *" at bounding box center [461, 391] width 758 height 25
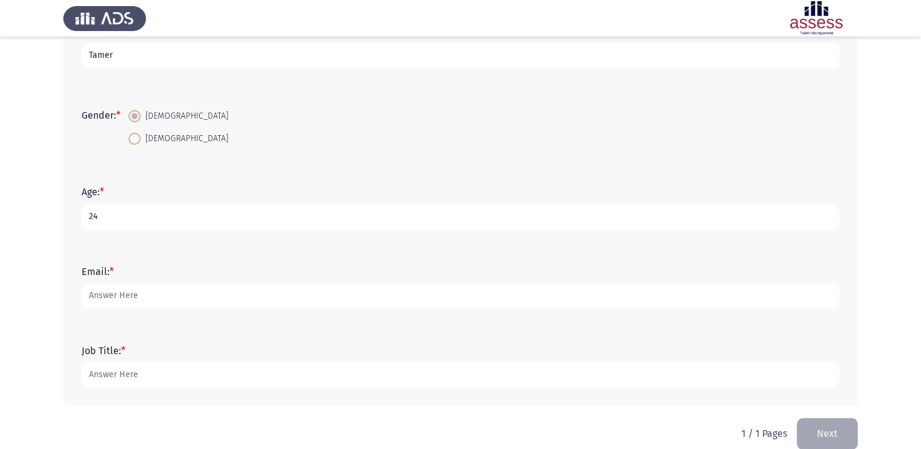
scroll to position [179, 0]
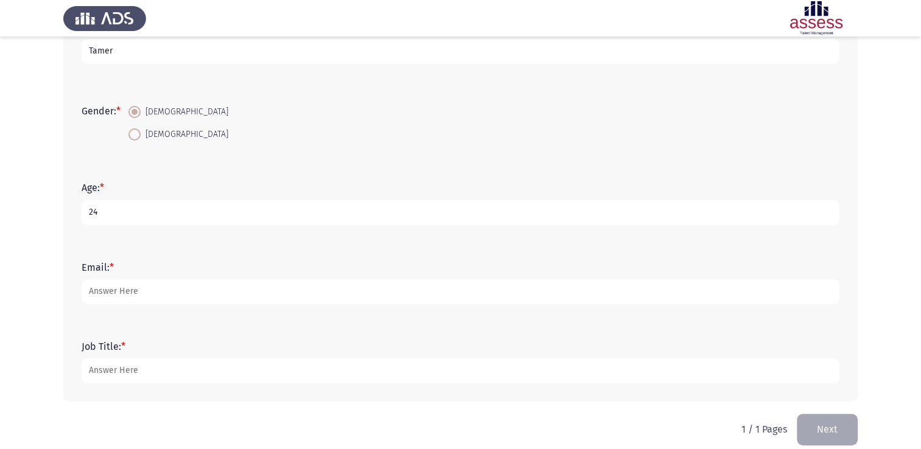
type input "24"
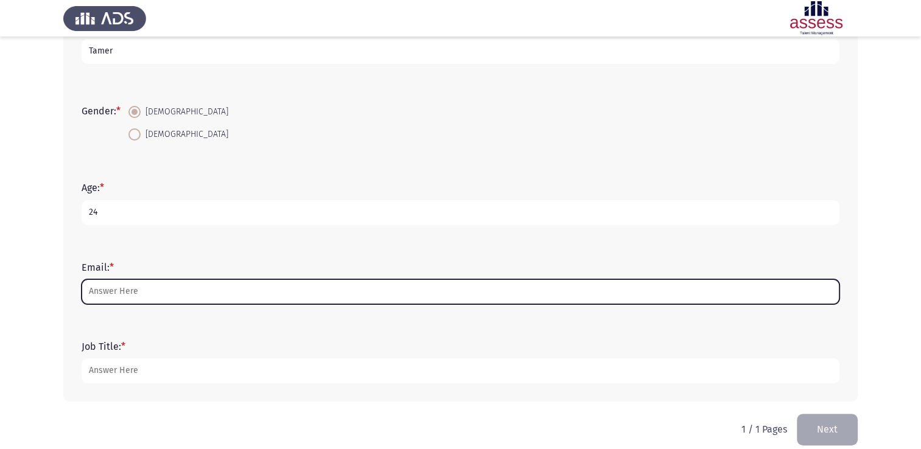
click at [174, 296] on input "Email: *" at bounding box center [461, 292] width 758 height 25
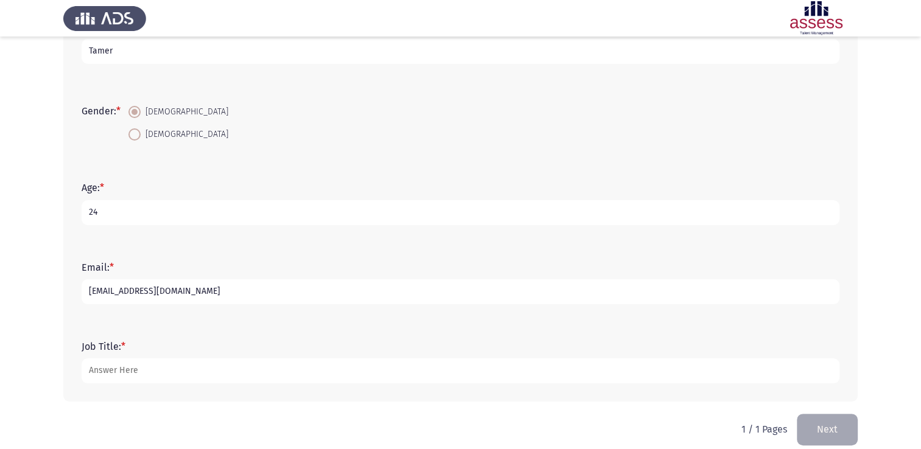
type input "[EMAIL_ADDRESS][DOMAIN_NAME]"
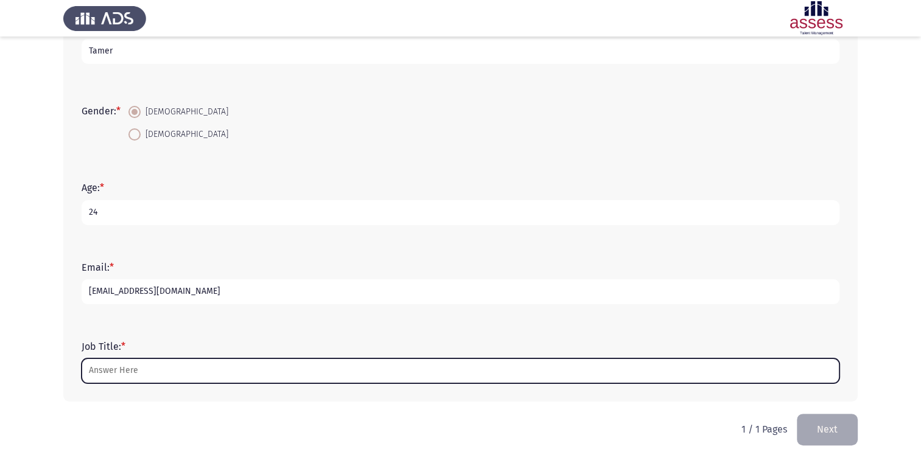
click at [177, 381] on input "Job Title: *" at bounding box center [461, 371] width 758 height 25
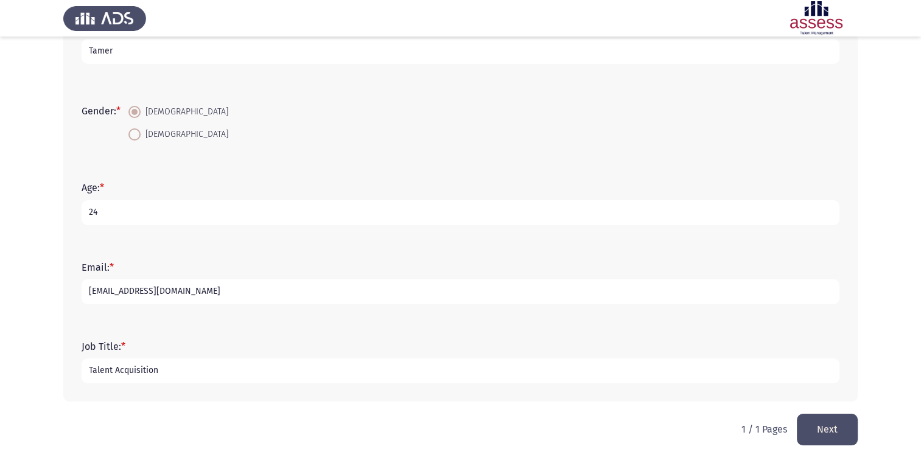
type input "Talent Acquisition"
click at [848, 417] on button "Next" at bounding box center [827, 429] width 61 height 31
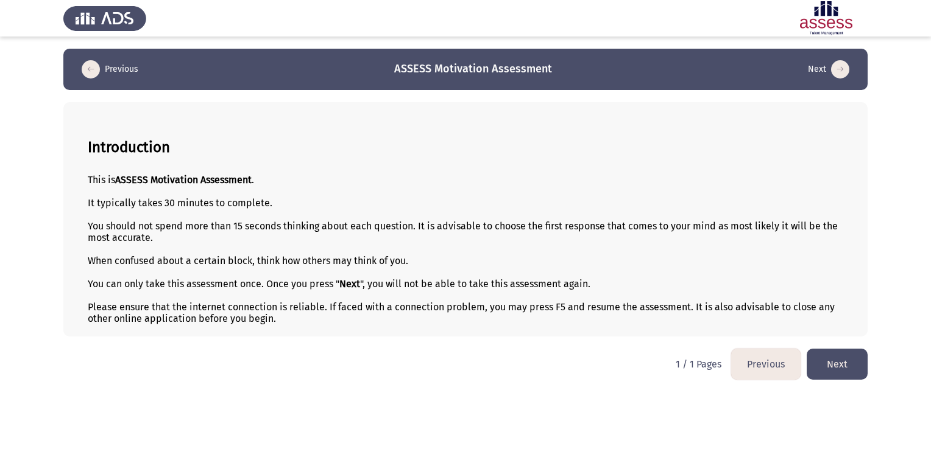
click at [848, 392] on html "Previous ASSESS Motivation Assessment Next Introduction This is ASSESS Motivati…" at bounding box center [465, 196] width 931 height 392
click at [839, 371] on button "Next" at bounding box center [836, 364] width 61 height 31
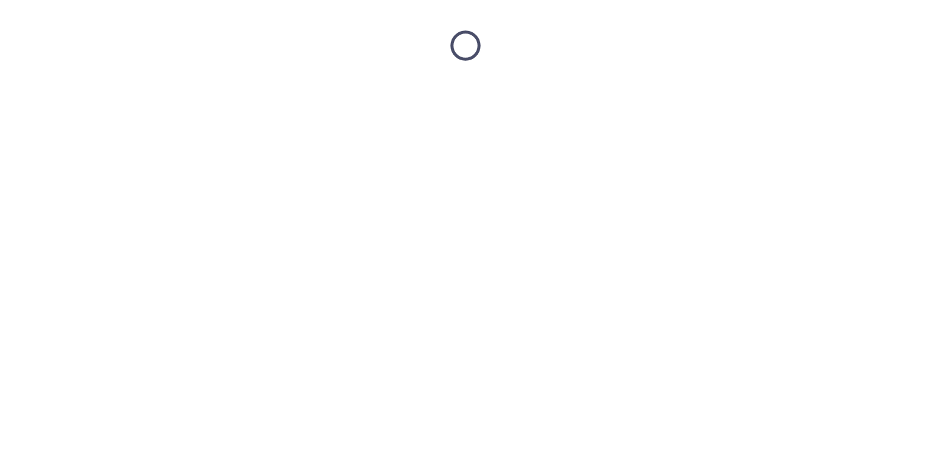
click at [839, 91] on html at bounding box center [465, 45] width 931 height 91
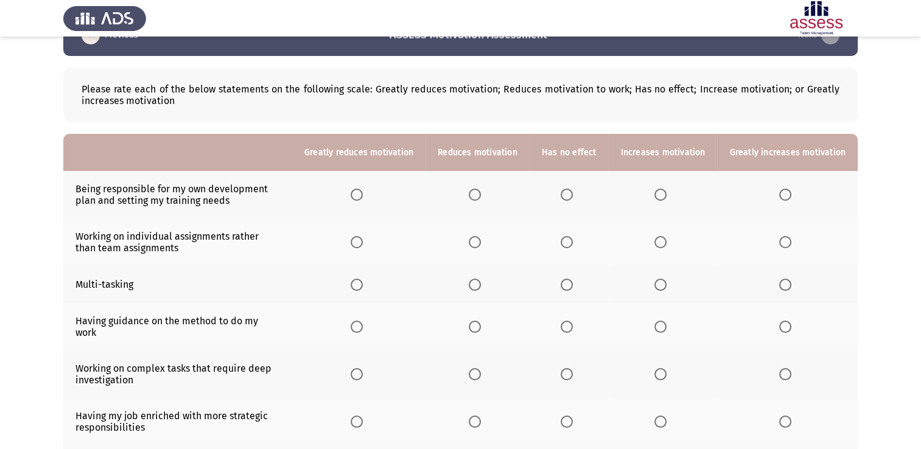
scroll to position [35, 0]
click at [658, 192] on span "Select an option" at bounding box center [661, 194] width 12 height 12
click at [658, 192] on input "Select an option" at bounding box center [661, 194] width 12 height 12
click at [573, 247] on span "Select an option" at bounding box center [567, 242] width 12 height 12
click at [573, 247] on input "Select an option" at bounding box center [567, 242] width 12 height 12
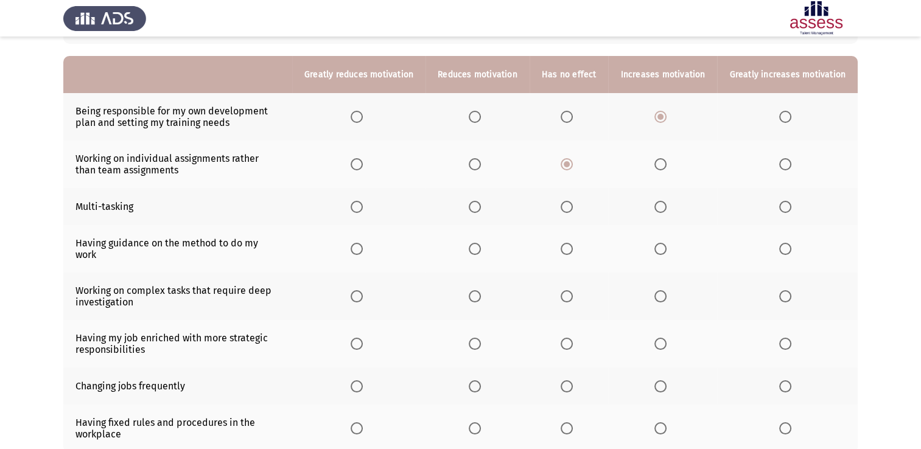
scroll to position [113, 0]
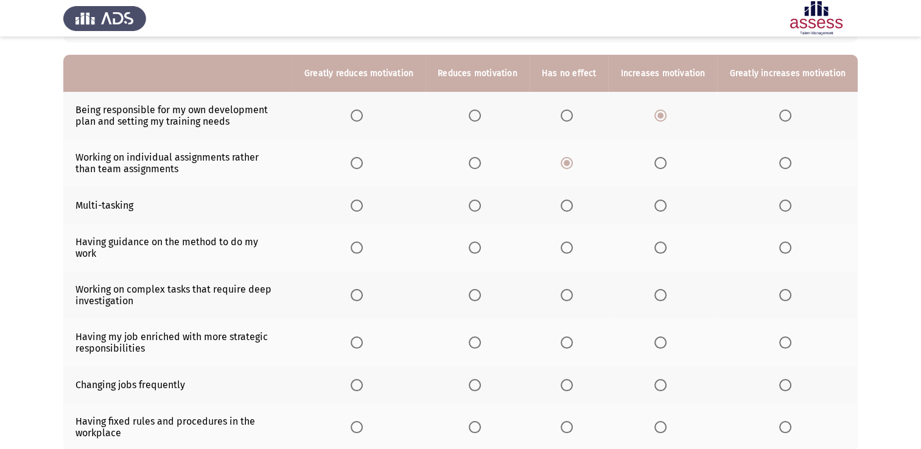
drag, startPoint x: 585, startPoint y: 205, endPoint x: 572, endPoint y: 206, distance: 13.5
click at [572, 206] on th at bounding box center [569, 205] width 79 height 37
click at [567, 206] on span "Select an option" at bounding box center [567, 206] width 0 height 0
click at [572, 206] on input "Select an option" at bounding box center [567, 206] width 12 height 12
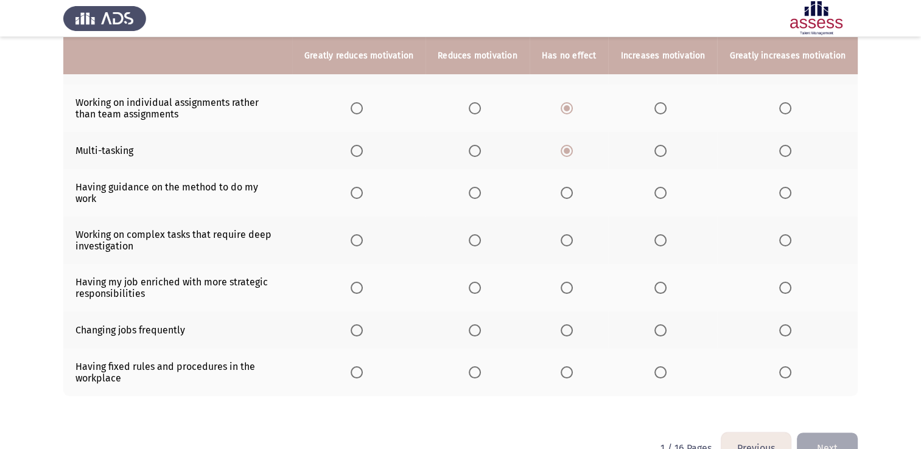
scroll to position [141, 0]
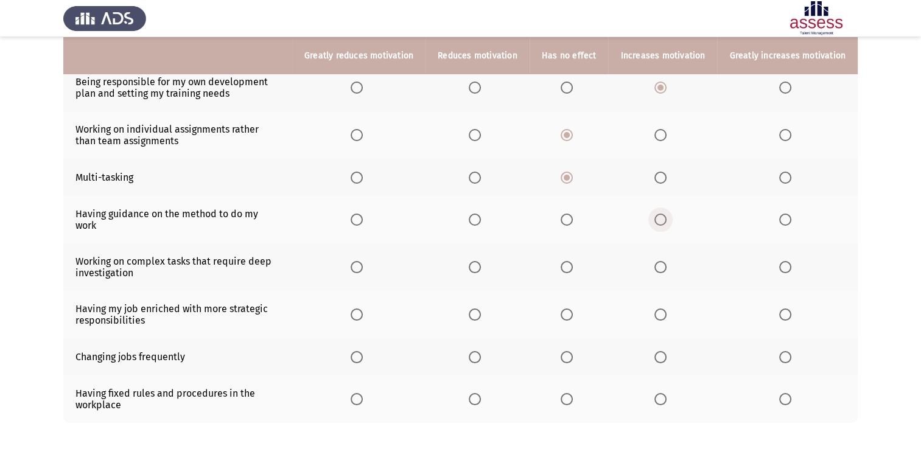
click at [667, 220] on span "Select an option" at bounding box center [661, 220] width 12 height 12
click at [667, 220] on input "Select an option" at bounding box center [661, 220] width 12 height 12
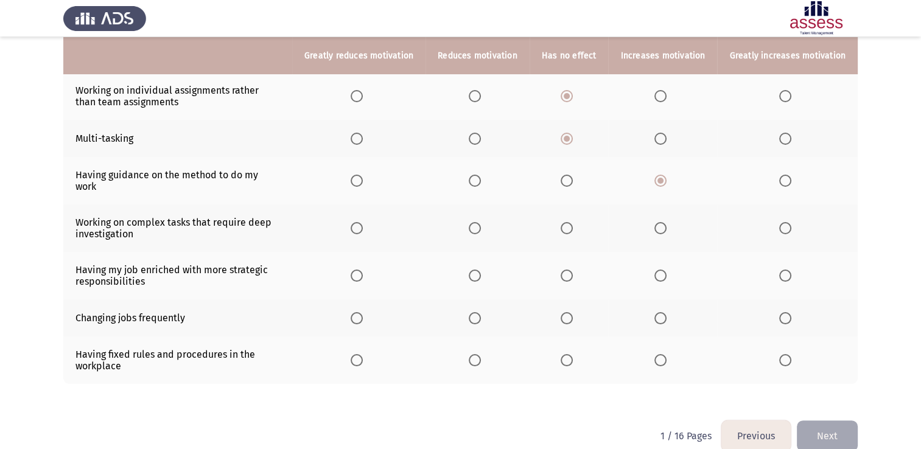
scroll to position [181, 0]
click at [659, 222] on span "Select an option" at bounding box center [661, 228] width 12 height 12
click at [659, 222] on input "Select an option" at bounding box center [661, 228] width 12 height 12
click at [664, 269] on span "Select an option" at bounding box center [661, 275] width 12 height 12
click at [664, 269] on input "Select an option" at bounding box center [661, 275] width 12 height 12
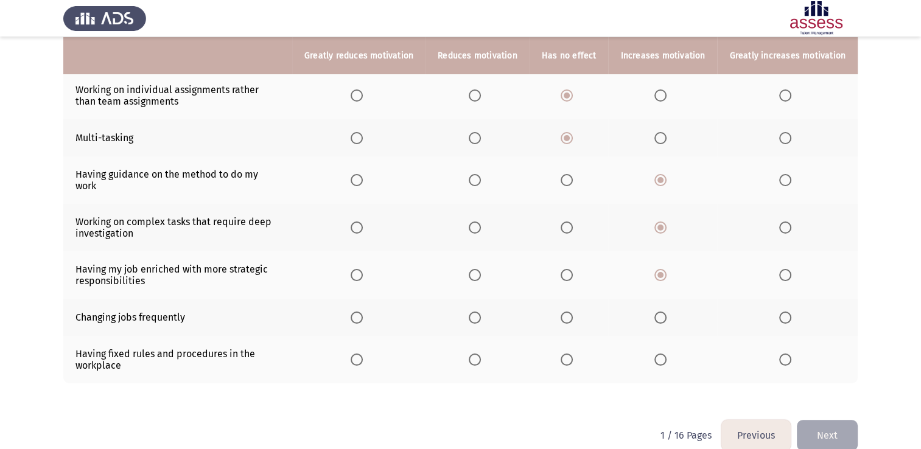
click at [578, 312] on label "Select an option" at bounding box center [569, 318] width 17 height 12
click at [573, 312] on input "Select an option" at bounding box center [567, 318] width 12 height 12
click at [364, 353] on mat-radio-button "Select an option" at bounding box center [359, 359] width 17 height 13
drag, startPoint x: 361, startPoint y: 343, endPoint x: 365, endPoint y: 350, distance: 8.8
click at [365, 350] on th at bounding box center [358, 360] width 133 height 48
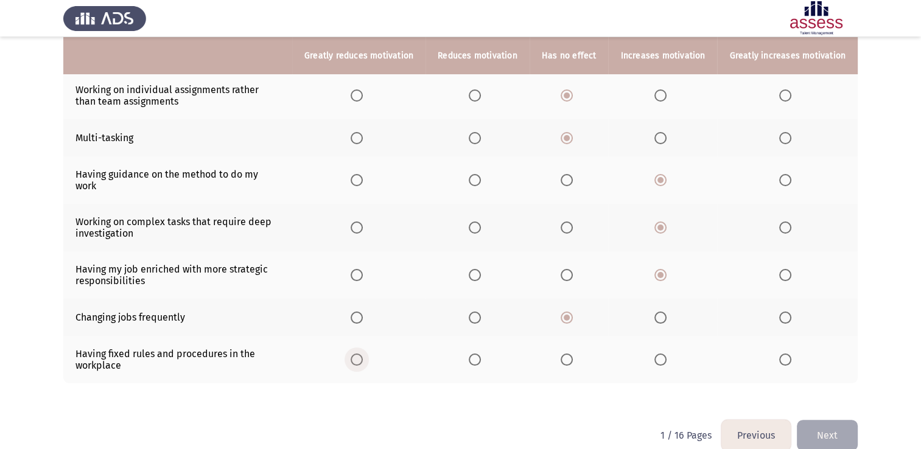
click at [363, 354] on span "Select an option" at bounding box center [357, 360] width 12 height 12
click at [363, 354] on input "Select an option" at bounding box center [357, 360] width 12 height 12
click at [831, 428] on button "Next" at bounding box center [827, 435] width 61 height 31
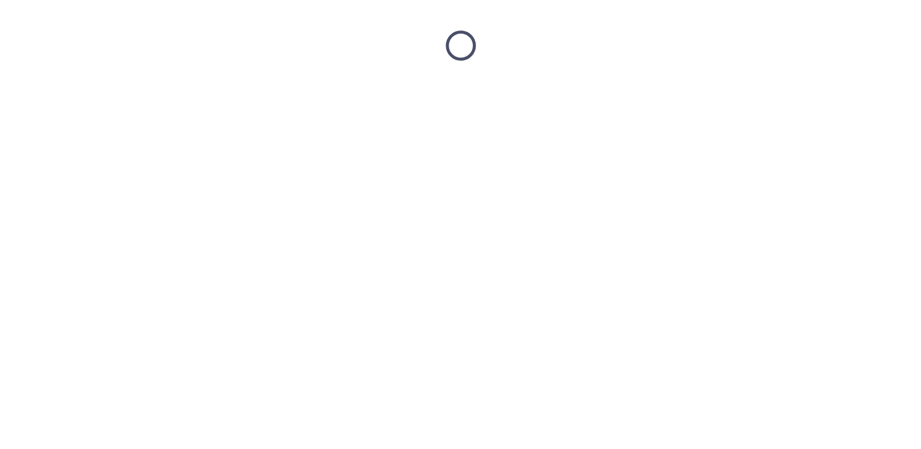
scroll to position [0, 0]
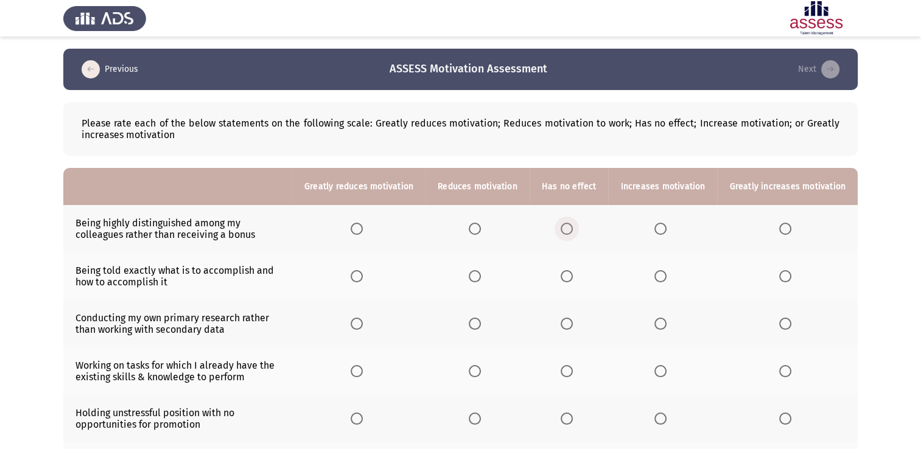
click at [573, 224] on span "Select an option" at bounding box center [567, 229] width 12 height 12
click at [573, 224] on input "Select an option" at bounding box center [567, 229] width 12 height 12
click at [573, 277] on span "Select an option" at bounding box center [567, 276] width 12 height 12
click at [573, 277] on input "Select an option" at bounding box center [567, 276] width 12 height 12
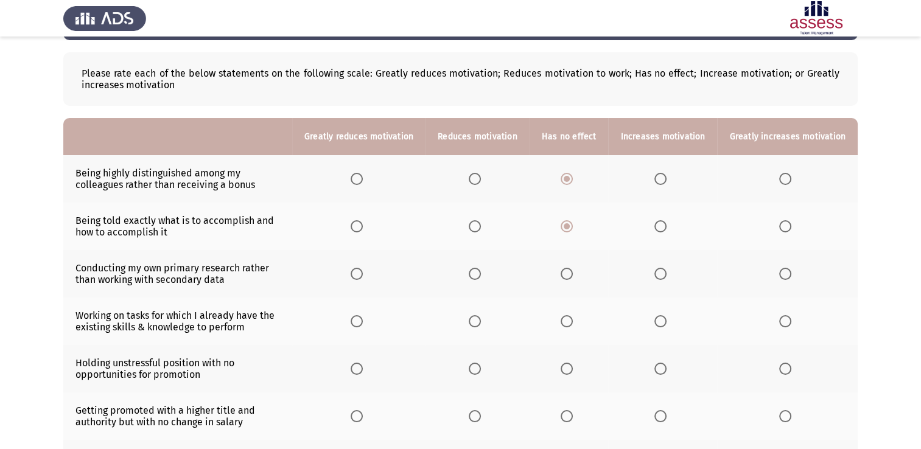
scroll to position [51, 0]
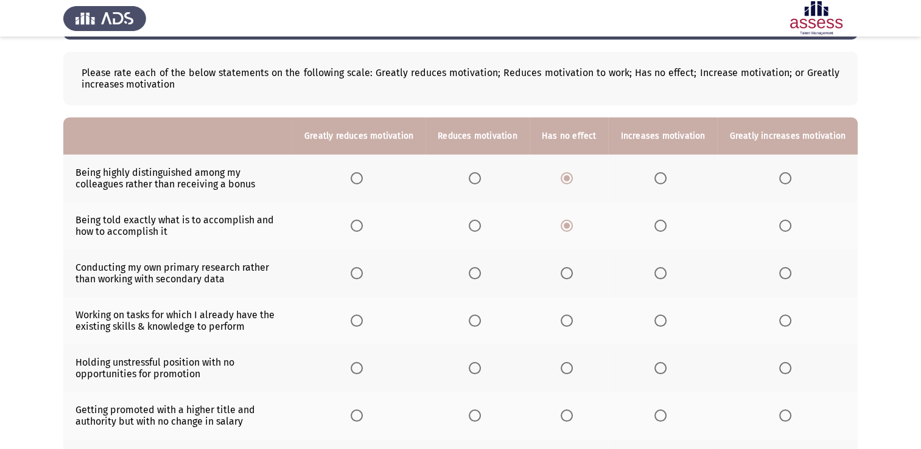
click at [665, 267] on th at bounding box center [662, 274] width 109 height 48
click at [667, 272] on span "Select an option" at bounding box center [661, 273] width 12 height 12
click at [667, 272] on input "Select an option" at bounding box center [661, 273] width 12 height 12
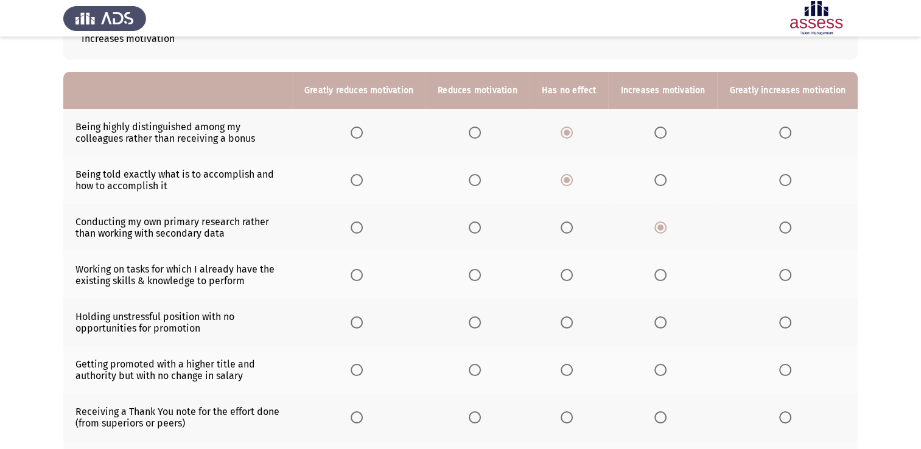
scroll to position [97, 0]
click at [661, 272] on th at bounding box center [662, 275] width 109 height 48
click at [661, 272] on span "Select an option" at bounding box center [661, 275] width 12 height 12
click at [661, 272] on input "Select an option" at bounding box center [661, 275] width 12 height 12
click at [501, 320] on th at bounding box center [478, 322] width 104 height 48
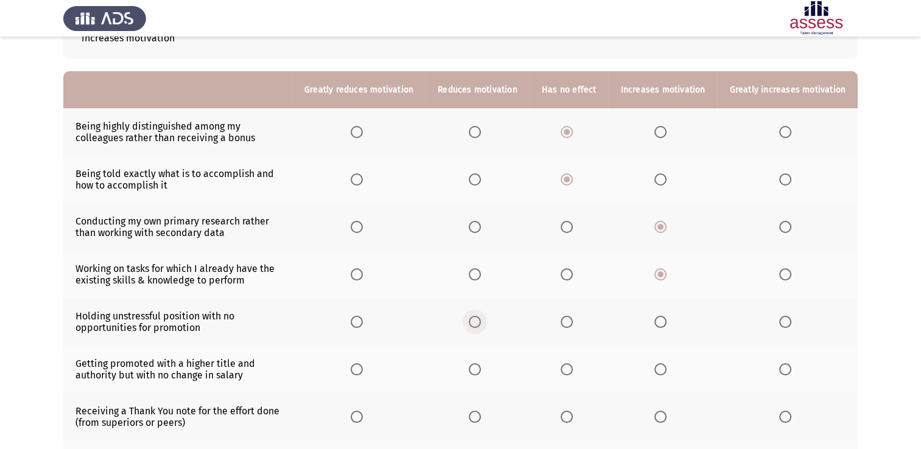
click at [481, 319] on span "Select an option" at bounding box center [475, 322] width 12 height 12
click at [481, 319] on input "Select an option" at bounding box center [475, 322] width 12 height 12
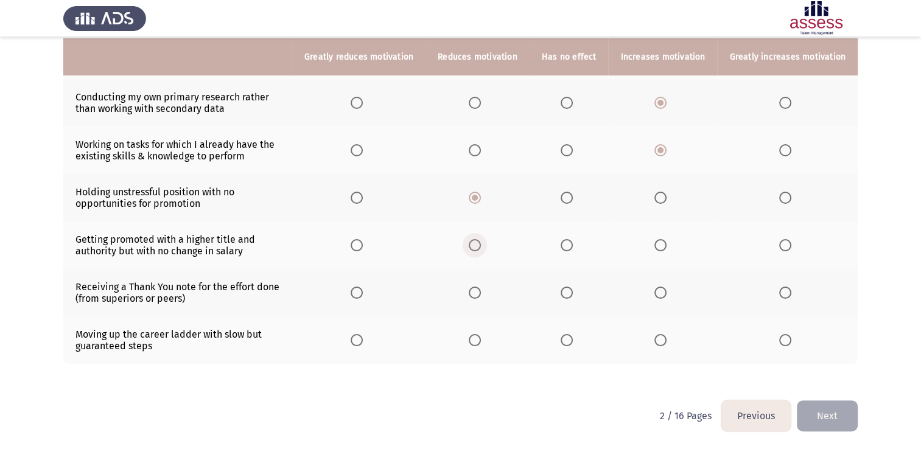
click at [481, 244] on span "Select an option" at bounding box center [475, 245] width 12 height 12
click at [481, 244] on input "Select an option" at bounding box center [475, 245] width 12 height 12
click at [667, 298] on span "Select an option" at bounding box center [661, 293] width 12 height 12
click at [667, 298] on input "Select an option" at bounding box center [661, 293] width 12 height 12
drag, startPoint x: 652, startPoint y: 332, endPoint x: 667, endPoint y: 338, distance: 16.4
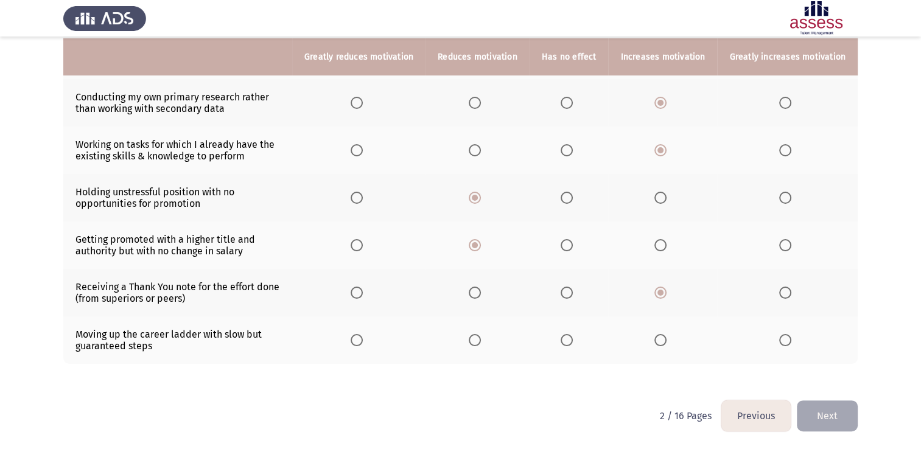
click at [667, 338] on th at bounding box center [662, 341] width 109 height 48
click at [667, 338] on span "Select an option" at bounding box center [661, 340] width 12 height 12
click at [667, 338] on input "Select an option" at bounding box center [661, 340] width 12 height 12
click at [828, 418] on button "Next" at bounding box center [827, 416] width 61 height 31
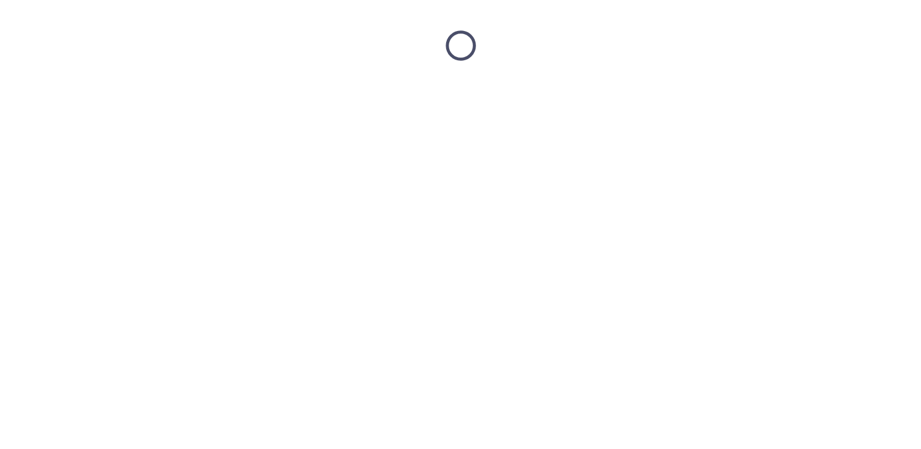
scroll to position [0, 0]
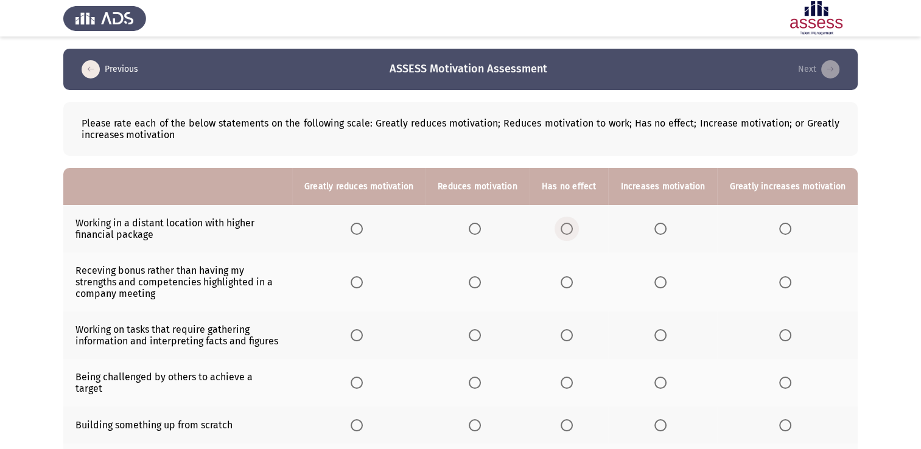
click at [571, 233] on span "Select an option" at bounding box center [567, 229] width 12 height 12
click at [571, 233] on input "Select an option" at bounding box center [567, 229] width 12 height 12
click at [486, 286] on label "Select an option" at bounding box center [477, 283] width 17 height 12
click at [481, 286] on input "Select an option" at bounding box center [475, 283] width 12 height 12
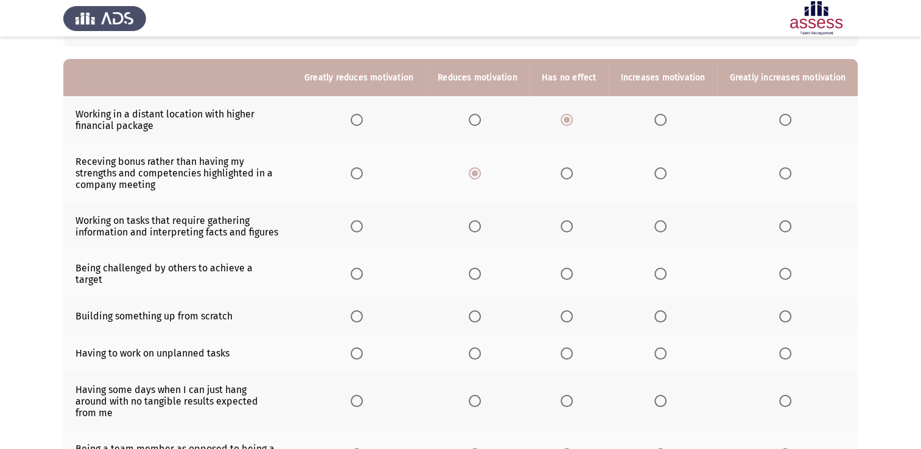
scroll to position [110, 0]
click at [658, 227] on span "Select an option" at bounding box center [661, 226] width 12 height 12
click at [658, 227] on input "Select an option" at bounding box center [661, 226] width 12 height 12
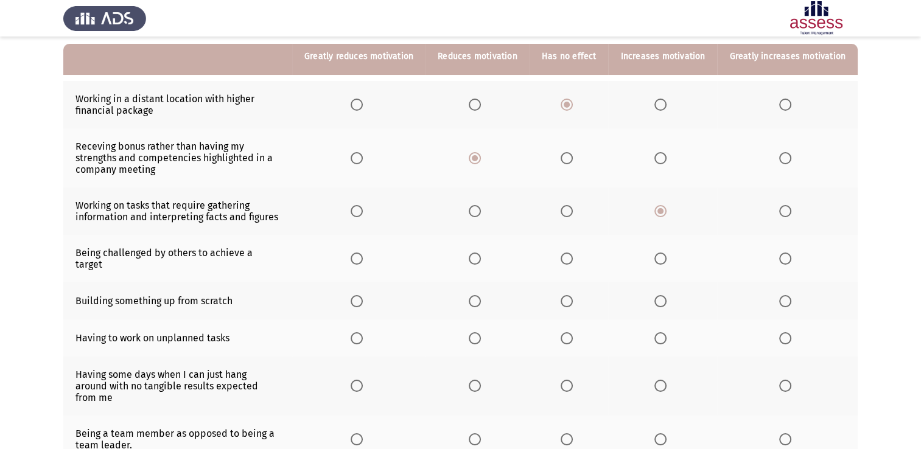
scroll to position [125, 0]
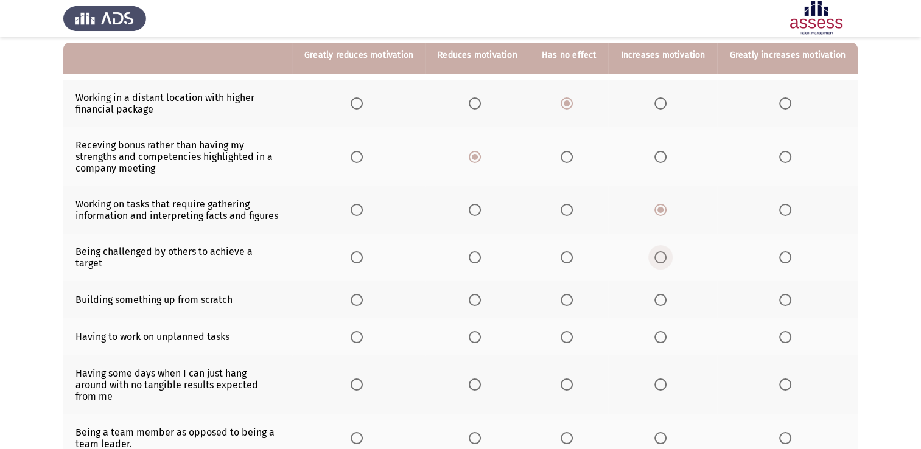
click at [663, 252] on span "Select an option" at bounding box center [661, 258] width 12 height 12
click at [663, 252] on input "Select an option" at bounding box center [661, 258] width 12 height 12
click at [672, 294] on label "Select an option" at bounding box center [663, 300] width 17 height 12
click at [667, 294] on input "Select an option" at bounding box center [661, 300] width 12 height 12
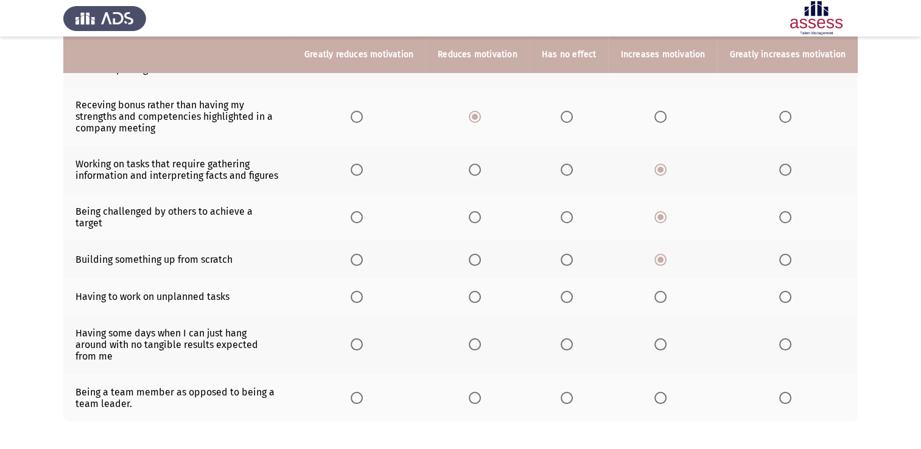
scroll to position [167, 0]
click at [477, 290] on span "Select an option" at bounding box center [475, 296] width 12 height 12
click at [477, 290] on input "Select an option" at bounding box center [475, 296] width 12 height 12
click at [570, 337] on span "Select an option" at bounding box center [567, 343] width 12 height 12
click at [570, 337] on input "Select an option" at bounding box center [567, 343] width 12 height 12
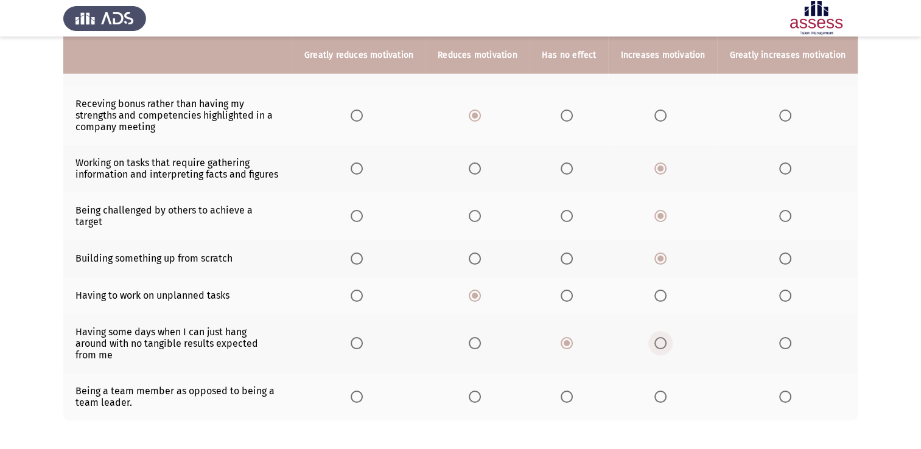
click at [672, 337] on label "Select an option" at bounding box center [663, 343] width 17 height 12
click at [667, 337] on input "Select an option" at bounding box center [661, 343] width 12 height 12
click at [573, 391] on span "Select an option" at bounding box center [567, 397] width 12 height 12
click at [573, 391] on input "Select an option" at bounding box center [567, 397] width 12 height 12
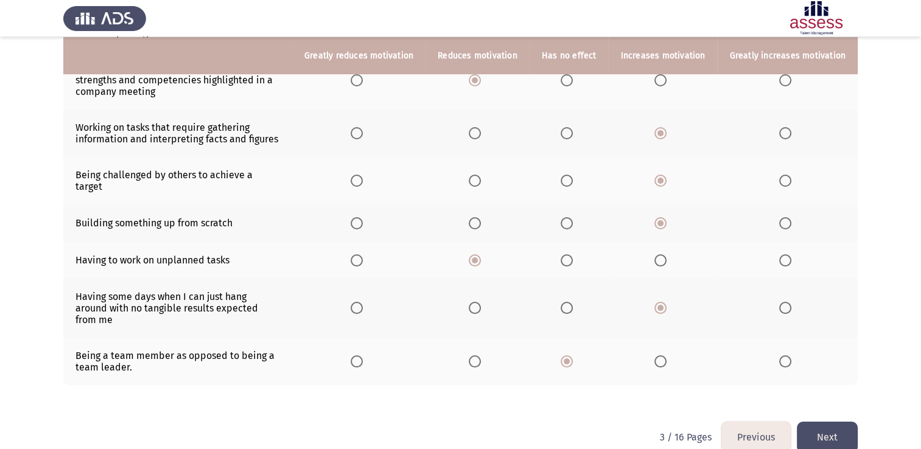
click at [828, 422] on button "Next" at bounding box center [827, 437] width 61 height 31
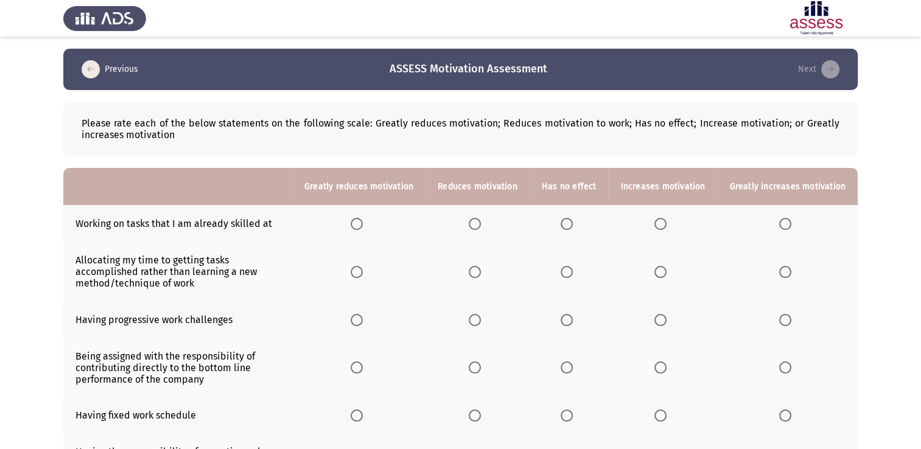
click at [655, 220] on th at bounding box center [662, 223] width 109 height 37
click at [658, 220] on span "Select an option" at bounding box center [661, 224] width 12 height 12
click at [658, 220] on input "Select an option" at bounding box center [661, 224] width 12 height 12
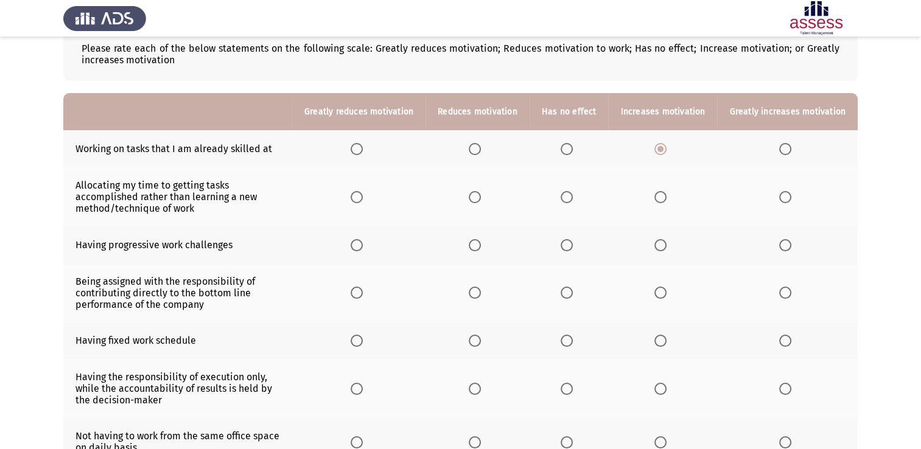
scroll to position [76, 0]
click at [486, 190] on mat-radio-button "Select an option" at bounding box center [477, 196] width 17 height 13
click at [481, 194] on span "Select an option" at bounding box center [475, 197] width 12 height 12
click at [481, 194] on input "Select an option" at bounding box center [475, 197] width 12 height 12
click at [562, 250] on th at bounding box center [569, 244] width 79 height 37
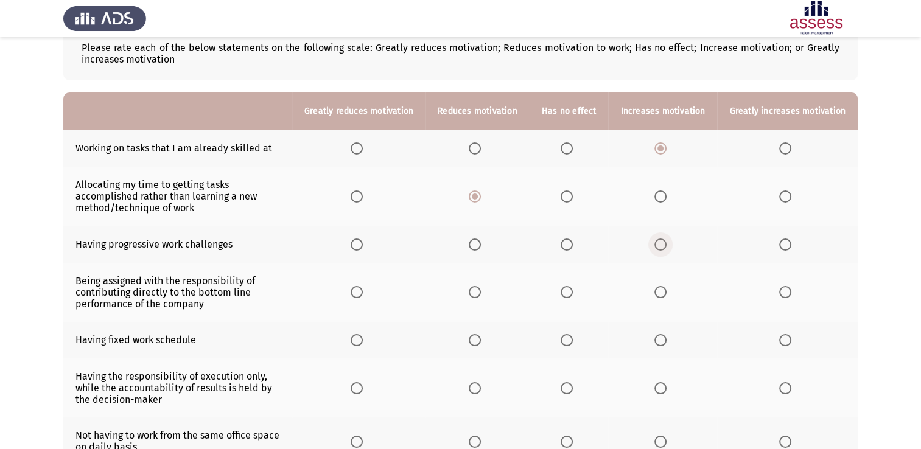
click at [663, 247] on span "Select an option" at bounding box center [661, 245] width 12 height 12
click at [663, 247] on input "Select an option" at bounding box center [661, 245] width 12 height 12
click at [482, 252] on th at bounding box center [478, 244] width 104 height 37
click at [481, 242] on span "Select an option" at bounding box center [475, 245] width 12 height 12
click at [481, 242] on input "Select an option" at bounding box center [475, 245] width 12 height 12
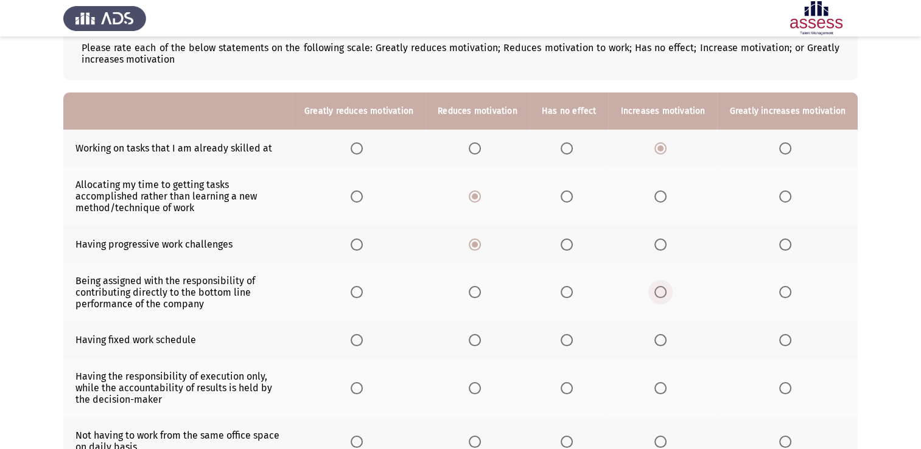
click at [671, 295] on label "Select an option" at bounding box center [663, 292] width 17 height 12
click at [667, 295] on input "Select an option" at bounding box center [661, 292] width 12 height 12
click at [570, 289] on span "Select an option" at bounding box center [567, 292] width 12 height 12
click at [570, 289] on input "Select an option" at bounding box center [567, 292] width 12 height 12
click at [658, 345] on span "Select an option" at bounding box center [661, 340] width 12 height 12
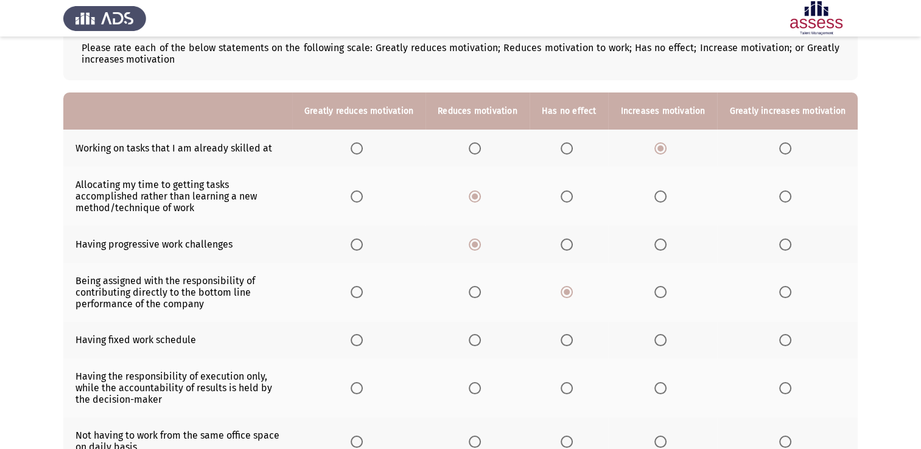
click at [658, 345] on input "Select an option" at bounding box center [661, 340] width 12 height 12
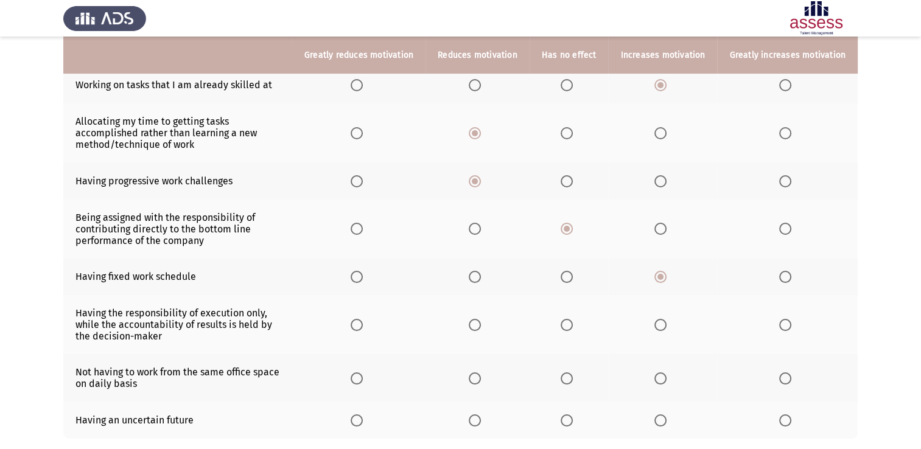
scroll to position [139, 0]
click at [575, 287] on th at bounding box center [569, 277] width 79 height 37
click at [565, 274] on span "Select an option" at bounding box center [567, 277] width 12 height 12
click at [565, 274] on input "Select an option" at bounding box center [567, 277] width 12 height 12
click at [571, 329] on span "Select an option" at bounding box center [567, 325] width 12 height 12
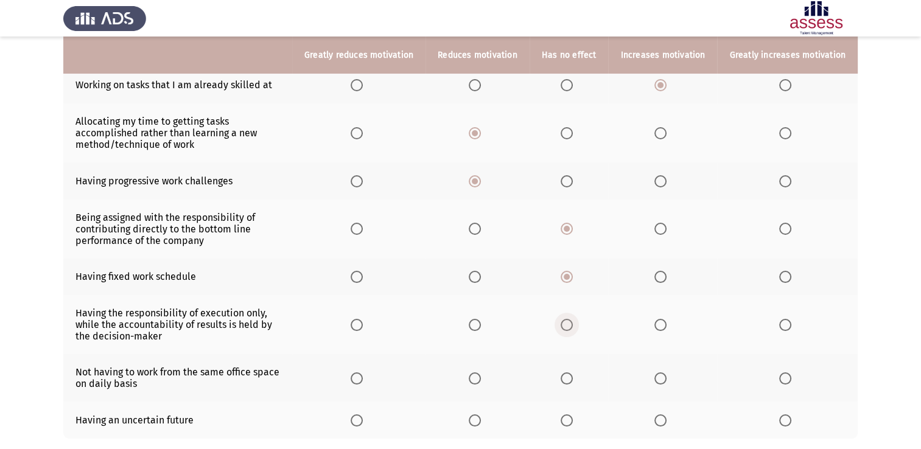
click at [571, 329] on input "Select an option" at bounding box center [567, 325] width 12 height 12
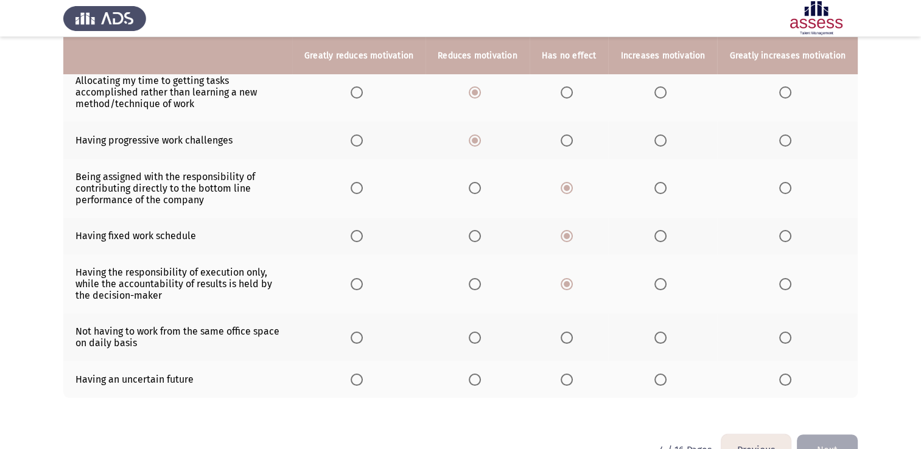
scroll to position [180, 0]
click at [661, 343] on span "Select an option" at bounding box center [661, 337] width 12 height 12
click at [661, 343] on input "Select an option" at bounding box center [661, 337] width 12 height 12
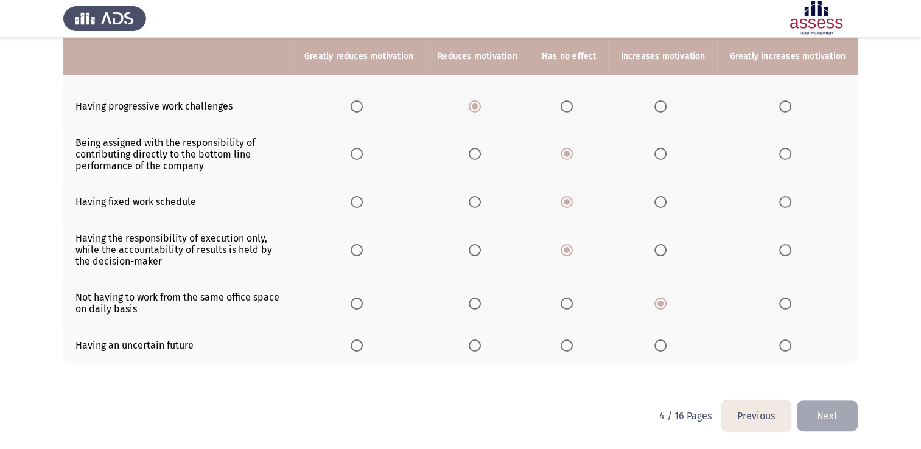
scroll to position [214, 0]
click at [478, 350] on th at bounding box center [478, 345] width 104 height 37
click at [478, 350] on span "Select an option" at bounding box center [475, 346] width 12 height 12
click at [478, 350] on input "Select an option" at bounding box center [475, 346] width 12 height 12
click at [831, 412] on button "Next" at bounding box center [827, 416] width 61 height 31
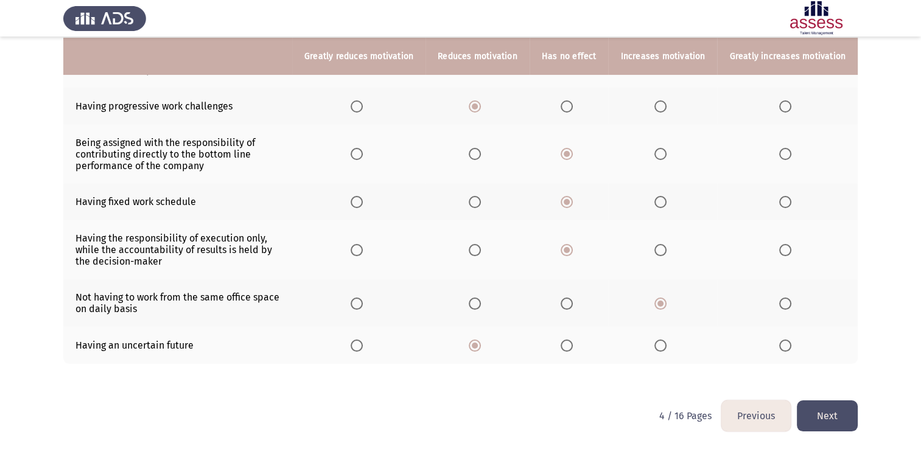
scroll to position [0, 0]
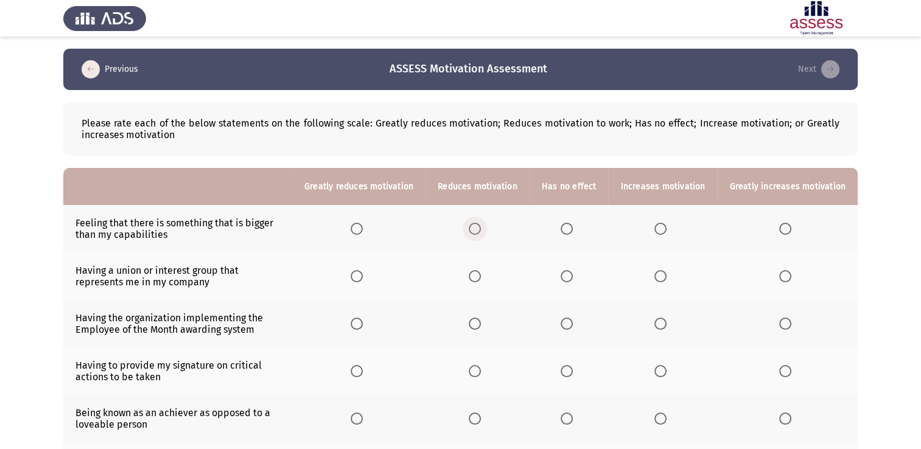
click at [486, 230] on label "Select an option" at bounding box center [477, 229] width 17 height 12
click at [481, 230] on input "Select an option" at bounding box center [475, 229] width 12 height 12
click at [664, 281] on span "Select an option" at bounding box center [661, 276] width 12 height 12
click at [664, 281] on input "Select an option" at bounding box center [661, 276] width 12 height 12
click at [665, 322] on span "Select an option" at bounding box center [661, 324] width 12 height 12
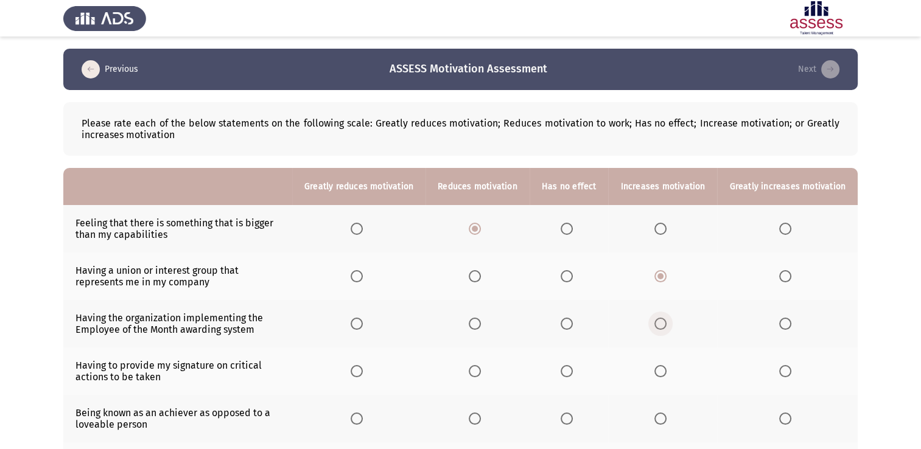
click at [665, 322] on input "Select an option" at bounding box center [661, 324] width 12 height 12
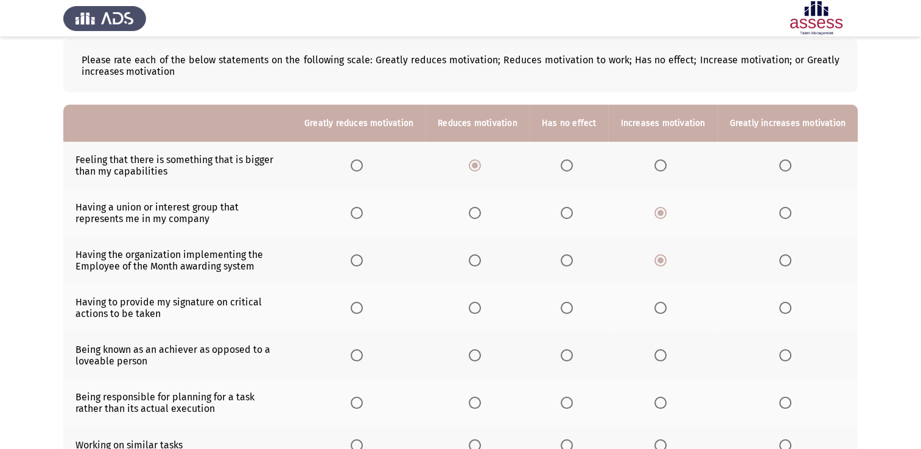
scroll to position [63, 0]
click at [664, 315] on th at bounding box center [662, 308] width 109 height 48
click at [664, 314] on span "Select an option" at bounding box center [661, 308] width 12 height 12
click at [664, 314] on input "Select an option" at bounding box center [661, 308] width 12 height 12
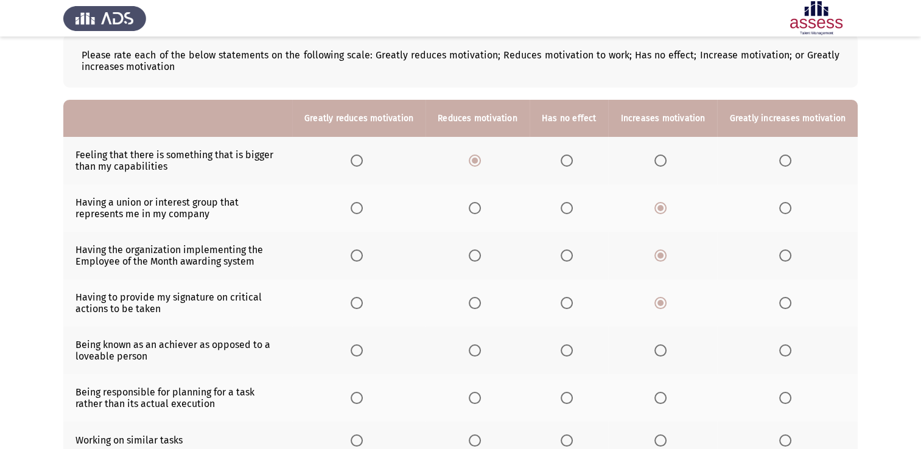
scroll to position [68, 0]
click at [665, 351] on span "Select an option" at bounding box center [661, 351] width 12 height 12
click at [665, 351] on input "Select an option" at bounding box center [661, 351] width 12 height 12
click at [479, 352] on span "Select an option" at bounding box center [475, 351] width 12 height 12
click at [479, 352] on input "Select an option" at bounding box center [475, 351] width 12 height 12
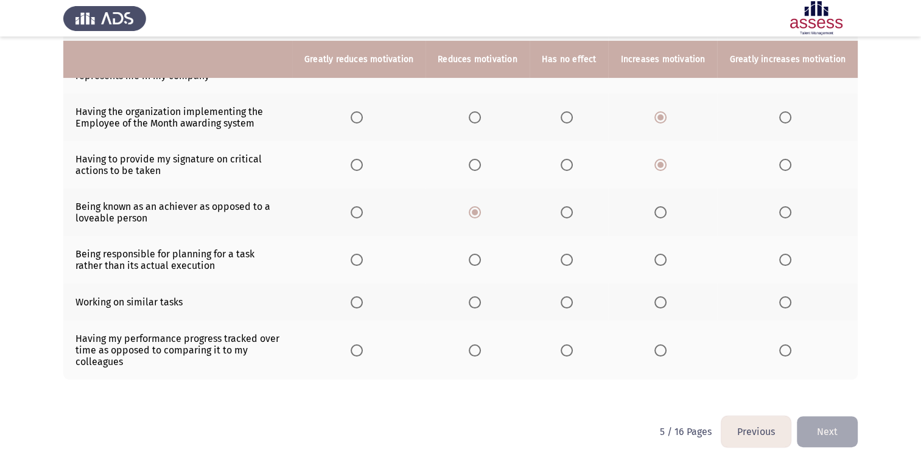
scroll to position [211, 0]
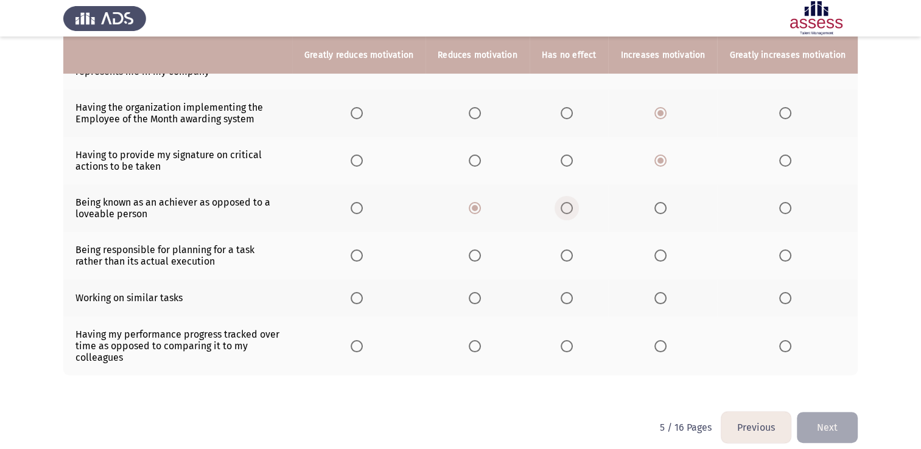
click at [573, 209] on span "Select an option" at bounding box center [567, 208] width 12 height 12
click at [573, 209] on input "Select an option" at bounding box center [567, 208] width 12 height 12
click at [477, 210] on span "Select an option" at bounding box center [475, 208] width 12 height 12
click at [477, 210] on input "Select an option" at bounding box center [475, 208] width 12 height 12
click at [474, 259] on th at bounding box center [478, 256] width 104 height 48
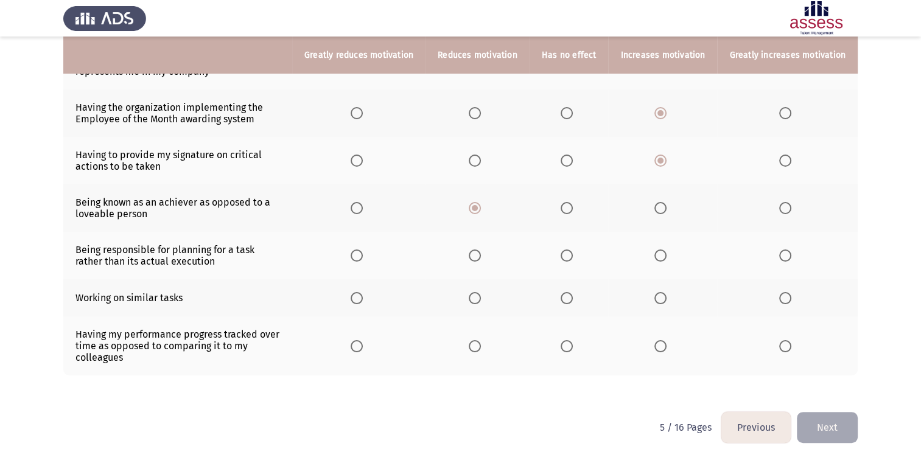
click at [474, 259] on th at bounding box center [478, 256] width 104 height 48
click at [481, 256] on span "Select an option" at bounding box center [475, 256] width 12 height 12
click at [481, 256] on input "Select an option" at bounding box center [475, 256] width 12 height 12
click at [496, 305] on th at bounding box center [478, 298] width 104 height 37
click at [481, 301] on span "Select an option" at bounding box center [475, 298] width 12 height 12
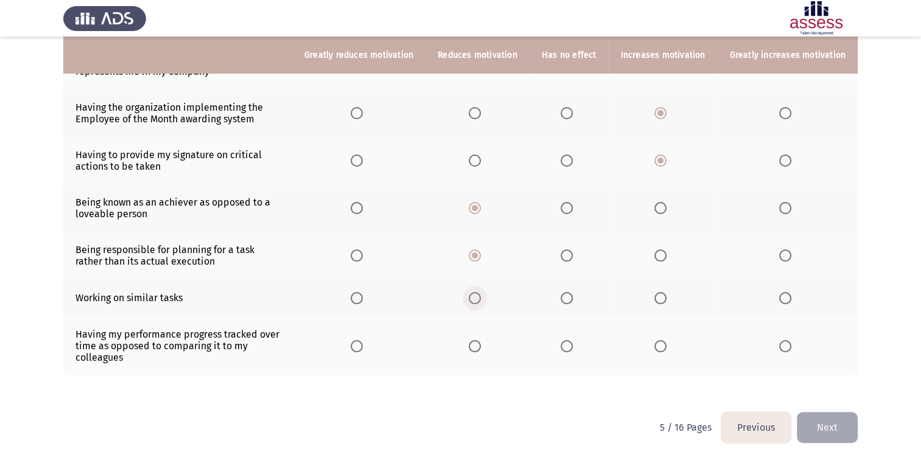
click at [481, 301] on input "Select an option" at bounding box center [475, 298] width 12 height 12
click at [658, 350] on span "Select an option" at bounding box center [661, 346] width 12 height 12
click at [658, 350] on input "Select an option" at bounding box center [661, 346] width 12 height 12
click at [573, 347] on span "Select an option" at bounding box center [567, 346] width 12 height 12
click at [573, 347] on input "Select an option" at bounding box center [567, 346] width 12 height 12
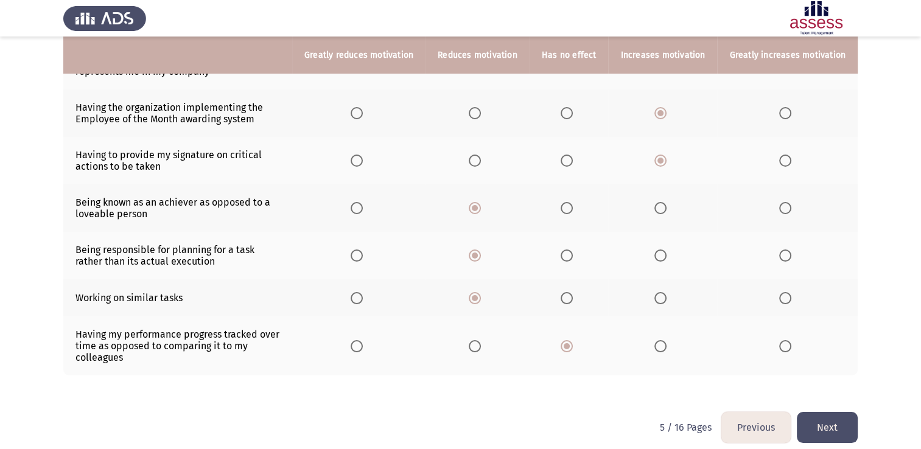
drag, startPoint x: 470, startPoint y: 356, endPoint x: 483, endPoint y: 345, distance: 16.8
click at [483, 345] on th at bounding box center [478, 346] width 104 height 59
click at [481, 345] on span "Select an option" at bounding box center [475, 346] width 12 height 12
click at [481, 345] on input "Select an option" at bounding box center [475, 346] width 12 height 12
click at [850, 422] on button "Next" at bounding box center [827, 427] width 61 height 31
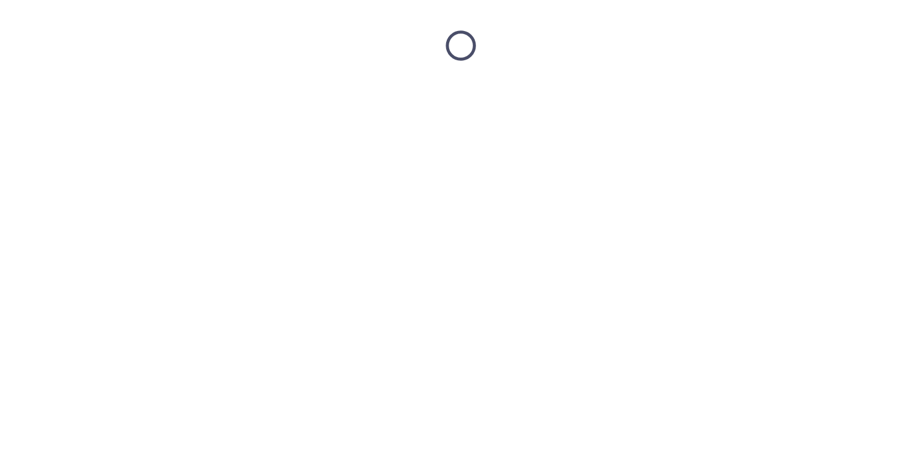
scroll to position [0, 0]
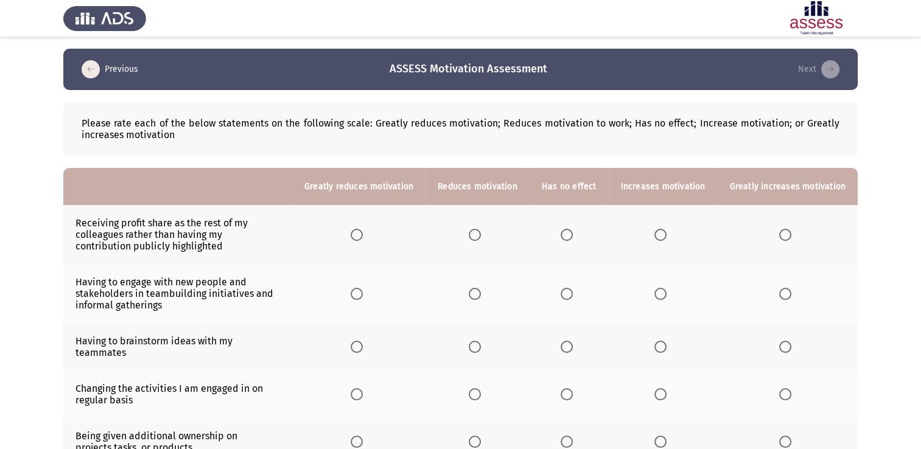
click at [570, 244] on th at bounding box center [569, 234] width 79 height 59
click at [568, 237] on span "Select an option" at bounding box center [567, 235] width 12 height 12
click at [568, 237] on input "Select an option" at bounding box center [567, 235] width 12 height 12
click at [658, 294] on span "Select an option" at bounding box center [661, 294] width 12 height 12
click at [658, 294] on input "Select an option" at bounding box center [661, 294] width 12 height 12
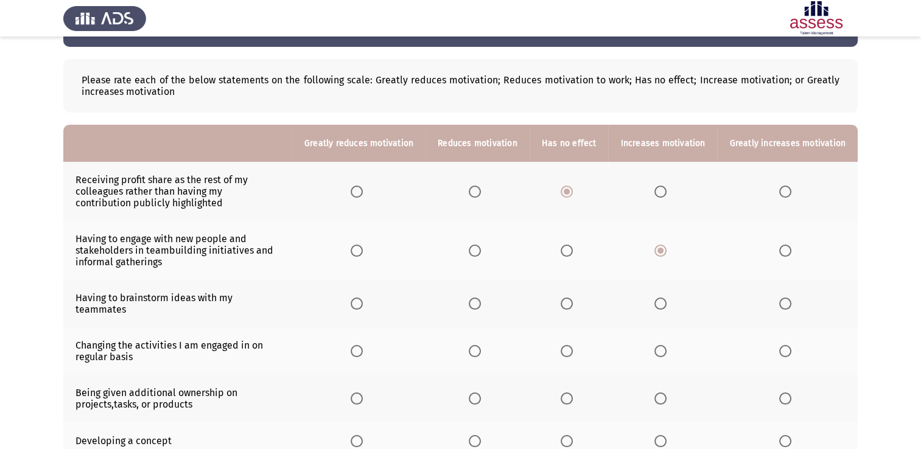
scroll to position [44, 0]
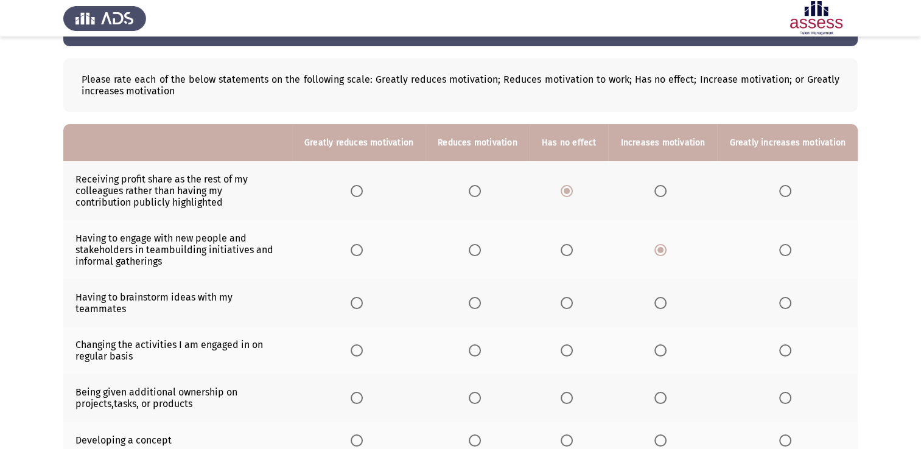
click at [663, 297] on mat-radio-button "Select an option" at bounding box center [663, 303] width 17 height 13
click at [664, 303] on span "Select an option" at bounding box center [661, 303] width 12 height 12
click at [664, 303] on input "Select an option" at bounding box center [661, 303] width 12 height 12
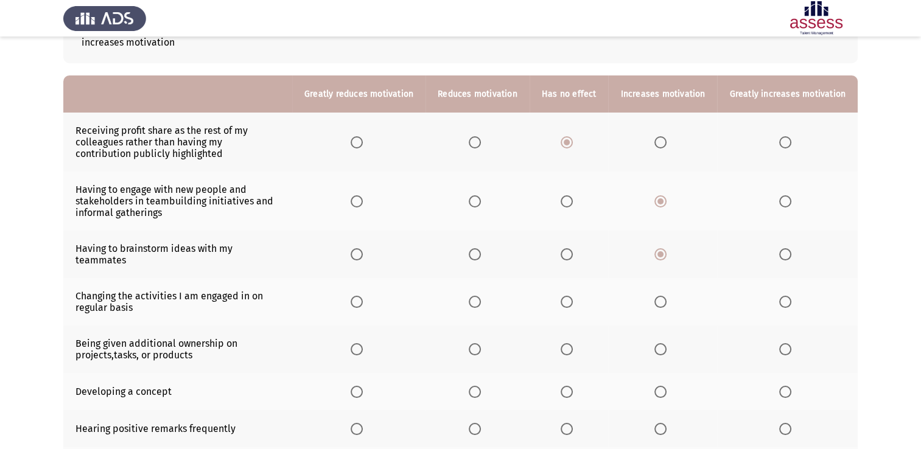
scroll to position [93, 0]
click at [481, 296] on span "Select an option" at bounding box center [475, 302] width 12 height 12
click at [481, 296] on input "Select an option" at bounding box center [475, 302] width 12 height 12
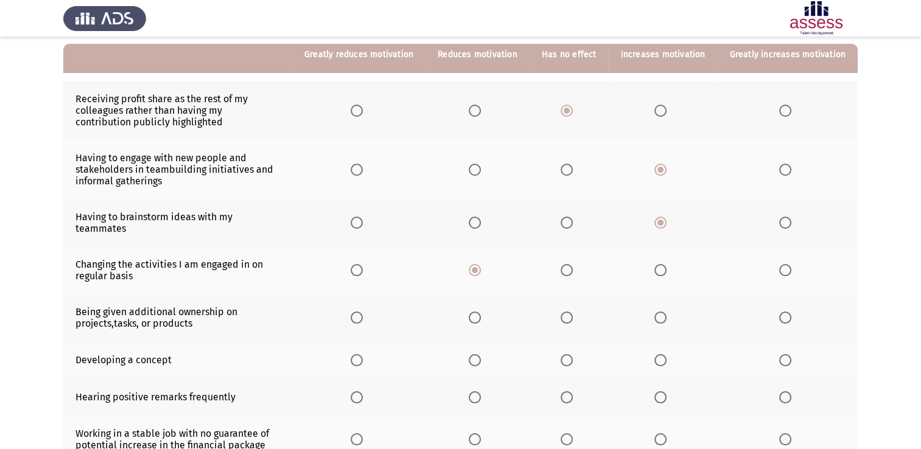
scroll to position [124, 0]
click at [658, 313] on span "Select an option" at bounding box center [661, 318] width 12 height 12
click at [658, 313] on input "Select an option" at bounding box center [661, 318] width 12 height 12
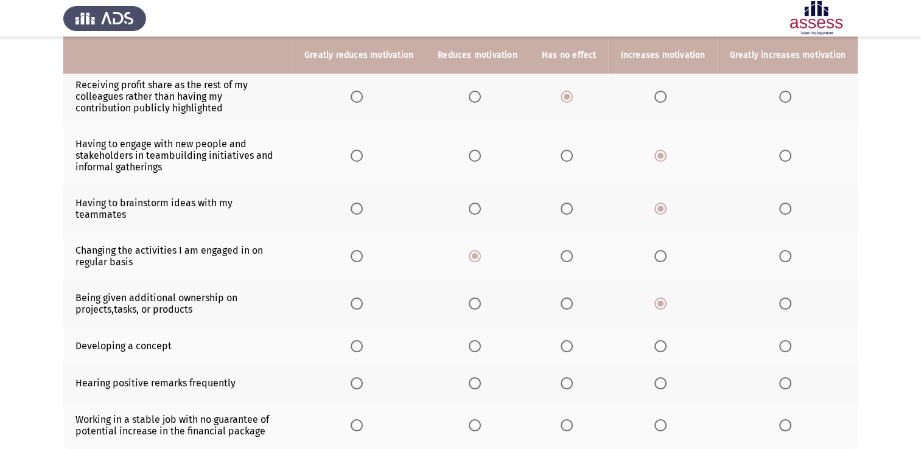
scroll to position [139, 0]
click at [663, 340] on span "Select an option" at bounding box center [661, 346] width 12 height 12
click at [663, 340] on input "Select an option" at bounding box center [661, 346] width 12 height 12
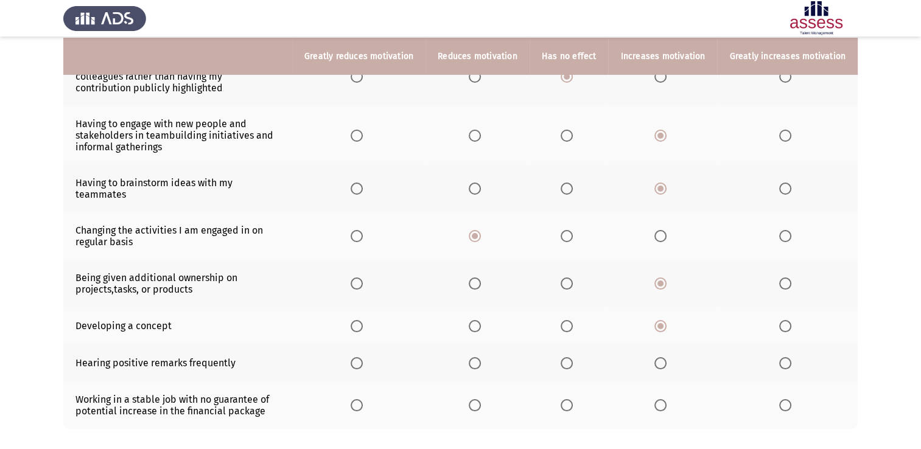
scroll to position [160, 0]
click at [667, 356] on span "Select an option" at bounding box center [661, 362] width 12 height 12
click at [667, 356] on input "Select an option" at bounding box center [661, 362] width 12 height 12
click at [783, 358] on span "Select an option" at bounding box center [786, 362] width 12 height 12
click at [783, 358] on input "Select an option" at bounding box center [786, 362] width 12 height 12
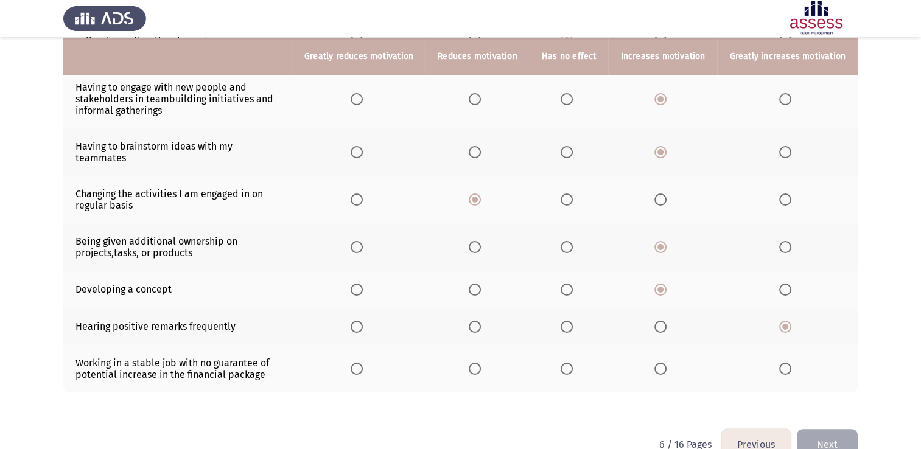
scroll to position [196, 0]
click at [646, 365] on th at bounding box center [662, 368] width 109 height 48
drag, startPoint x: 650, startPoint y: 365, endPoint x: 661, endPoint y: 364, distance: 11.6
click at [661, 364] on th at bounding box center [662, 368] width 109 height 48
click at [661, 364] on span "Select an option" at bounding box center [661, 368] width 12 height 12
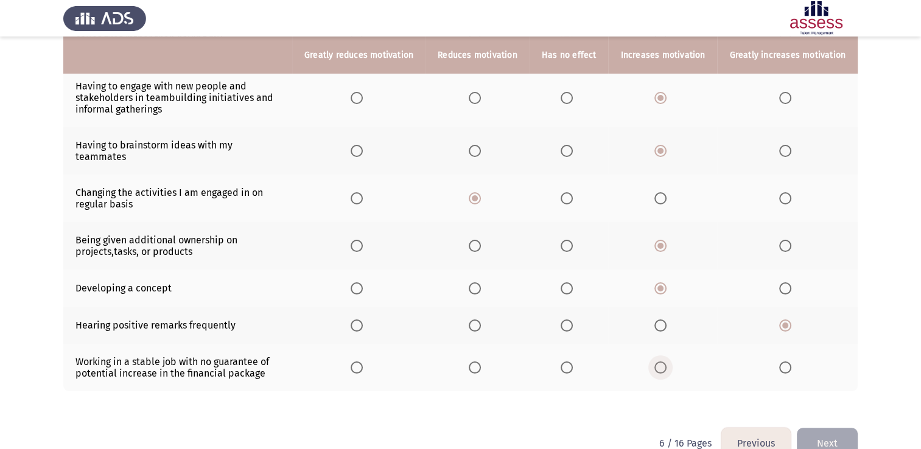
click at [661, 364] on input "Select an option" at bounding box center [661, 368] width 12 height 12
click at [826, 432] on button "Next" at bounding box center [827, 443] width 61 height 31
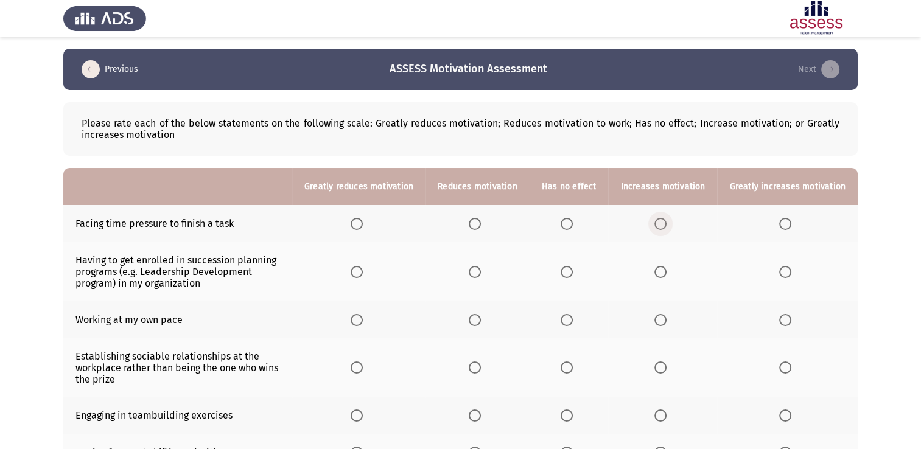
click at [663, 220] on span "Select an option" at bounding box center [661, 224] width 12 height 12
click at [663, 220] on input "Select an option" at bounding box center [661, 224] width 12 height 12
click at [783, 267] on th at bounding box center [787, 271] width 141 height 59
click at [783, 267] on span "Select an option" at bounding box center [786, 272] width 12 height 12
click at [783, 267] on input "Select an option" at bounding box center [786, 272] width 12 height 12
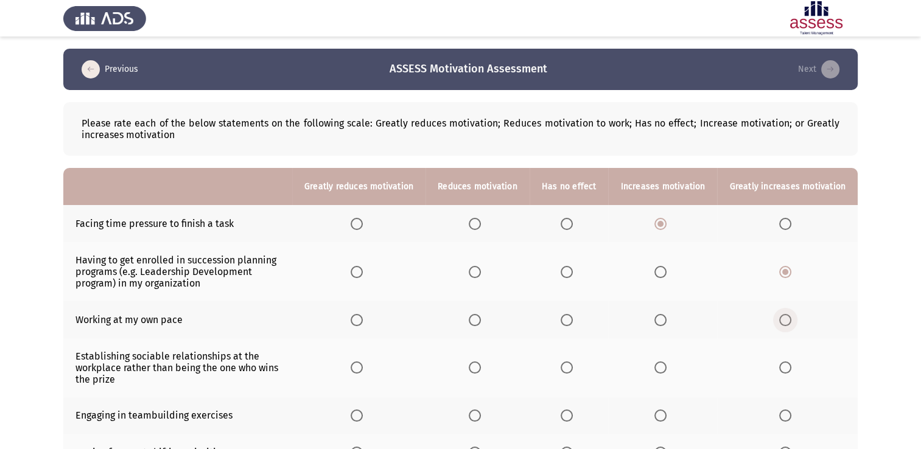
click at [781, 320] on span "Select an option" at bounding box center [786, 320] width 12 height 12
click at [781, 320] on input "Select an option" at bounding box center [786, 320] width 12 height 12
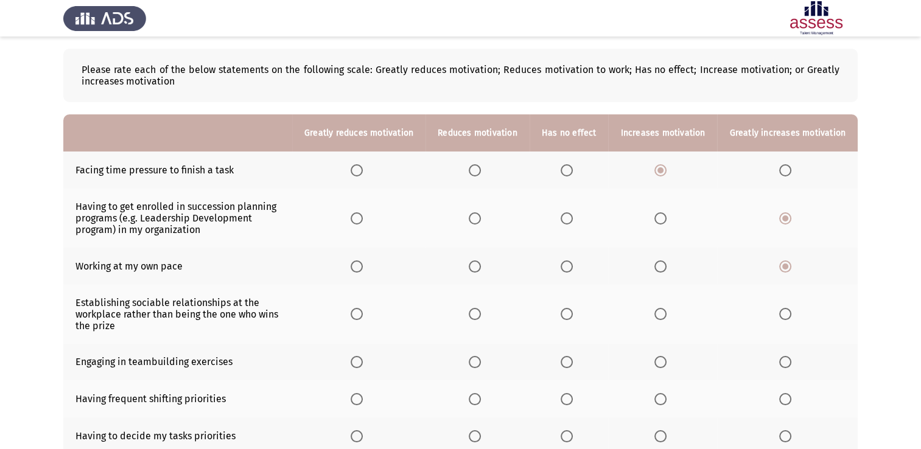
scroll to position [54, 0]
click at [781, 320] on span "Select an option" at bounding box center [786, 314] width 12 height 12
click at [781, 320] on input "Select an option" at bounding box center [786, 314] width 12 height 12
click at [780, 318] on th at bounding box center [787, 314] width 141 height 59
drag, startPoint x: 562, startPoint y: 317, endPoint x: 569, endPoint y: 317, distance: 6.7
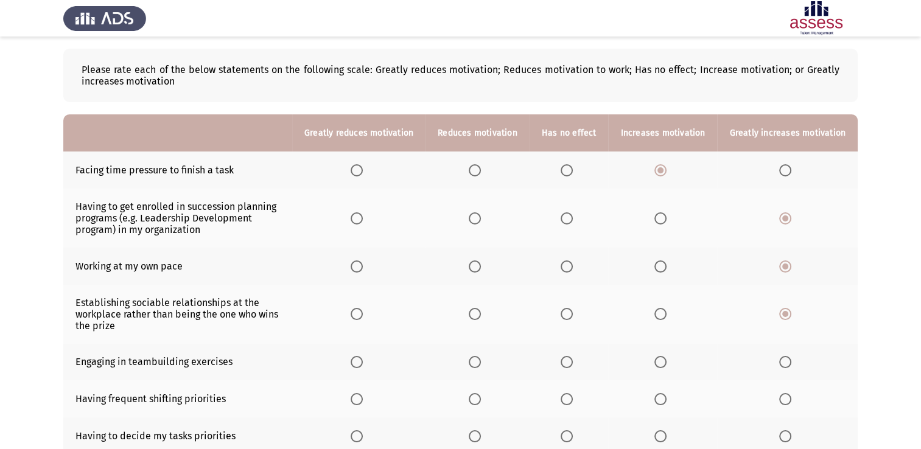
click at [569, 317] on th at bounding box center [569, 314] width 79 height 59
click at [569, 317] on span "Select an option" at bounding box center [567, 314] width 12 height 12
click at [569, 317] on input "Select an option" at bounding box center [567, 314] width 12 height 12
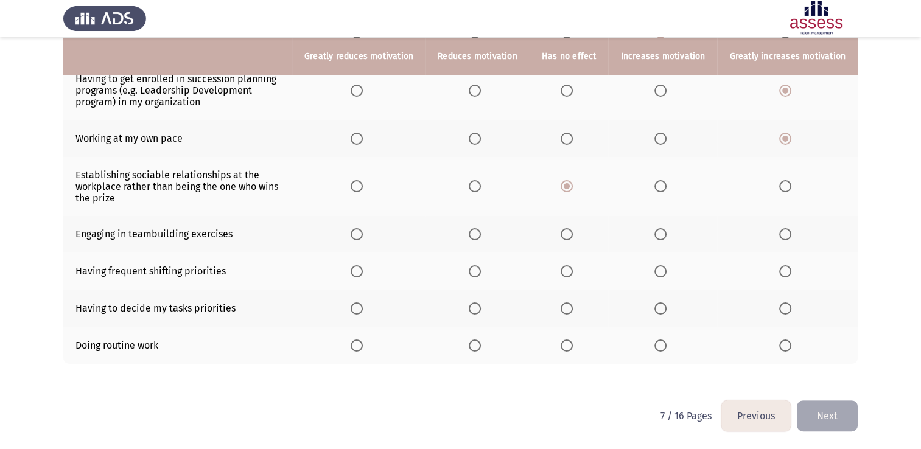
click at [358, 348] on th at bounding box center [358, 345] width 133 height 37
click at [363, 345] on span "Select an option" at bounding box center [357, 346] width 12 height 12
click at [363, 345] on input "Select an option" at bounding box center [357, 346] width 12 height 12
click at [568, 312] on span "Select an option" at bounding box center [567, 309] width 12 height 12
click at [568, 312] on input "Select an option" at bounding box center [567, 309] width 12 height 12
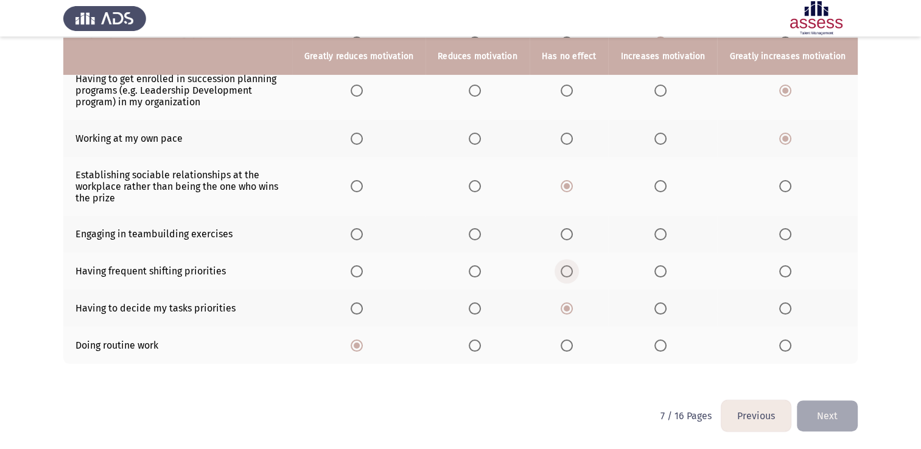
click at [573, 270] on span "Select an option" at bounding box center [567, 272] width 12 height 12
click at [573, 270] on input "Select an option" at bounding box center [567, 272] width 12 height 12
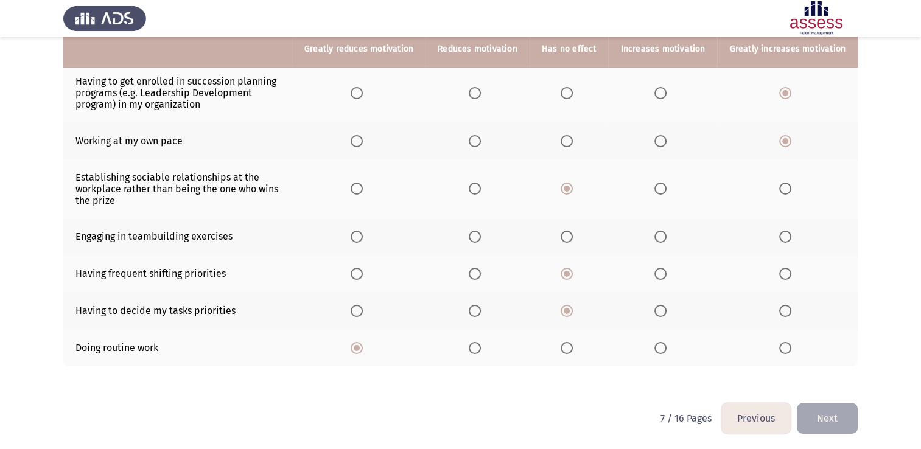
scroll to position [172, 0]
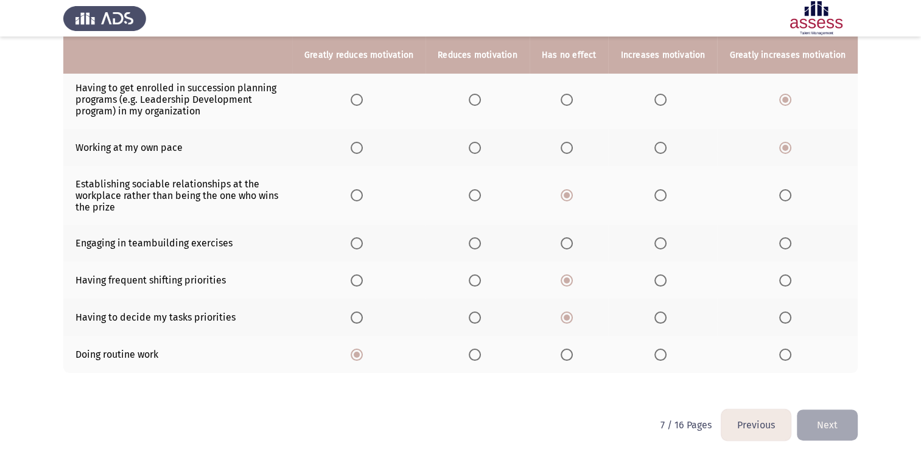
click at [663, 247] on span "Select an option" at bounding box center [661, 244] width 12 height 12
click at [663, 247] on input "Select an option" at bounding box center [661, 244] width 12 height 12
click at [830, 427] on button "Next" at bounding box center [827, 425] width 61 height 31
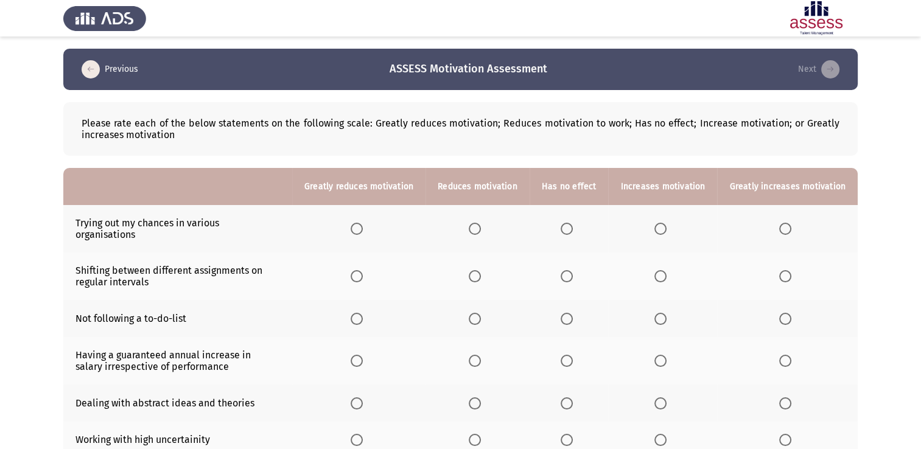
scroll to position [180, 0]
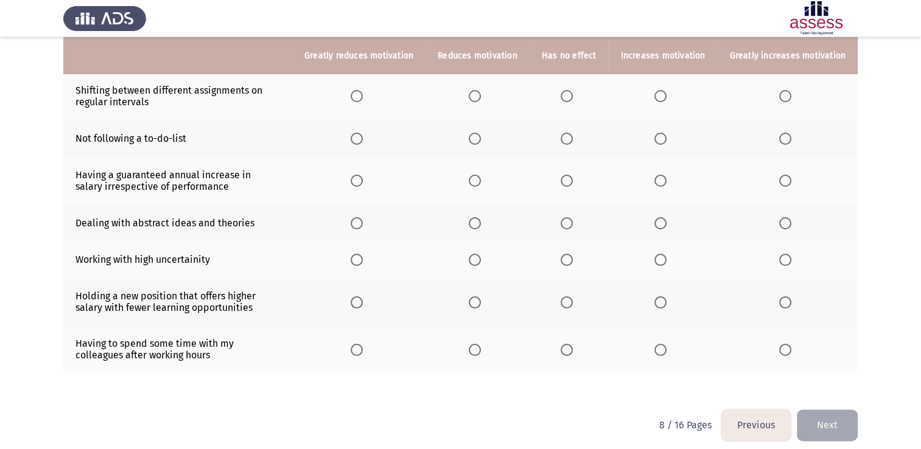
click at [568, 341] on th at bounding box center [569, 350] width 79 height 48
click at [568, 344] on span "Select an option" at bounding box center [567, 350] width 12 height 12
click at [568, 344] on input "Select an option" at bounding box center [567, 350] width 12 height 12
click at [481, 298] on span "Select an option" at bounding box center [475, 303] width 12 height 12
click at [481, 298] on input "Select an option" at bounding box center [475, 303] width 12 height 12
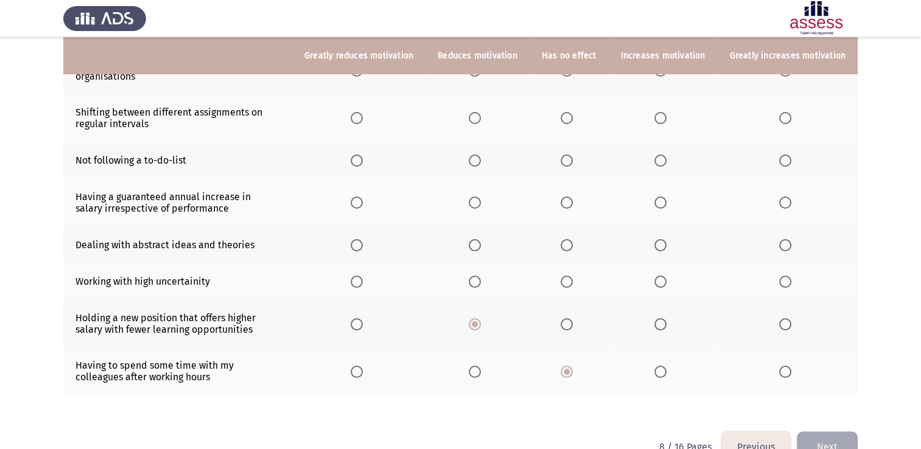
scroll to position [156, 0]
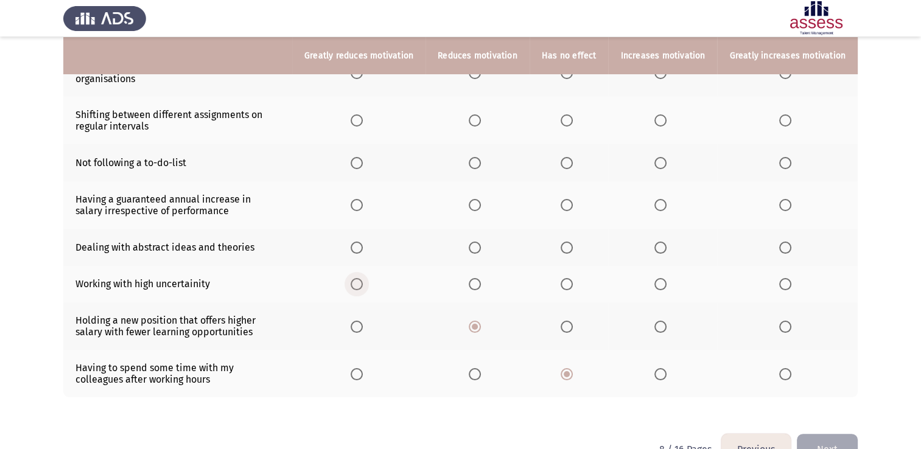
click at [362, 278] on span "Select an option" at bounding box center [357, 284] width 12 height 12
click at [362, 278] on input "Select an option" at bounding box center [357, 284] width 12 height 12
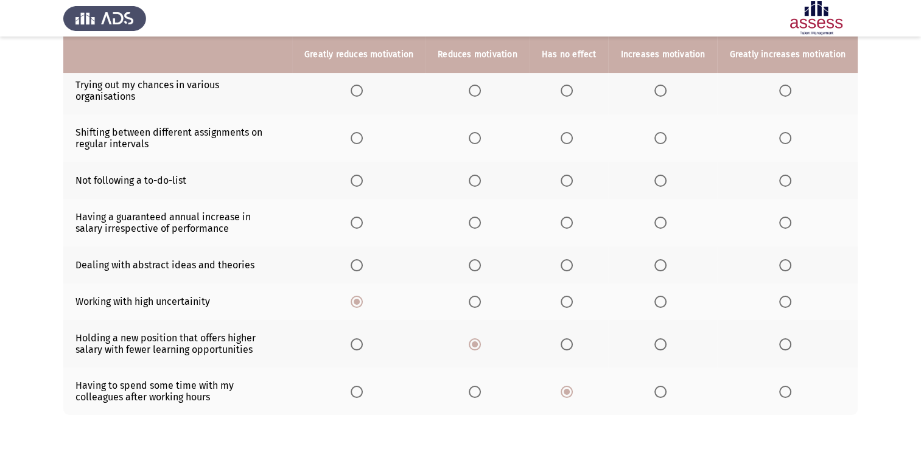
scroll to position [137, 0]
click at [481, 261] on span "Select an option" at bounding box center [475, 267] width 12 height 12
click at [481, 261] on input "Select an option" at bounding box center [475, 267] width 12 height 12
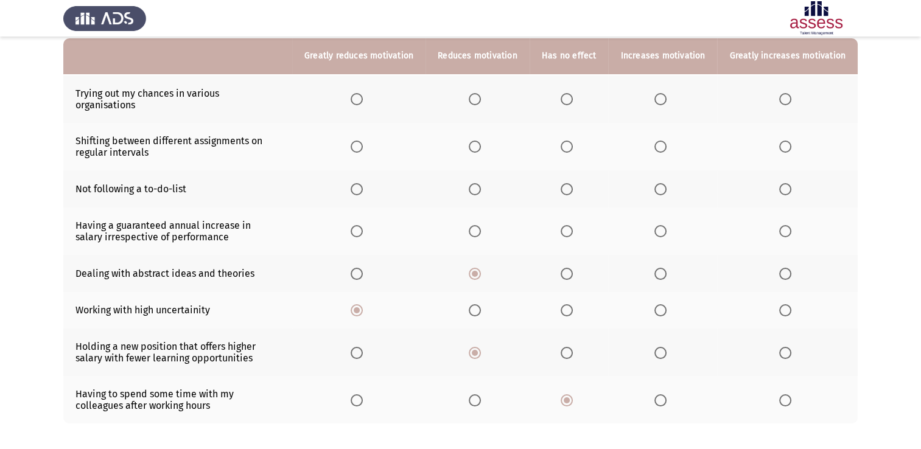
scroll to position [131, 0]
click at [661, 224] on span "Select an option" at bounding box center [661, 230] width 12 height 12
click at [661, 224] on input "Select an option" at bounding box center [661, 230] width 12 height 12
click at [573, 224] on span "Select an option" at bounding box center [567, 230] width 12 height 12
click at [573, 224] on input "Select an option" at bounding box center [567, 230] width 12 height 12
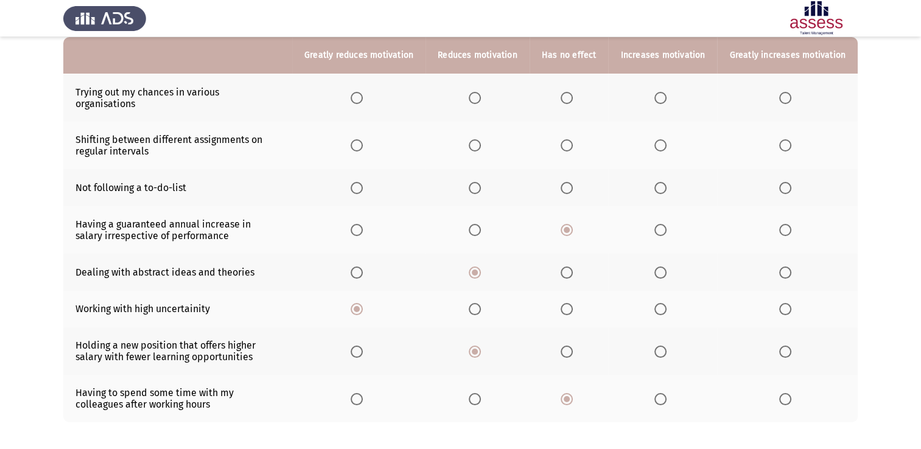
drag, startPoint x: 480, startPoint y: 169, endPoint x: 480, endPoint y: 176, distance: 6.7
click at [480, 176] on th at bounding box center [478, 187] width 104 height 37
click at [480, 182] on span "Select an option" at bounding box center [475, 188] width 12 height 12
click at [480, 182] on input "Select an option" at bounding box center [475, 188] width 12 height 12
click at [363, 139] on span "Select an option" at bounding box center [357, 145] width 12 height 12
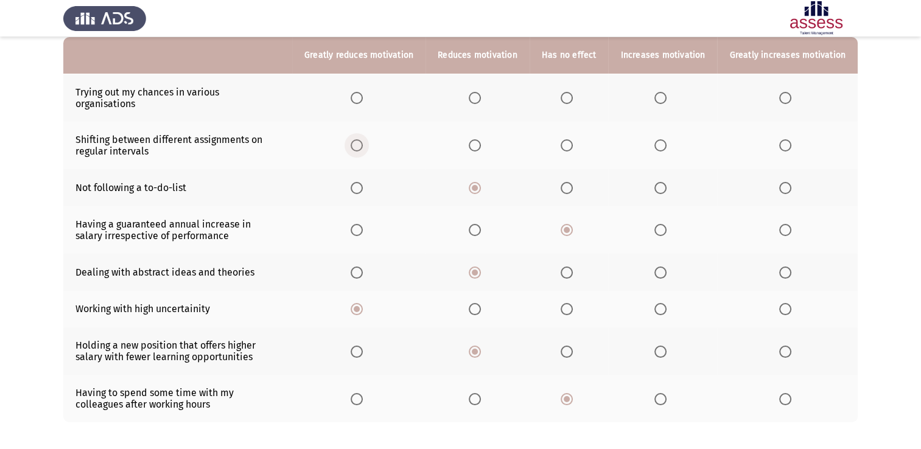
click at [363, 139] on input "Select an option" at bounding box center [357, 145] width 12 height 12
click at [667, 92] on span "Select an option" at bounding box center [661, 98] width 12 height 12
click at [667, 92] on input "Select an option" at bounding box center [661, 98] width 12 height 12
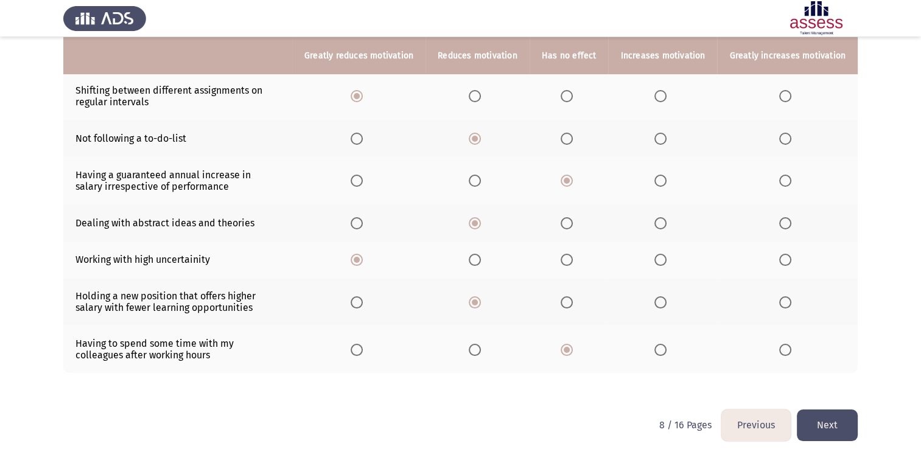
click at [840, 410] on button "Next" at bounding box center [827, 425] width 61 height 31
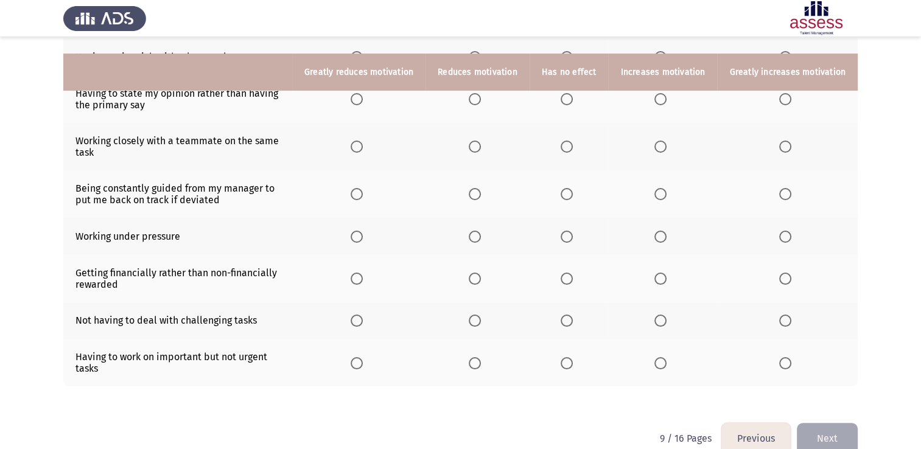
scroll to position [191, 0]
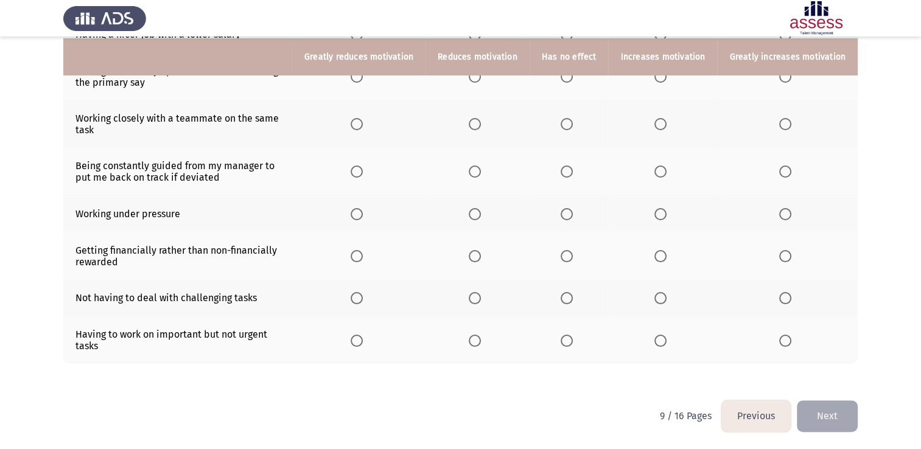
click at [840, 401] on button "Next" at bounding box center [827, 416] width 61 height 31
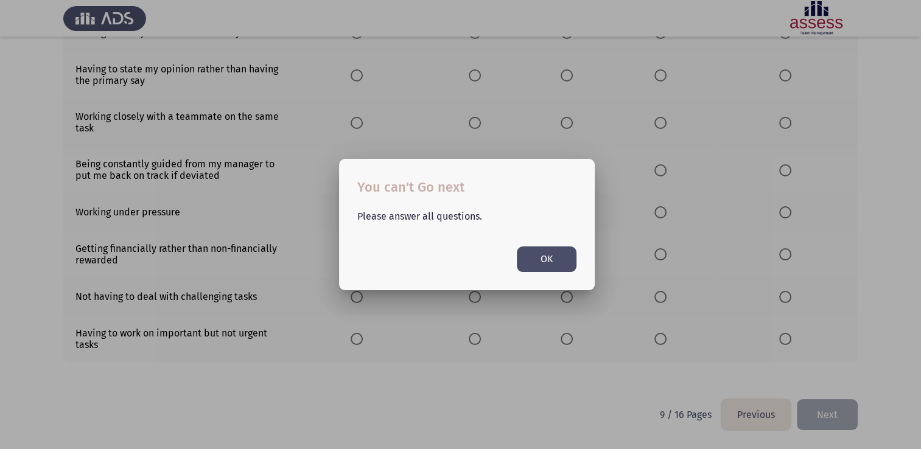
click at [544, 259] on button "OK" at bounding box center [547, 259] width 60 height 25
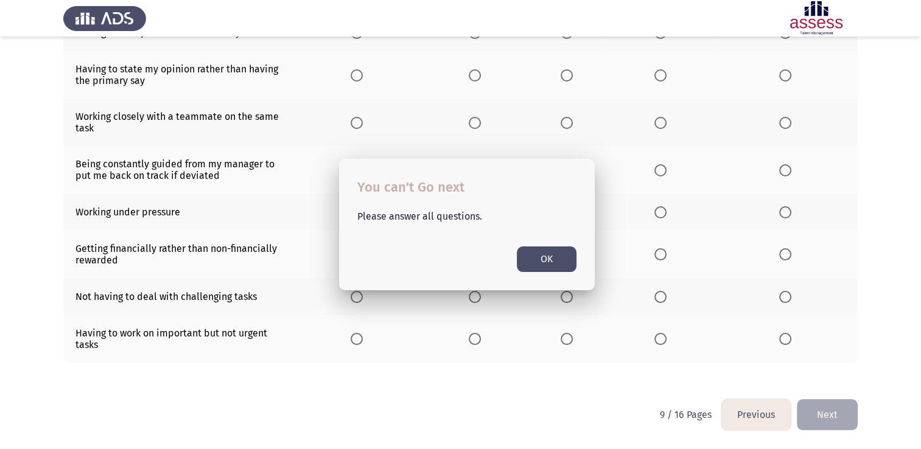
scroll to position [191, 0]
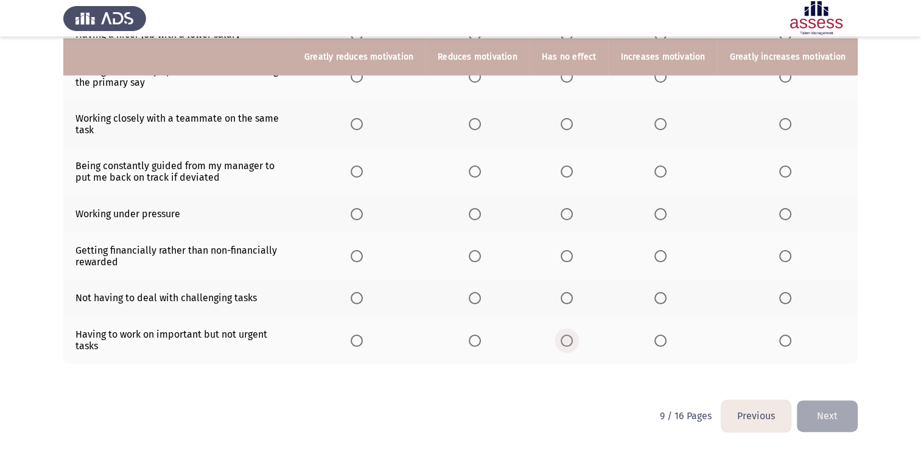
click at [570, 342] on span "Select an option" at bounding box center [567, 341] width 12 height 12
click at [570, 342] on input "Select an option" at bounding box center [567, 341] width 12 height 12
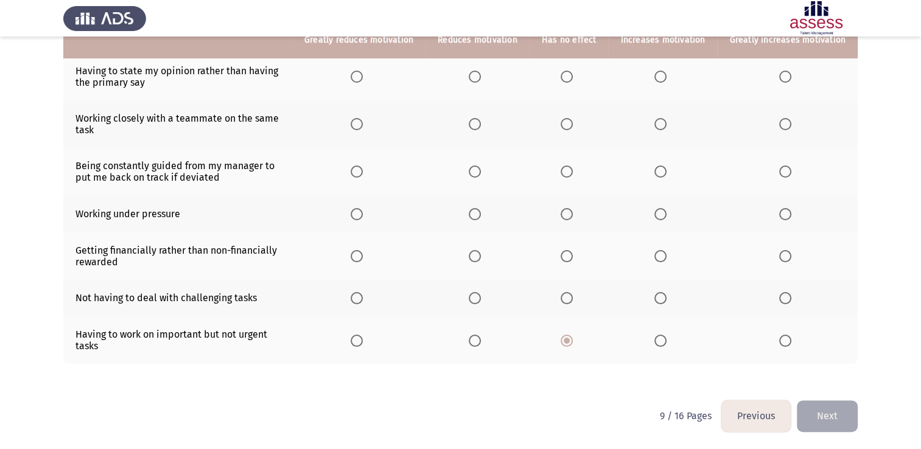
scroll to position [161, 0]
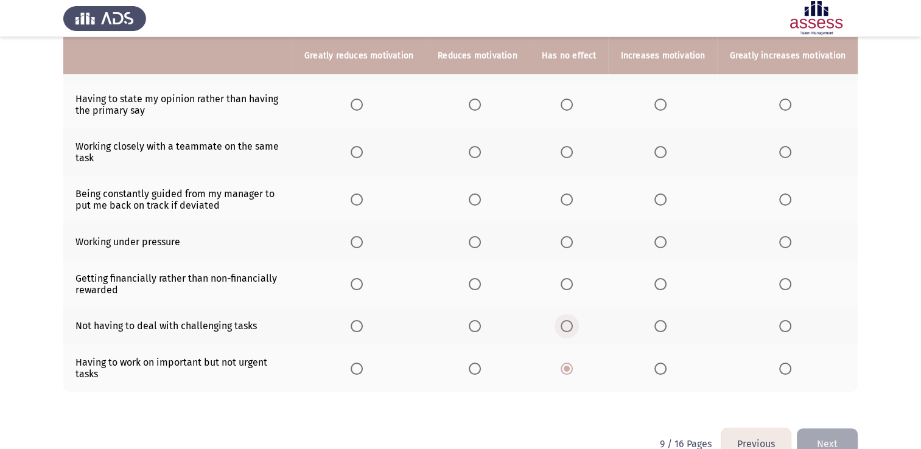
click at [573, 333] on span "Select an option" at bounding box center [567, 326] width 12 height 12
click at [573, 333] on input "Select an option" at bounding box center [567, 326] width 12 height 12
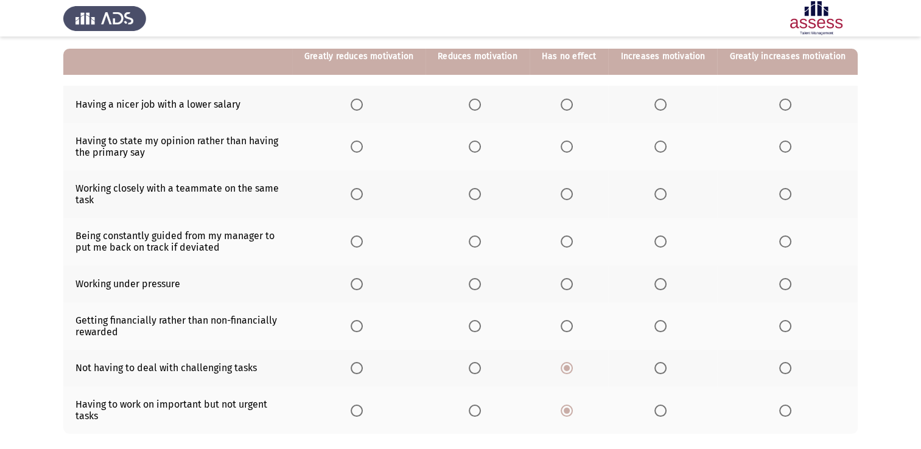
scroll to position [120, 0]
click at [656, 324] on th at bounding box center [662, 326] width 109 height 48
click at [661, 325] on span "Select an option" at bounding box center [661, 326] width 12 height 12
click at [661, 325] on input "Select an option" at bounding box center [661, 326] width 12 height 12
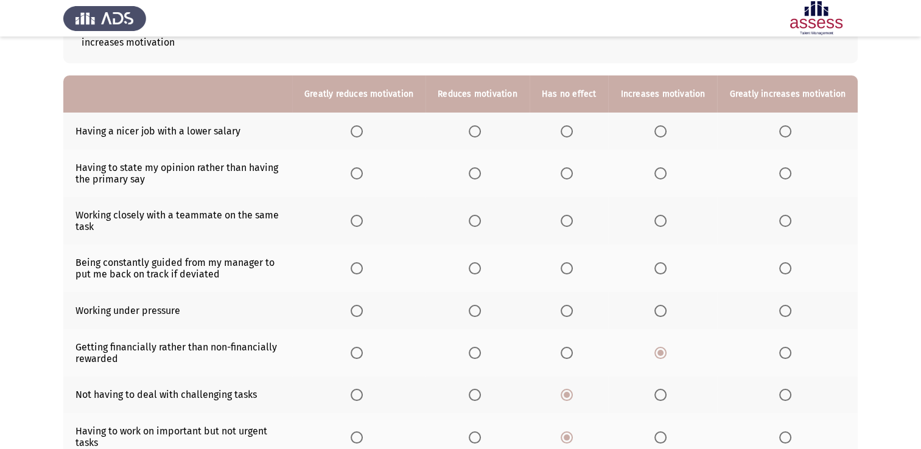
scroll to position [91, 0]
click at [573, 311] on span "Select an option" at bounding box center [567, 312] width 12 height 12
click at [573, 311] on input "Select an option" at bounding box center [567, 312] width 12 height 12
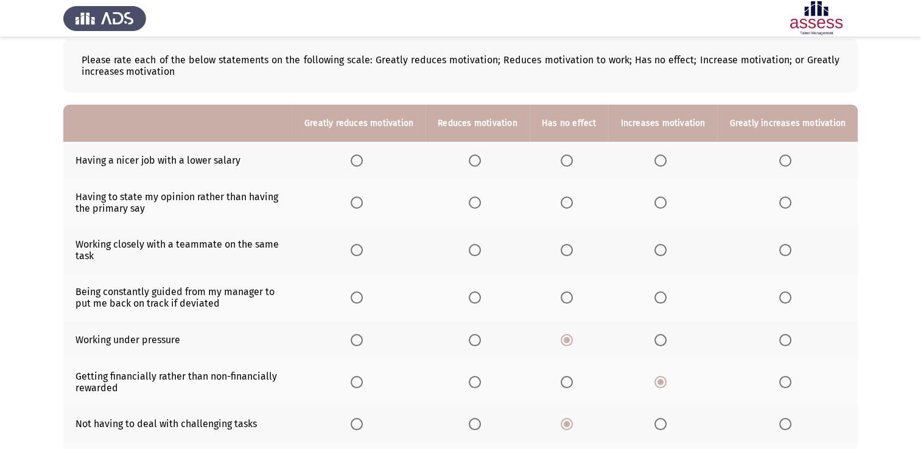
scroll to position [62, 0]
click at [787, 303] on span "Select an option" at bounding box center [786, 299] width 12 height 12
click at [787, 303] on input "Select an option" at bounding box center [786, 299] width 12 height 12
click at [664, 248] on span "Select an option" at bounding box center [661, 251] width 12 height 12
click at [664, 248] on input "Select an option" at bounding box center [661, 251] width 12 height 12
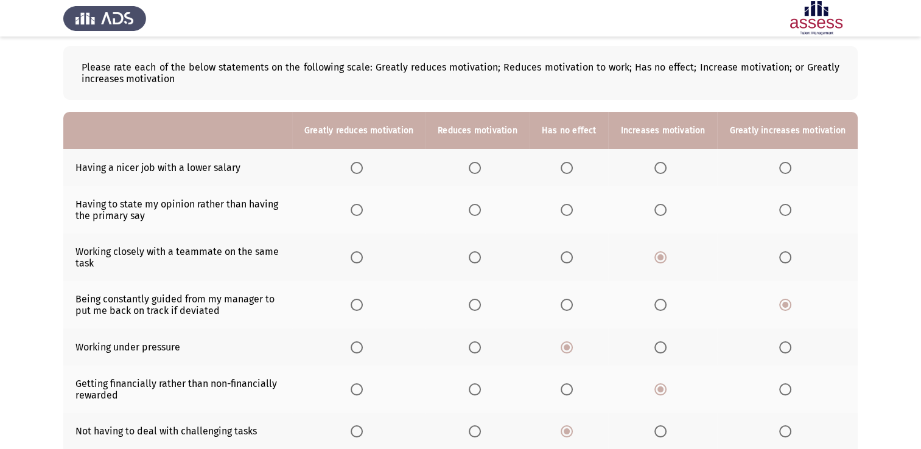
scroll to position [55, 0]
click at [572, 209] on span "Select an option" at bounding box center [567, 211] width 12 height 12
click at [572, 209] on input "Select an option" at bounding box center [567, 211] width 12 height 12
click at [573, 166] on span "Select an option" at bounding box center [567, 169] width 12 height 12
click at [573, 166] on input "Select an option" at bounding box center [567, 169] width 12 height 12
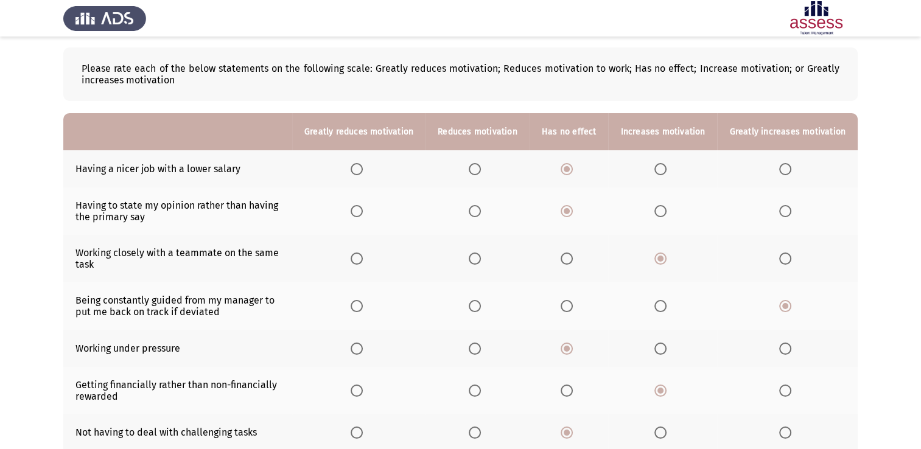
scroll to position [191, 0]
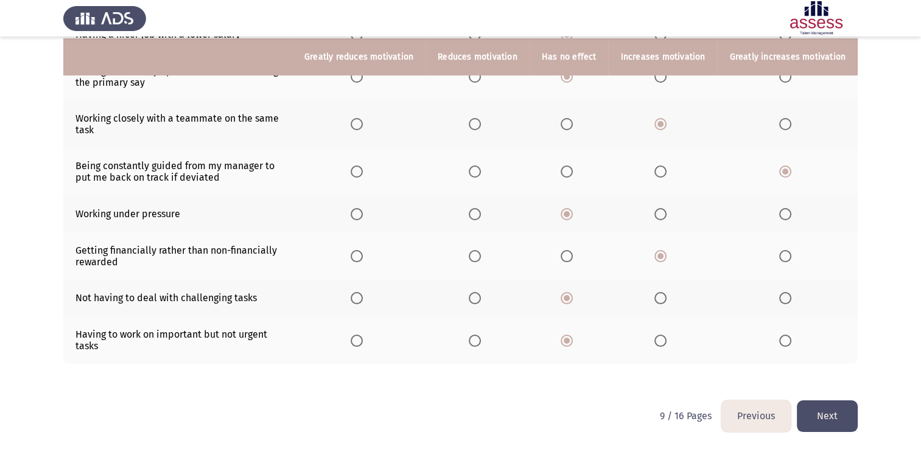
click at [838, 418] on button "Next" at bounding box center [827, 416] width 61 height 31
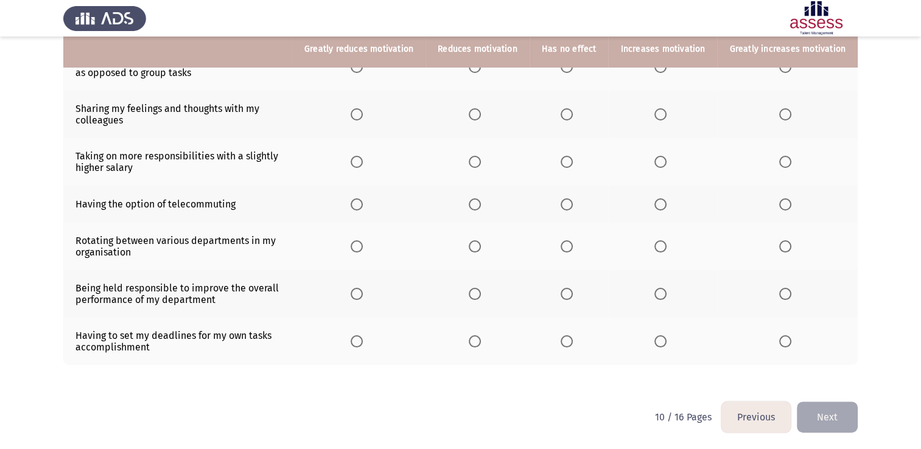
scroll to position [212, 0]
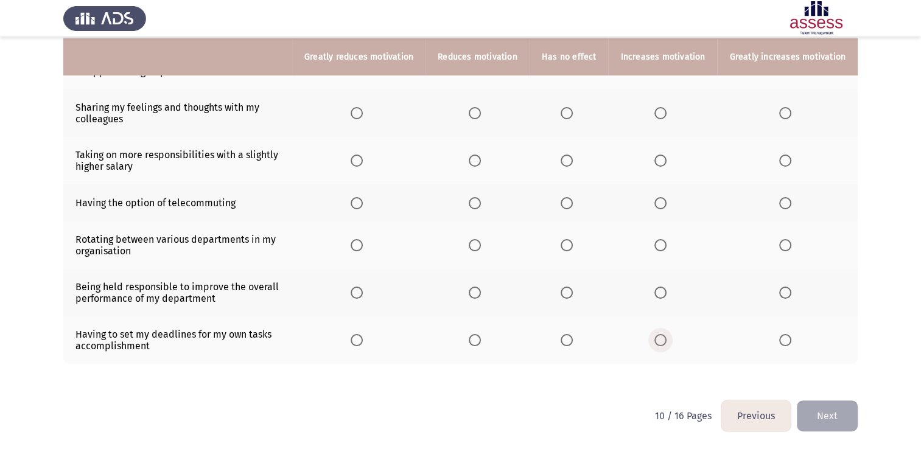
click at [667, 347] on span "Select an option" at bounding box center [661, 340] width 12 height 12
click at [667, 347] on input "Select an option" at bounding box center [661, 340] width 12 height 12
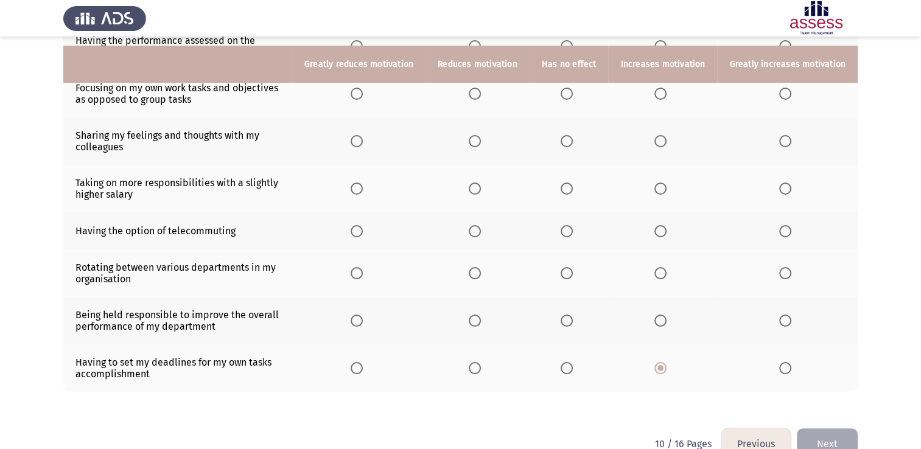
scroll to position [180, 0]
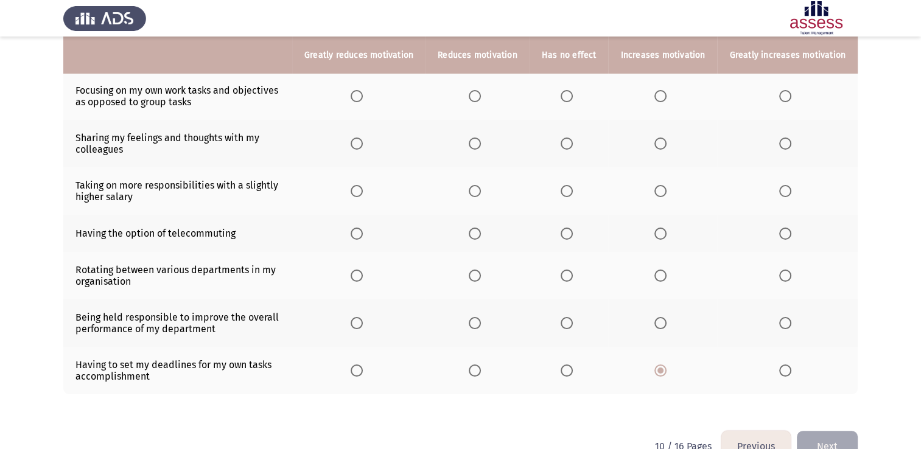
drag, startPoint x: 565, startPoint y: 325, endPoint x: 575, endPoint y: 325, distance: 9.8
click at [575, 325] on th at bounding box center [569, 324] width 79 height 48
click at [573, 325] on span "Select an option" at bounding box center [567, 323] width 12 height 12
click at [573, 325] on input "Select an option" at bounding box center [567, 323] width 12 height 12
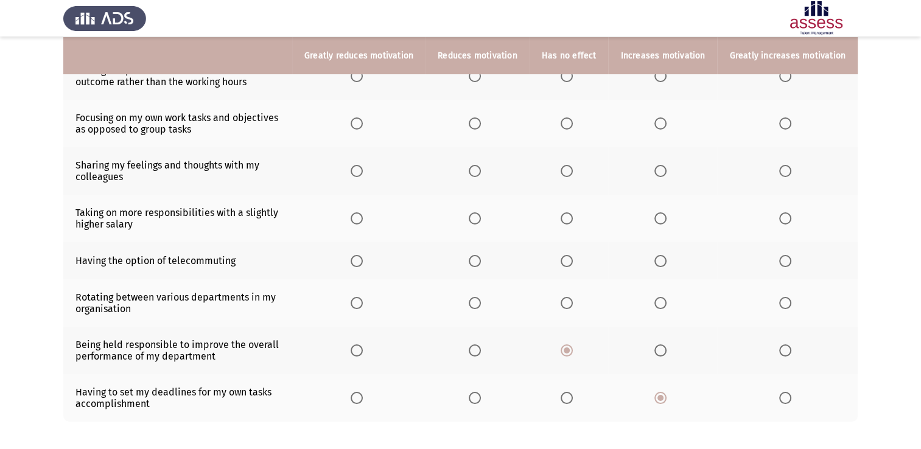
scroll to position [153, 0]
click at [568, 298] on span "Select an option" at bounding box center [567, 303] width 12 height 12
click at [568, 298] on input "Select an option" at bounding box center [567, 303] width 12 height 12
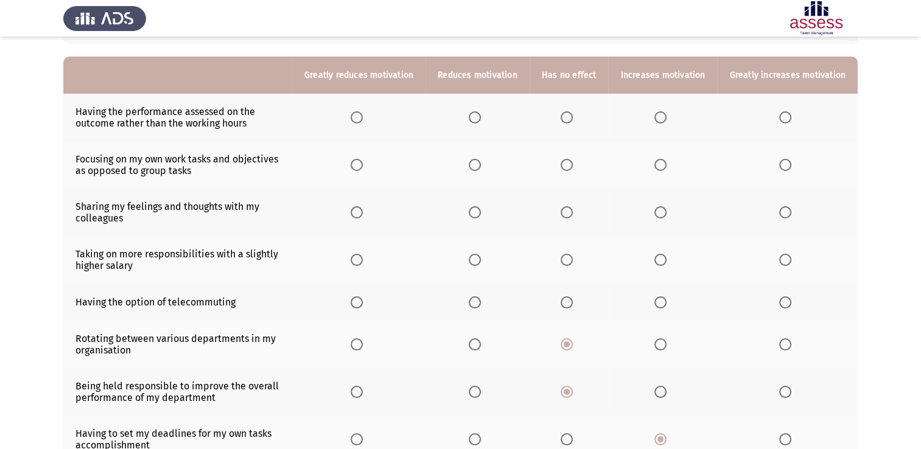
scroll to position [110, 0]
click at [667, 303] on span "Select an option" at bounding box center [661, 304] width 12 height 12
click at [667, 303] on input "Select an option" at bounding box center [661, 304] width 12 height 12
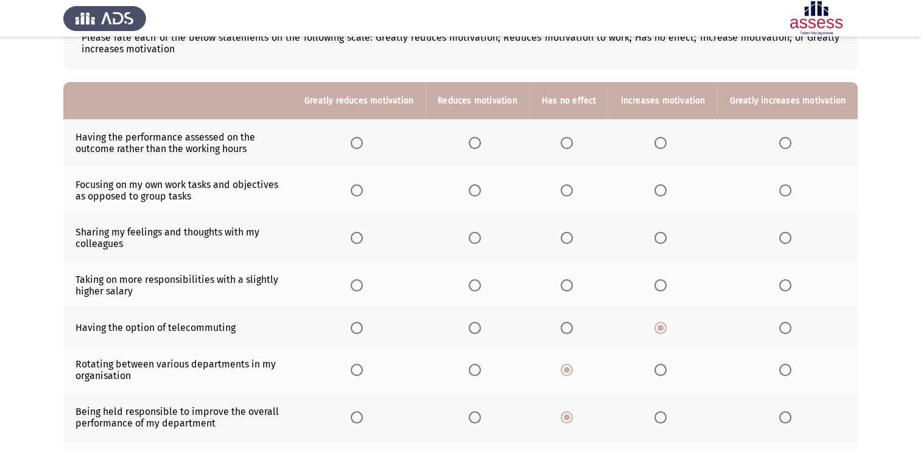
scroll to position [83, 0]
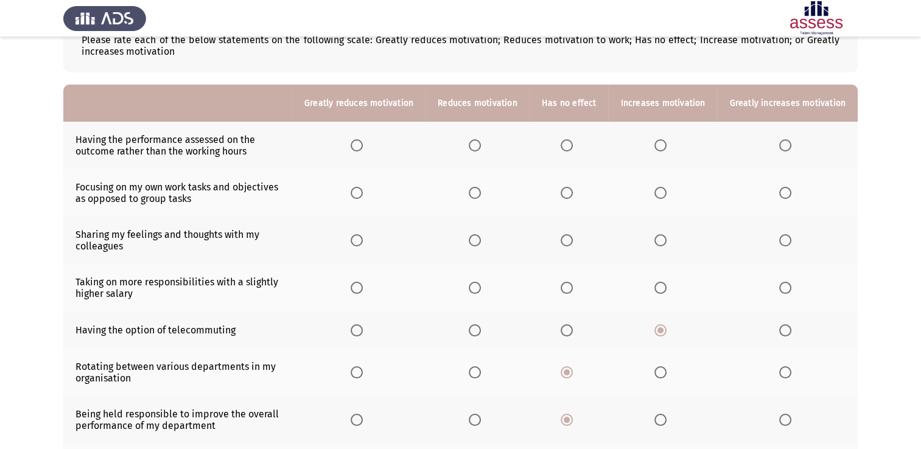
click at [787, 284] on span "Select an option" at bounding box center [786, 288] width 12 height 12
click at [787, 284] on input "Select an option" at bounding box center [786, 288] width 12 height 12
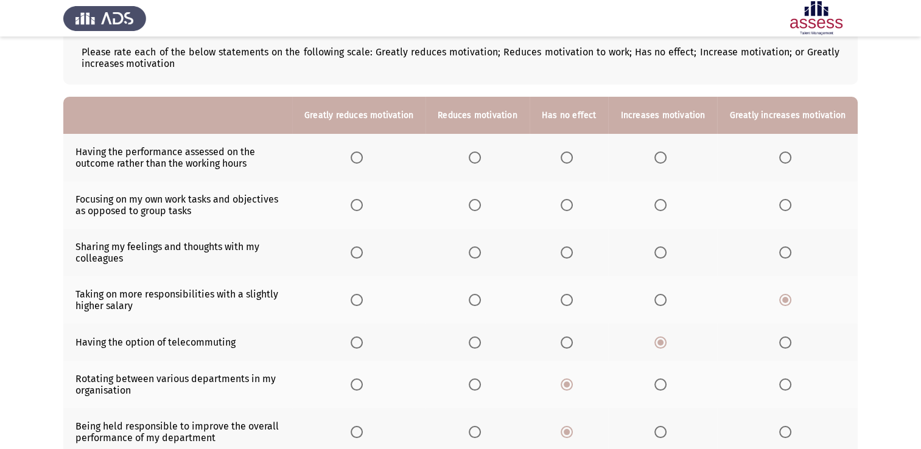
scroll to position [71, 0]
click at [787, 255] on span "Select an option" at bounding box center [786, 253] width 12 height 12
click at [787, 255] on input "Select an option" at bounding box center [786, 253] width 12 height 12
click at [785, 205] on span "Select an option" at bounding box center [786, 206] width 12 height 12
click at [785, 205] on input "Select an option" at bounding box center [786, 206] width 12 height 12
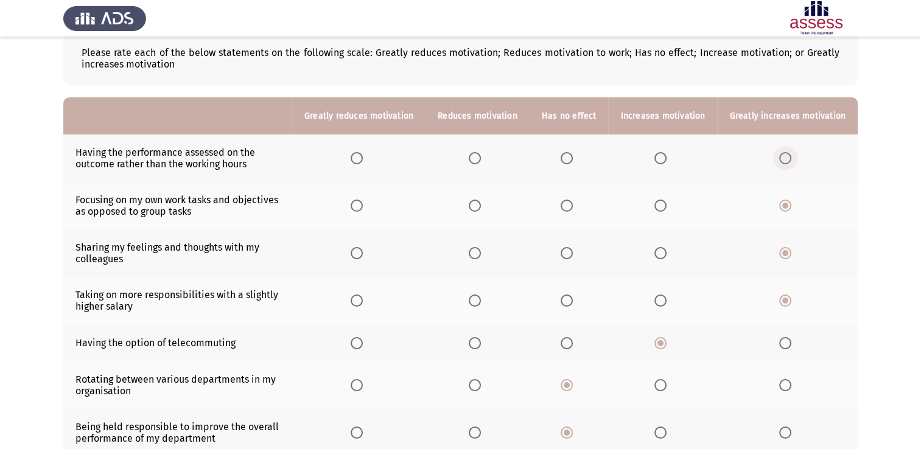
click at [782, 153] on span "Select an option" at bounding box center [786, 158] width 12 height 12
click at [782, 153] on input "Select an option" at bounding box center [786, 158] width 12 height 12
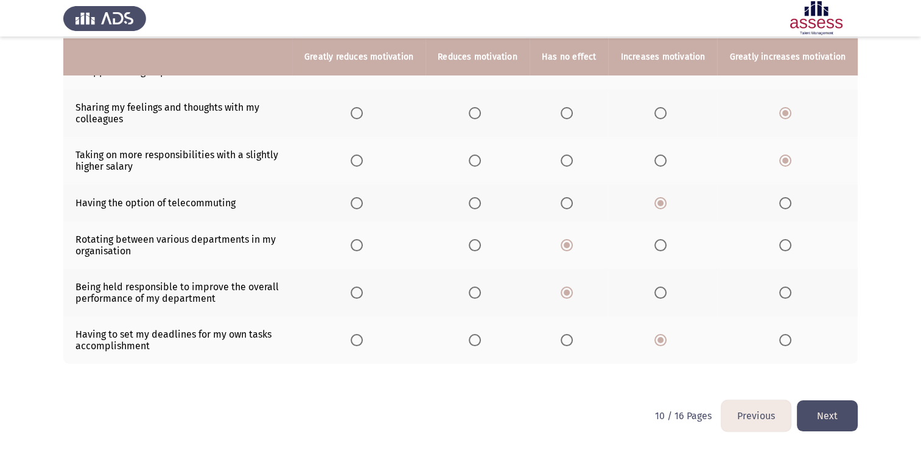
click at [848, 414] on button "Next" at bounding box center [827, 416] width 61 height 31
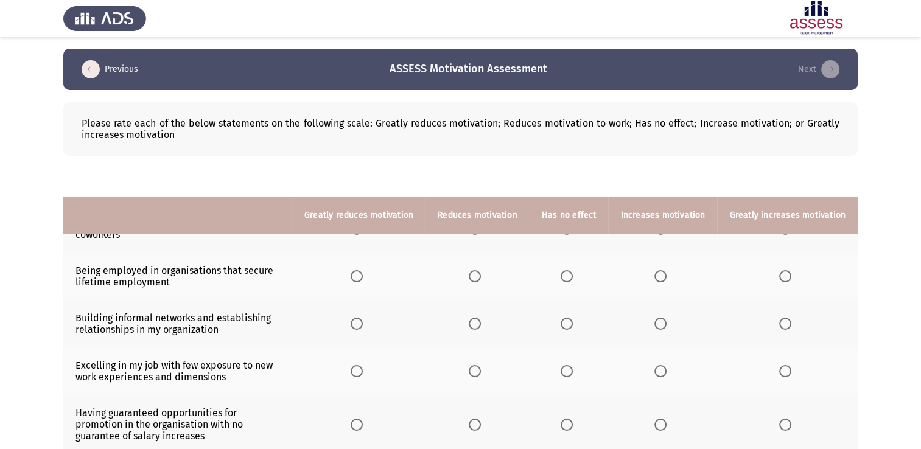
scroll to position [202, 0]
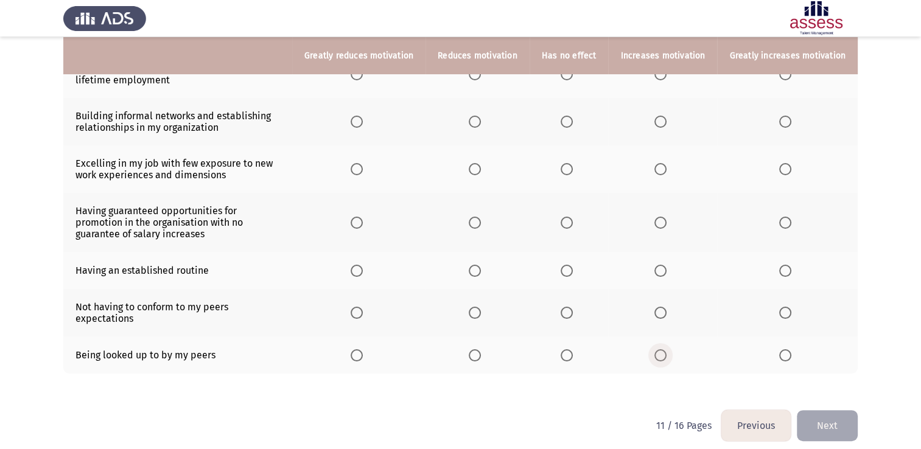
click at [660, 350] on span "Select an option" at bounding box center [661, 356] width 12 height 12
click at [660, 350] on input "Select an option" at bounding box center [661, 356] width 12 height 12
click at [573, 311] on span "Select an option" at bounding box center [567, 313] width 12 height 12
click at [573, 311] on input "Select an option" at bounding box center [567, 313] width 12 height 12
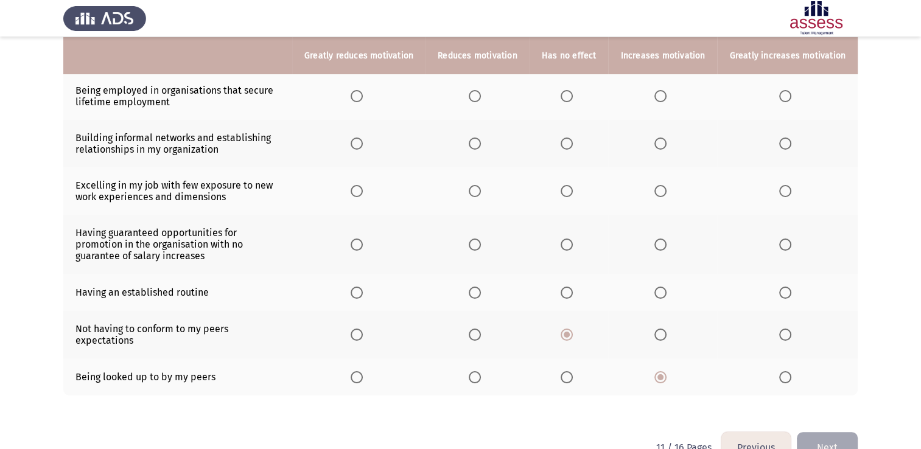
scroll to position [180, 0]
drag, startPoint x: 677, startPoint y: 337, endPoint x: 663, endPoint y: 327, distance: 17.9
click at [663, 327] on th at bounding box center [662, 335] width 109 height 48
click at [663, 329] on span "Select an option" at bounding box center [661, 335] width 12 height 12
click at [663, 329] on input "Select an option" at bounding box center [661, 335] width 12 height 12
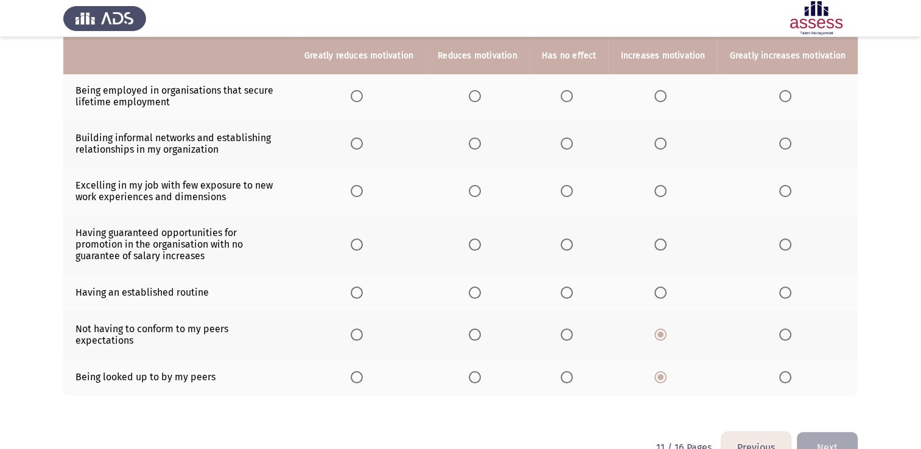
drag, startPoint x: 584, startPoint y: 292, endPoint x: 574, endPoint y: 295, distance: 10.6
click at [574, 295] on th at bounding box center [569, 292] width 79 height 37
click at [573, 295] on span "Select an option" at bounding box center [567, 293] width 12 height 12
click at [573, 295] on input "Select an option" at bounding box center [567, 293] width 12 height 12
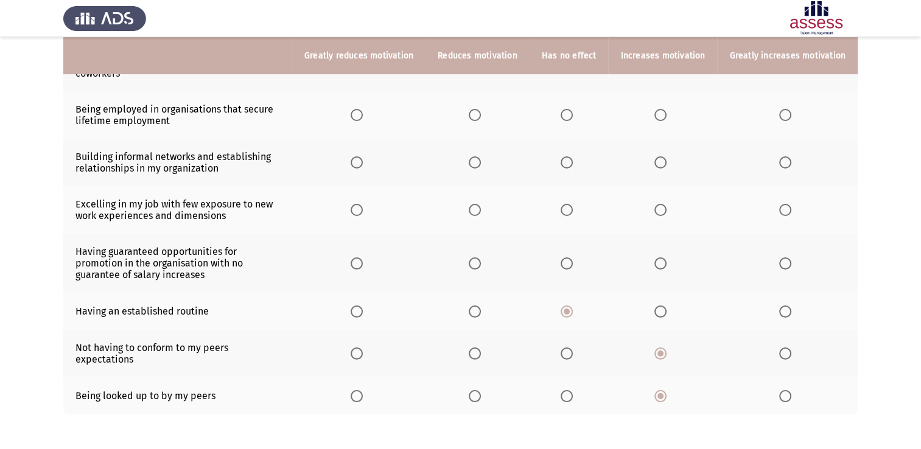
scroll to position [163, 0]
click at [666, 164] on span "Select an option" at bounding box center [661, 161] width 12 height 12
click at [666, 164] on input "Select an option" at bounding box center [661, 161] width 12 height 12
click at [660, 107] on th at bounding box center [662, 114] width 109 height 48
click at [662, 115] on span "Select an option" at bounding box center [661, 114] width 12 height 12
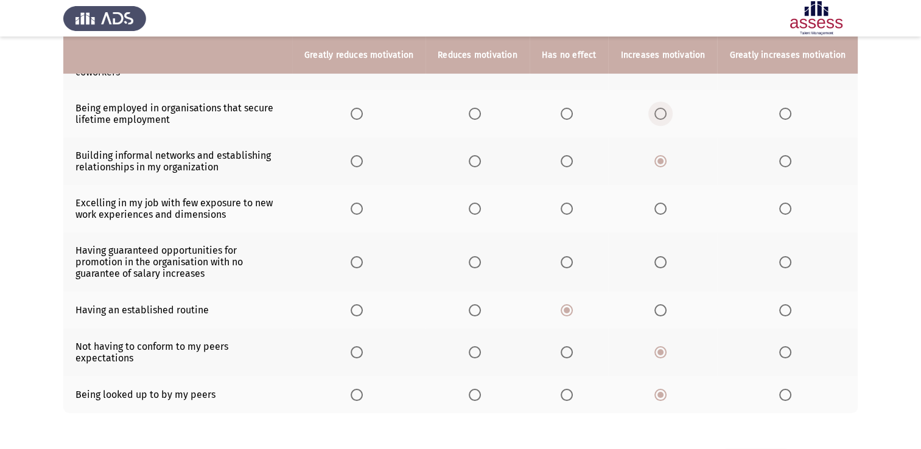
click at [662, 115] on input "Select an option" at bounding box center [661, 114] width 12 height 12
click at [578, 211] on label "Select an option" at bounding box center [569, 209] width 17 height 12
click at [573, 211] on input "Select an option" at bounding box center [567, 209] width 12 height 12
click at [565, 262] on th at bounding box center [569, 262] width 79 height 59
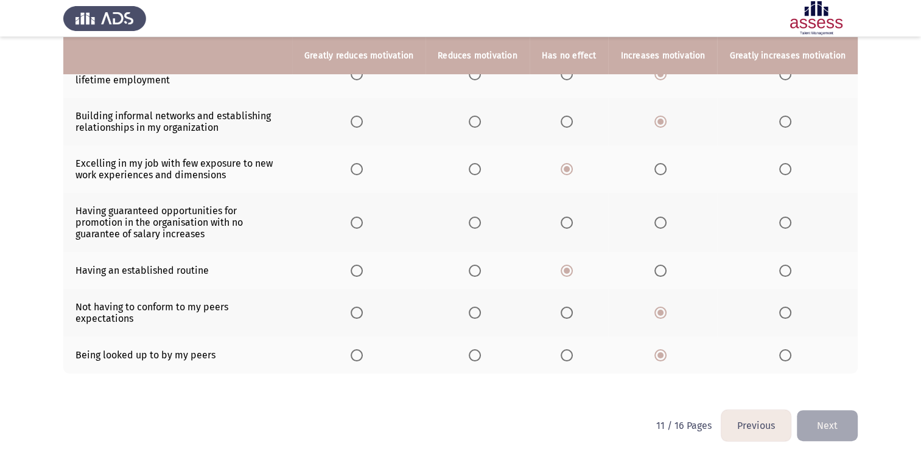
scroll to position [202, 0]
click at [565, 221] on span "Select an option" at bounding box center [567, 223] width 12 height 12
click at [565, 221] on input "Select an option" at bounding box center [567, 223] width 12 height 12
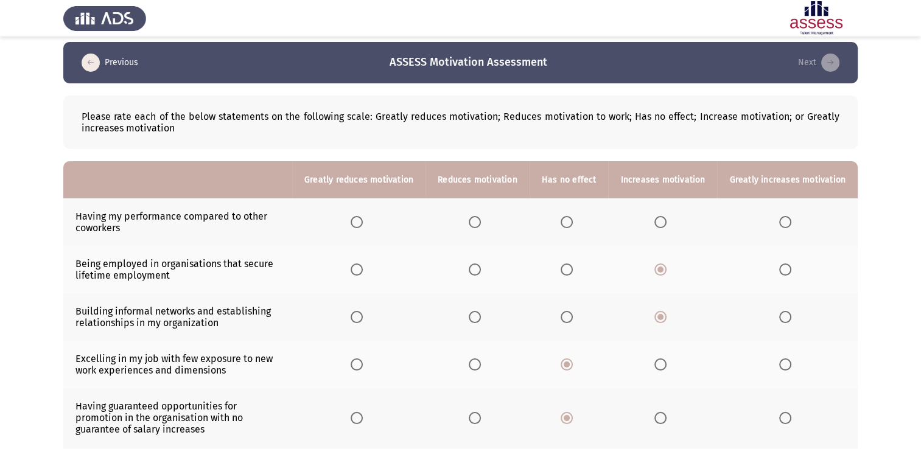
scroll to position [5, 0]
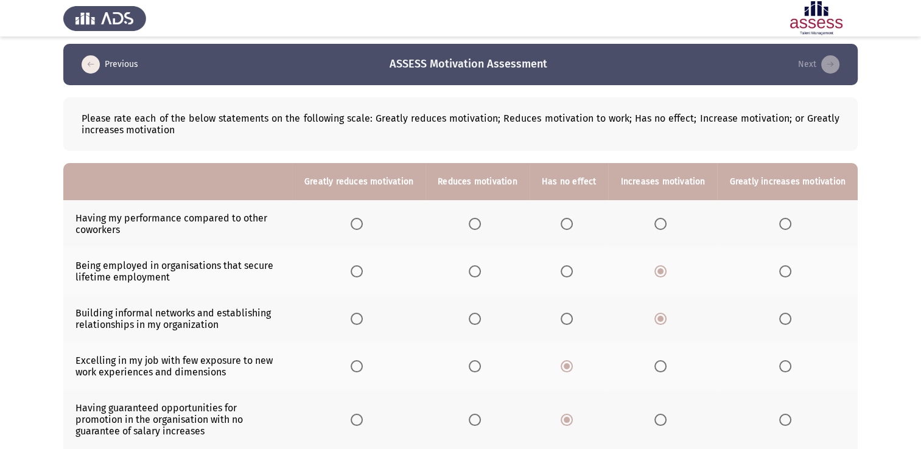
click at [475, 222] on th at bounding box center [478, 224] width 104 height 48
click at [475, 224] on span "Select an option" at bounding box center [475, 224] width 0 height 0
click at [481, 224] on input "Select an option" at bounding box center [475, 224] width 12 height 12
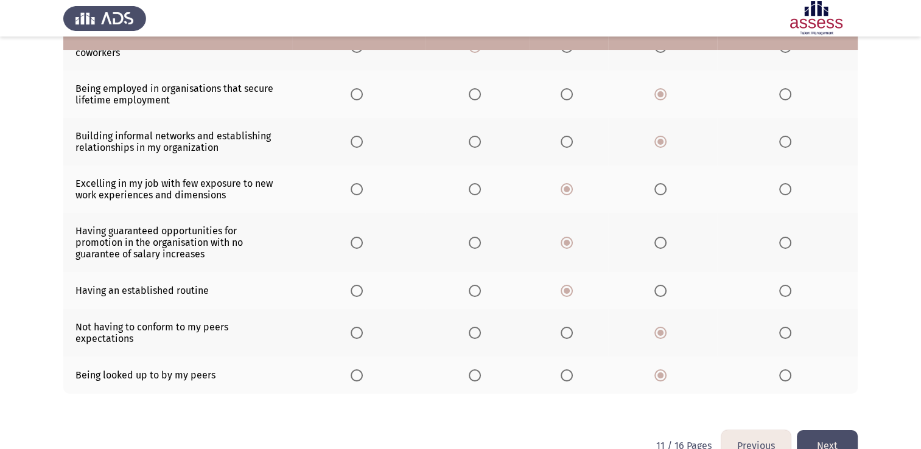
scroll to position [202, 0]
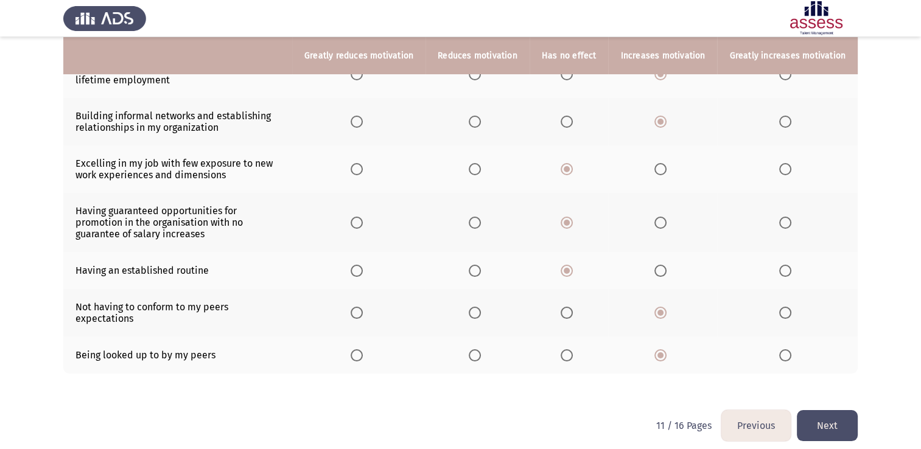
click at [834, 410] on button "Next" at bounding box center [827, 425] width 61 height 31
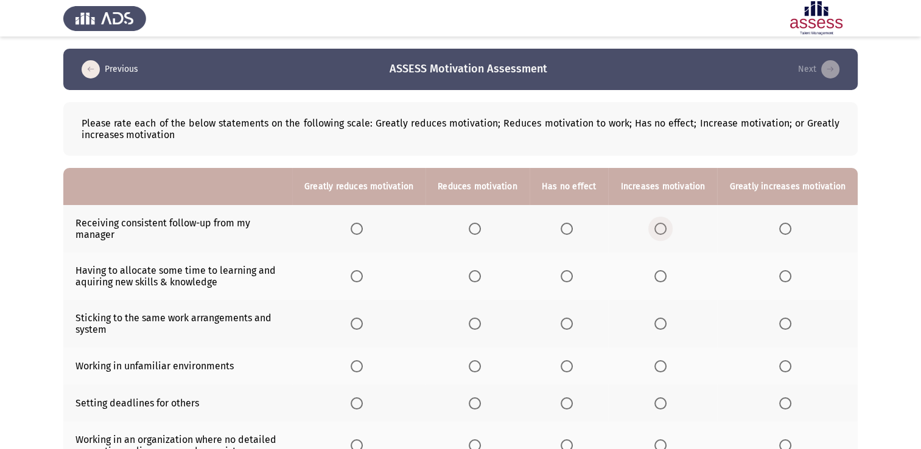
click at [667, 228] on span "Select an option" at bounding box center [661, 229] width 12 height 12
click at [667, 228] on input "Select an option" at bounding box center [661, 229] width 12 height 12
click at [661, 277] on span "Select an option" at bounding box center [661, 276] width 12 height 12
click at [661, 277] on input "Select an option" at bounding box center [661, 276] width 12 height 12
click at [481, 319] on span "Select an option" at bounding box center [475, 324] width 12 height 12
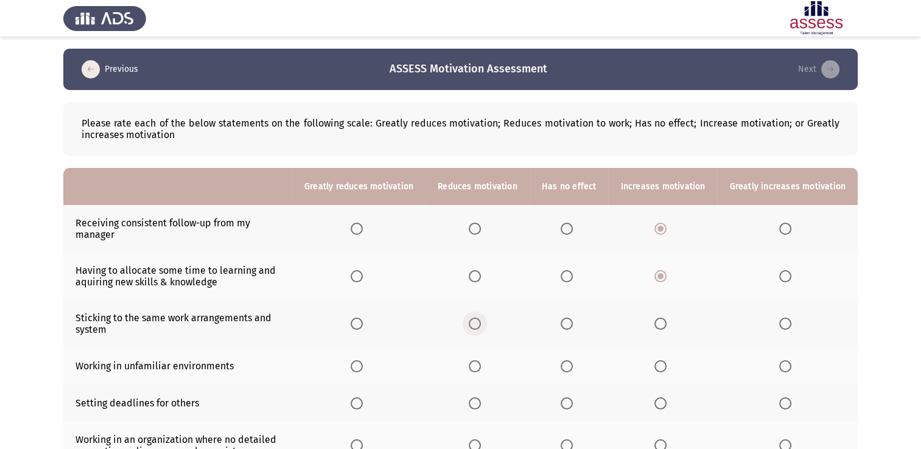
click at [481, 319] on input "Select an option" at bounding box center [475, 324] width 12 height 12
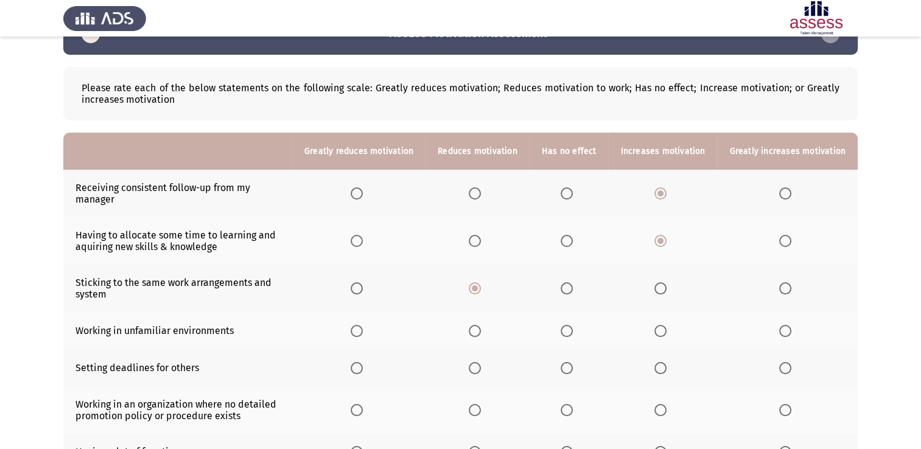
scroll to position [36, 0]
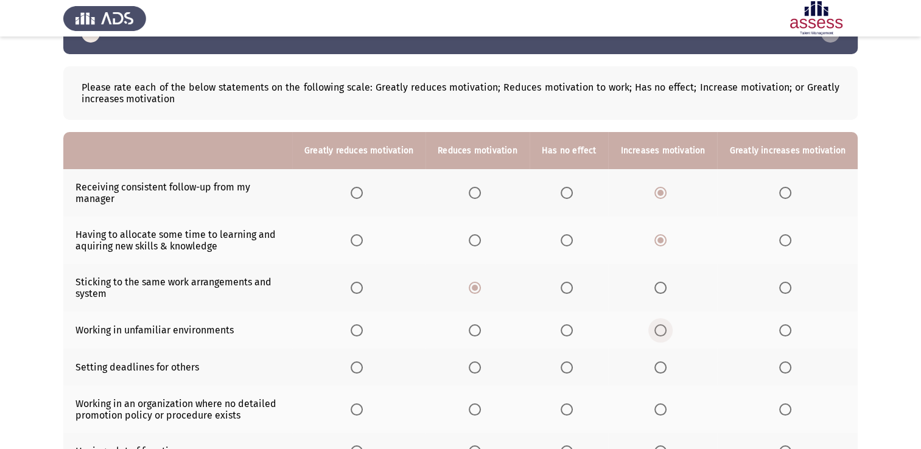
click at [672, 333] on label "Select an option" at bounding box center [663, 331] width 17 height 12
click at [667, 333] on input "Select an option" at bounding box center [661, 331] width 12 height 12
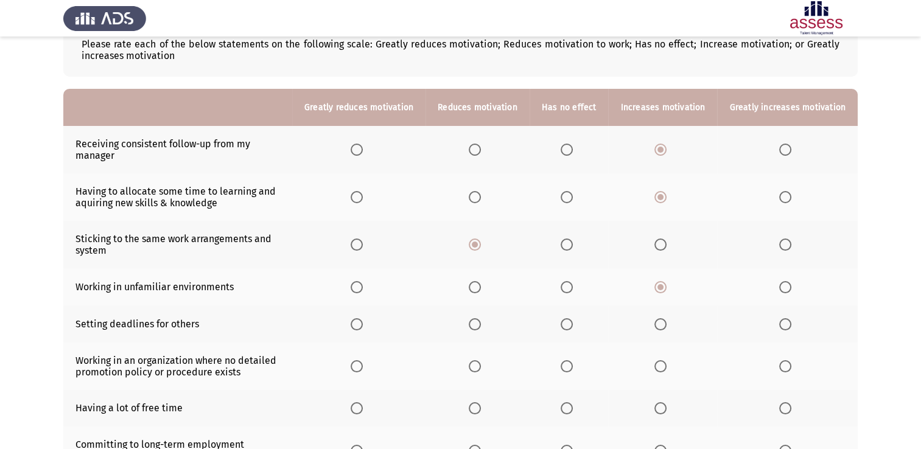
scroll to position [80, 0]
click at [573, 292] on span "Select an option" at bounding box center [567, 287] width 12 height 12
click at [573, 292] on input "Select an option" at bounding box center [567, 287] width 12 height 12
click at [573, 325] on span "Select an option" at bounding box center [567, 324] width 12 height 12
click at [573, 325] on input "Select an option" at bounding box center [567, 324] width 12 height 12
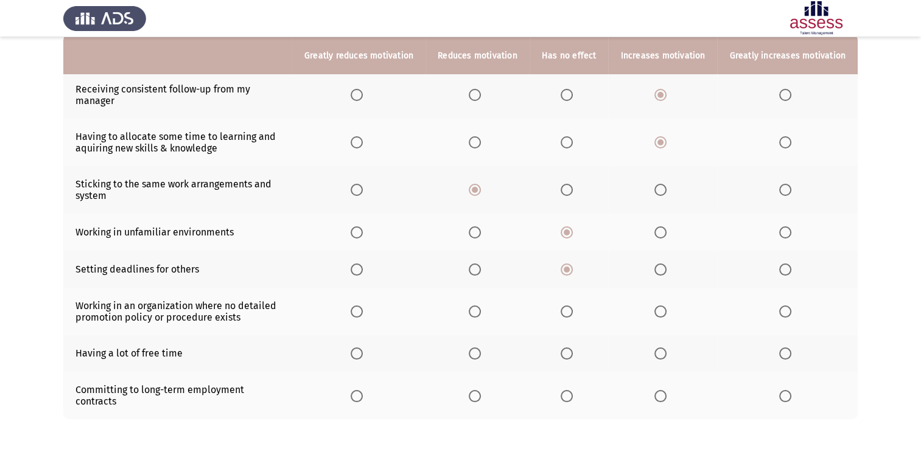
scroll to position [134, 0]
click at [363, 308] on span "Select an option" at bounding box center [357, 312] width 12 height 12
click at [363, 308] on input "Select an option" at bounding box center [357, 312] width 12 height 12
click at [481, 358] on span "Select an option" at bounding box center [475, 354] width 12 height 12
click at [481, 358] on input "Select an option" at bounding box center [475, 354] width 12 height 12
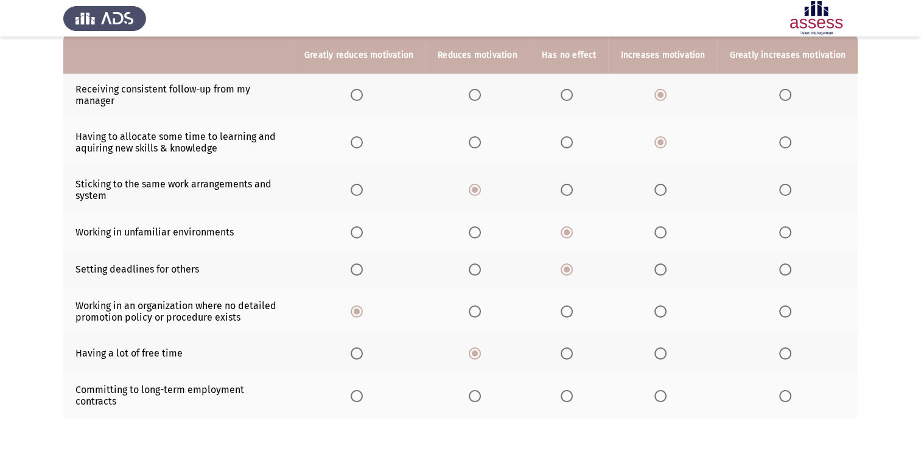
click at [568, 400] on th at bounding box center [569, 396] width 79 height 48
click at [568, 395] on span "Select an option" at bounding box center [567, 396] width 12 height 12
click at [568, 395] on input "Select an option" at bounding box center [567, 396] width 12 height 12
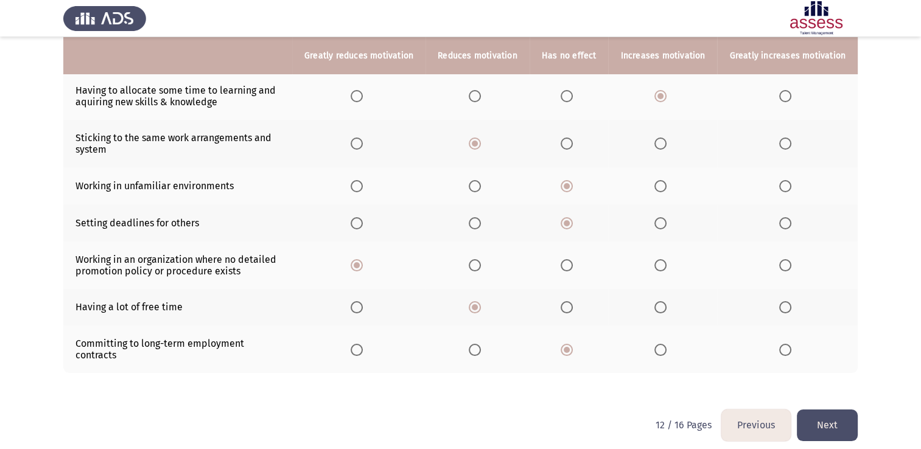
click at [838, 413] on button "Next" at bounding box center [827, 425] width 61 height 31
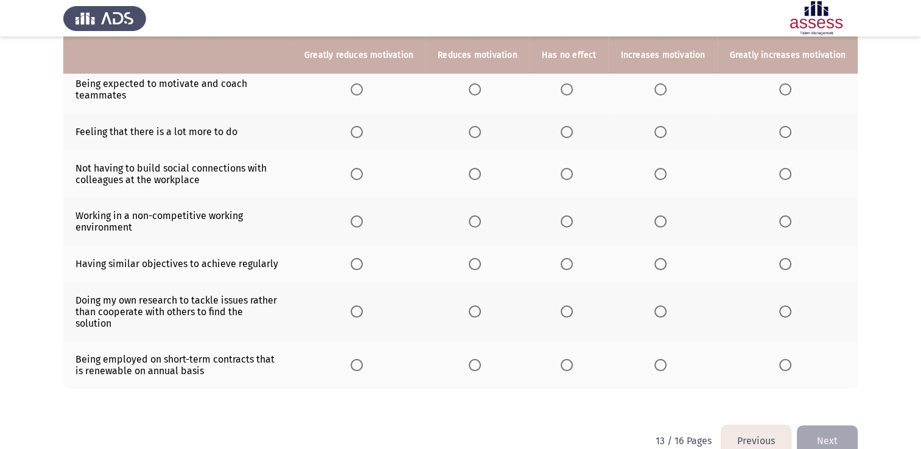
scroll to position [188, 0]
click at [573, 359] on span "Select an option" at bounding box center [567, 365] width 12 height 12
click at [573, 359] on input "Select an option" at bounding box center [567, 365] width 12 height 12
click at [663, 308] on span "Select an option" at bounding box center [661, 311] width 12 height 12
click at [663, 308] on input "Select an option" at bounding box center [661, 311] width 12 height 12
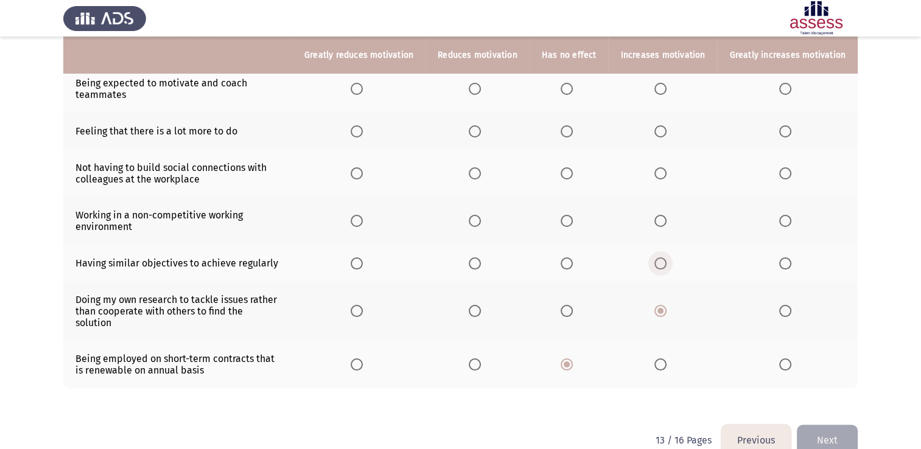
click at [667, 265] on span "Select an option" at bounding box center [661, 264] width 12 height 12
click at [667, 265] on input "Select an option" at bounding box center [661, 264] width 12 height 12
click at [573, 219] on span "Select an option" at bounding box center [567, 221] width 12 height 12
click at [573, 219] on input "Select an option" at bounding box center [567, 221] width 12 height 12
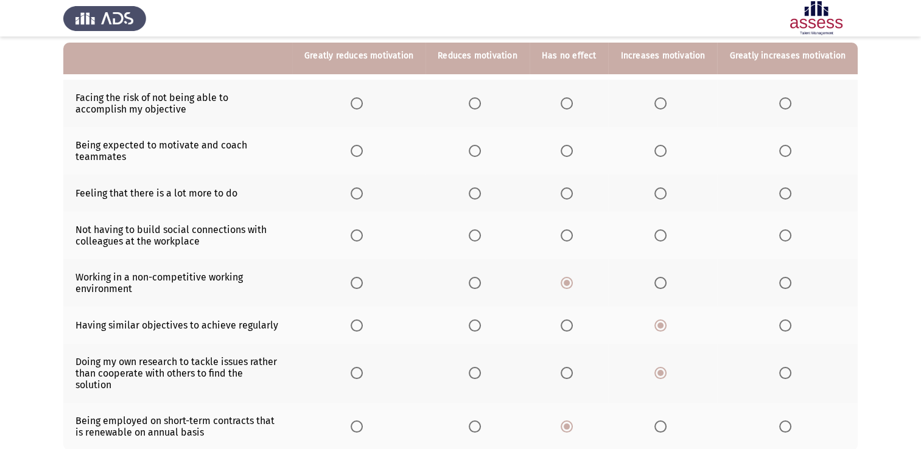
scroll to position [122, 0]
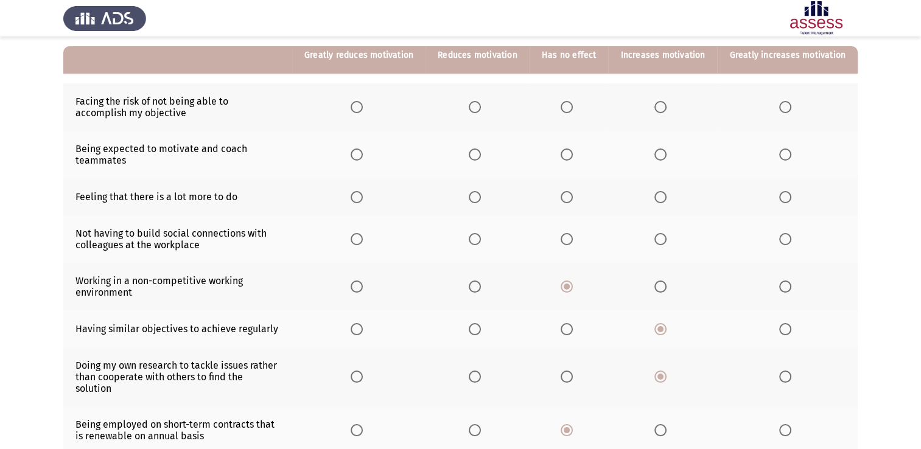
drag, startPoint x: 574, startPoint y: 240, endPoint x: 495, endPoint y: 242, distance: 79.8
click at [495, 242] on tr "Not having to build social connections with colleagues at the workplace" at bounding box center [460, 240] width 795 height 48
click at [481, 241] on span "Select an option" at bounding box center [475, 239] width 12 height 12
click at [481, 241] on input "Select an option" at bounding box center [475, 239] width 12 height 12
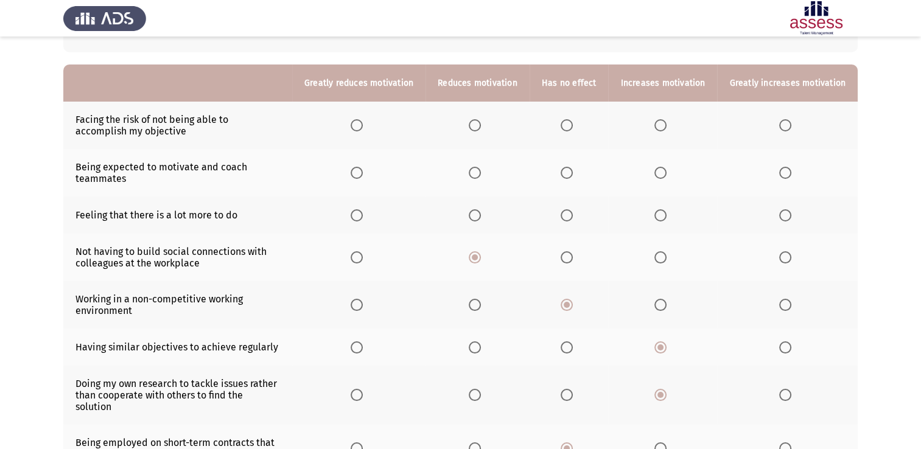
scroll to position [94, 0]
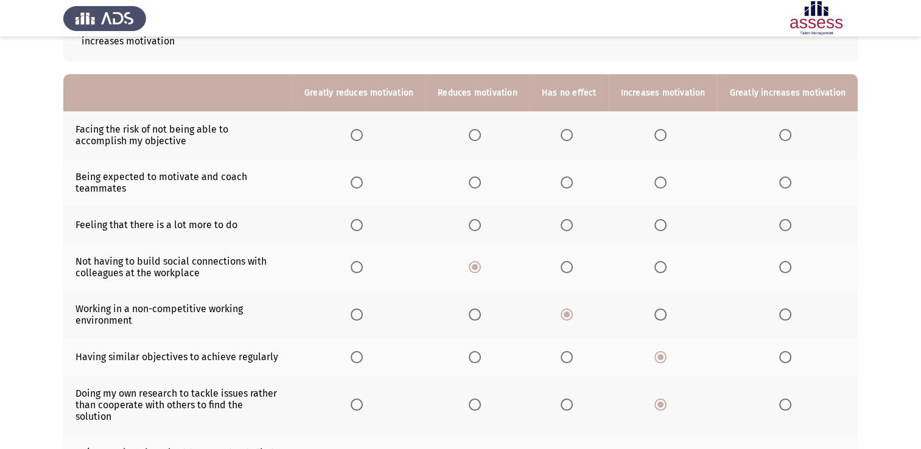
click at [658, 225] on span "Select an option" at bounding box center [661, 225] width 12 height 12
click at [658, 225] on input "Select an option" at bounding box center [661, 225] width 12 height 12
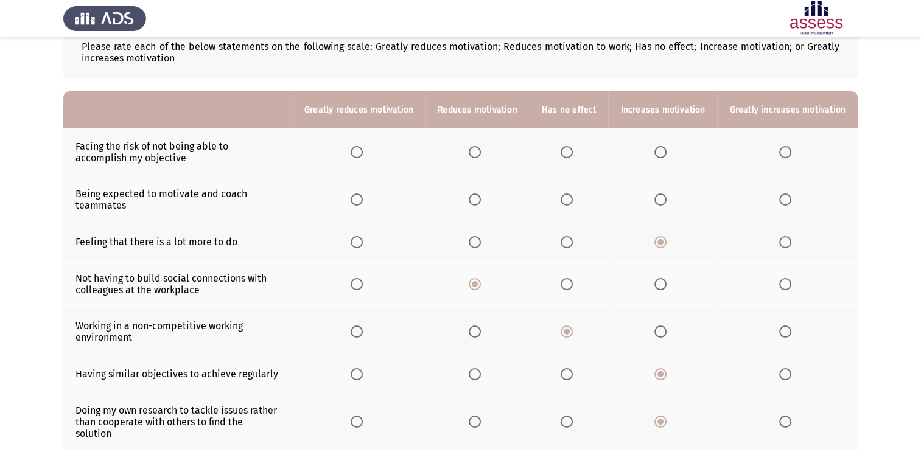
scroll to position [76, 0]
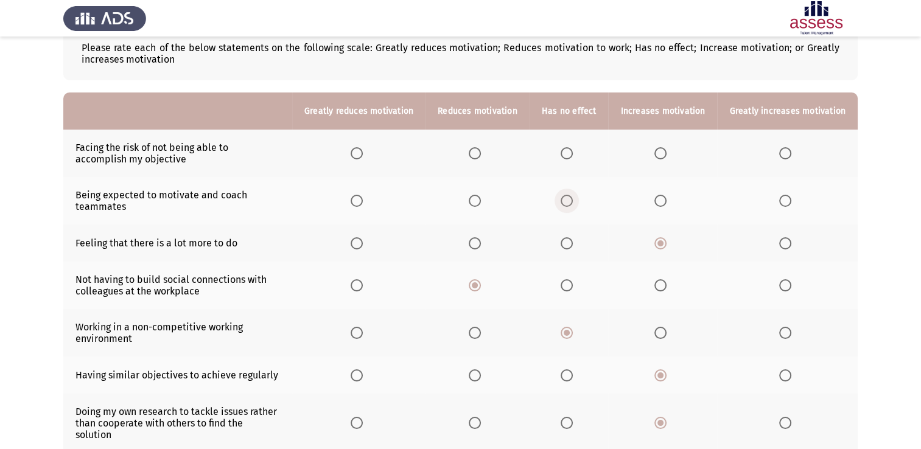
click at [568, 202] on span "Select an option" at bounding box center [567, 201] width 12 height 12
click at [568, 202] on input "Select an option" at bounding box center [567, 201] width 12 height 12
drag, startPoint x: 654, startPoint y: 202, endPoint x: 666, endPoint y: 202, distance: 12.8
click at [666, 202] on th at bounding box center [662, 201] width 109 height 48
click at [666, 202] on span "Select an option" at bounding box center [661, 201] width 12 height 12
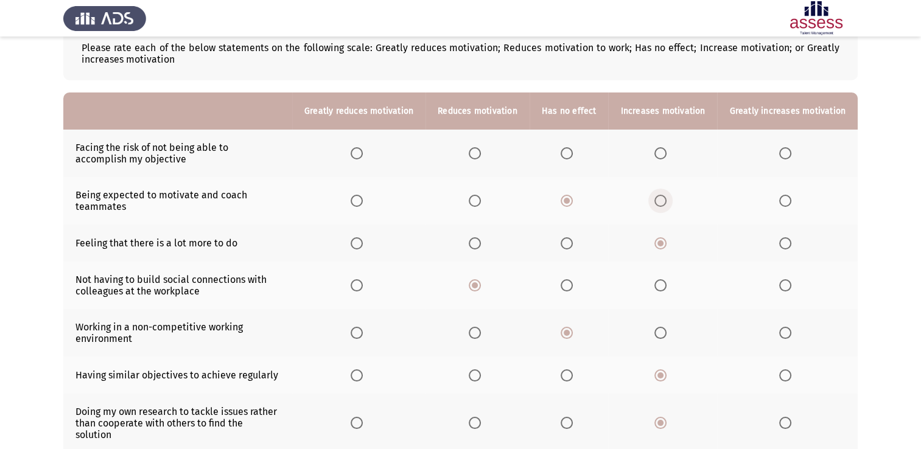
click at [666, 202] on input "Select an option" at bounding box center [661, 201] width 12 height 12
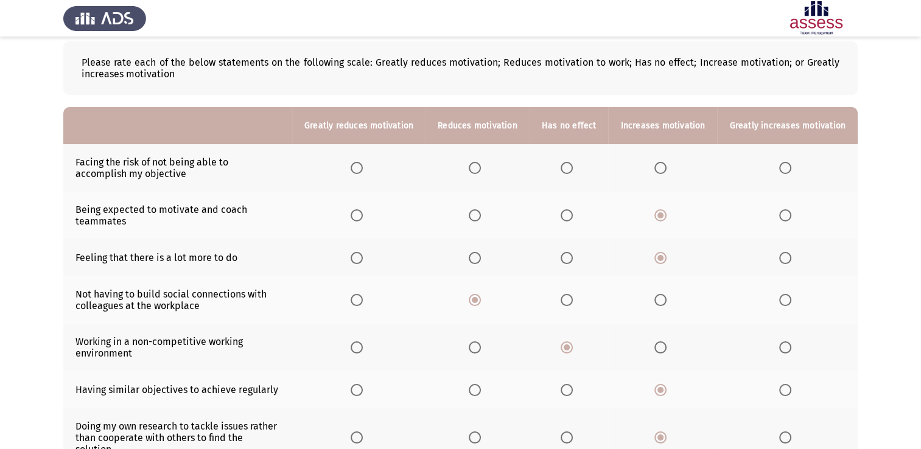
drag, startPoint x: 474, startPoint y: 167, endPoint x: 484, endPoint y: 165, distance: 9.3
click at [484, 165] on th at bounding box center [478, 168] width 104 height 48
click at [481, 165] on span "Select an option" at bounding box center [475, 168] width 12 height 12
click at [481, 165] on input "Select an option" at bounding box center [475, 168] width 12 height 12
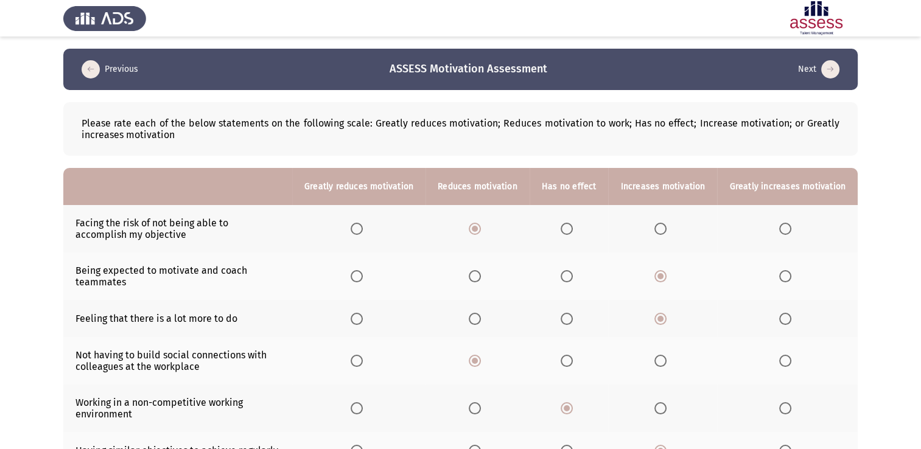
click at [831, 68] on icon "load next page" at bounding box center [831, 69] width 18 height 18
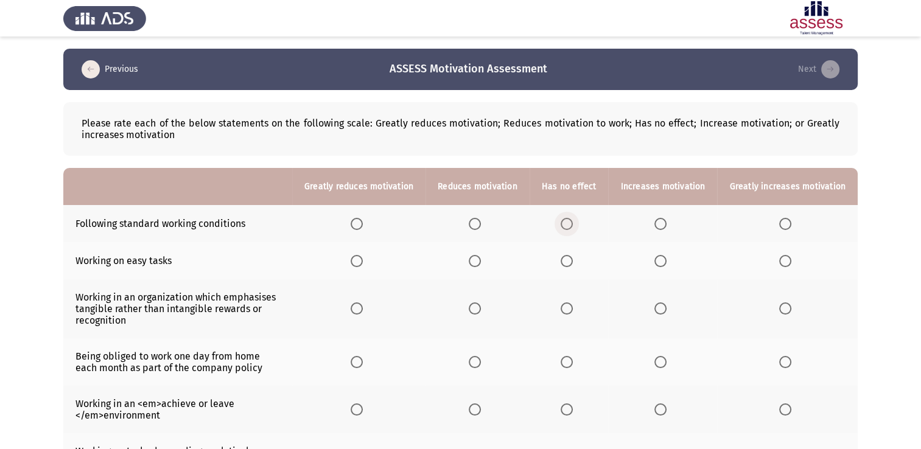
click at [573, 225] on span "Select an option" at bounding box center [567, 224] width 12 height 12
click at [573, 225] on input "Select an option" at bounding box center [567, 224] width 12 height 12
click at [573, 264] on span "Select an option" at bounding box center [567, 261] width 12 height 12
click at [573, 264] on input "Select an option" at bounding box center [567, 261] width 12 height 12
click at [667, 308] on span "Select an option" at bounding box center [661, 309] width 12 height 12
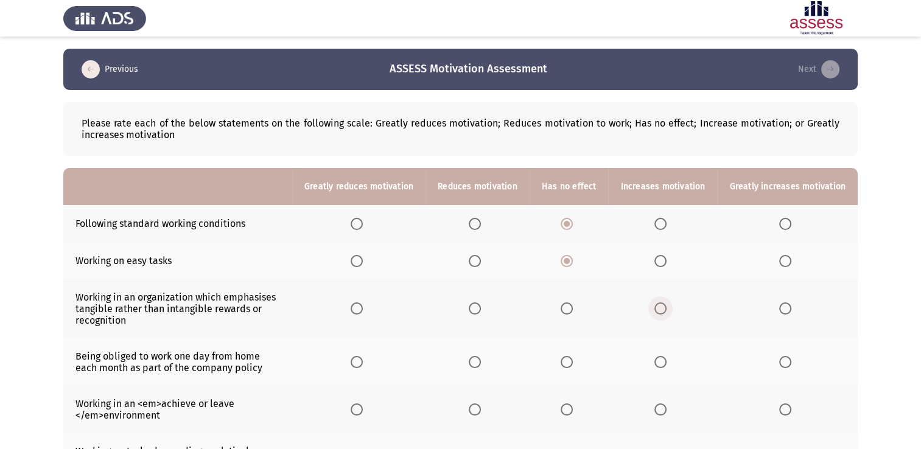
click at [667, 308] on input "Select an option" at bounding box center [661, 309] width 12 height 12
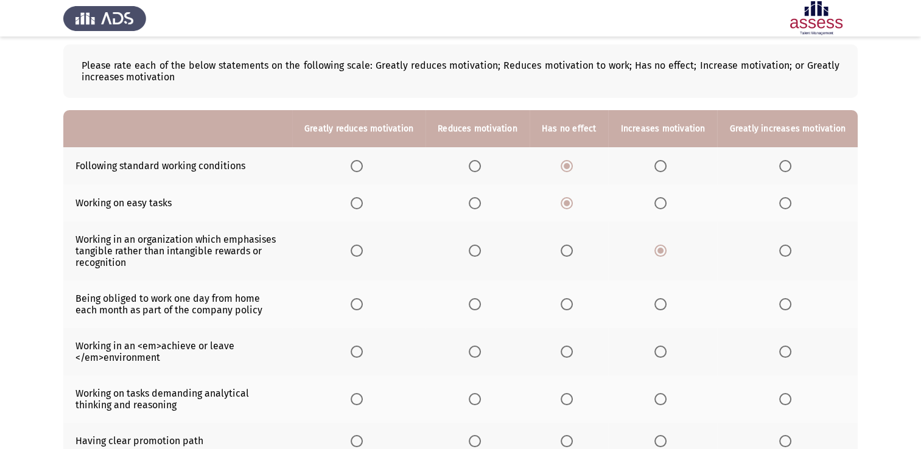
scroll to position [58, 0]
click at [667, 301] on span "Select an option" at bounding box center [661, 304] width 12 height 12
click at [667, 301] on input "Select an option" at bounding box center [661, 304] width 12 height 12
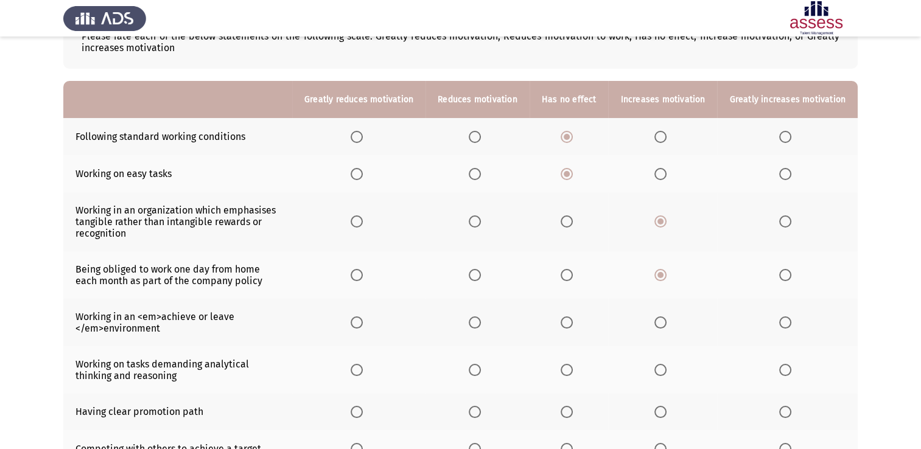
scroll to position [88, 0]
click at [481, 321] on span "Select an option" at bounding box center [475, 322] width 12 height 12
click at [481, 321] on input "Select an option" at bounding box center [475, 322] width 12 height 12
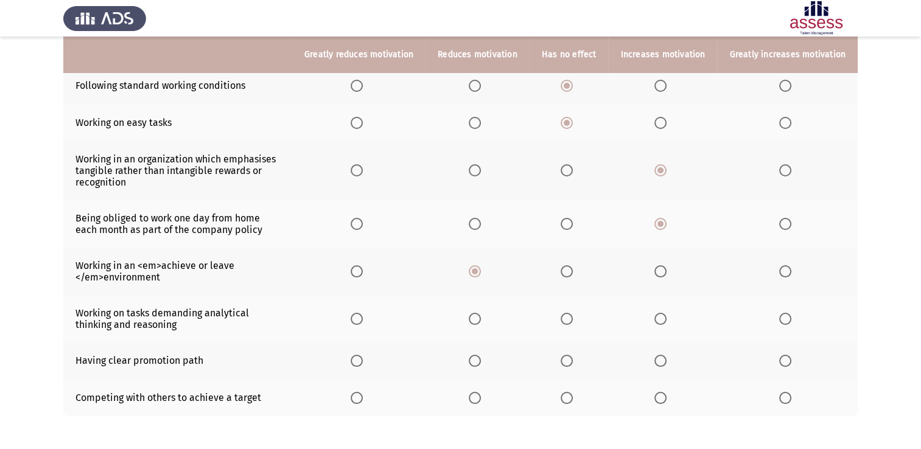
scroll to position [139, 0]
click at [573, 317] on span "Select an option" at bounding box center [567, 318] width 12 height 12
click at [573, 317] on input "Select an option" at bounding box center [567, 318] width 12 height 12
click at [664, 363] on span "Select an option" at bounding box center [661, 360] width 12 height 12
click at [664, 363] on input "Select an option" at bounding box center [661, 360] width 12 height 12
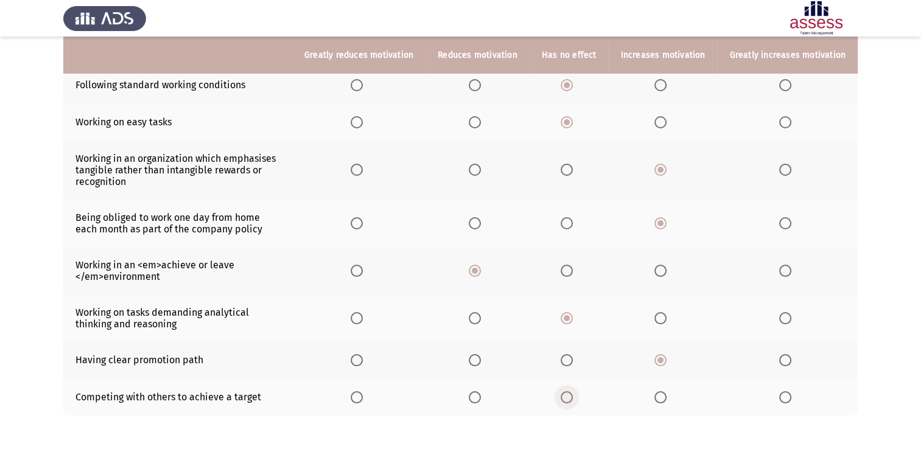
click at [571, 395] on span "Select an option" at bounding box center [567, 398] width 12 height 12
click at [571, 395] on input "Select an option" at bounding box center [567, 398] width 12 height 12
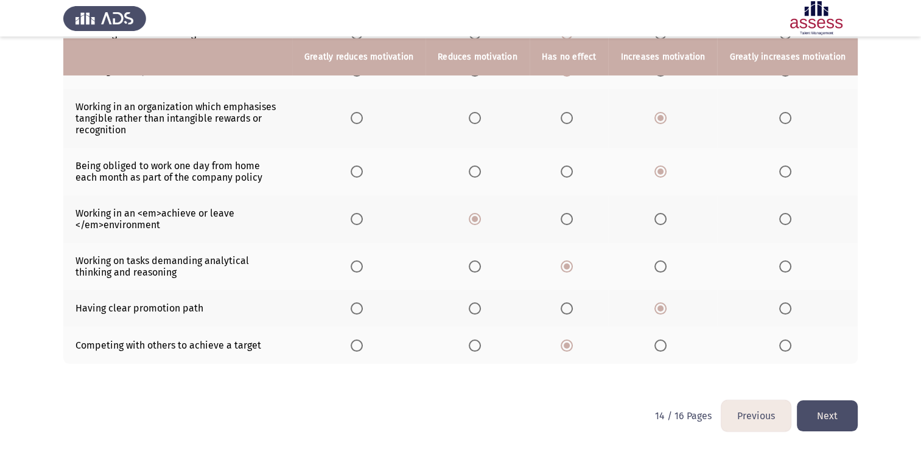
click at [820, 408] on button "Next" at bounding box center [827, 416] width 61 height 31
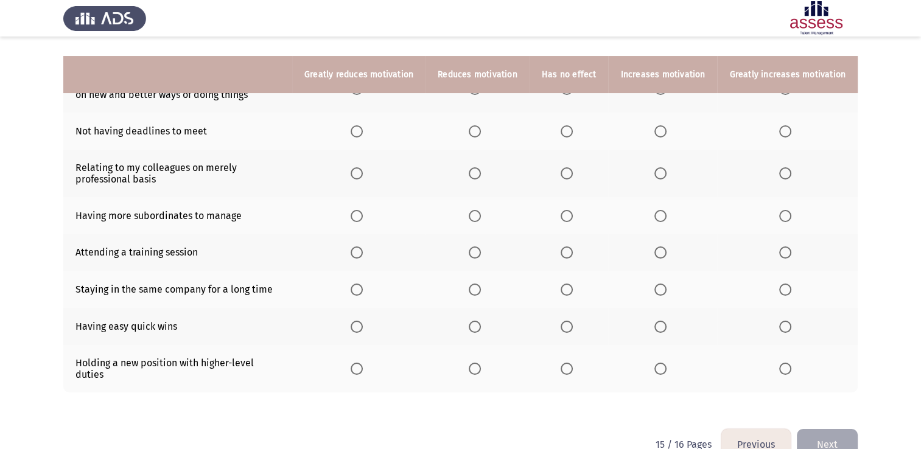
scroll to position [159, 0]
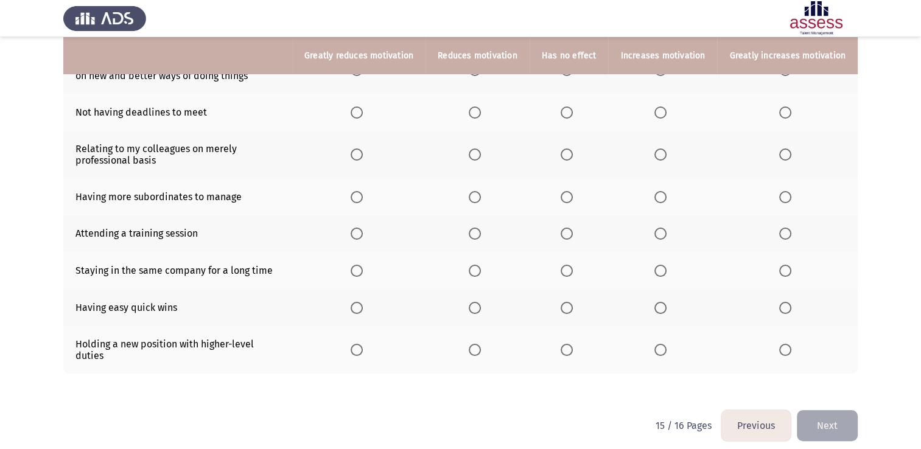
click at [666, 359] on th at bounding box center [662, 350] width 109 height 48
click at [661, 347] on span "Select an option" at bounding box center [661, 350] width 12 height 12
click at [661, 347] on input "Select an option" at bounding box center [661, 350] width 12 height 12
click at [663, 314] on span "Select an option" at bounding box center [661, 308] width 12 height 12
click at [663, 314] on input "Select an option" at bounding box center [661, 308] width 12 height 12
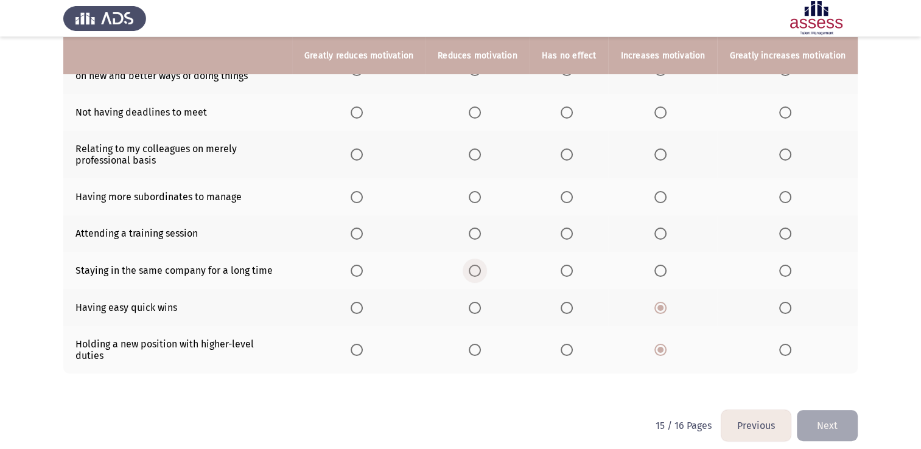
click at [481, 275] on span "Select an option" at bounding box center [475, 271] width 12 height 12
click at [481, 275] on input "Select an option" at bounding box center [475, 271] width 12 height 12
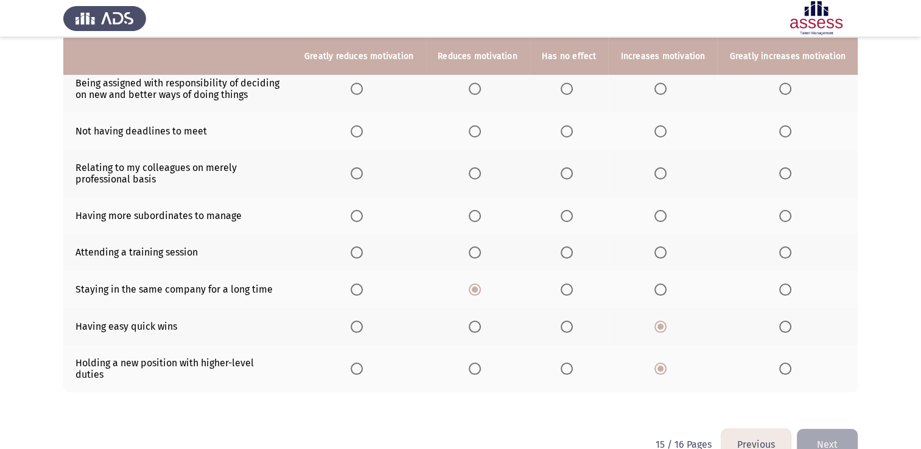
scroll to position [139, 0]
click at [663, 250] on span "Select an option" at bounding box center [661, 253] width 12 height 12
click at [663, 250] on input "Select an option" at bounding box center [661, 253] width 12 height 12
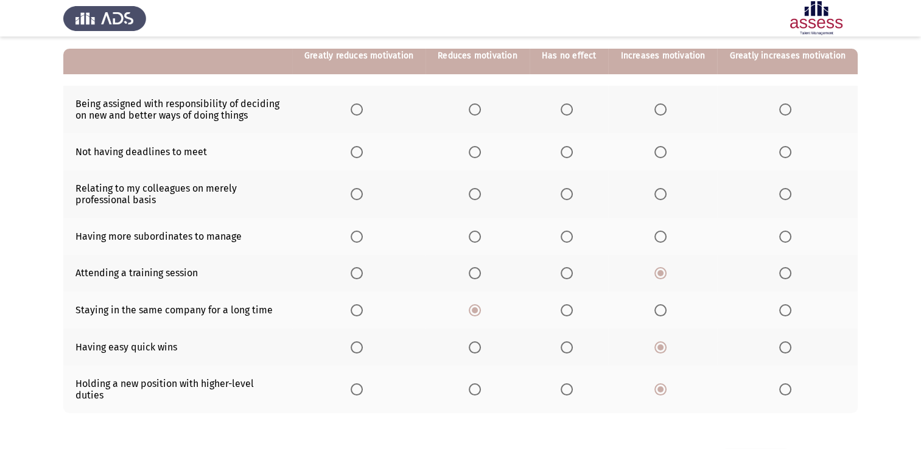
scroll to position [119, 0]
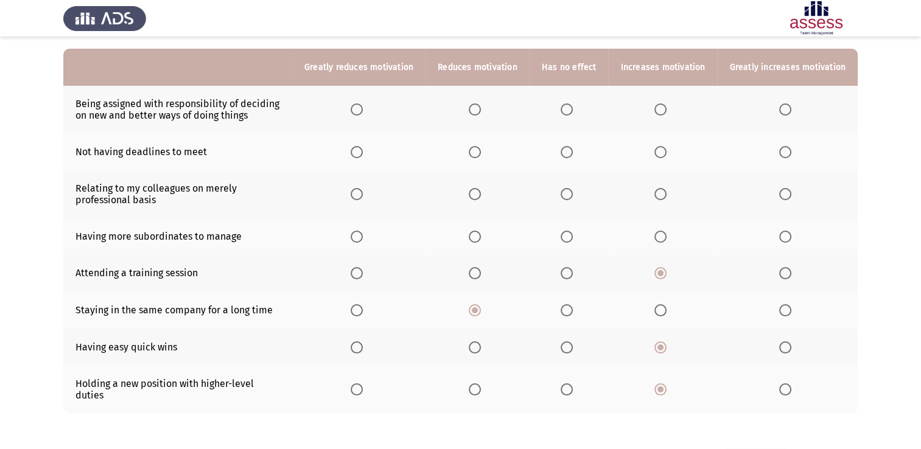
click at [659, 237] on span "Select an option" at bounding box center [661, 237] width 12 height 12
click at [659, 237] on input "Select an option" at bounding box center [661, 237] width 12 height 12
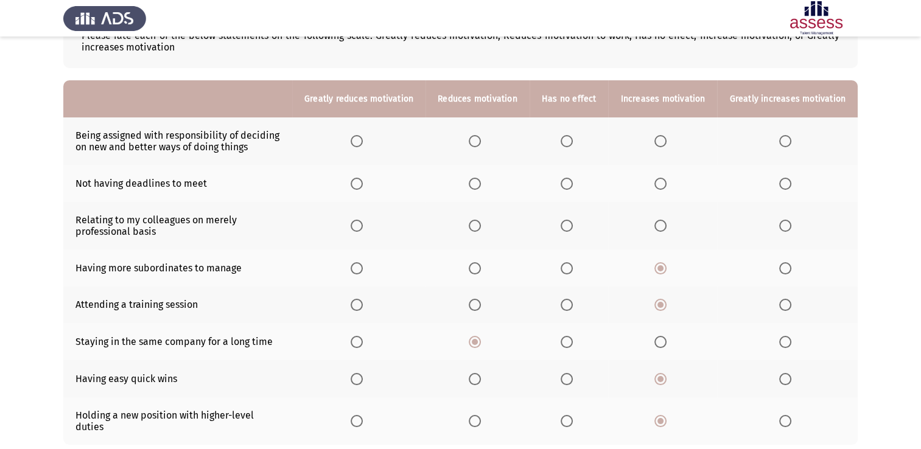
scroll to position [83, 0]
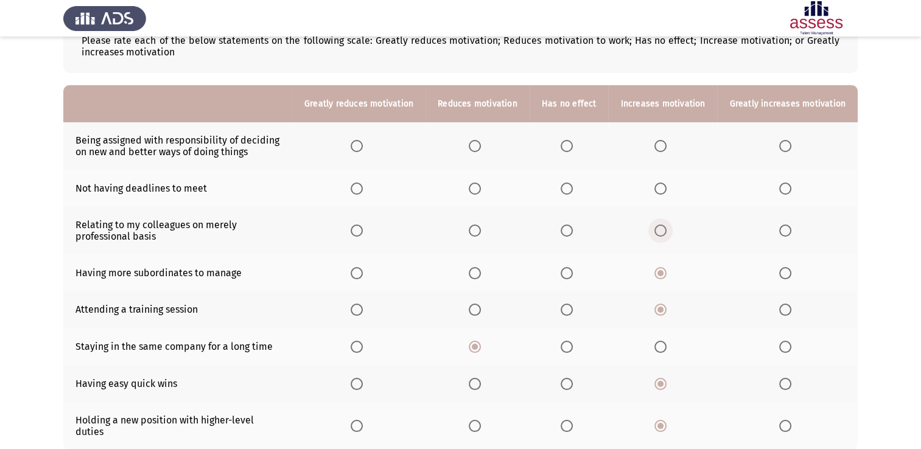
click at [659, 237] on span "Select an option" at bounding box center [661, 231] width 12 height 12
click at [659, 237] on input "Select an option" at bounding box center [661, 231] width 12 height 12
click at [573, 231] on span "Select an option" at bounding box center [567, 231] width 12 height 12
click at [573, 231] on input "Select an option" at bounding box center [567, 231] width 12 height 12
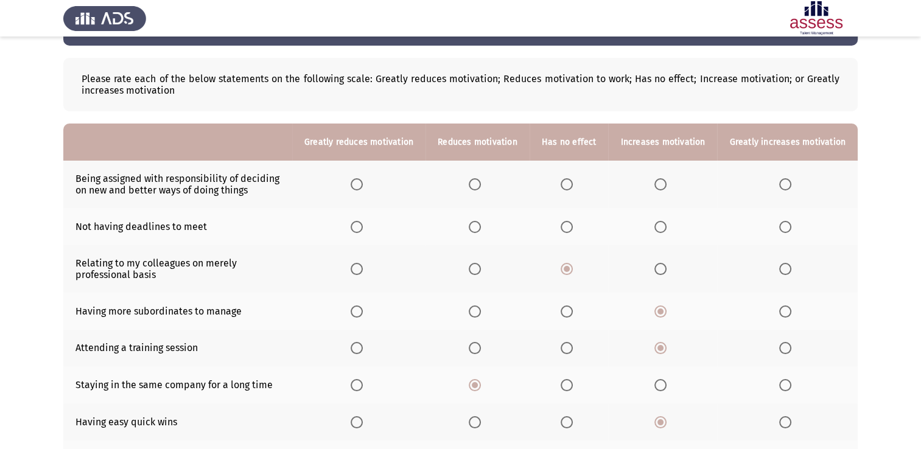
scroll to position [44, 0]
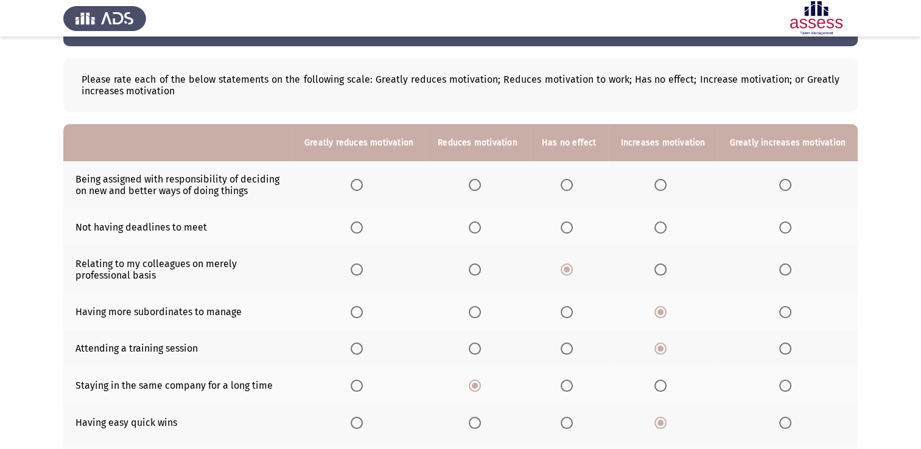
click at [475, 223] on th at bounding box center [478, 227] width 104 height 37
click at [478, 226] on span "Select an option" at bounding box center [475, 228] width 12 height 12
click at [478, 226] on input "Select an option" at bounding box center [475, 228] width 12 height 12
drag, startPoint x: 558, startPoint y: 191, endPoint x: 571, endPoint y: 188, distance: 12.7
click at [571, 188] on th at bounding box center [569, 185] width 79 height 48
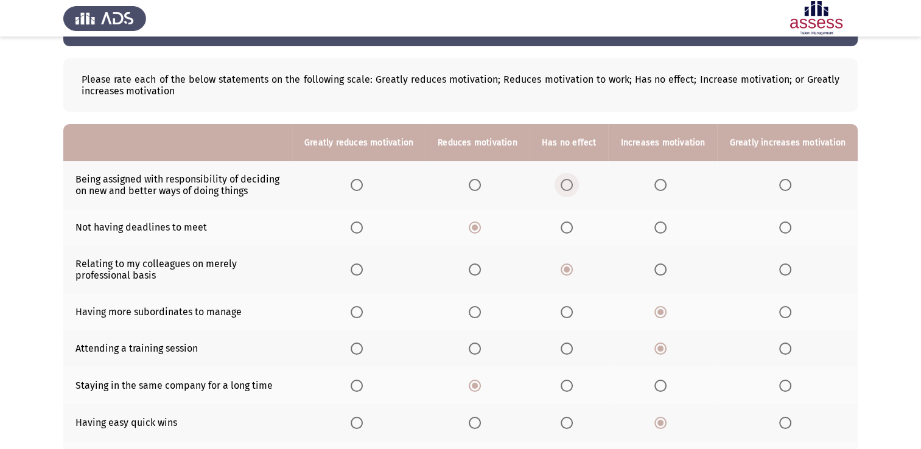
click at [571, 188] on span "Select an option" at bounding box center [567, 185] width 12 height 12
click at [571, 188] on input "Select an option" at bounding box center [567, 185] width 12 height 12
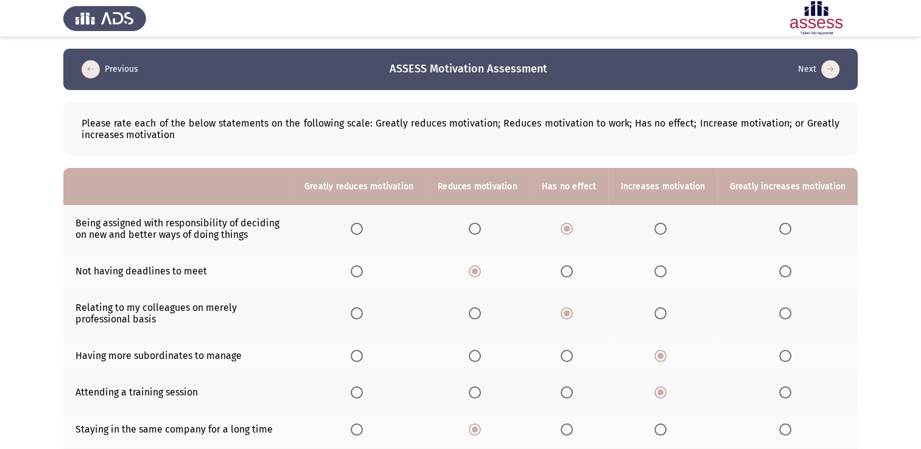
click at [828, 74] on icon "load next page" at bounding box center [831, 69] width 18 height 18
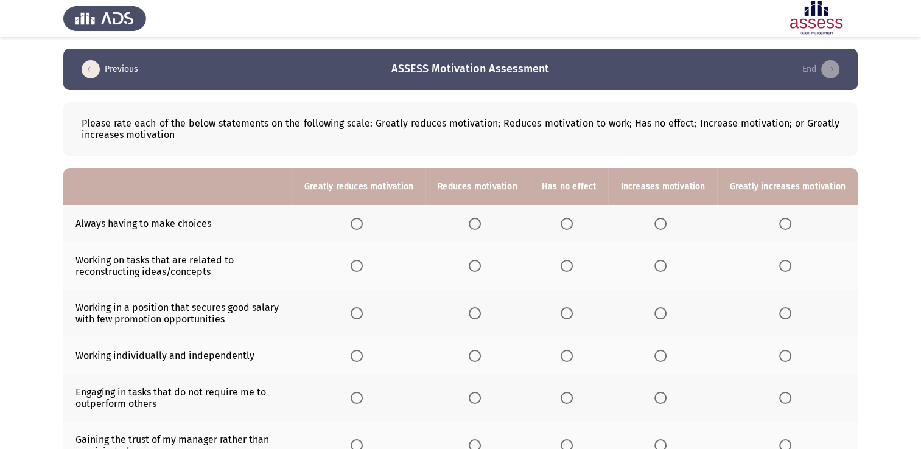
click at [571, 224] on span "Select an option" at bounding box center [567, 224] width 12 height 12
click at [571, 224] on input "Select an option" at bounding box center [567, 224] width 12 height 12
click at [570, 224] on span "Select an option" at bounding box center [567, 224] width 6 height 6
click at [571, 224] on input "Select an option" at bounding box center [567, 224] width 12 height 12
click at [661, 270] on span "Select an option" at bounding box center [661, 266] width 12 height 12
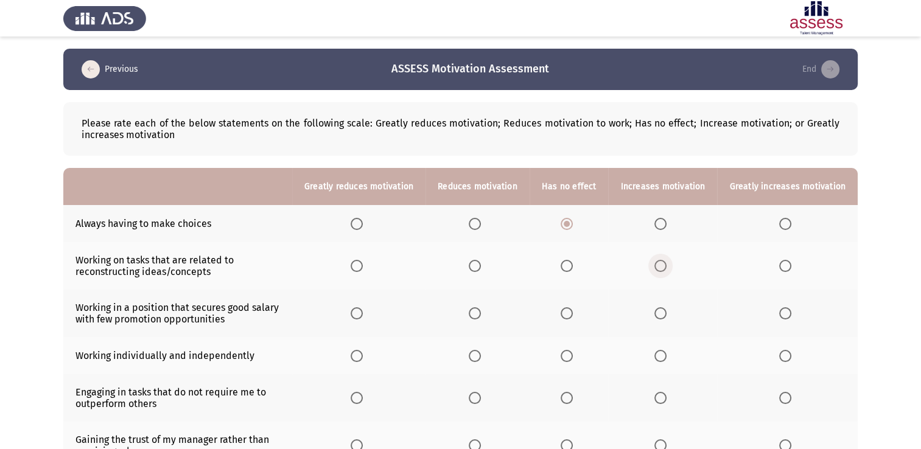
click at [661, 270] on input "Select an option" at bounding box center [661, 266] width 12 height 12
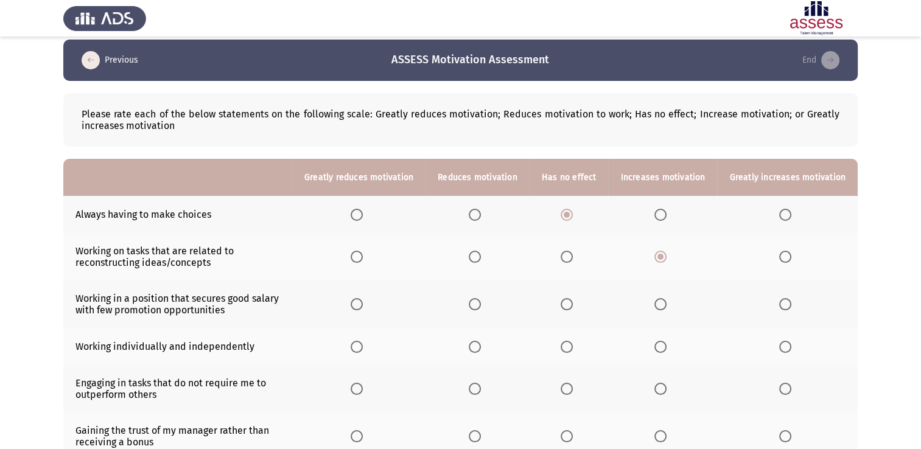
scroll to position [9, 0]
click at [667, 308] on span "Select an option" at bounding box center [661, 304] width 12 height 12
click at [667, 308] on input "Select an option" at bounding box center [661, 304] width 12 height 12
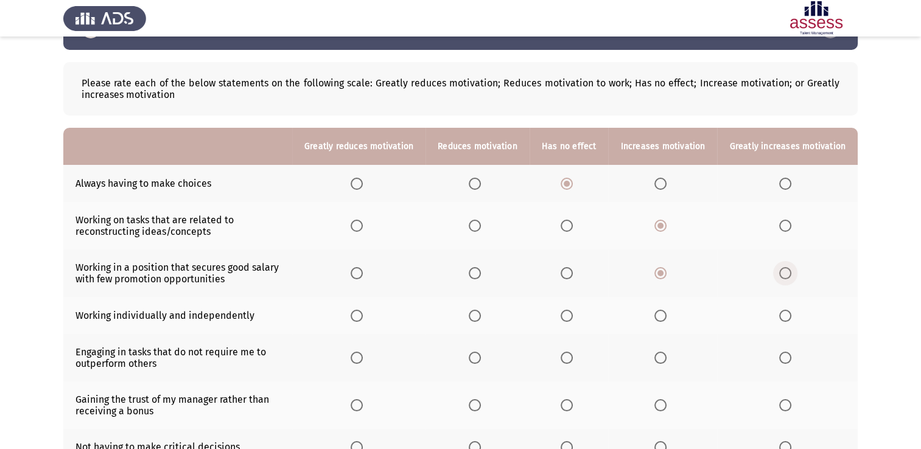
click at [792, 276] on span "Select an option" at bounding box center [786, 273] width 12 height 12
click at [792, 276] on input "Select an option" at bounding box center [786, 273] width 12 height 12
drag, startPoint x: 577, startPoint y: 324, endPoint x: 571, endPoint y: 319, distance: 8.2
click at [571, 319] on th at bounding box center [569, 315] width 79 height 37
click at [571, 319] on span "Select an option" at bounding box center [567, 316] width 12 height 12
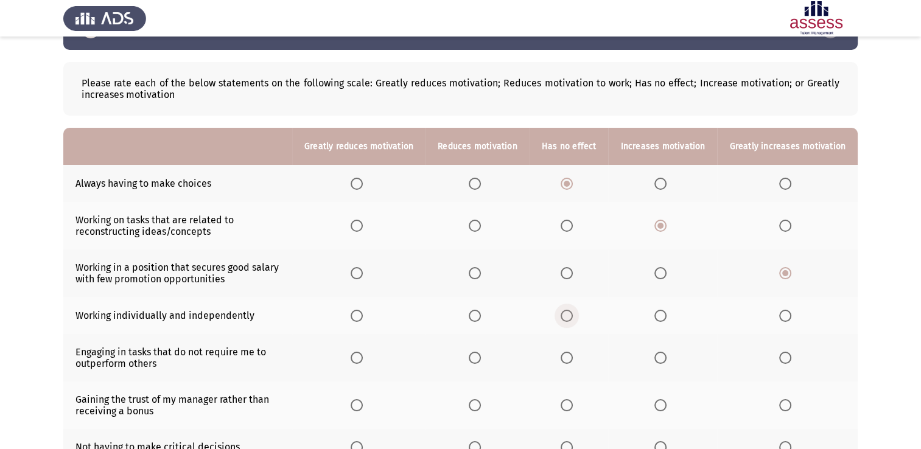
click at [571, 319] on input "Select an option" at bounding box center [567, 316] width 12 height 12
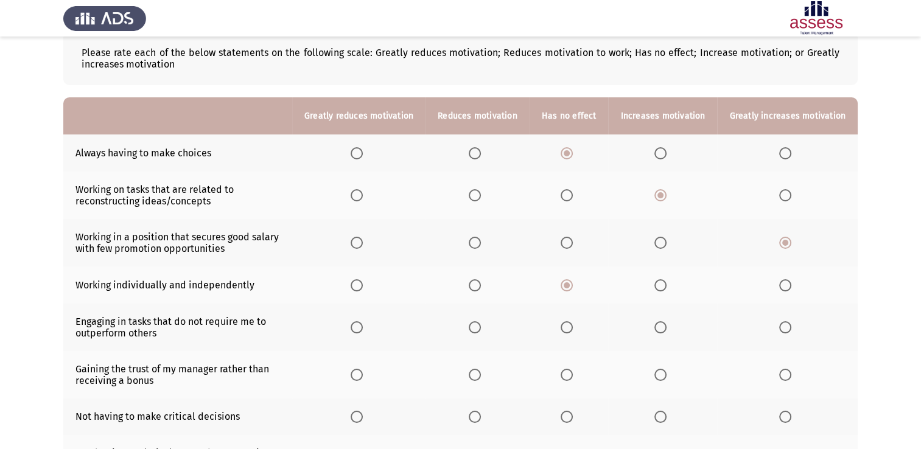
scroll to position [71, 0]
click at [658, 331] on span "Select an option" at bounding box center [661, 328] width 12 height 12
click at [658, 331] on input "Select an option" at bounding box center [661, 328] width 12 height 12
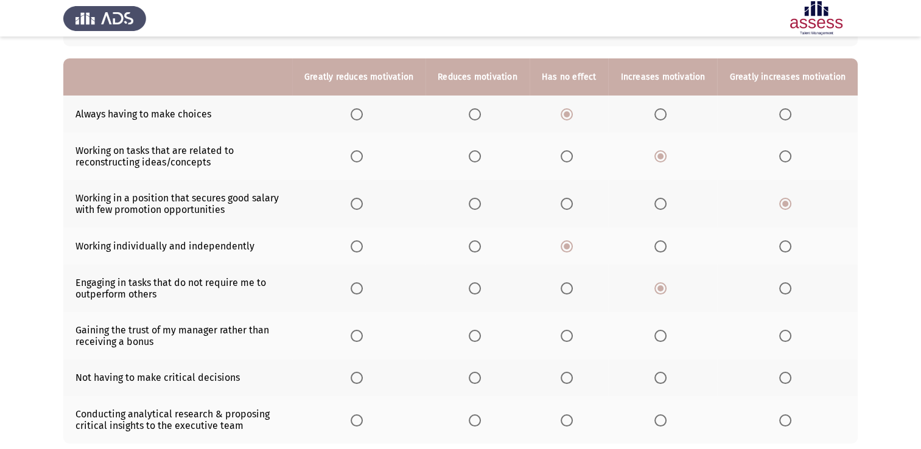
scroll to position [110, 0]
click at [573, 335] on span "Select an option" at bounding box center [567, 336] width 12 height 12
click at [573, 335] on input "Select an option" at bounding box center [567, 336] width 12 height 12
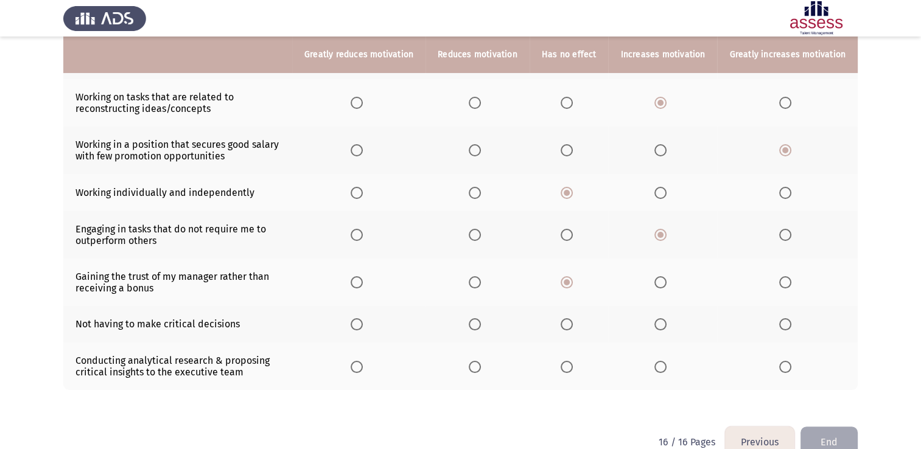
scroll to position [163, 0]
click at [664, 286] on span "Select an option" at bounding box center [661, 283] width 12 height 12
click at [664, 286] on input "Select an option" at bounding box center [661, 283] width 12 height 12
click at [481, 327] on span "Select an option" at bounding box center [475, 325] width 12 height 12
click at [481, 327] on input "Select an option" at bounding box center [475, 325] width 12 height 12
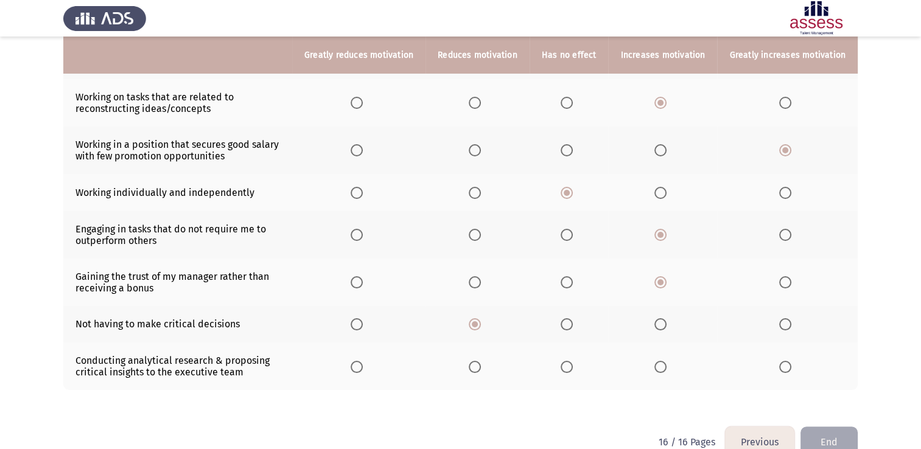
drag, startPoint x: 663, startPoint y: 376, endPoint x: 663, endPoint y: 369, distance: 7.3
click at [663, 369] on th at bounding box center [662, 367] width 109 height 48
click at [663, 369] on span "Select an option" at bounding box center [661, 367] width 12 height 12
click at [663, 369] on input "Select an option" at bounding box center [661, 367] width 12 height 12
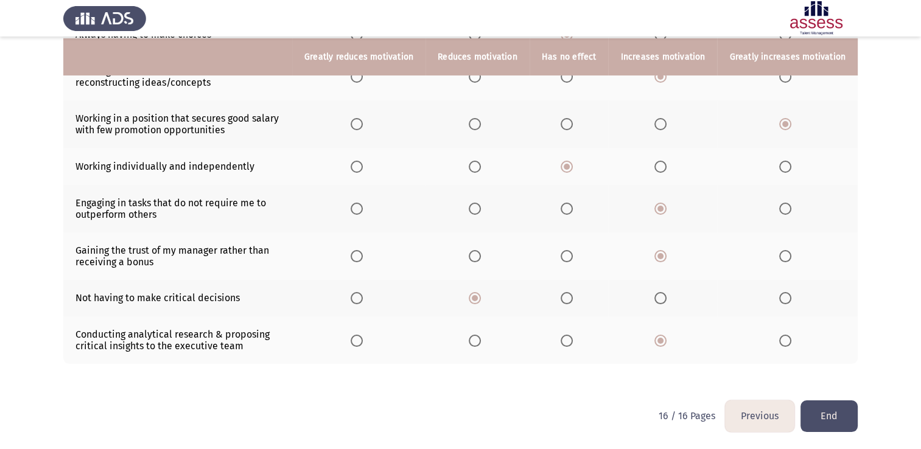
click at [837, 415] on button "End" at bounding box center [829, 416] width 57 height 31
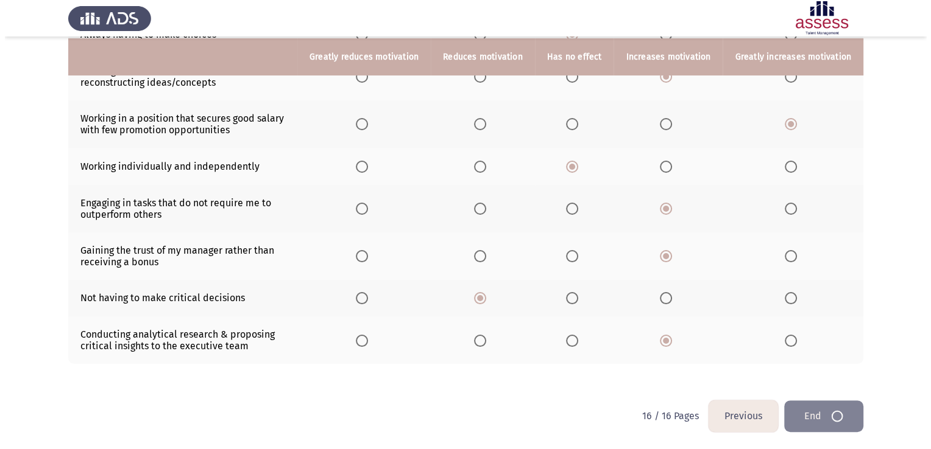
scroll to position [0, 0]
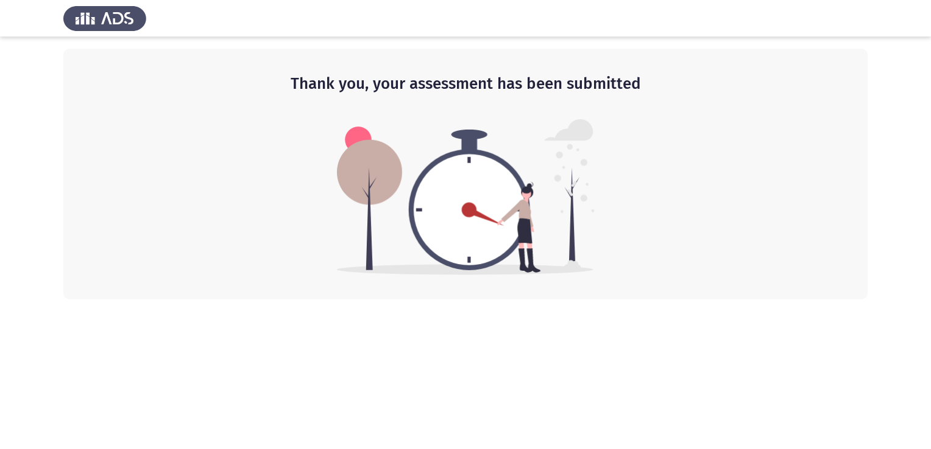
drag, startPoint x: 780, startPoint y: 122, endPoint x: 776, endPoint y: 420, distance: 297.2
click at [787, 238] on div "Thank you, your assessment has been submitted" at bounding box center [465, 174] width 804 height 251
